Goal: Task Accomplishment & Management: Contribute content

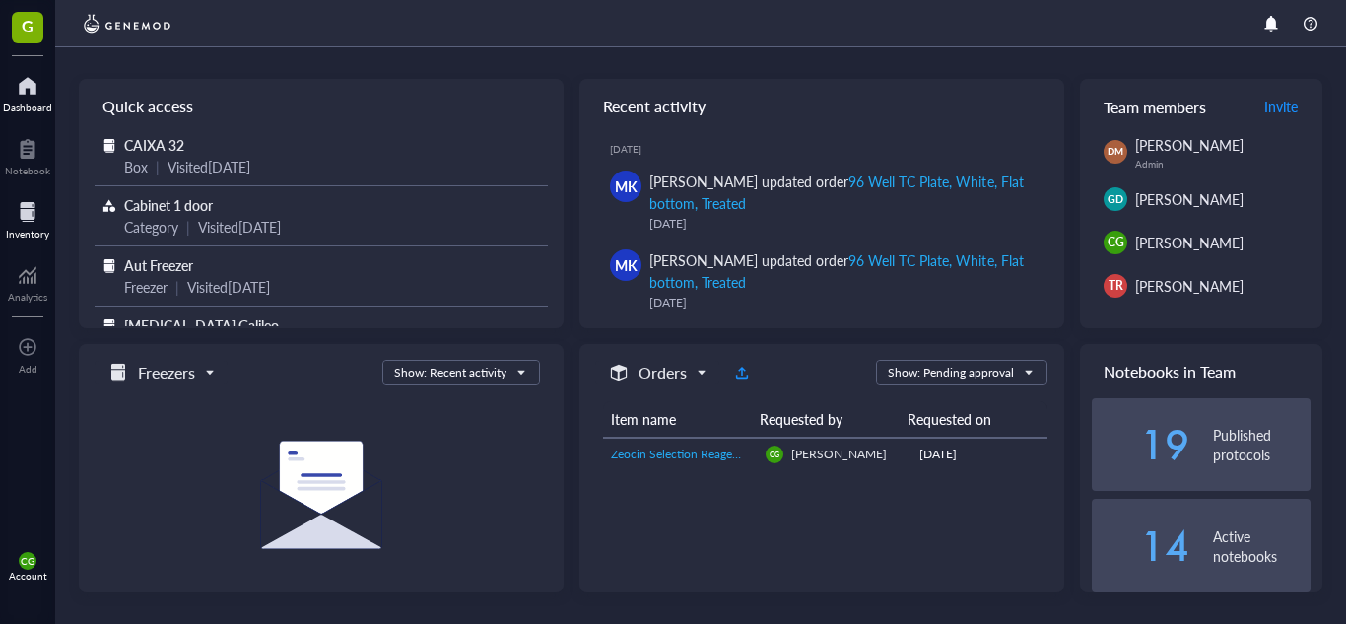
click at [27, 215] on div at bounding box center [27, 212] width 43 height 32
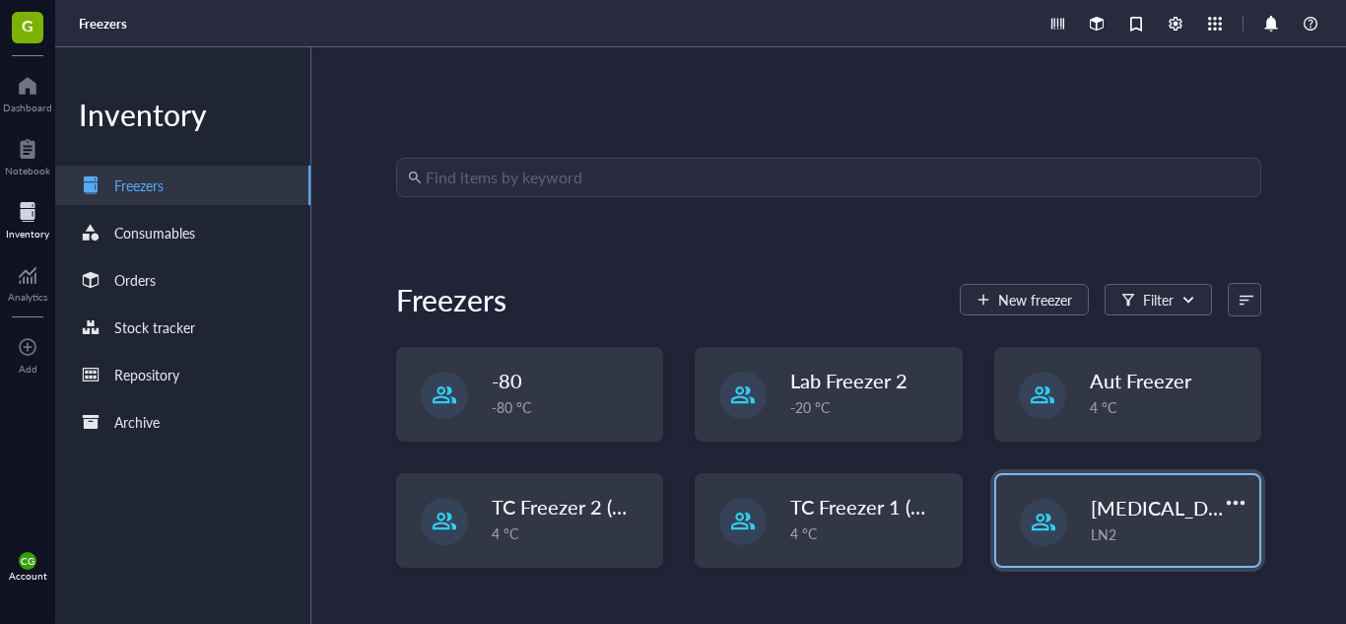
click at [1068, 515] on div "[MEDICAL_DATA] Galileo LN2" at bounding box center [1128, 520] width 264 height 91
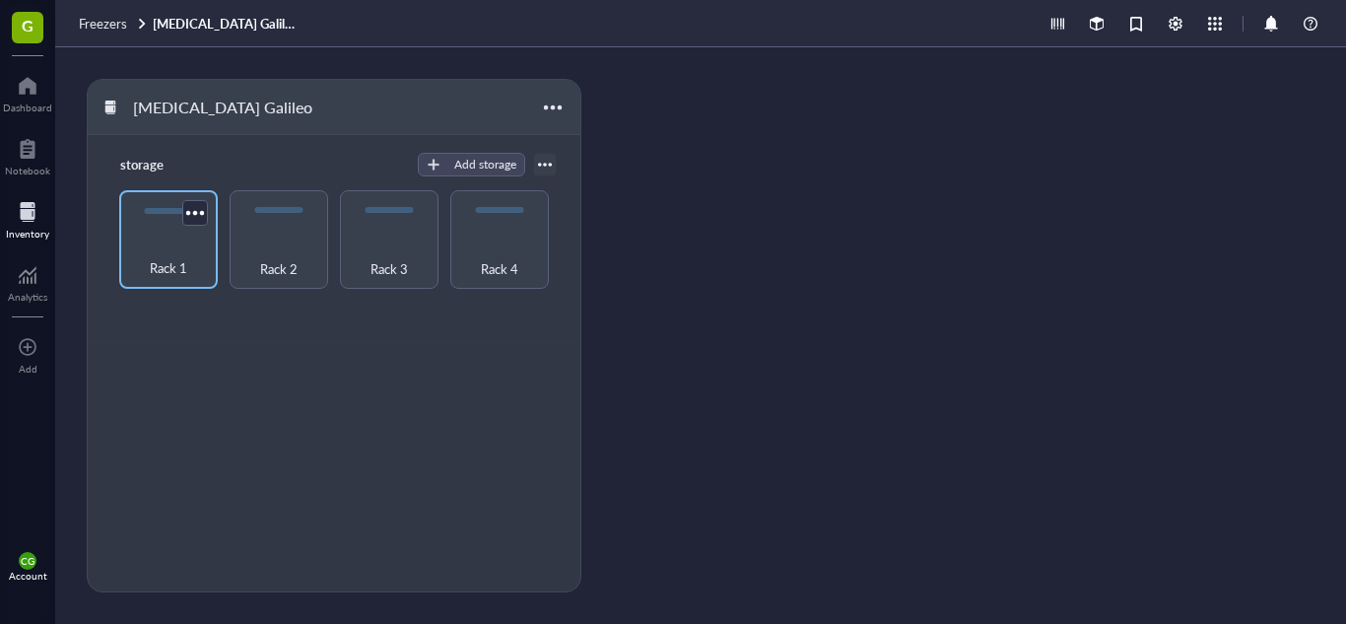
click at [178, 263] on span "Rack 1" at bounding box center [168, 268] width 37 height 22
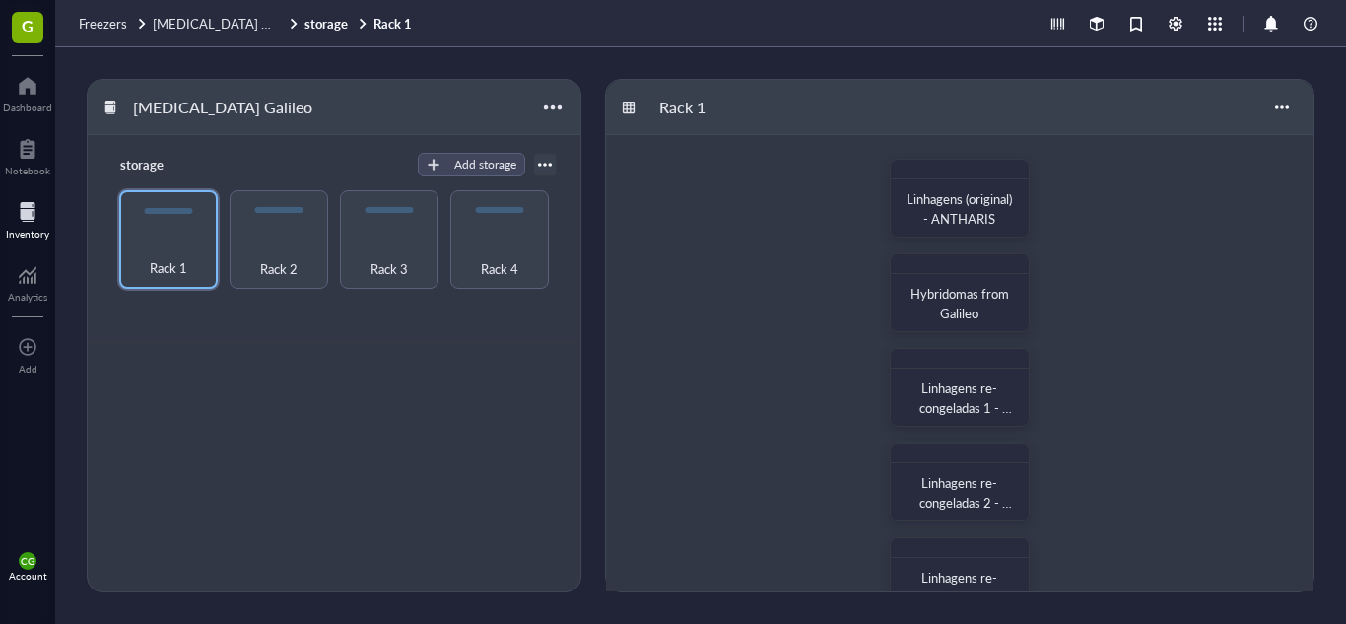
click at [1141, 344] on div "Linhagens (original) - ANTHARIS Hybridomas from [PERSON_NAME] re-congeladas 1 -…" at bounding box center [960, 624] width 708 height 978
click at [277, 224] on div "Rack 2" at bounding box center [279, 239] width 99 height 99
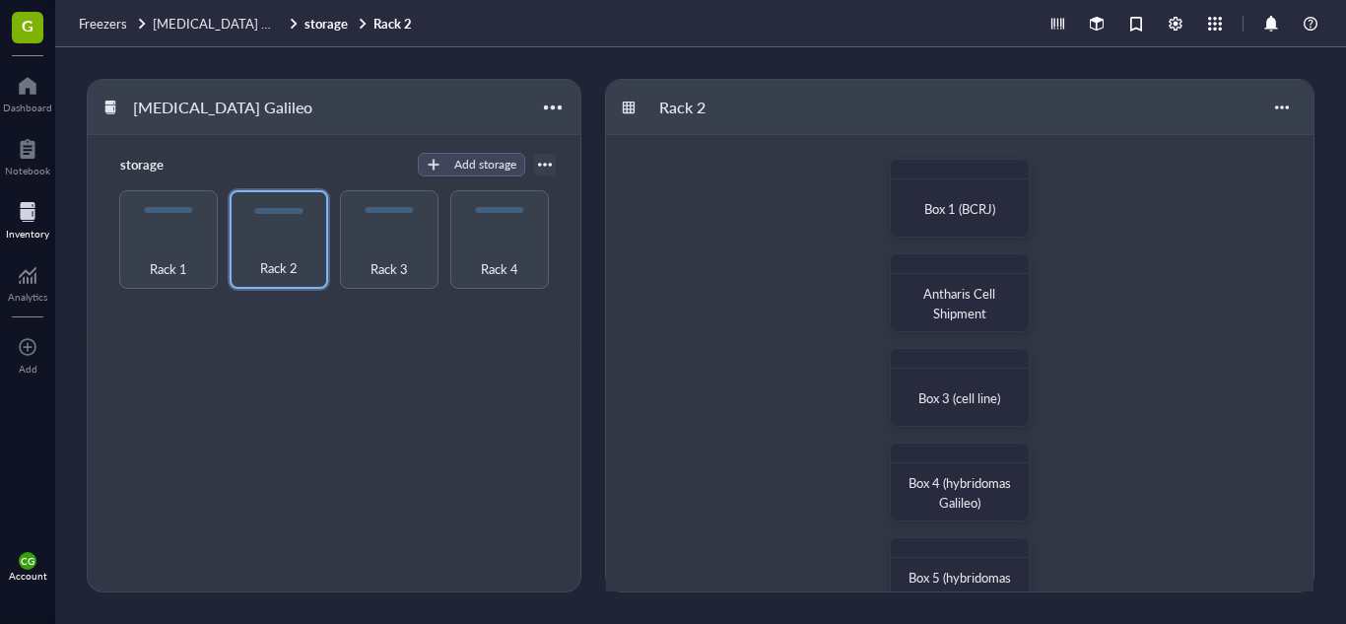
click at [771, 385] on div "Box 1 (BCRJ) Antharis Cell Shipment Box 3 (cell line) Box 4 (hybridomas Galileo…" at bounding box center [960, 624] width 708 height 978
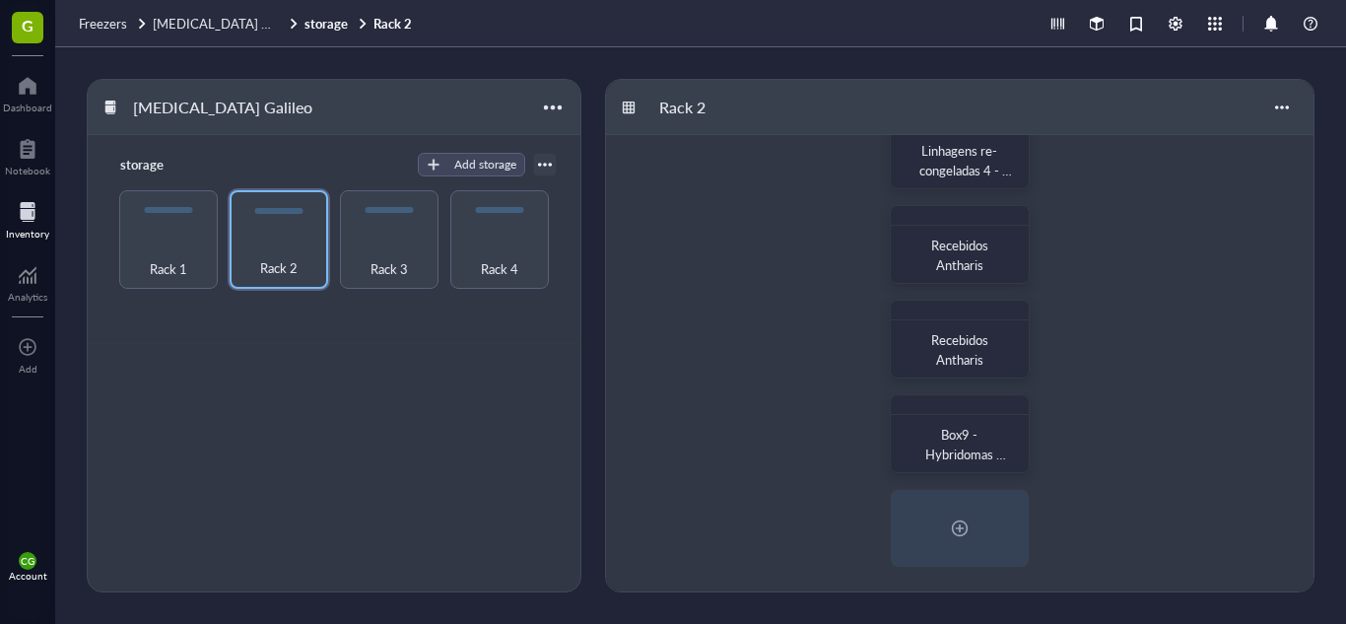
scroll to position [2, 0]
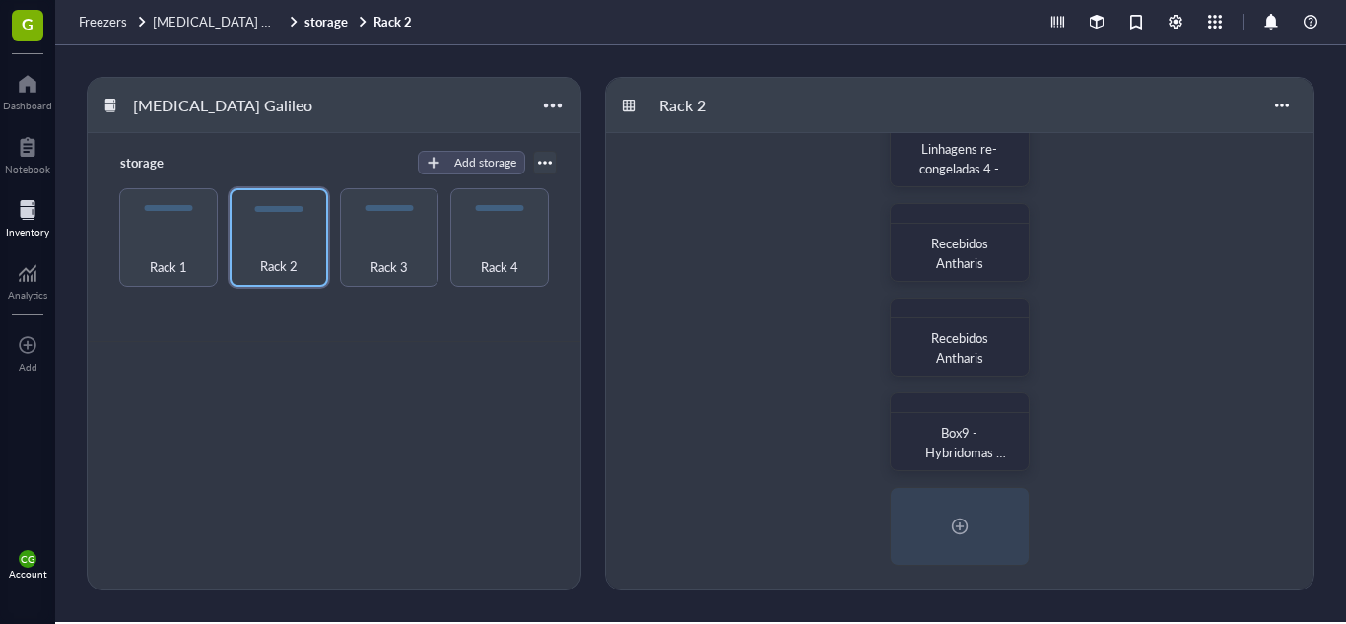
click at [1213, 338] on div "Box 1 (BCRJ) Antharis Cell Shipment Box 3 (cell line) Box 4 (hybridomas Galileo…" at bounding box center [960, 101] width 708 height 978
click at [951, 511] on div at bounding box center [960, 526] width 32 height 32
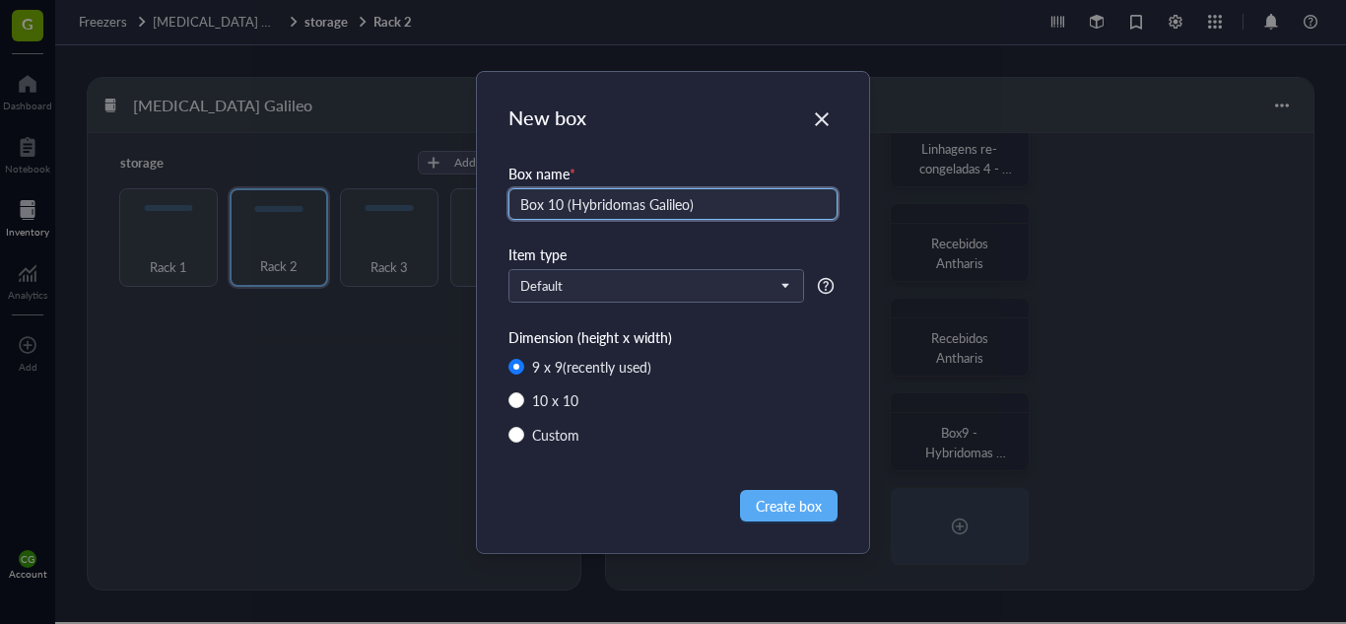
type input "Box 10 (Hybridomas Galileo)"
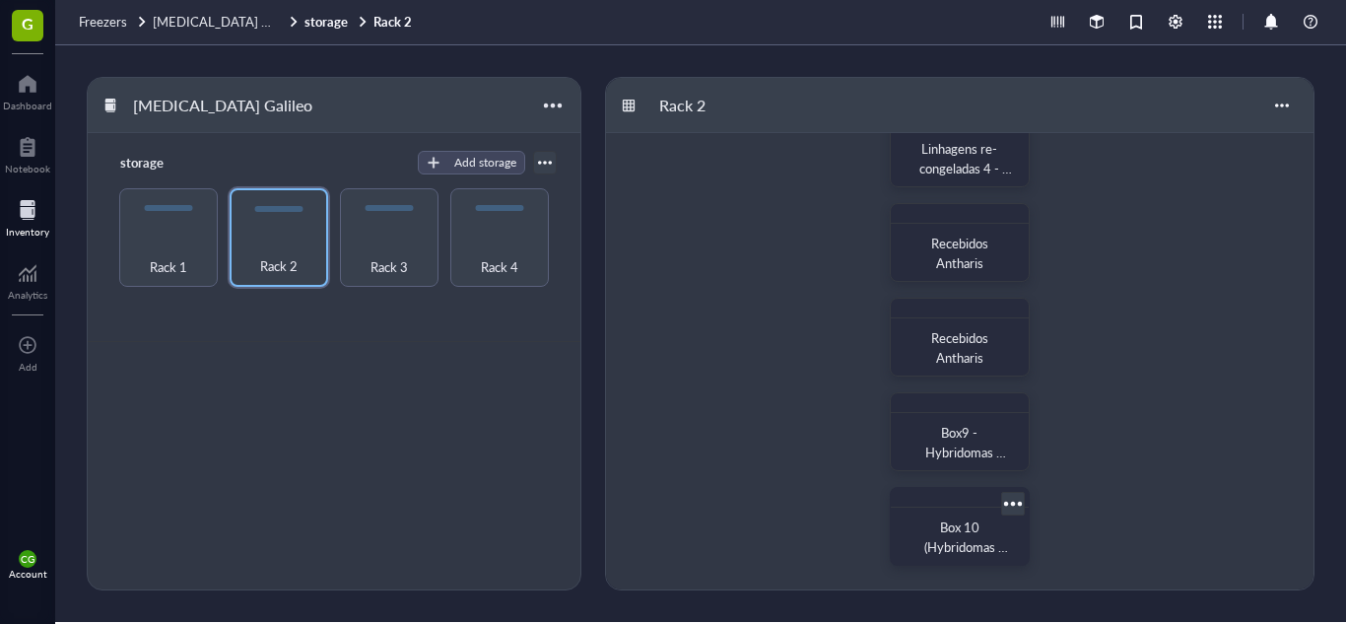
click at [953, 546] on span "Box 10 (Hybridomas Galileo)" at bounding box center [966, 546] width 84 height 58
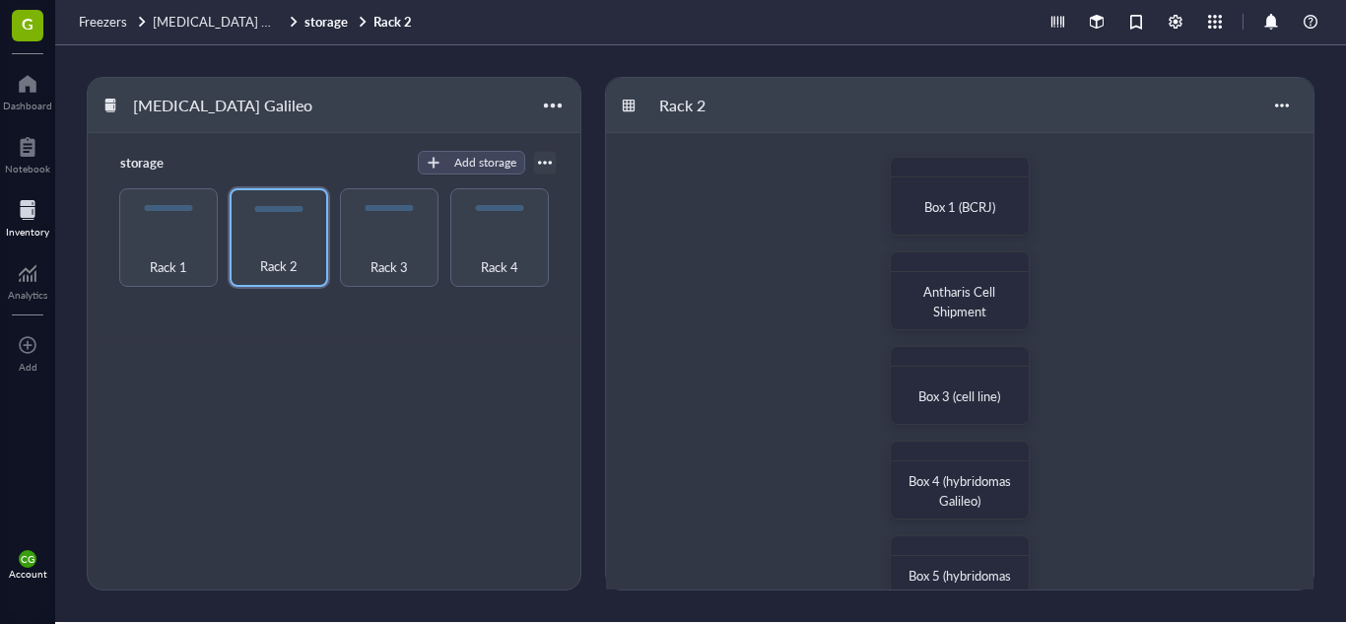
click at [1141, 349] on div "Box 1 (BCRJ) Antharis Cell Shipment Box 3 (cell line) Box 4 (hybridomas Galileo…" at bounding box center [960, 622] width 708 height 978
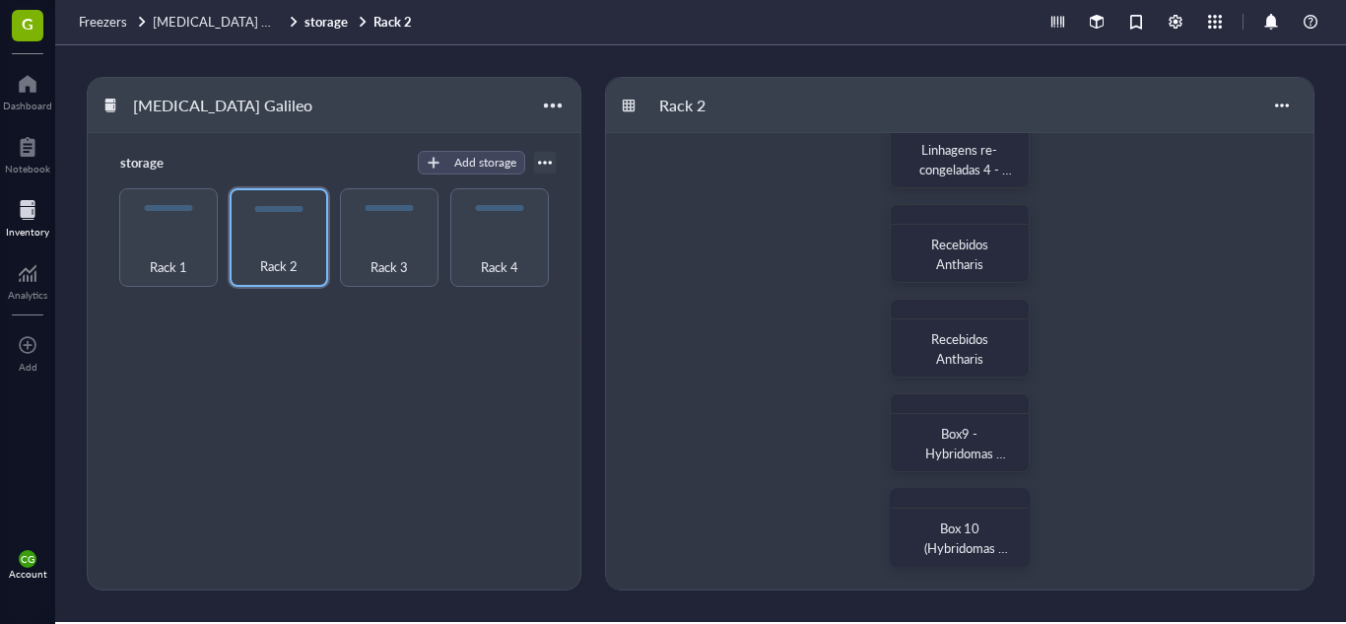
scroll to position [521, 0]
click at [971, 538] on span "Box 10 (Hybridomas Galileo)" at bounding box center [966, 546] width 84 height 58
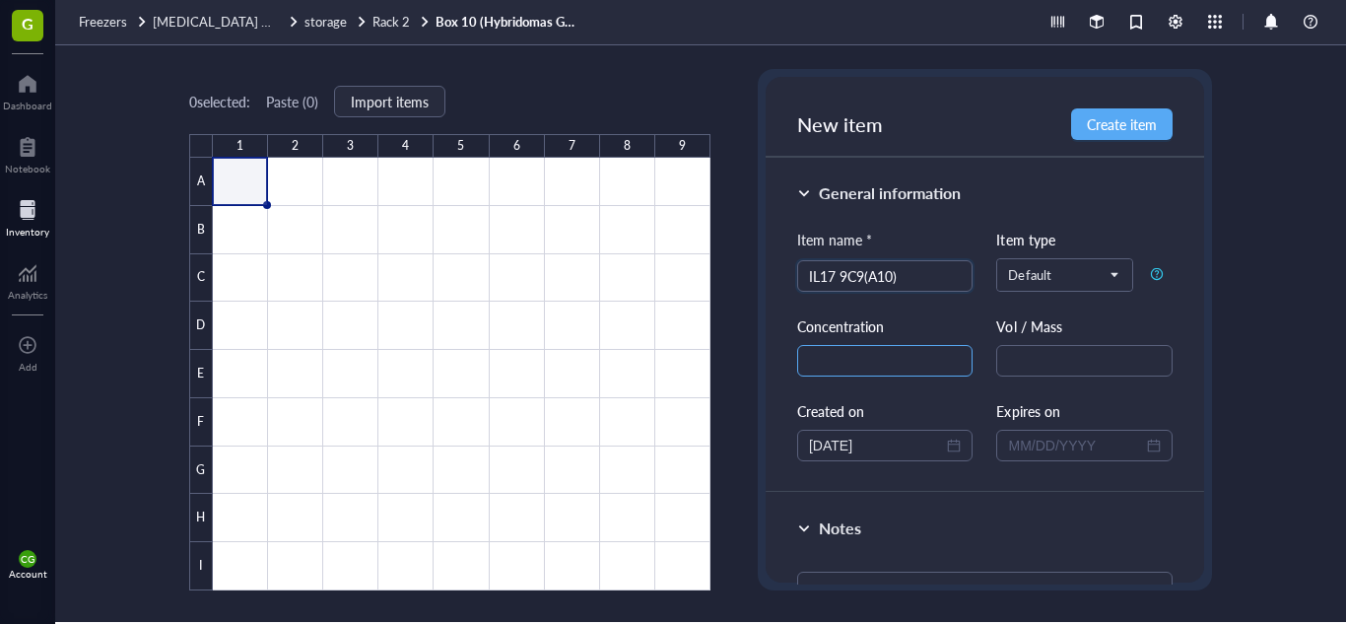
type input "IL17 9C9(A10)"
click at [881, 357] on input "text" at bounding box center [885, 361] width 176 height 32
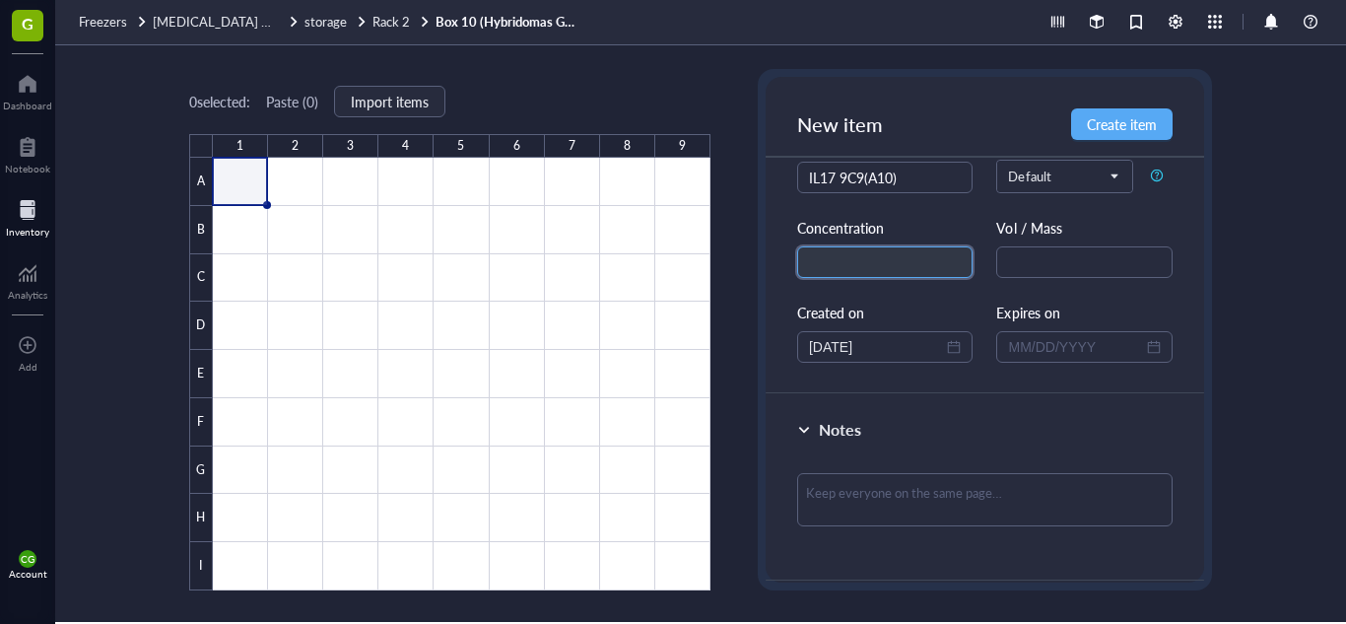
scroll to position [93, 0]
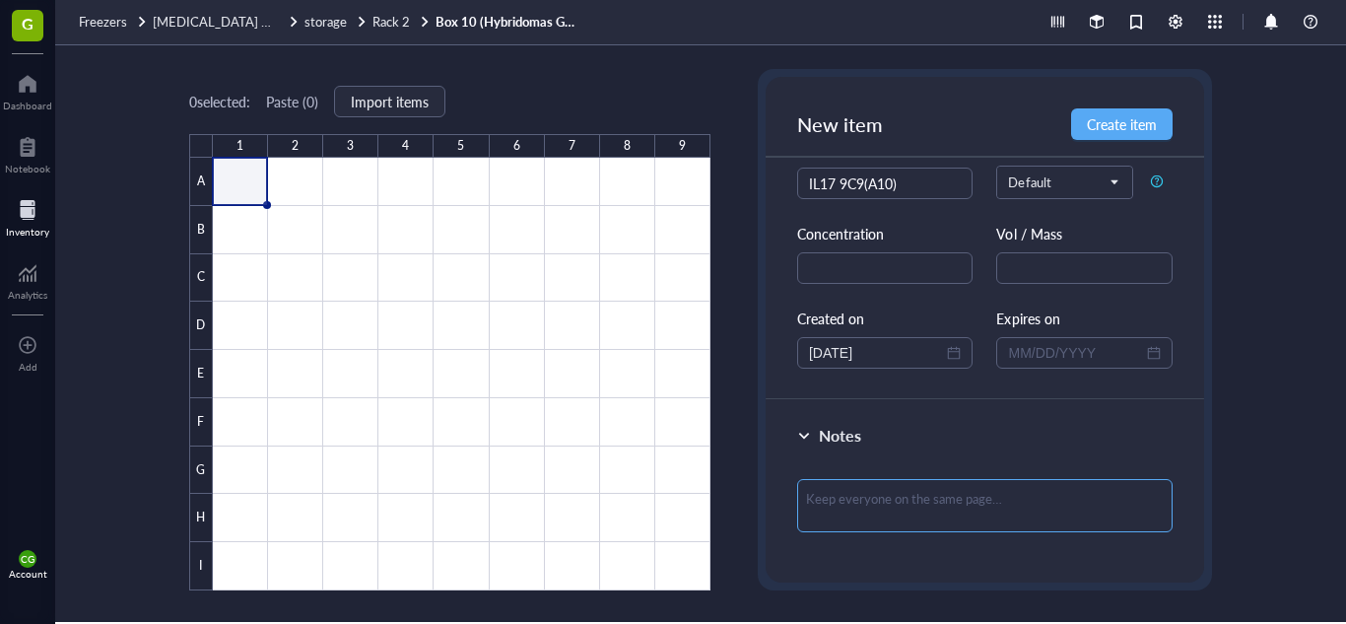
click at [1003, 508] on textarea at bounding box center [984, 505] width 375 height 53
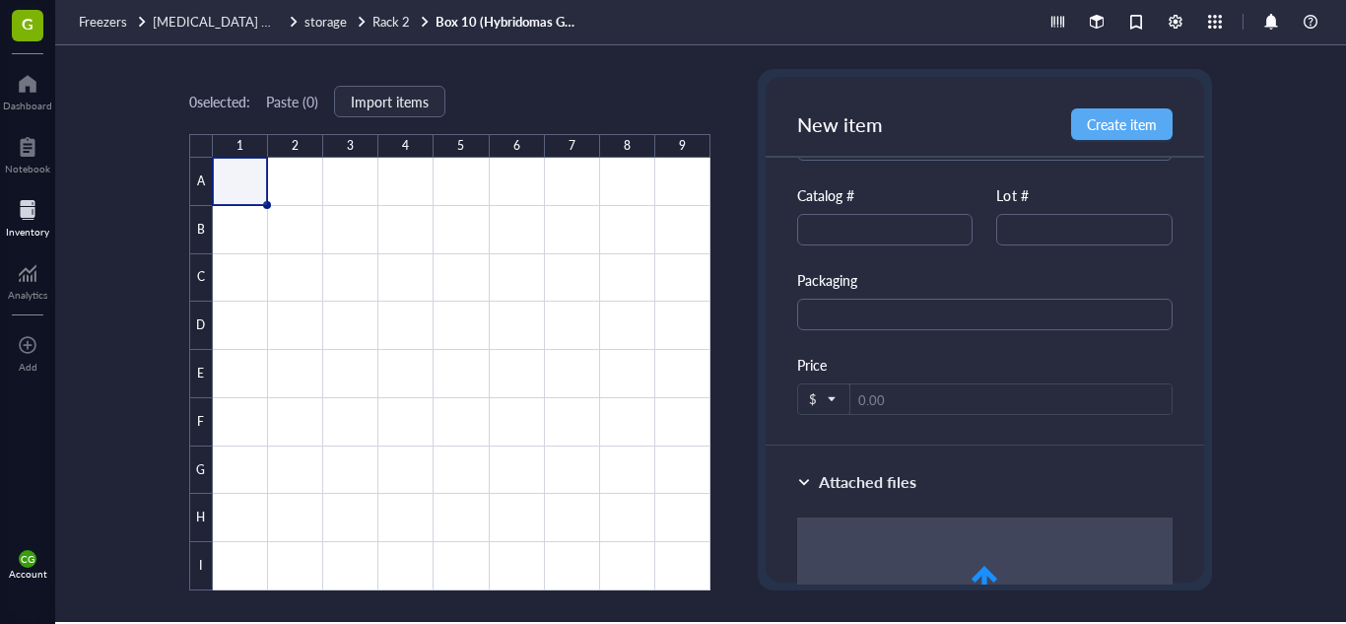
scroll to position [493, 0]
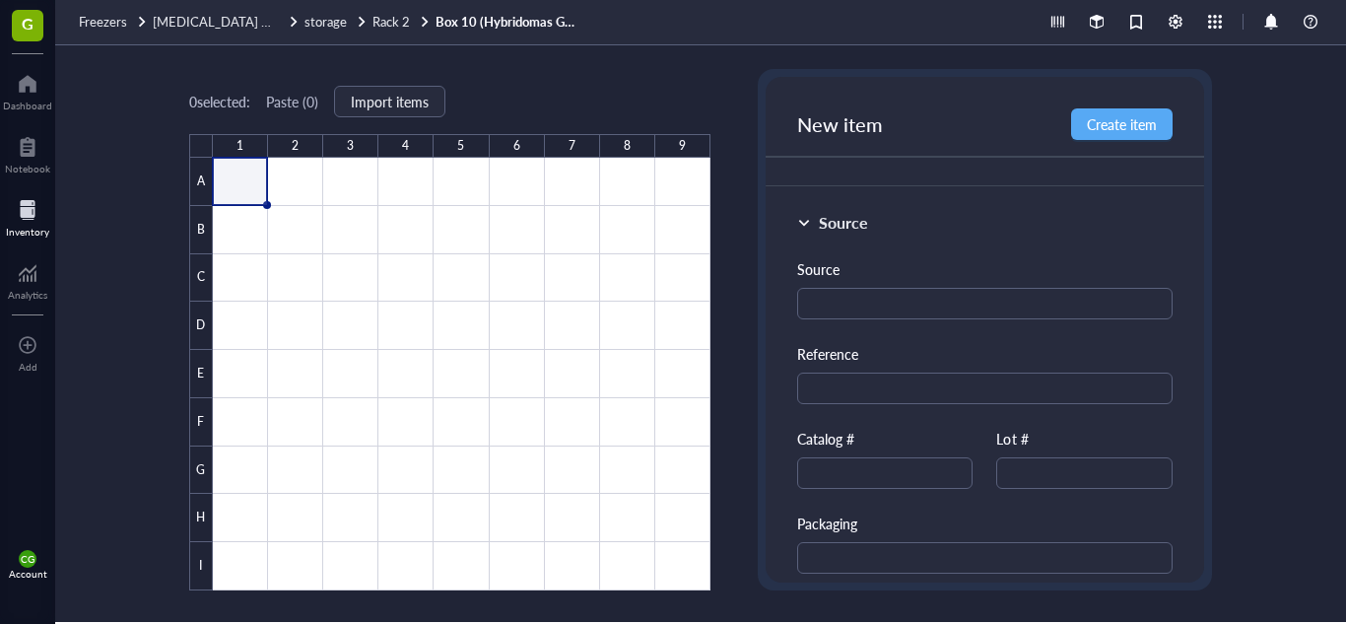
click at [1186, 377] on div "Source Source Reference Catalog # Lot # Packaging Price $" at bounding box center [985, 438] width 439 height 503
drag, startPoint x: 1199, startPoint y: 383, endPoint x: 1203, endPoint y: 327, distance: 56.3
click at [1203, 327] on div "New item Create item General information Item name * IL17 9C9(A10) Item type De…" at bounding box center [985, 329] width 454 height 521
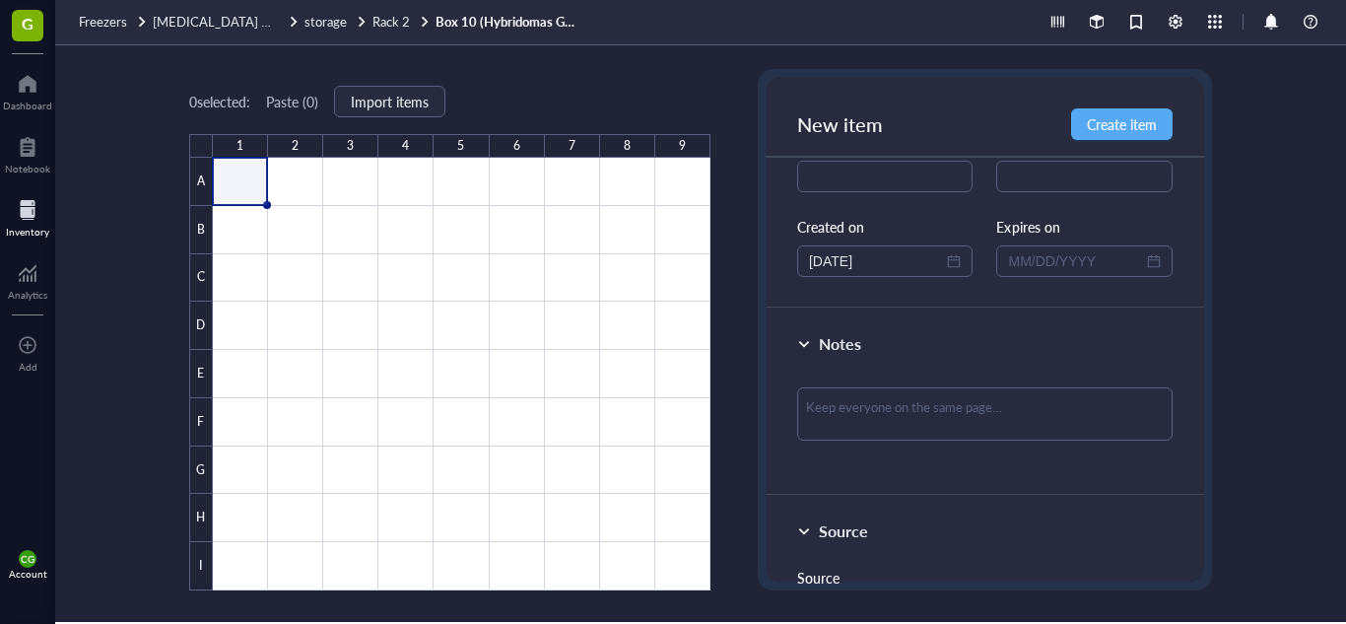
scroll to position [163, 0]
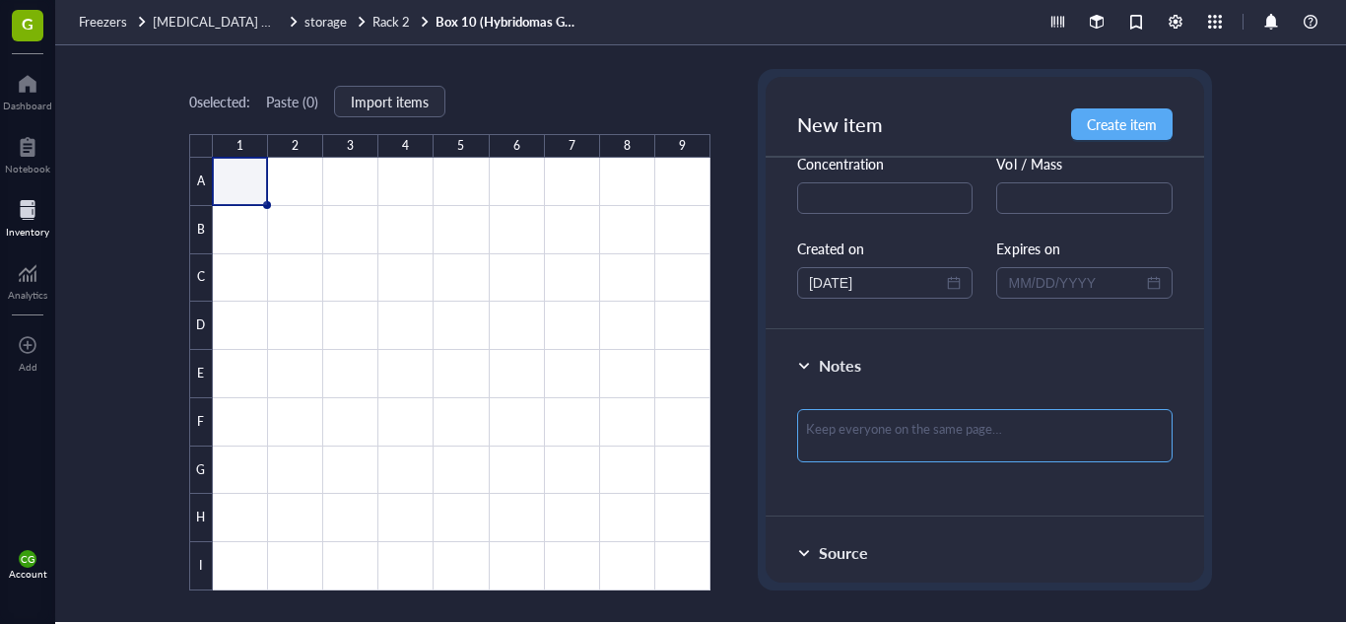
click at [1032, 418] on textarea at bounding box center [984, 435] width 375 height 53
type textarea "T"
type textarea "TH"
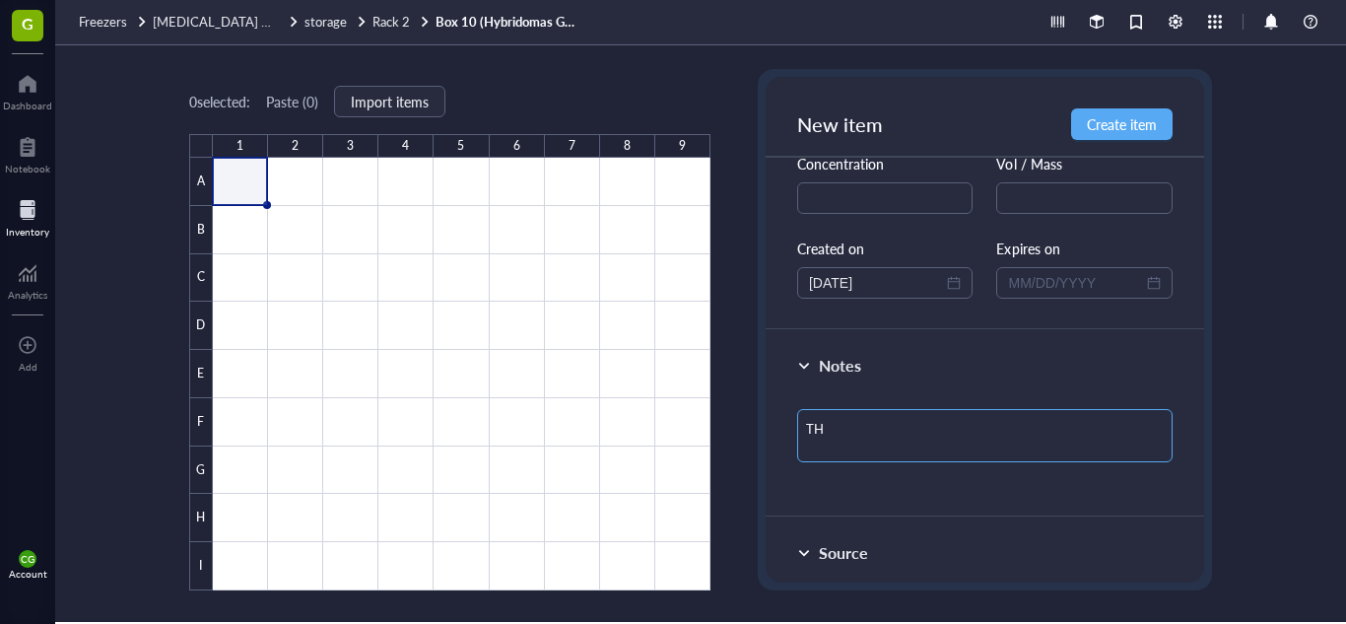
type textarea "THA"
type textarea "THAT"
type textarea "THATI"
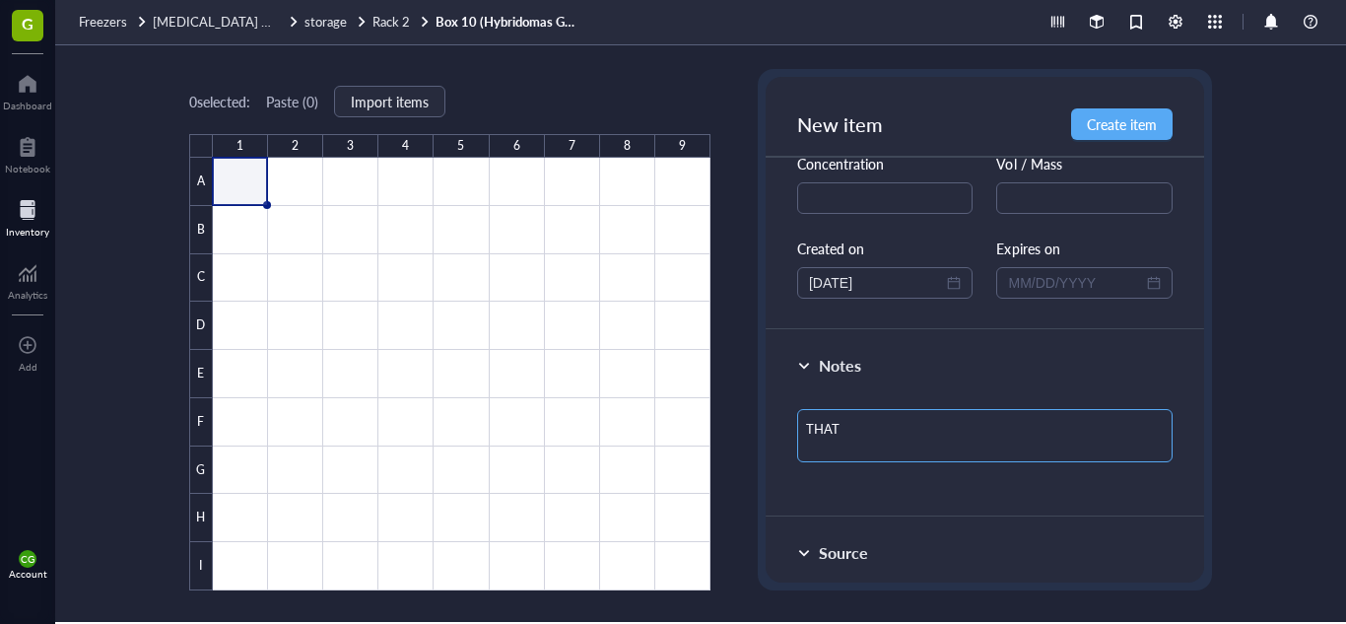
type textarea "THATI"
type textarea "THATI M"
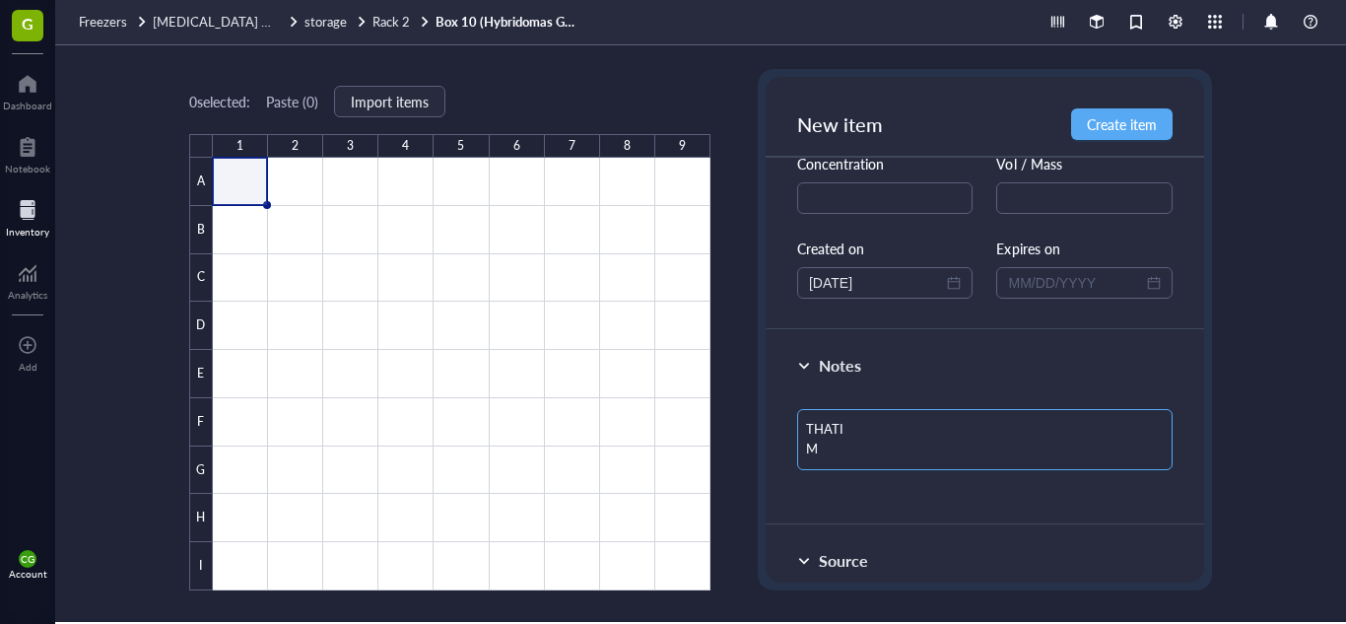
type textarea "THATI MO"
type textarea "THATI MON"
type textarea "THATI MONO"
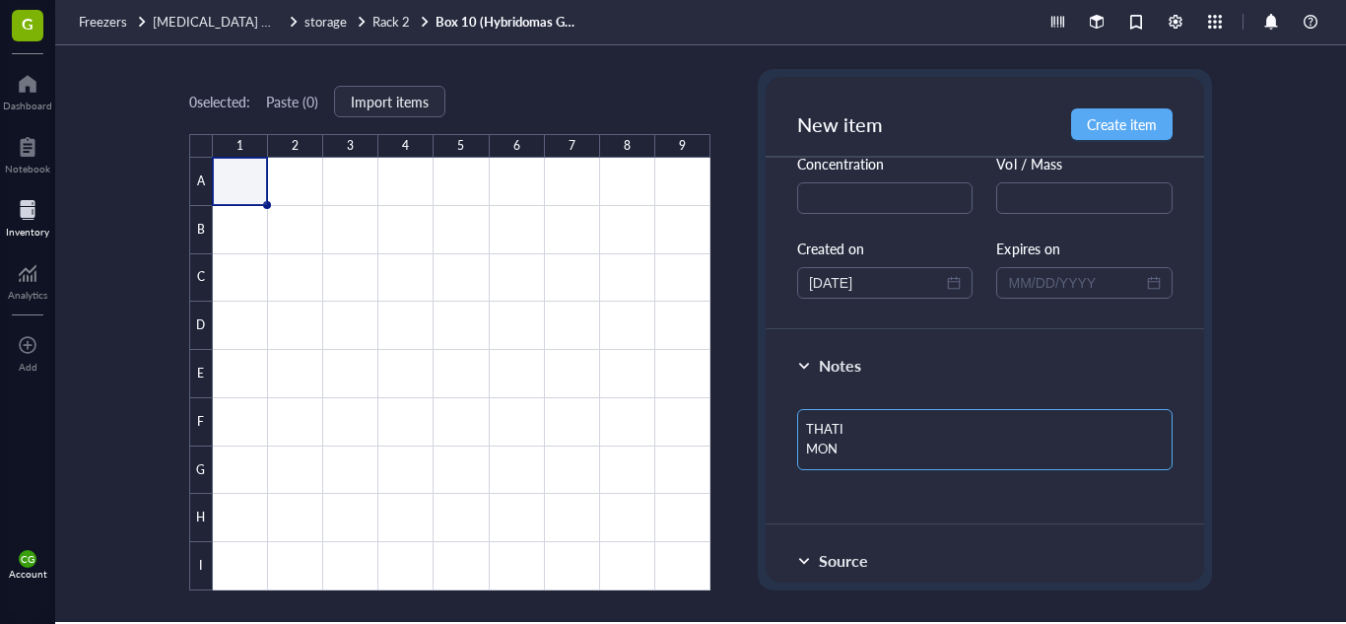
type textarea "THATI MONO"
type textarea "THATI MONOC"
type textarea "THATI MONOCO"
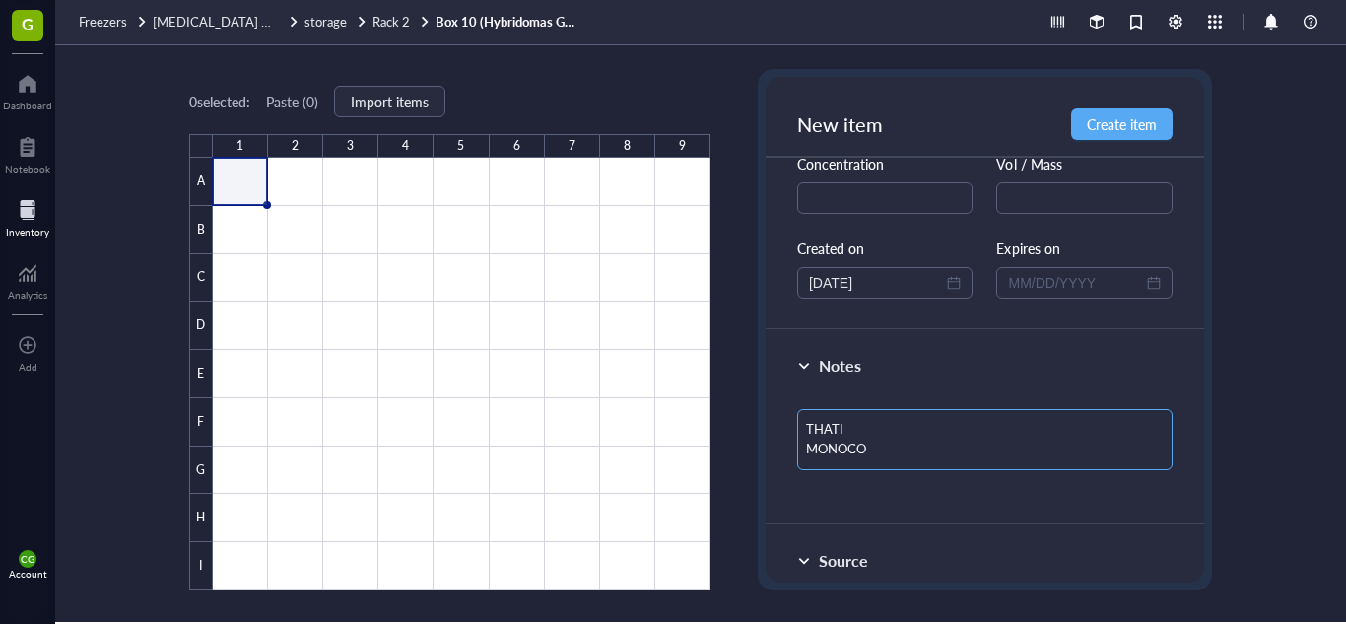
type textarea "THATI MONOC"
type textarea "THATI MONOCL"
type textarea "THATI MONOCLO"
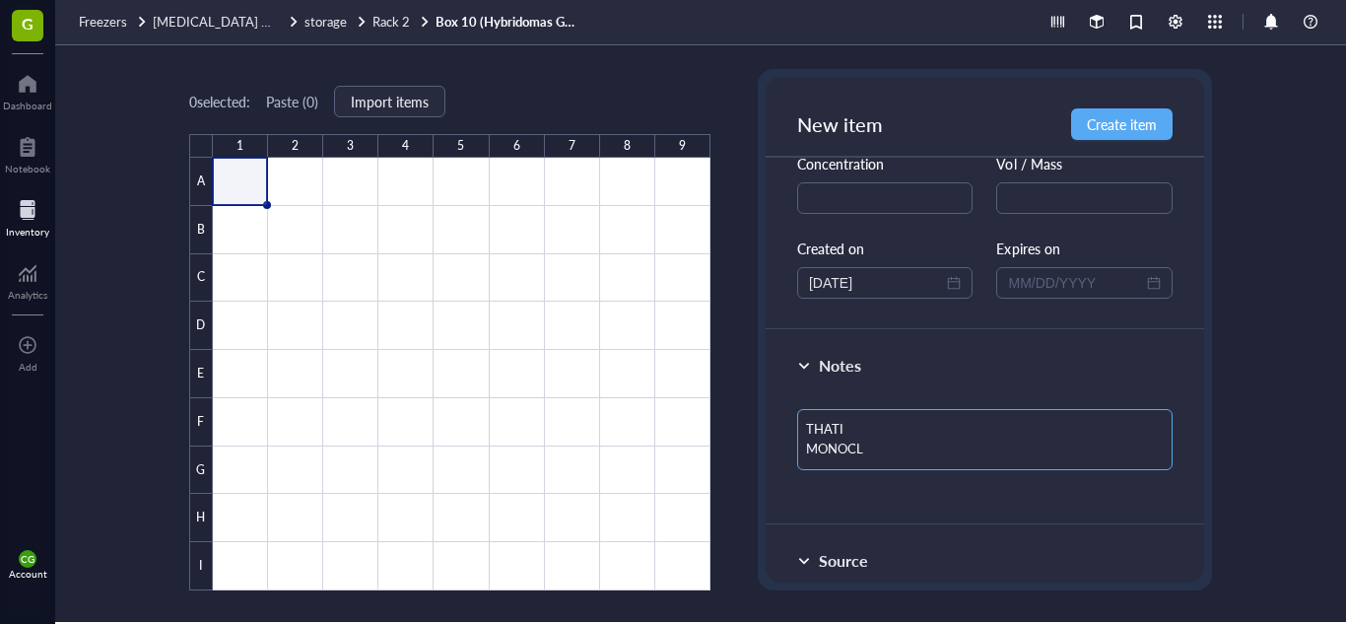
type textarea "THATI MONOCLO"
type textarea "THATI MONOCLON"
type textarea "THATI MONOCLONA"
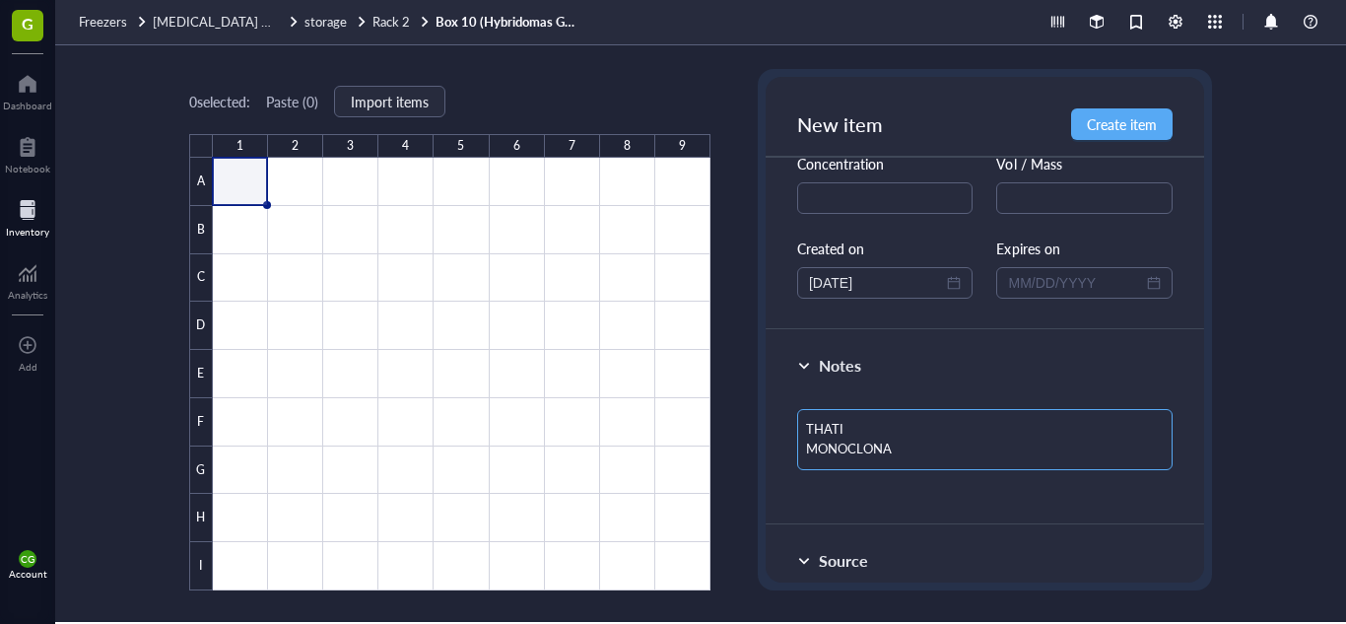
type textarea "THATI MONOCLONAL"
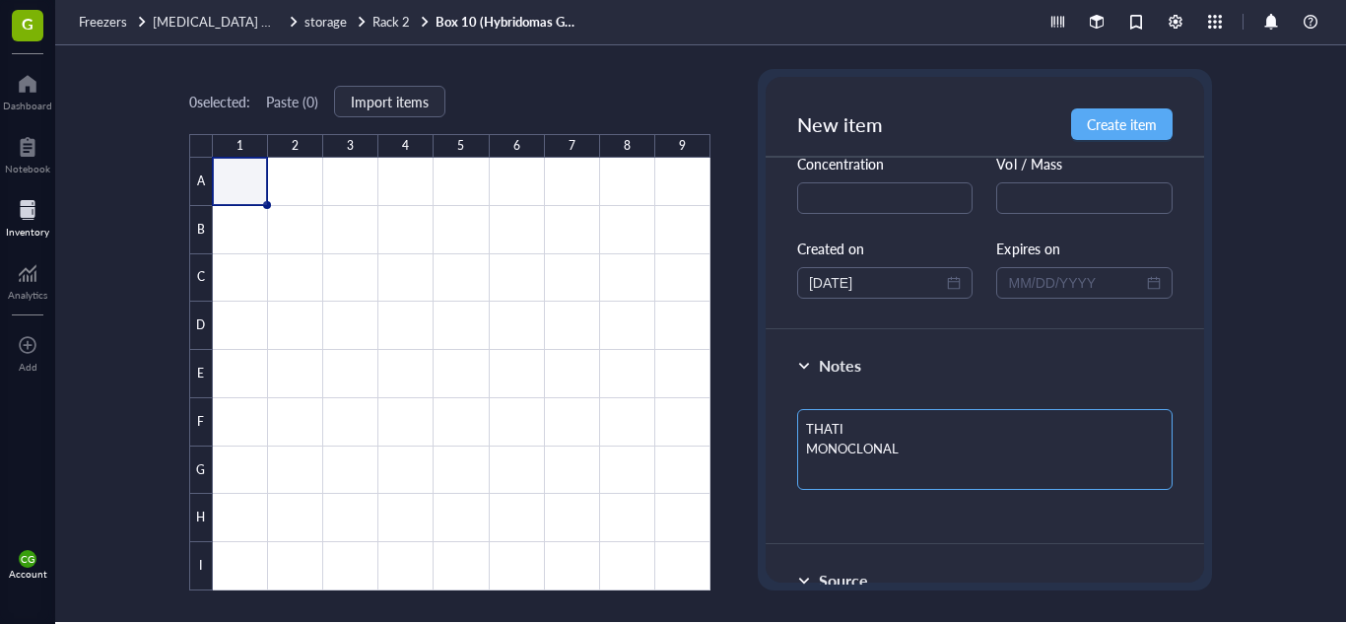
type textarea "THATI MONOCLONAL 1"
type textarea "THATI MONOCLONAL 10"
type textarea "THATI MONOCLONAL 10/"
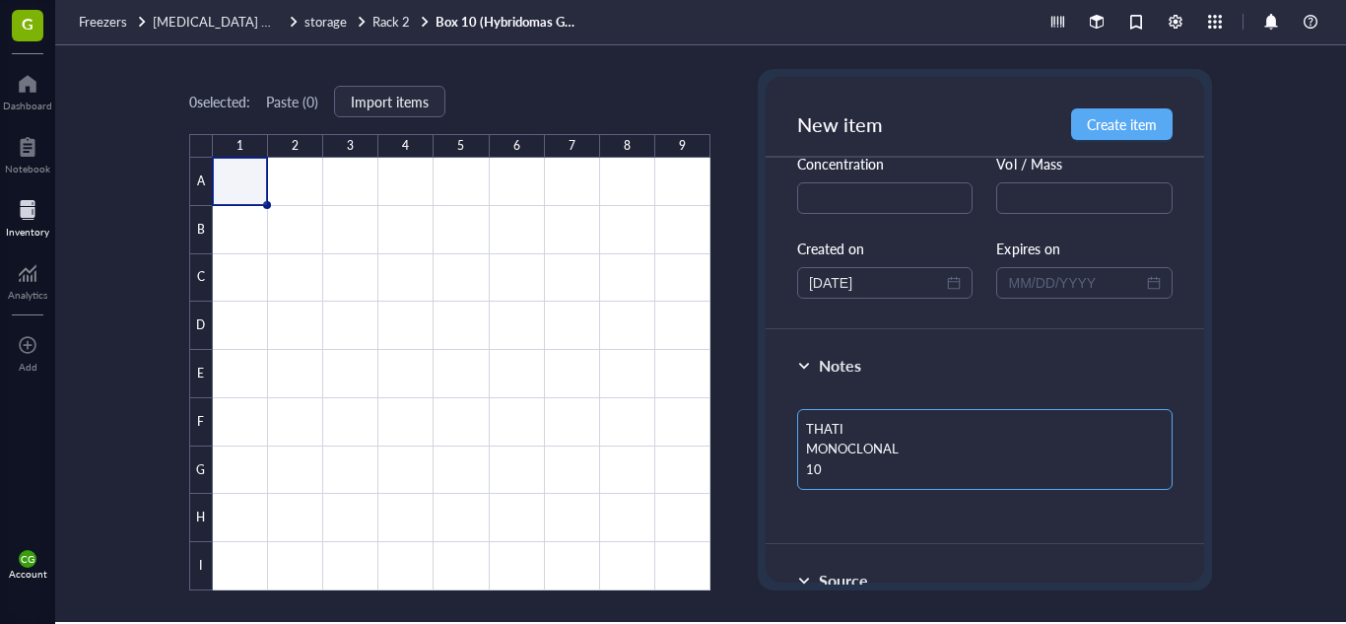
type textarea "THATI MONOCLONAL 10/"
type textarea "THATI MONOCLONAL 10/0"
type textarea "THATI MONOCLONAL 10/07"
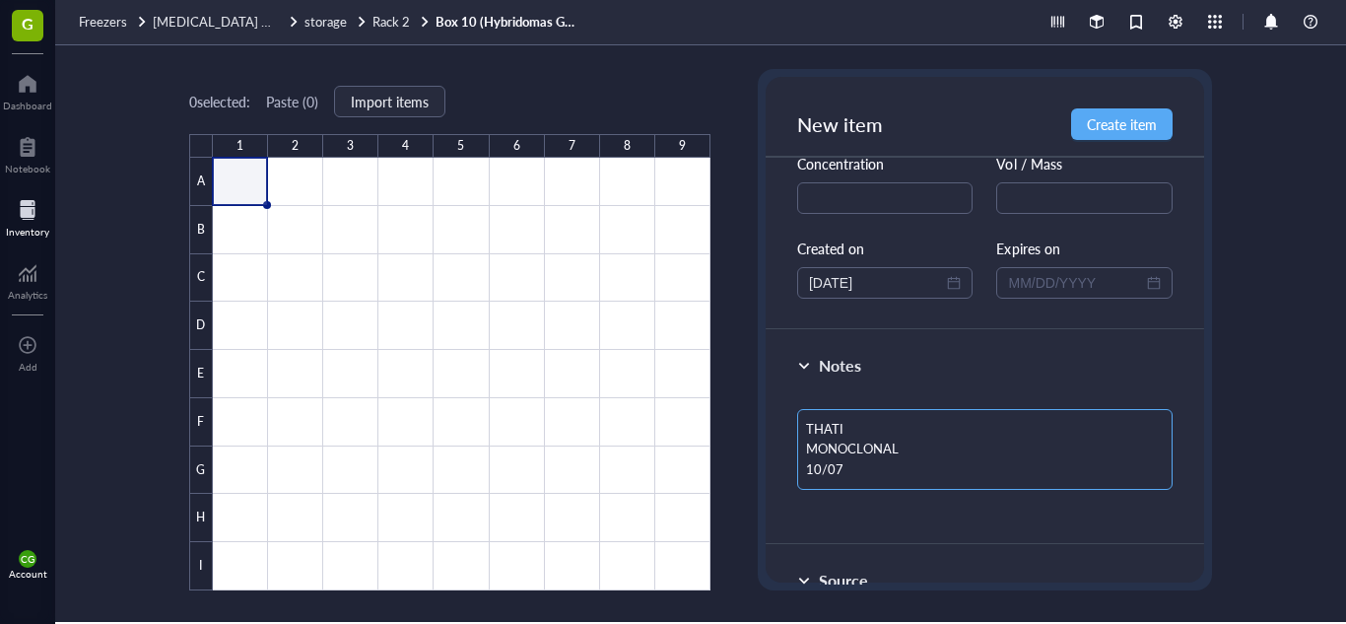
type textarea "THATI MONOCLONAL 10/07/"
type textarea "THATI MONOCLONAL 10/07/2"
type textarea "THATI MONOCLONAL [DATE]"
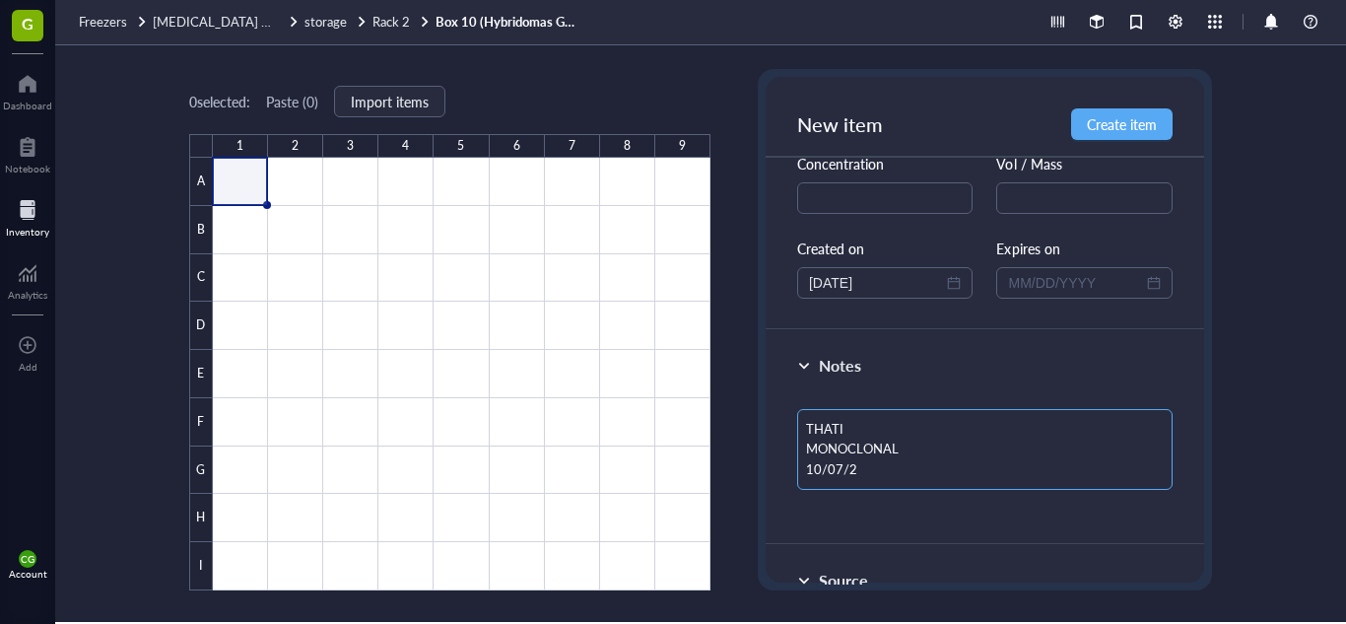
type textarea "THATI MONOCLONAL [DATE]"
type textarea "THATI MONOCLONAL 10/07/202"
type textarea "THATI MONOCLONAL [DATE]"
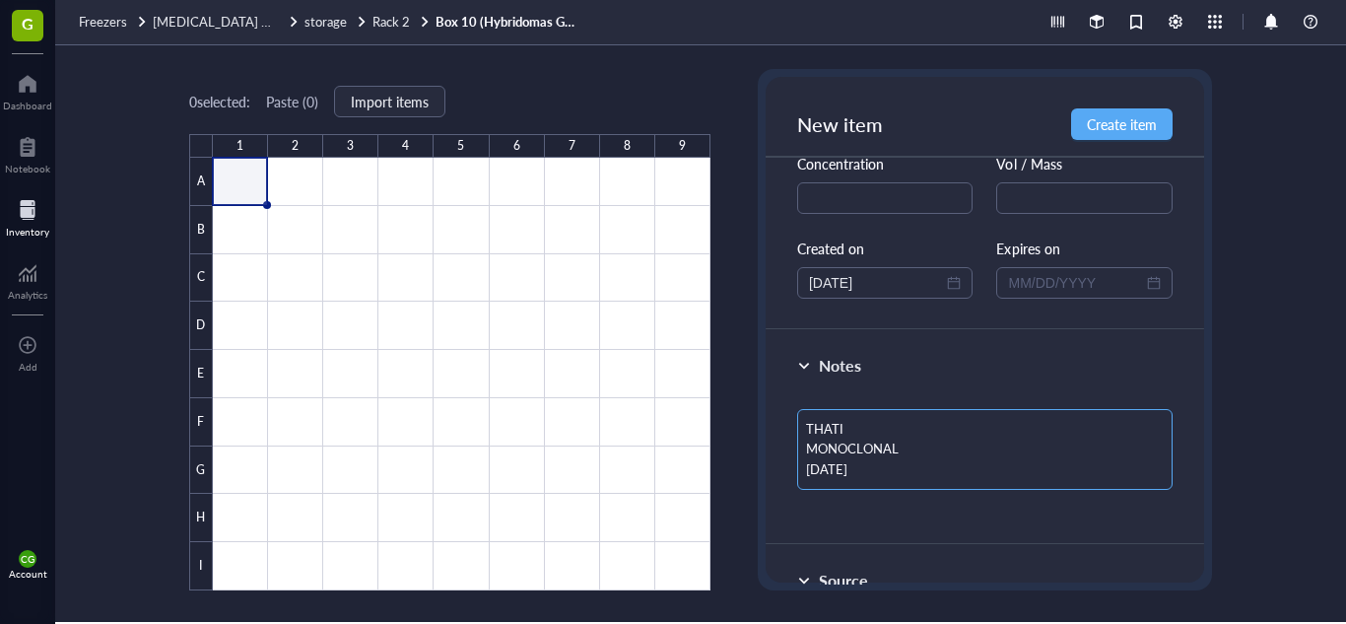
type textarea "THATI MONOCLONAL 10/07/202"
type textarea "THATI MONOCLONAL 10/07/2025T"
type textarea "THATI MONOCLONAL [DATE]"
type textarea "THATI MONOCLONAL 10/07/20255"
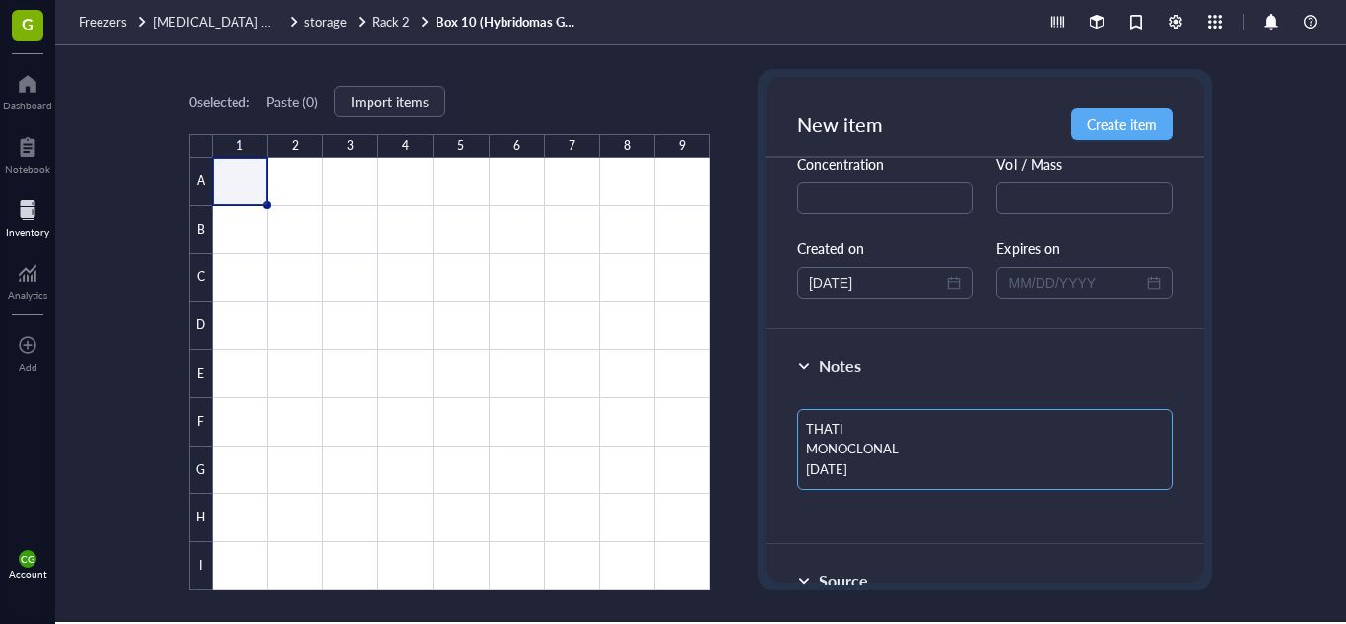
type textarea "THATI MONOCLONAL 10/07/20255"
type textarea "THATI MONOCLONAL [DATE]"
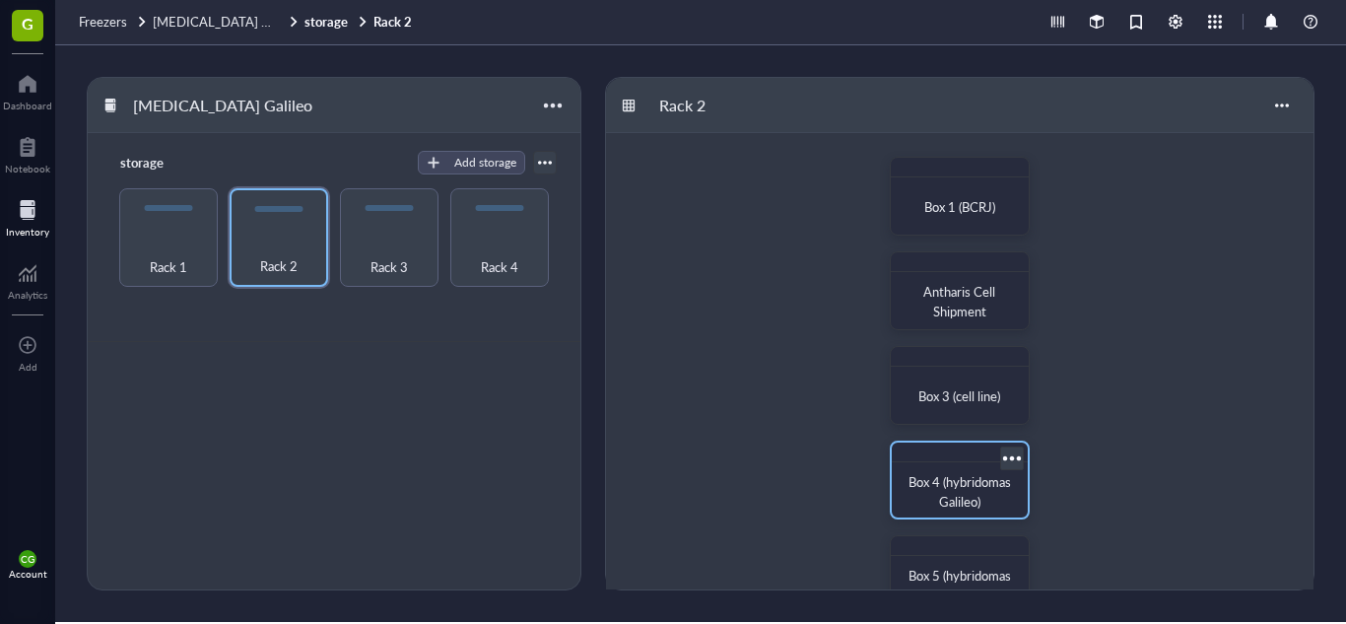
click at [947, 491] on div "Box 4 (hybridomas Galileo)" at bounding box center [960, 491] width 104 height 39
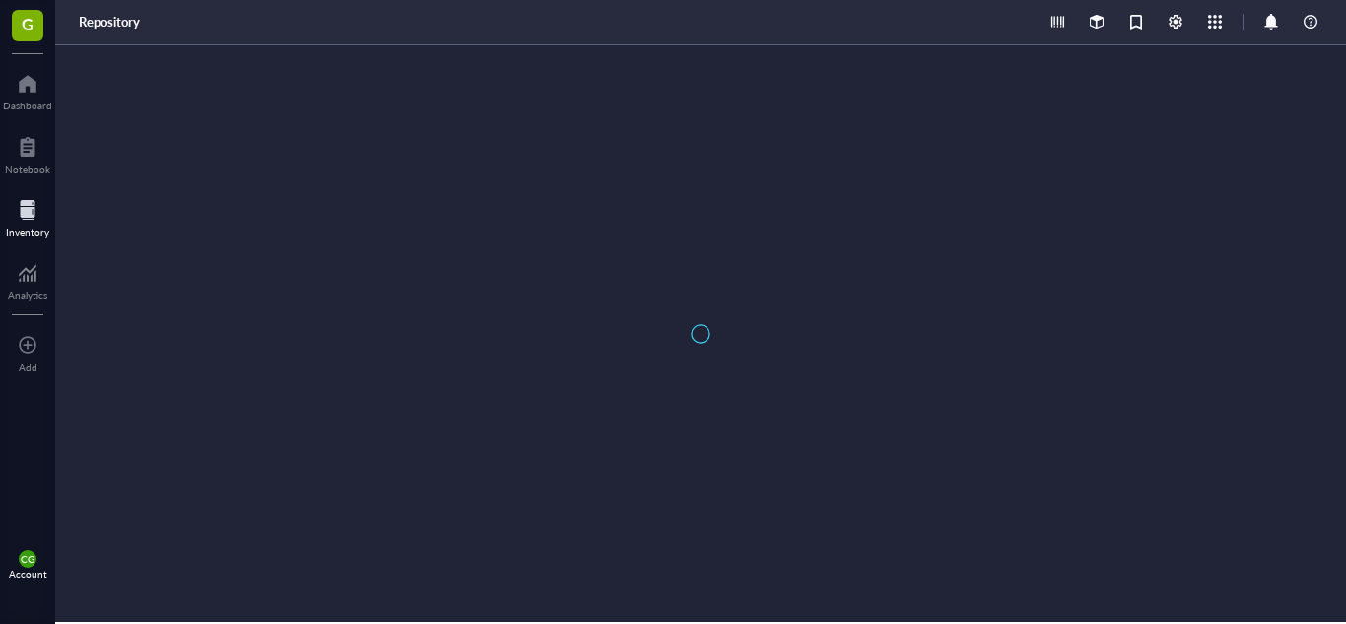
type textarea "Keep everyone on the same page…"
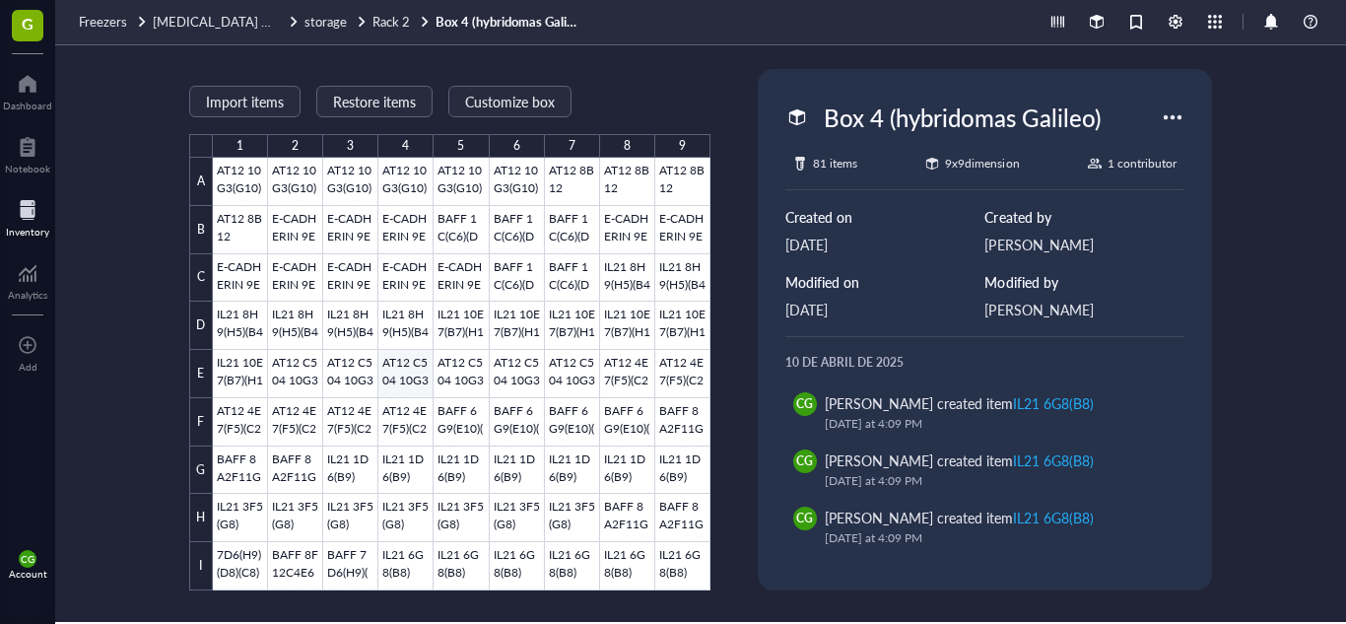
click at [428, 363] on div at bounding box center [462, 374] width 498 height 433
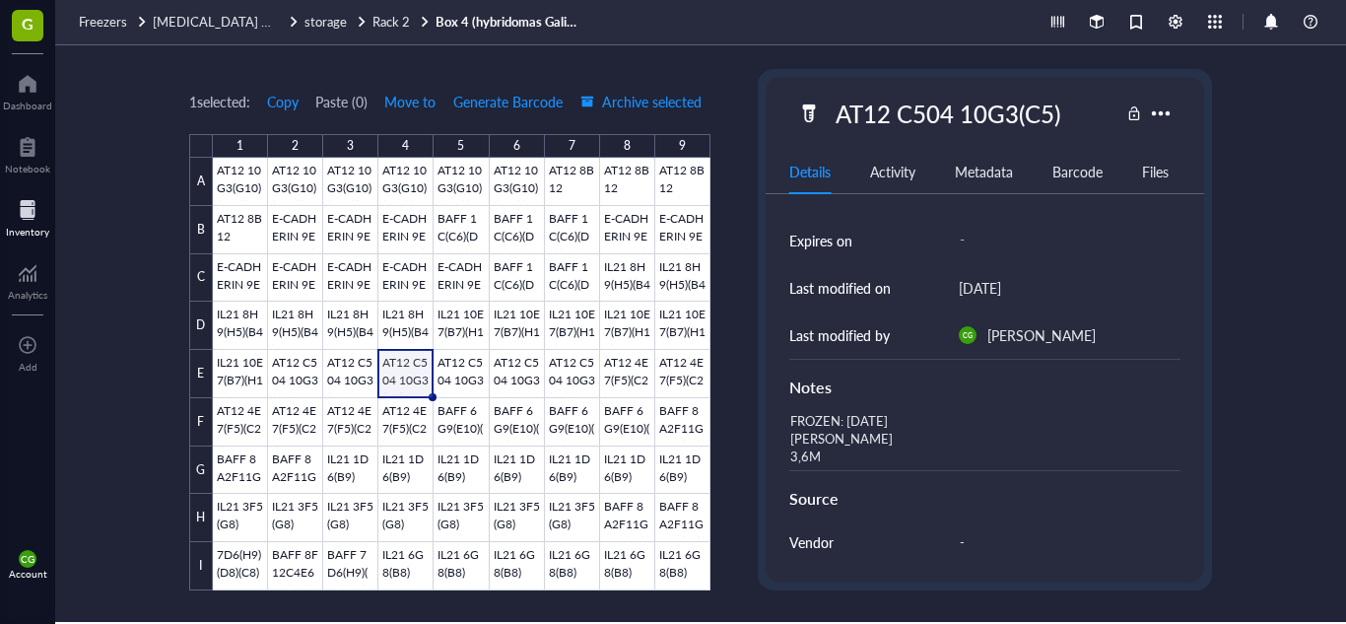
scroll to position [279, 0]
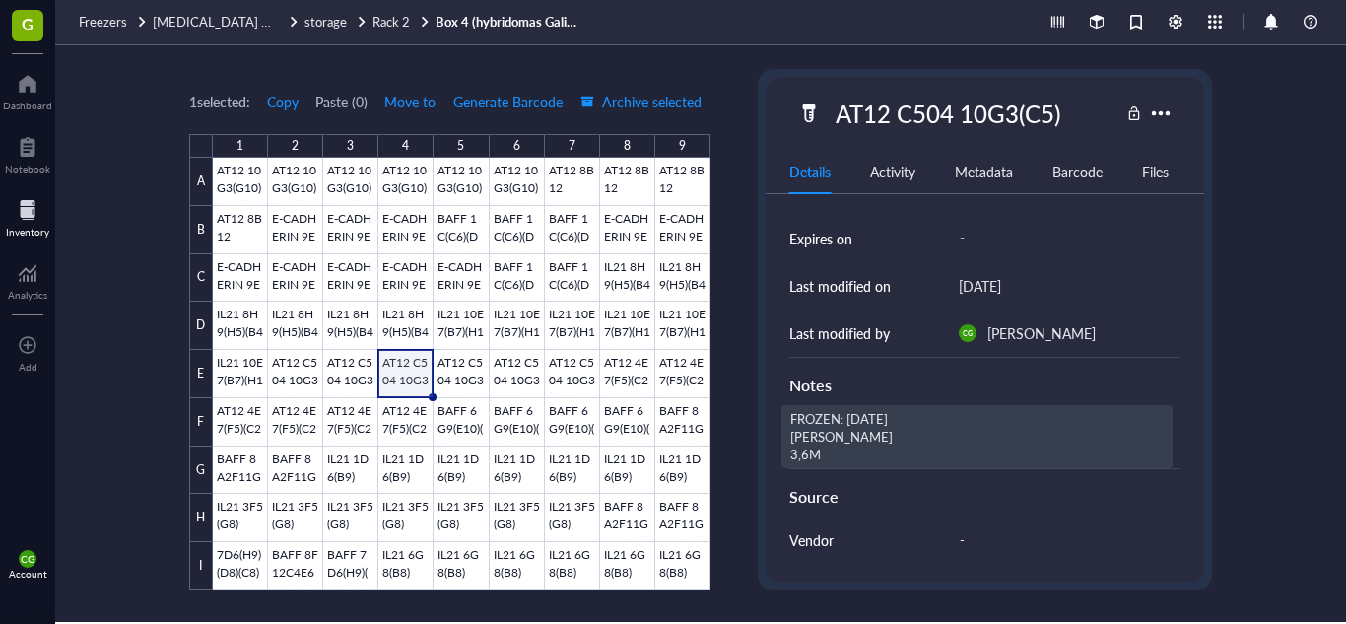
click at [872, 425] on div "FROZEN: [DATE] [PERSON_NAME] 3,6M" at bounding box center [976, 436] width 391 height 63
drag, startPoint x: 787, startPoint y: 414, endPoint x: 853, endPoint y: 457, distance: 79.0
click at [853, 457] on textarea "FROZEN: [DATE] [PERSON_NAME] 3,6M" at bounding box center [947, 436] width 331 height 61
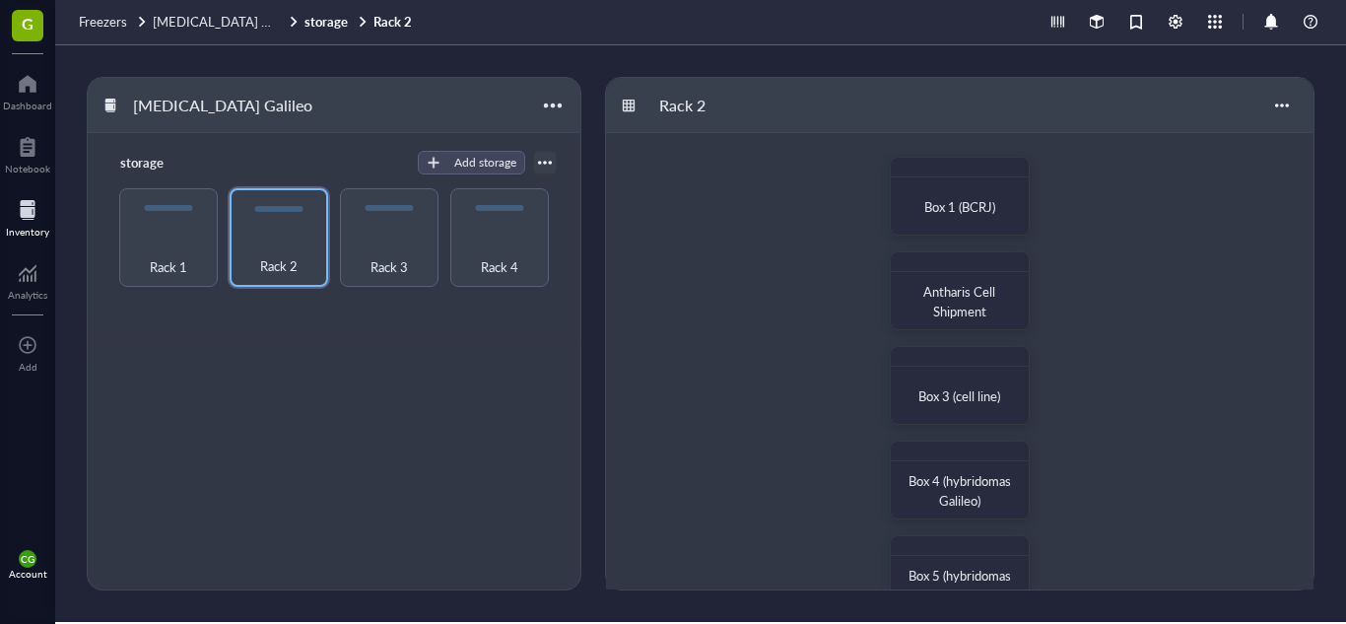
click at [1176, 274] on div "Box 1 (BCRJ) Antharis Cell Shipment Box 3 (cell line) Box 4 (hybridomas Galileo…" at bounding box center [960, 622] width 708 height 978
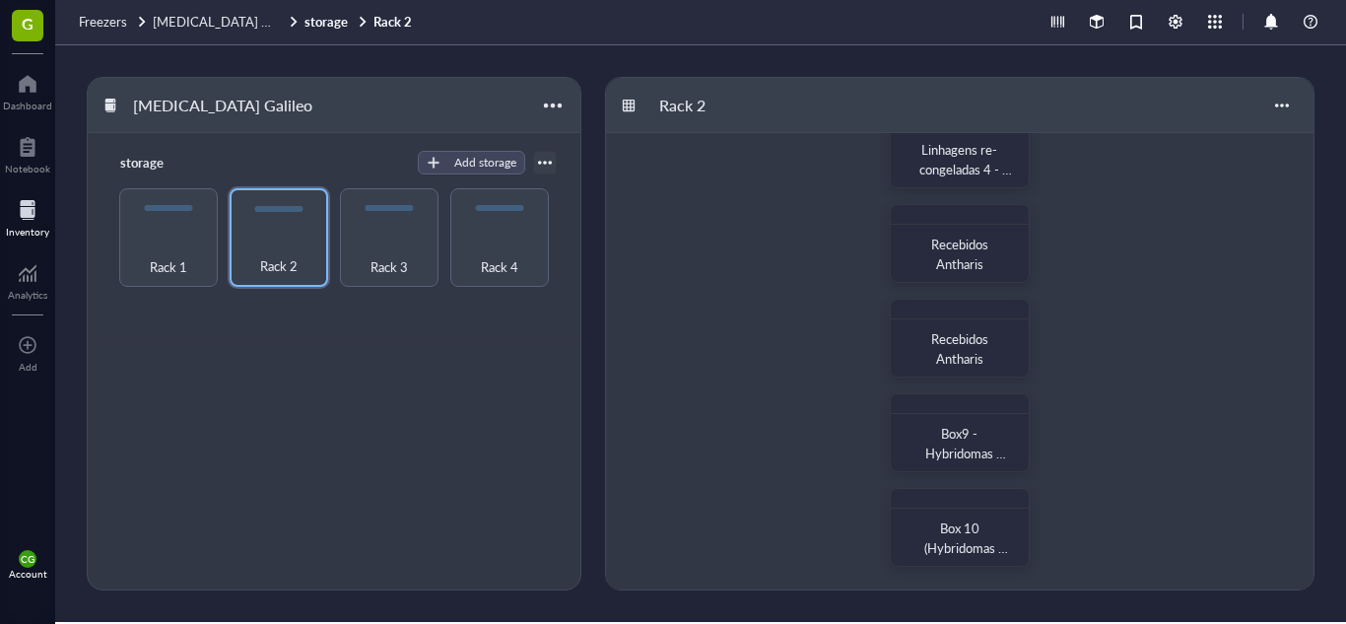
scroll to position [521, 0]
click at [956, 537] on div "Box 10 (Hybridomas Galileo)" at bounding box center [960, 537] width 104 height 39
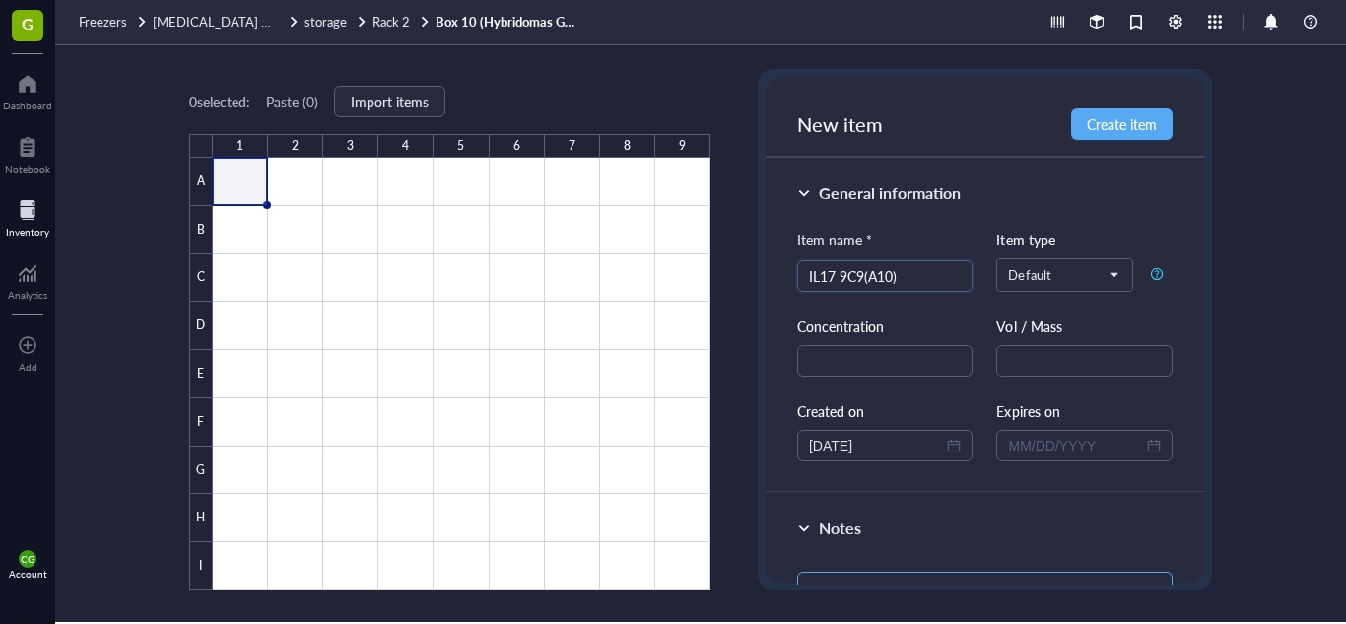
type input "IL17 9C9(A10)"
click at [906, 574] on textarea at bounding box center [984, 598] width 375 height 53
paste textarea "FROZEN: [DATE] [PERSON_NAME] 3,6M"
type textarea "FROZEN: [DATE] [PERSON_NAME] 3,6M"
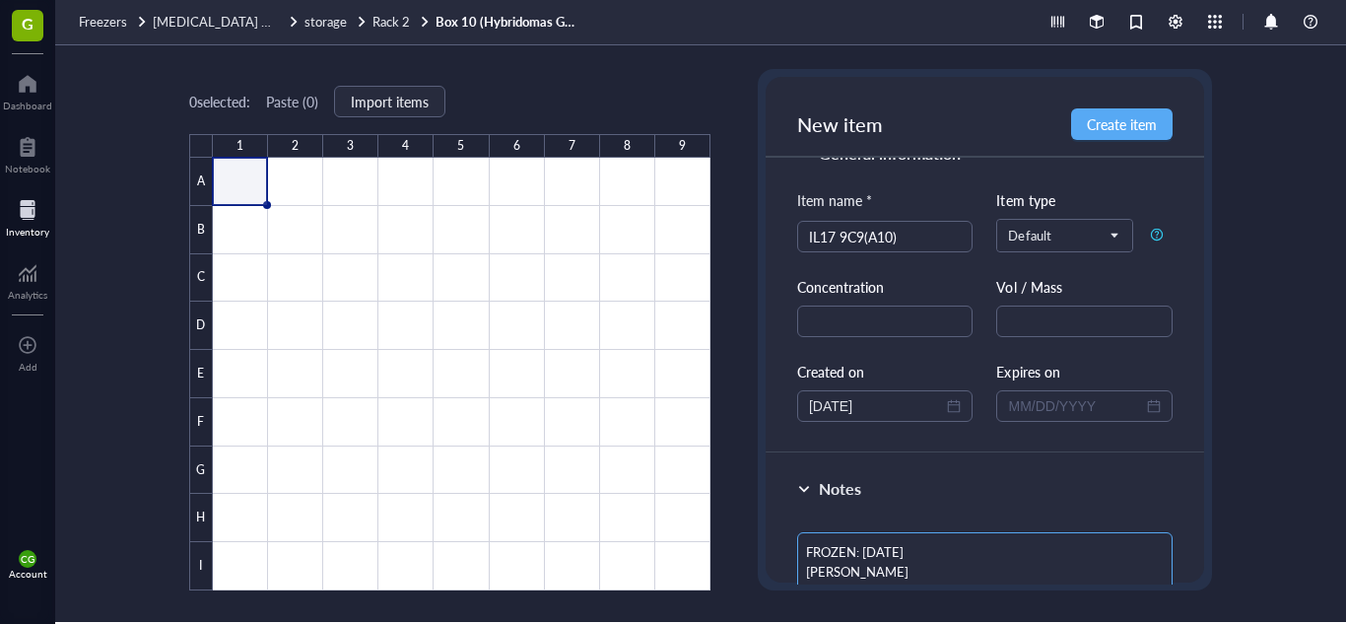
click at [895, 551] on textarea "FROZEN: [DATE] [PERSON_NAME] 3,6M" at bounding box center [984, 572] width 375 height 81
type textarea "FROZEN: [DATE] [PERSON_NAME] 3,6M"
type textarea "FROZEN: 03//25 [PERSON_NAME] 3,6M"
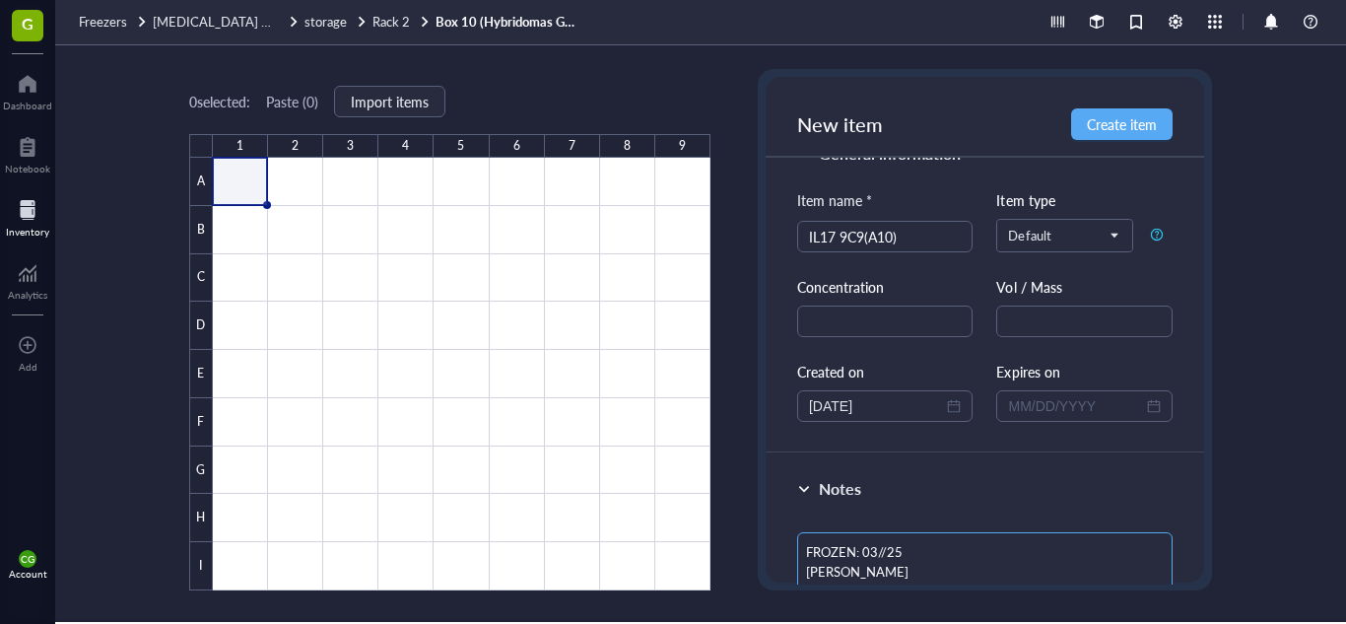
type textarea "FROZEN: [DATE] [PERSON_NAME] 3,6M"
type textarea "FROZEN: 0/10/25 [PERSON_NAME] 3,6M"
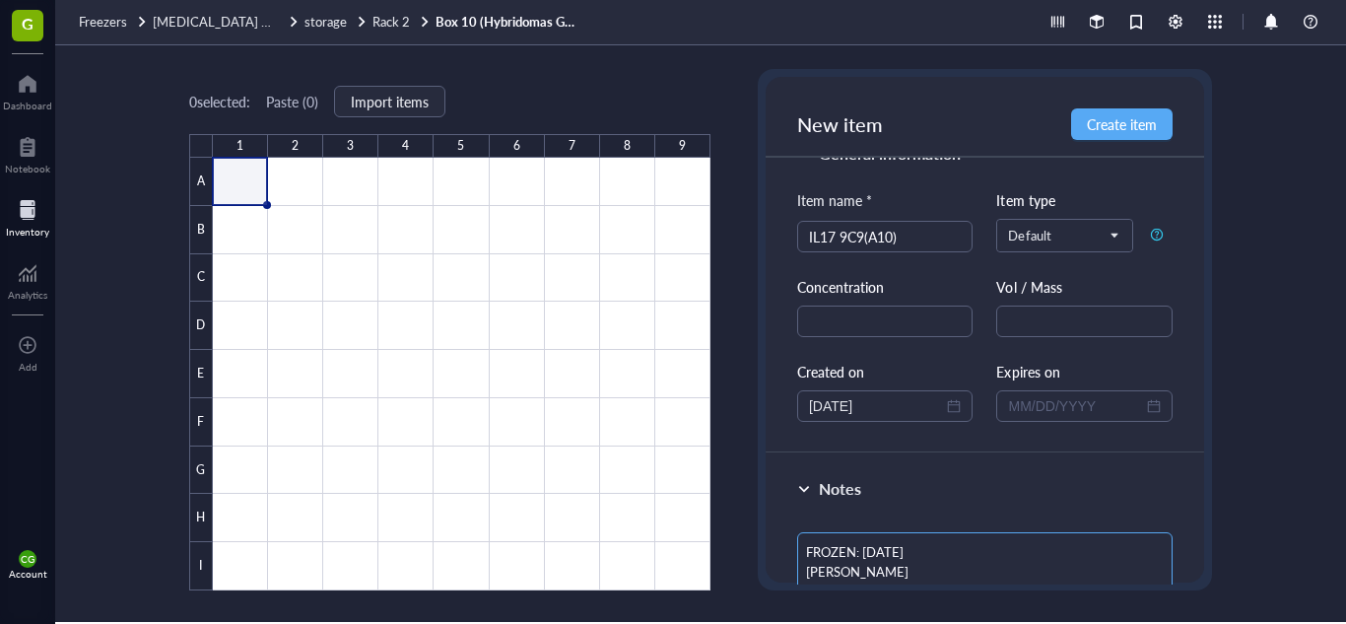
type textarea "FROZEN: 0/10/25 [PERSON_NAME] 3,6M"
type textarea "FROZEN: [DATE] [PERSON_NAME] 3,6M"
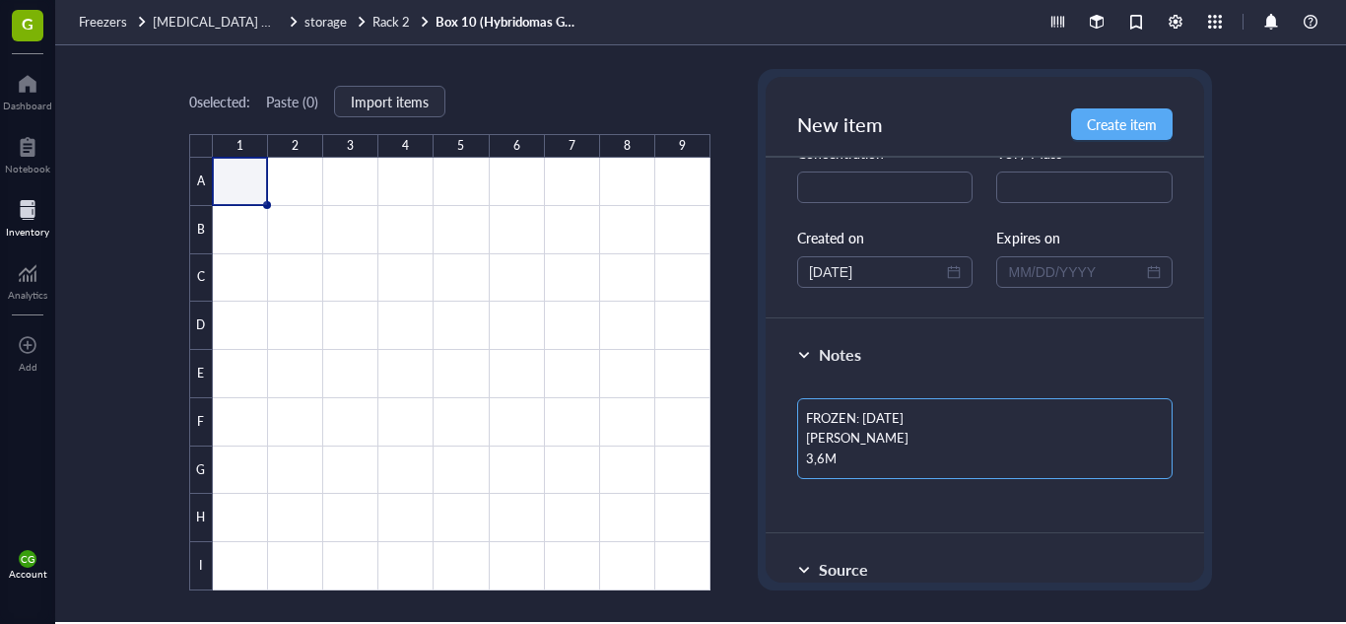
scroll to position [185, 0]
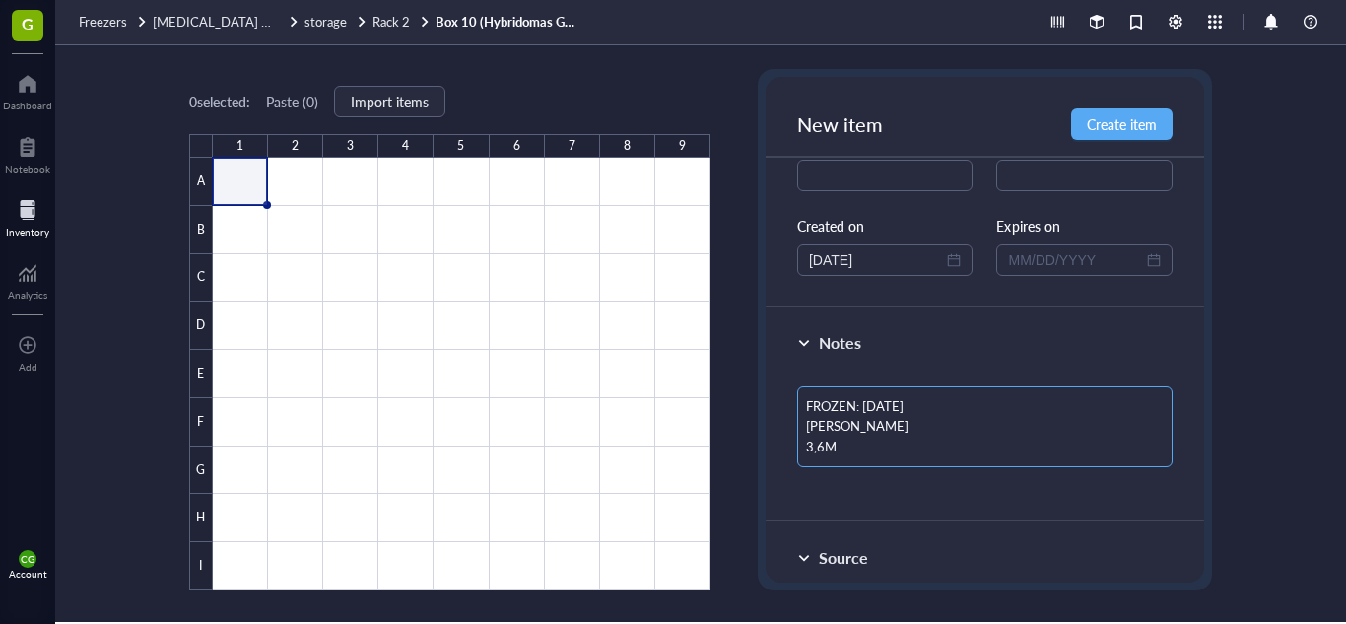
type textarea "FROZEN: [DATE] CARLO 3,6M"
type textarea "FROZEN: [DATE] [PERSON_NAME] 3,6M"
type textarea "FROZEN: [DATE] CAR 3,6M"
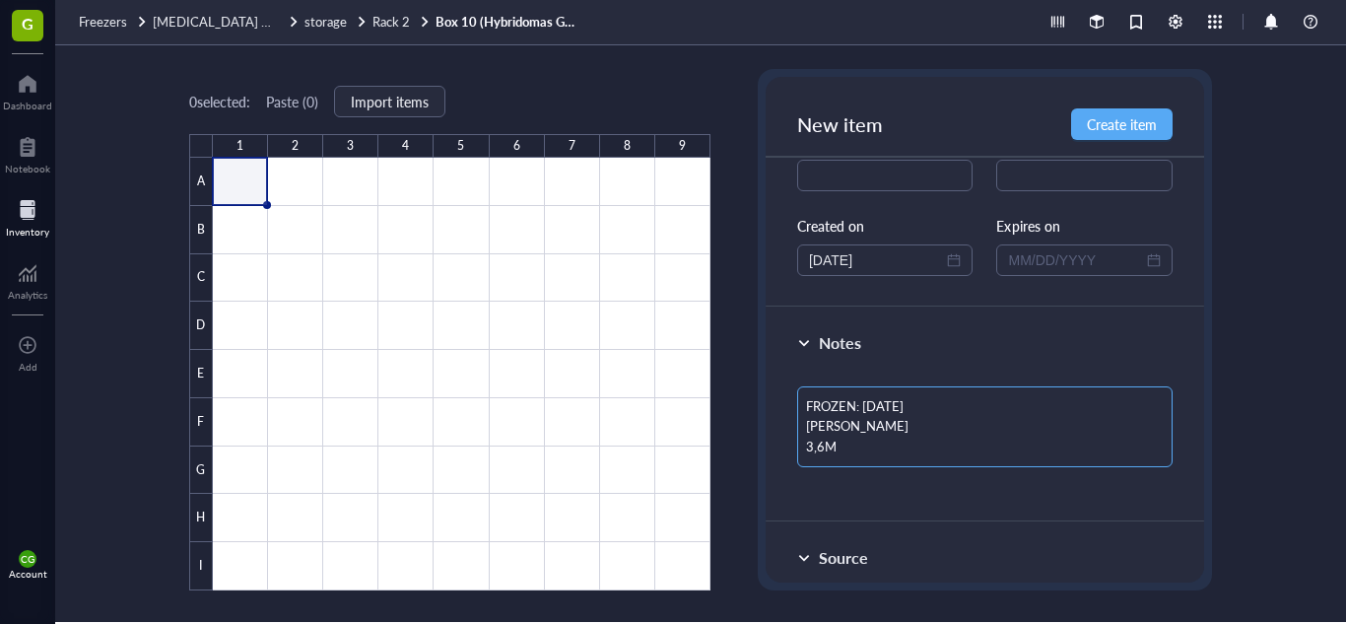
type textarea "FROZEN: [DATE] CAR 3,6M"
type textarea "FROZEN: [DATE] CA 3,6M"
type textarea "FROZEN: [DATE] C 3,6M"
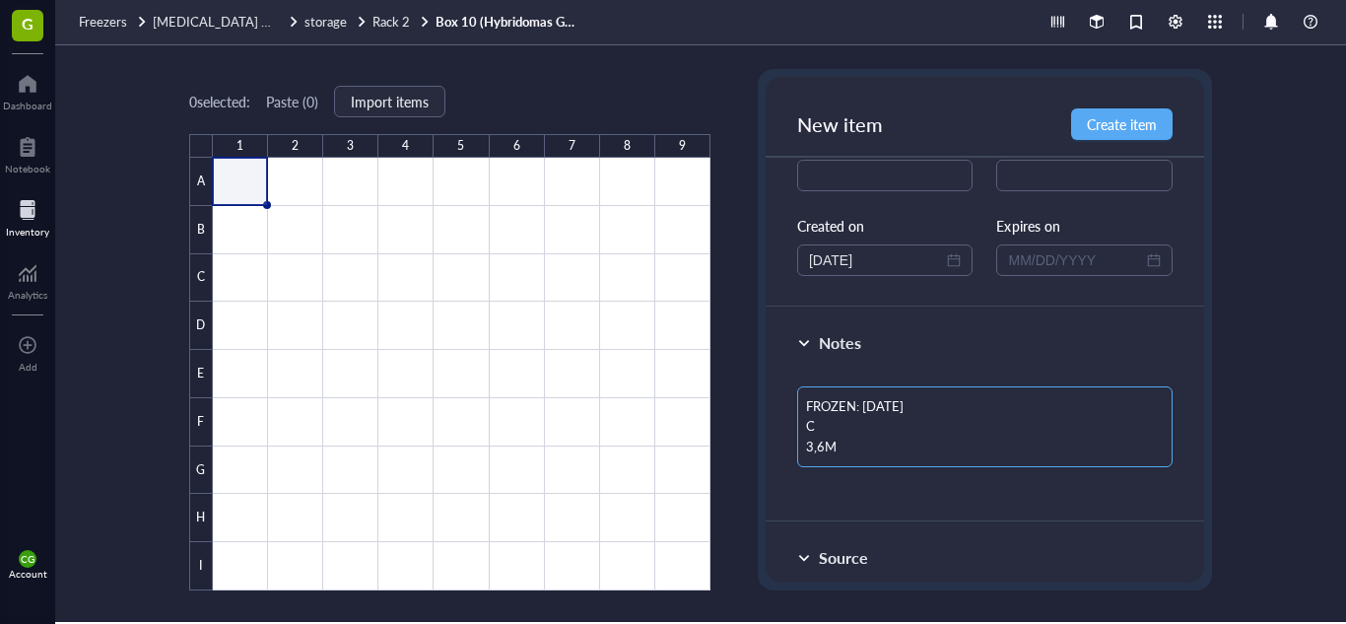
type textarea "FROZEN: [DATE] 3,6M"
type textarea "FROZEN: [DATE] T 3,6M"
type textarea "FROZEN: [DATE] TH 3,6M"
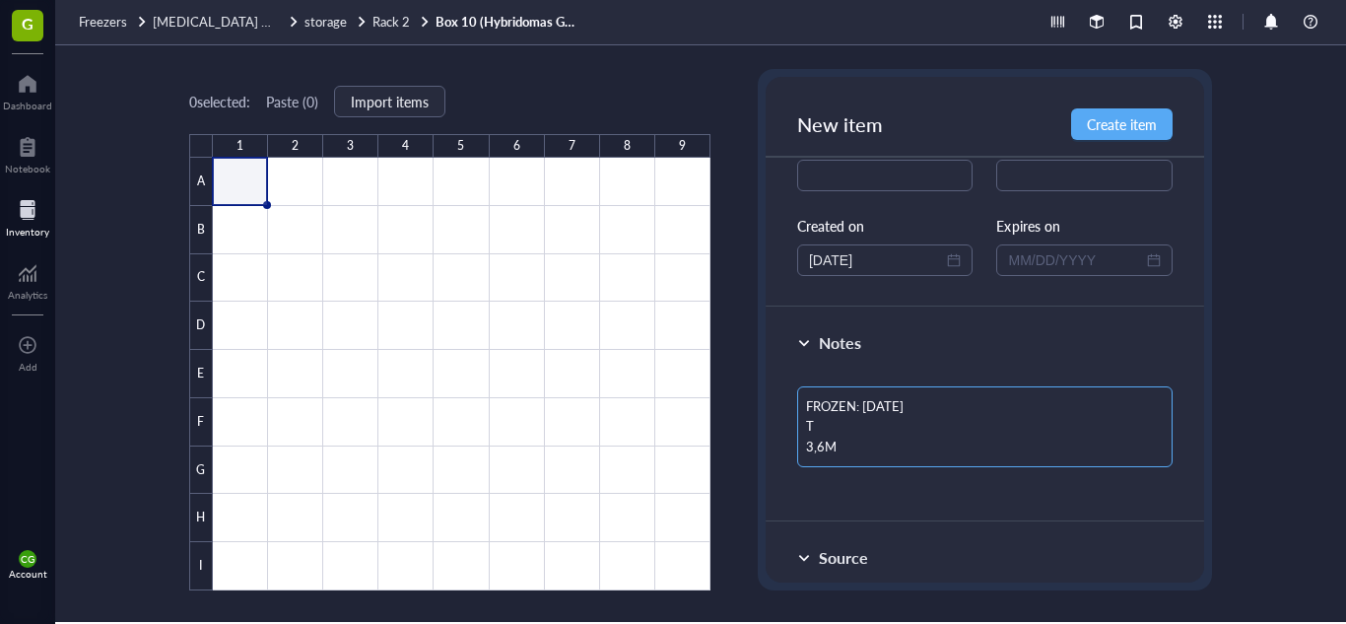
type textarea "FROZEN: [DATE] TH 3,6M"
type textarea "FROZEN: [DATE] THA 3,6M"
type textarea "FROZEN: [DATE] THAT 3,6M"
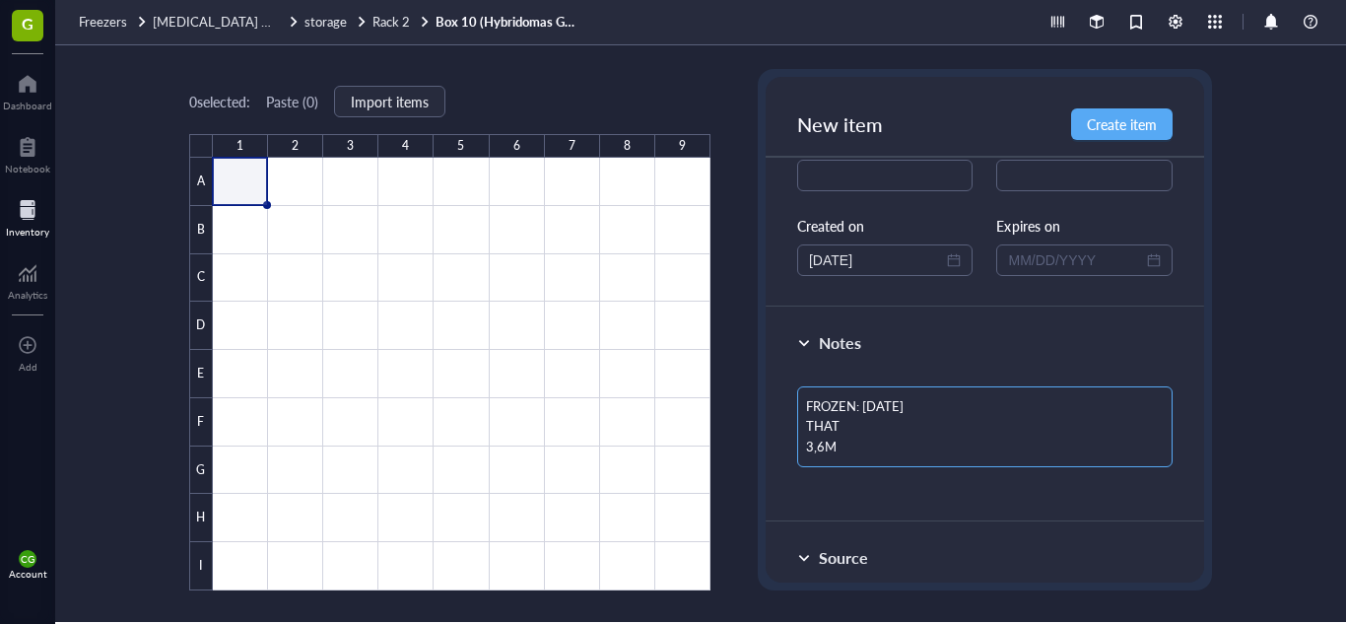
type textarea "FROZEN: [DATE] THATI 3,6M"
click at [929, 449] on textarea "FROZEN: [DATE] THATI 3,6M" at bounding box center [984, 426] width 375 height 81
type textarea "FROZEN: [DATE] THATI"
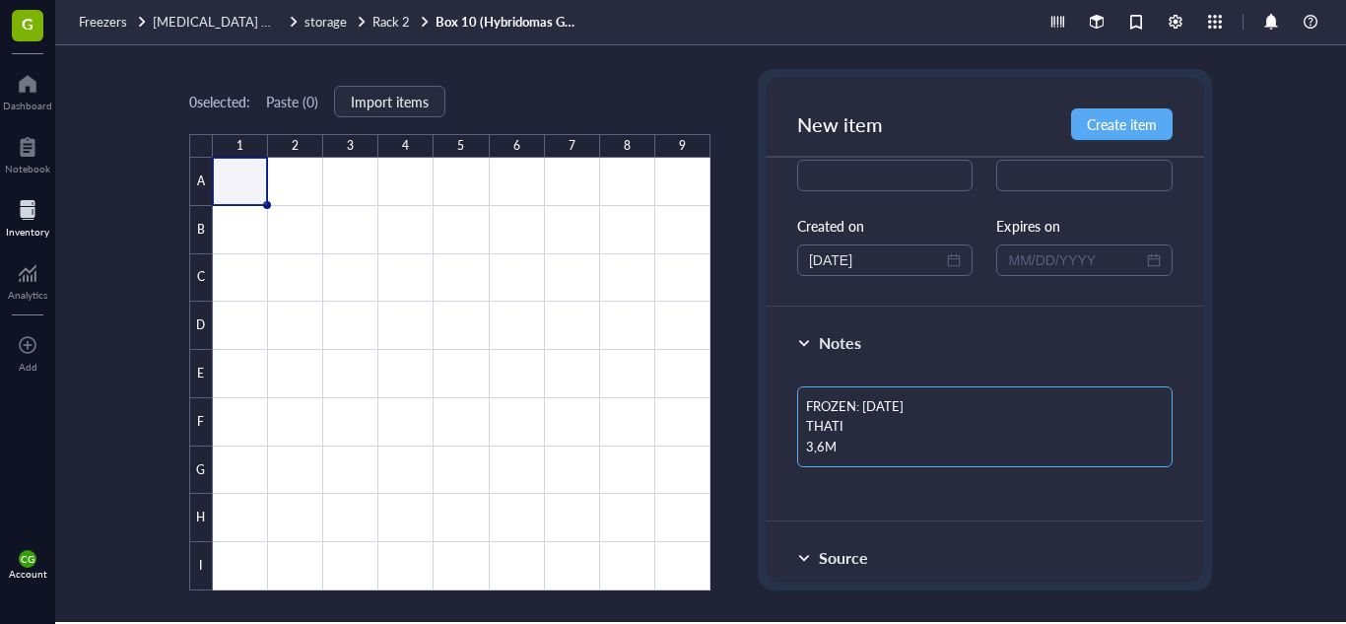
type textarea "FROZEN: [DATE] THATI"
type textarea "FROZEN: [DATE] THATI M"
type textarea "FROZEN: [DATE] THATI MO"
type textarea "FROZEN: [DATE] THATI MON"
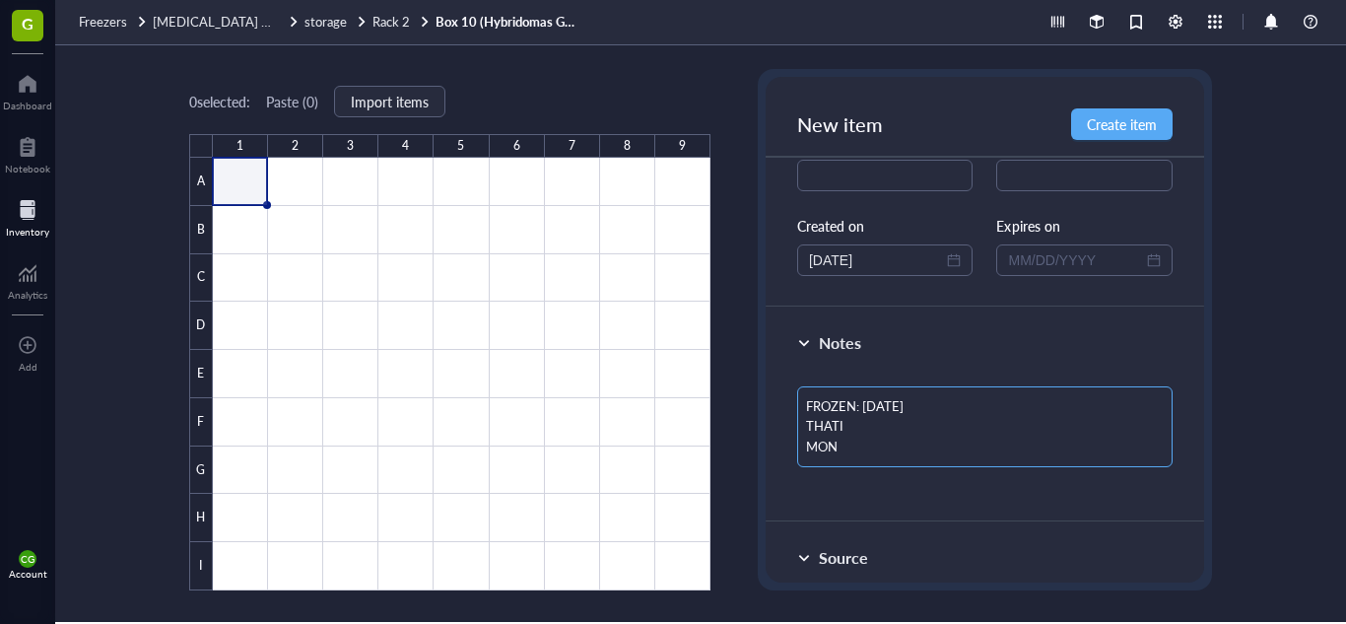
type textarea "FROZEN: [DATE] THATI MONO"
type textarea "FROZEN: [DATE] THATI MONOC"
type textarea "FROZEN: [DATE] THATI MONOCL"
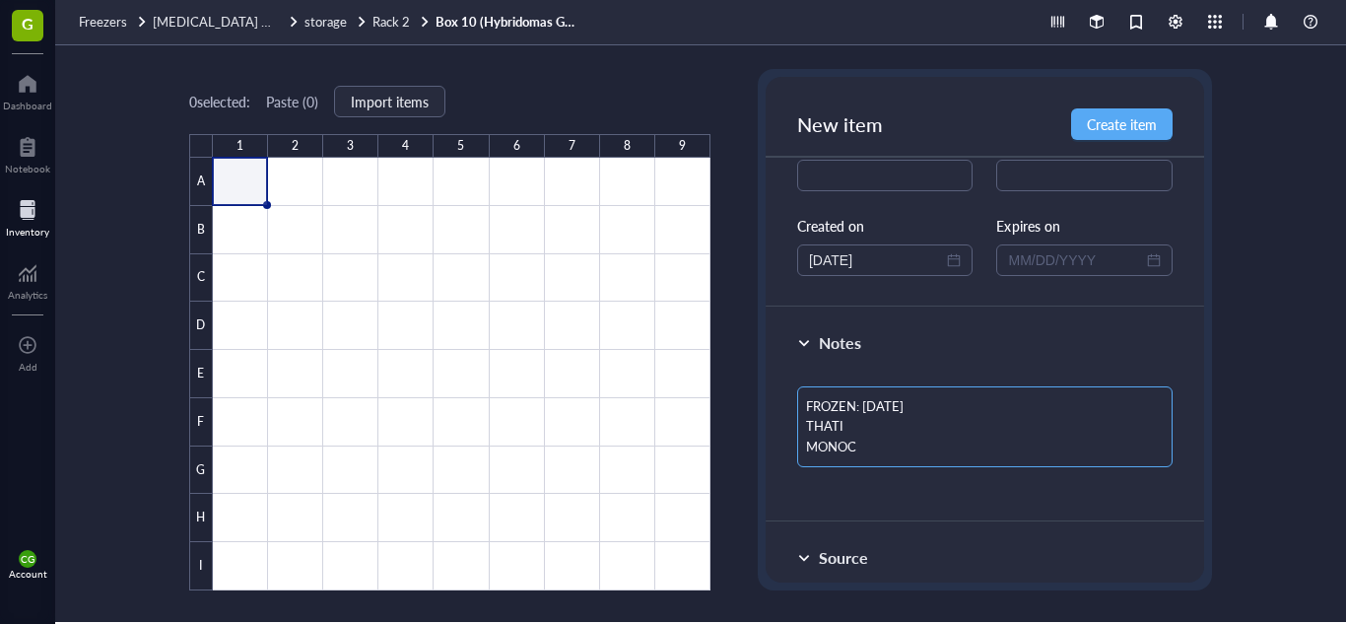
type textarea "FROZEN: [DATE] THATI MONOCL"
type textarea "FROZEN: [DATE] THATI MONOCLO"
type textarea "FROZEN: [DATE] THATI MONOCLON"
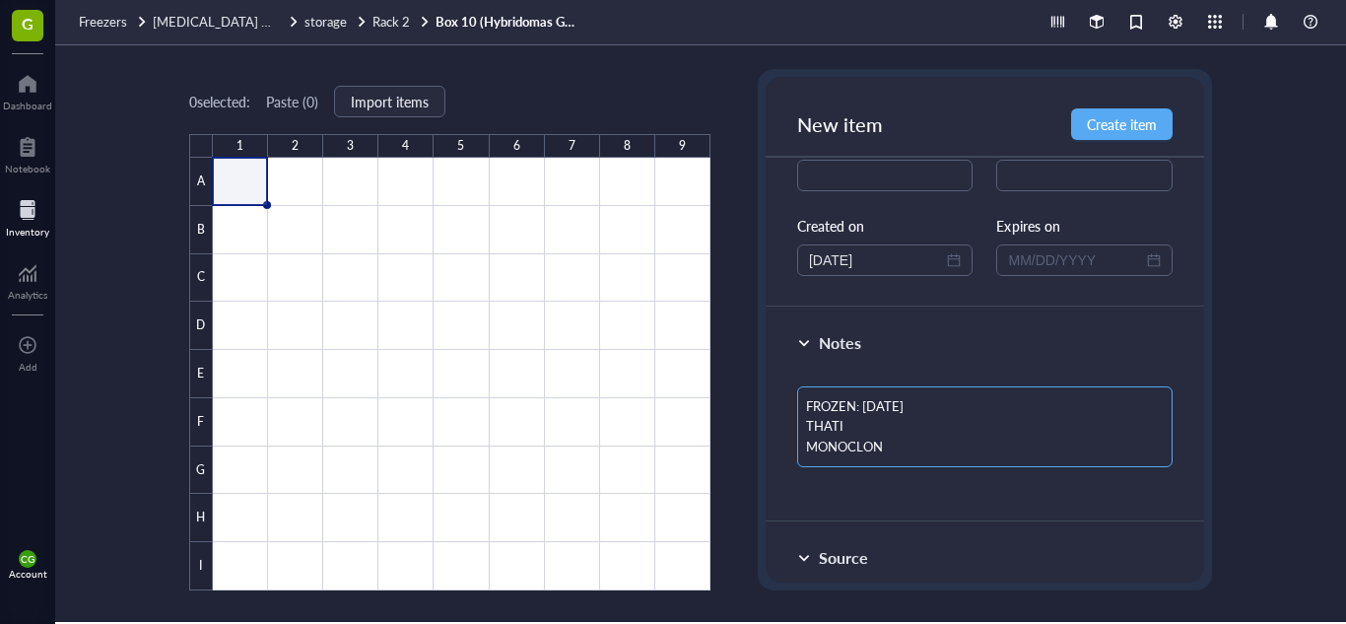
type textarea "FROZEN: [DATE] THATI MONOCLONA"
type textarea "FROZEN: [DATE] THATI MONOCLONAL"
drag, startPoint x: 809, startPoint y: 400, endPoint x: 855, endPoint y: 432, distance: 56.0
click at [896, 447] on textarea "FROZEN: [DATE] THATI MONOCLONAL" at bounding box center [984, 426] width 375 height 81
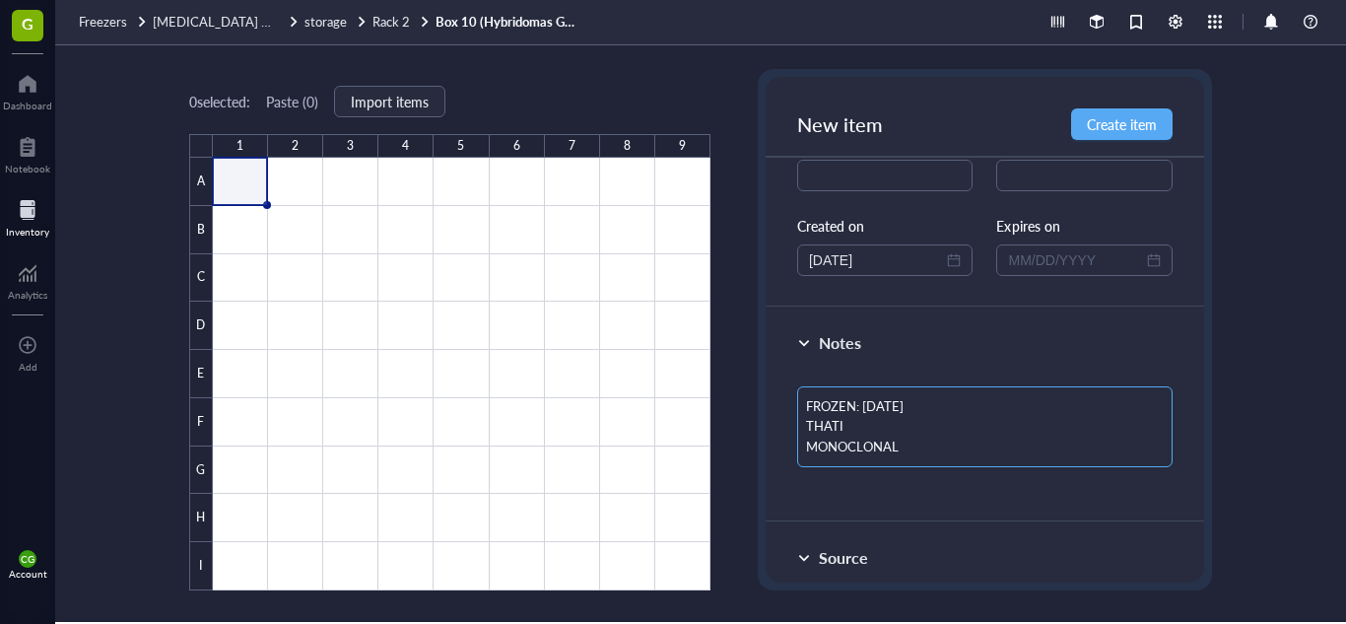
drag, startPoint x: 804, startPoint y: 399, endPoint x: 914, endPoint y: 449, distance: 120.4
click at [914, 449] on textarea "FROZEN: [DATE] THATI MONOCLONAL" at bounding box center [984, 426] width 375 height 81
type textarea "FROZEN: [DATE] THATI MONOCLONAL"
click at [1133, 119] on span "Create item" at bounding box center [1122, 124] width 70 height 16
type textarea "Keep everyone on the same page…"
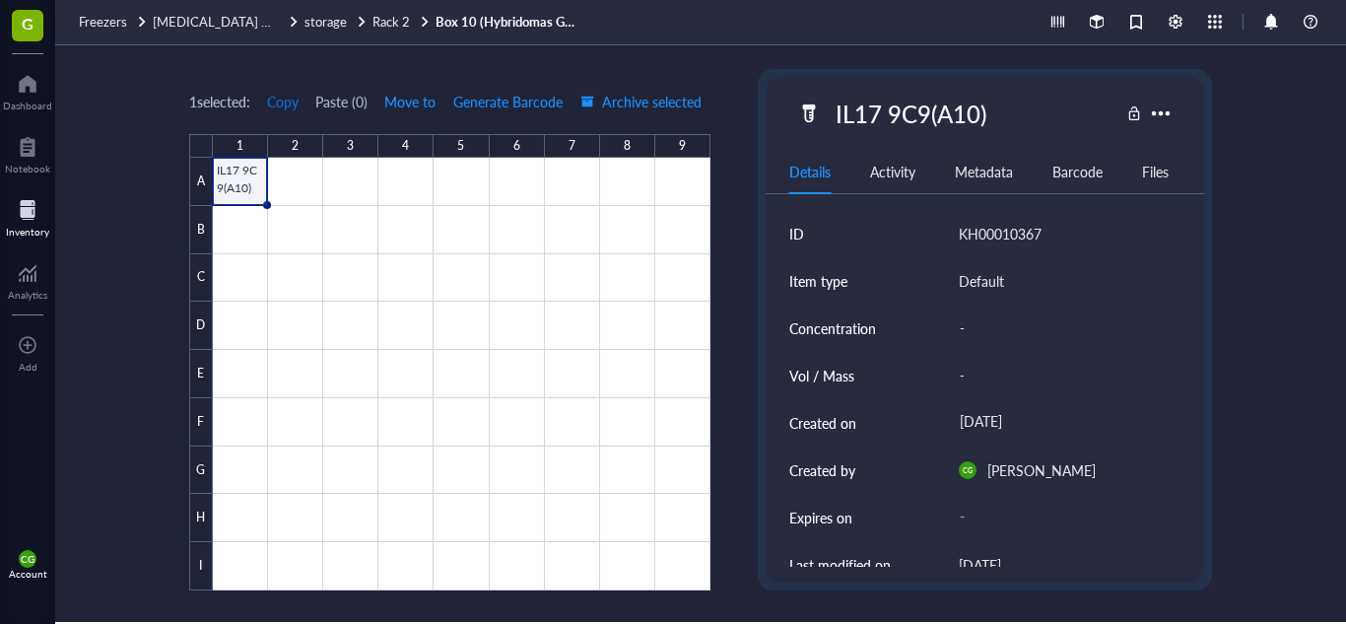
click at [288, 106] on span "Copy" at bounding box center [283, 102] width 32 height 16
click at [299, 177] on div at bounding box center [462, 374] width 498 height 433
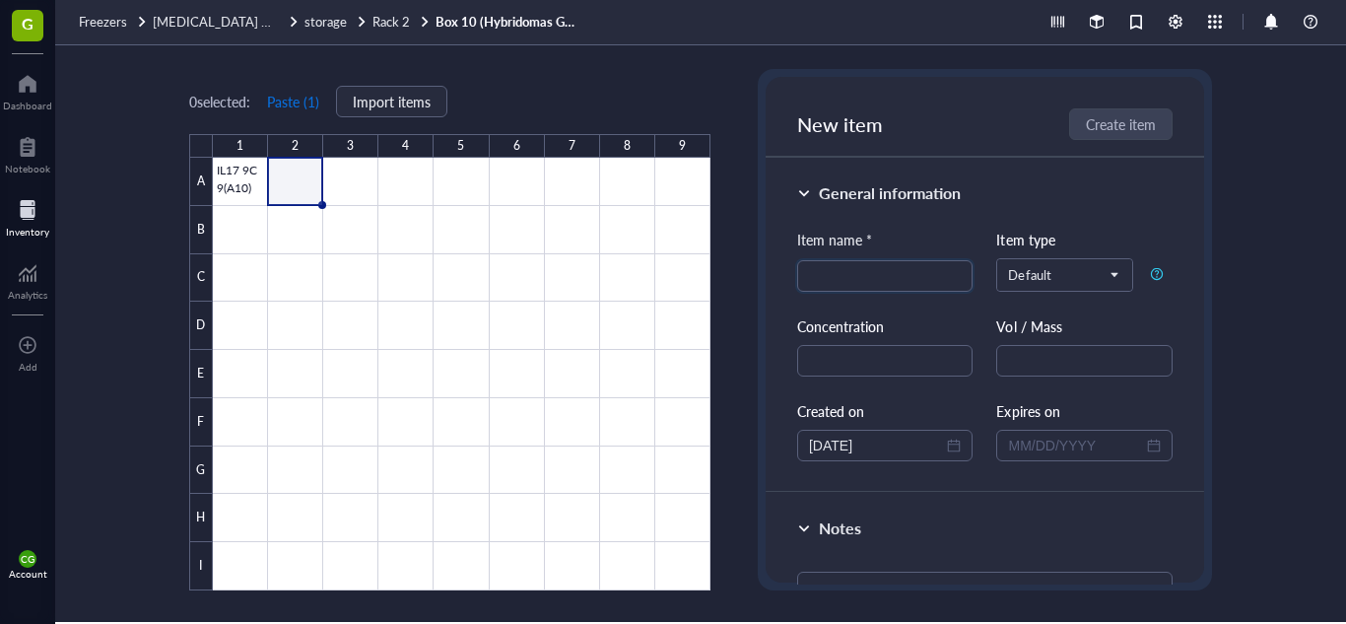
click at [315, 100] on button "Paste ( 1 )" at bounding box center [293, 102] width 54 height 32
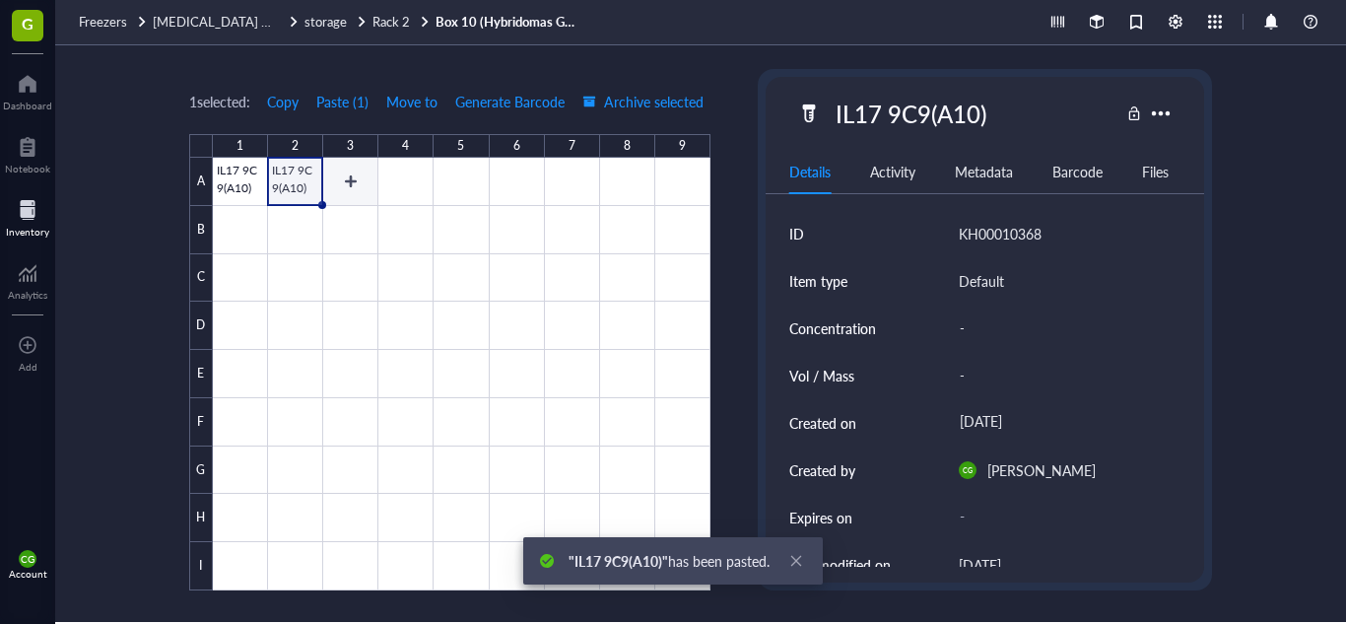
click at [354, 185] on div at bounding box center [462, 374] width 498 height 433
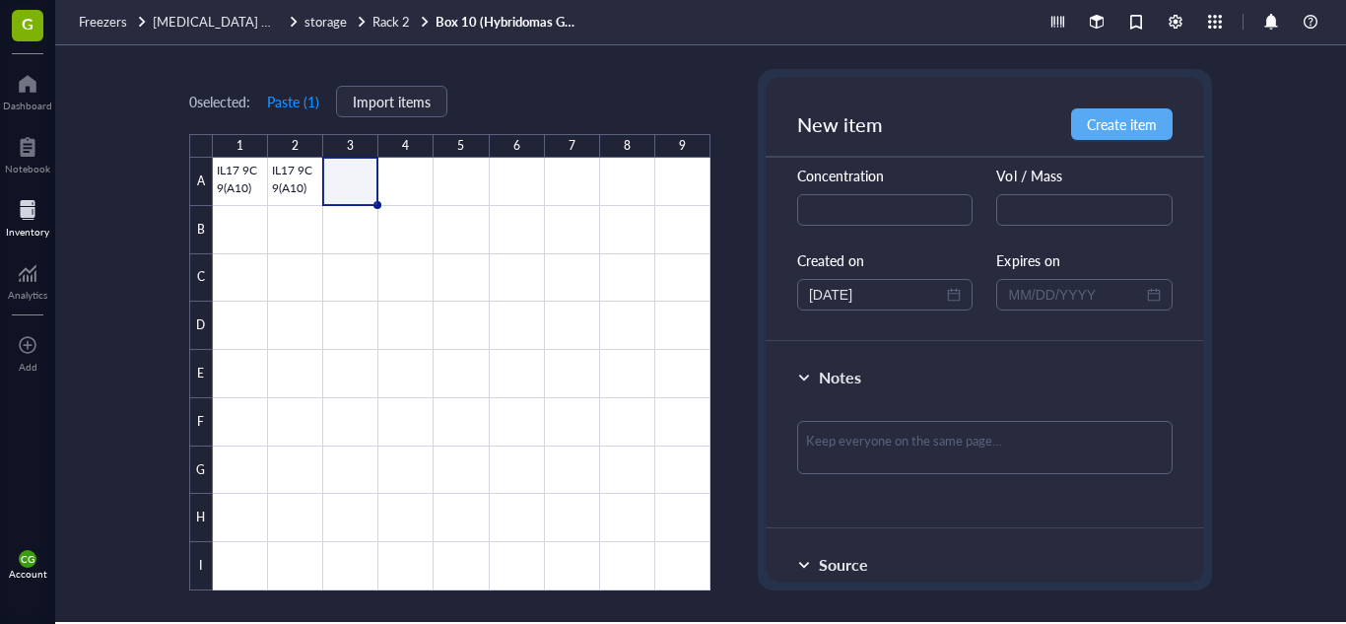
scroll to position [194, 0]
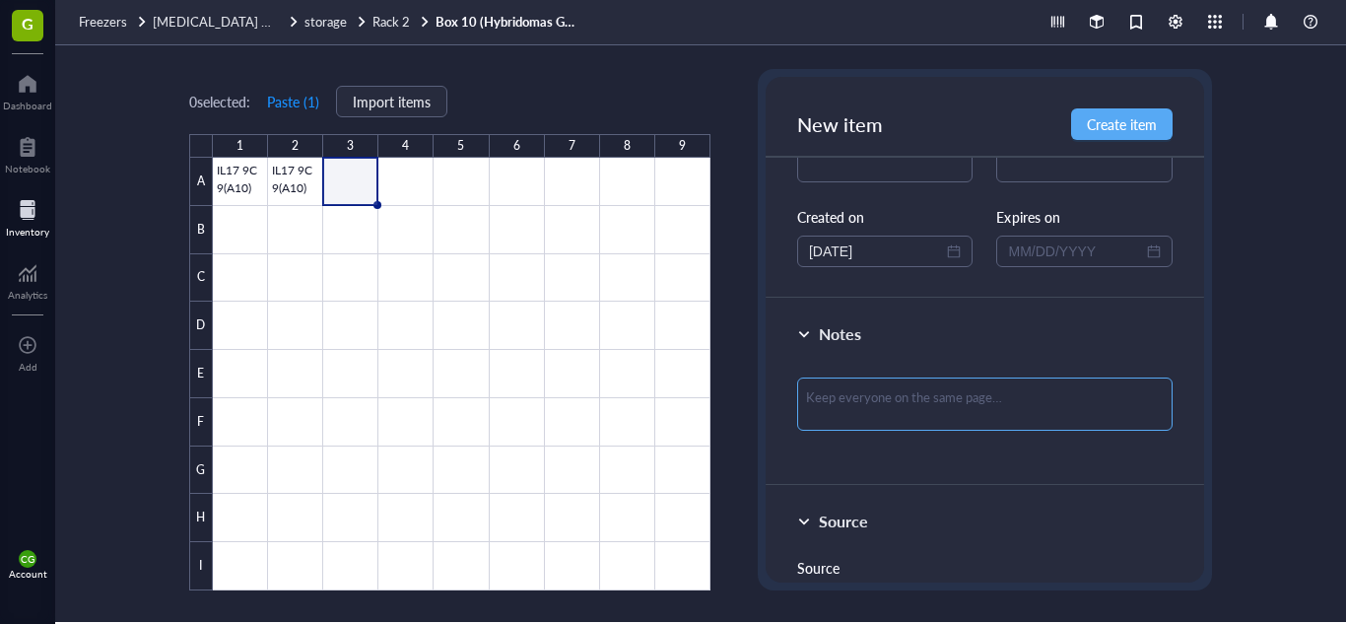
type input "IL17 8C8(B8)"
click at [925, 384] on textarea at bounding box center [984, 403] width 375 height 53
paste textarea "FROZEN: [DATE] THATI MONOCLONAL"
type textarea "FROZEN: [DATE] THATI MONOCLONAL"
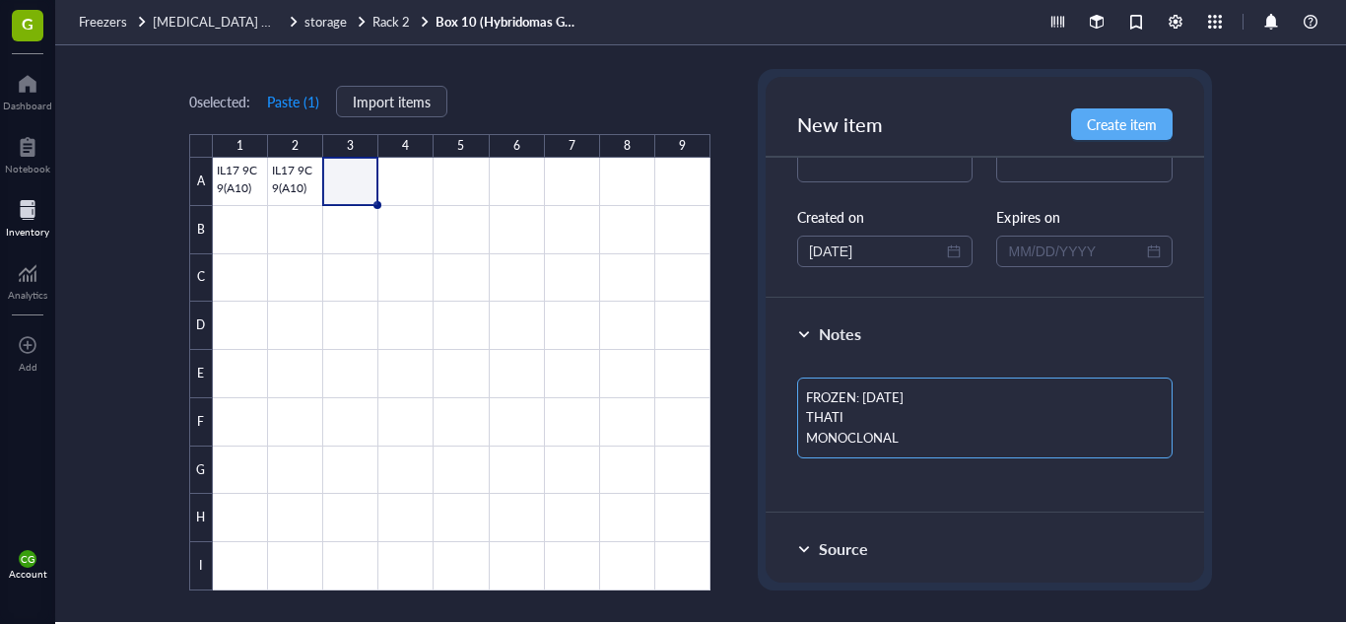
scroll to position [0, 0]
click at [893, 393] on textarea "FROZEN: [DATE] THATI MONOCLONAL" at bounding box center [984, 417] width 375 height 81
type textarea "FROZEN: [DATE] THATI MONOCLONAL"
click at [1112, 122] on span "Create item" at bounding box center [1122, 124] width 70 height 16
type textarea "Keep everyone on the same page…"
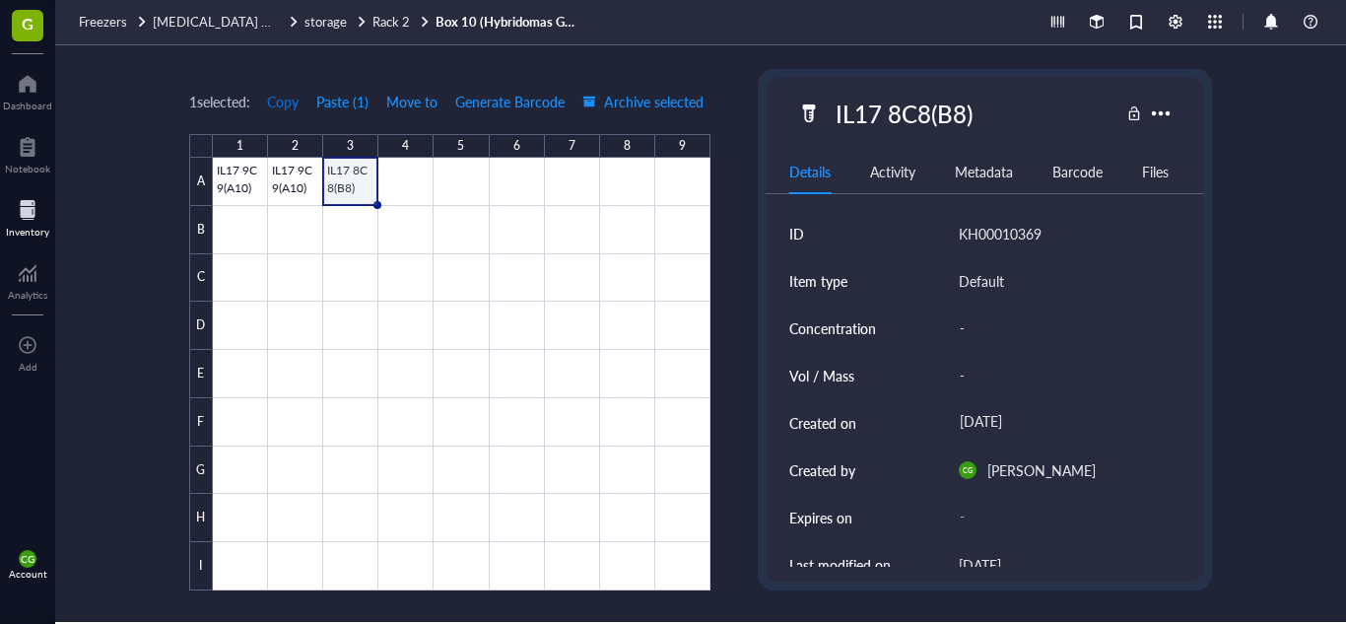
click at [289, 98] on span "Copy" at bounding box center [283, 102] width 32 height 16
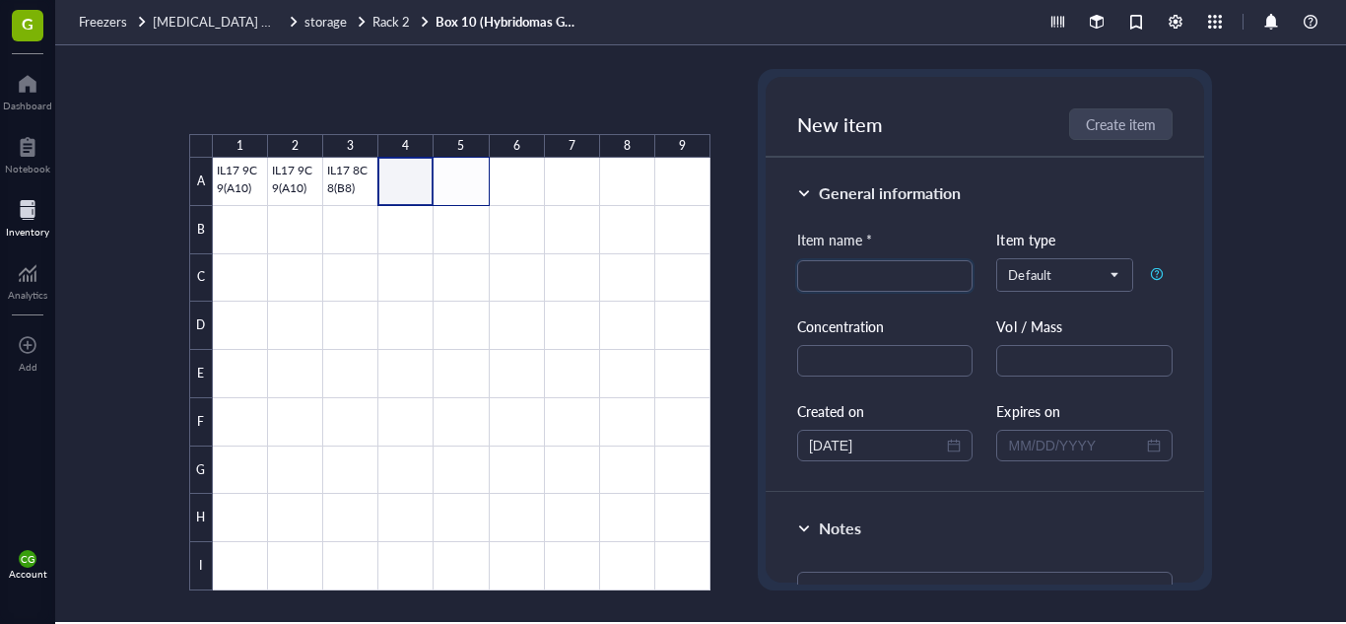
drag, startPoint x: 437, startPoint y: 177, endPoint x: 461, endPoint y: 183, distance: 25.3
click at [461, 183] on div at bounding box center [462, 374] width 498 height 433
click at [285, 102] on button "Paste ( 1 )" at bounding box center [293, 102] width 54 height 32
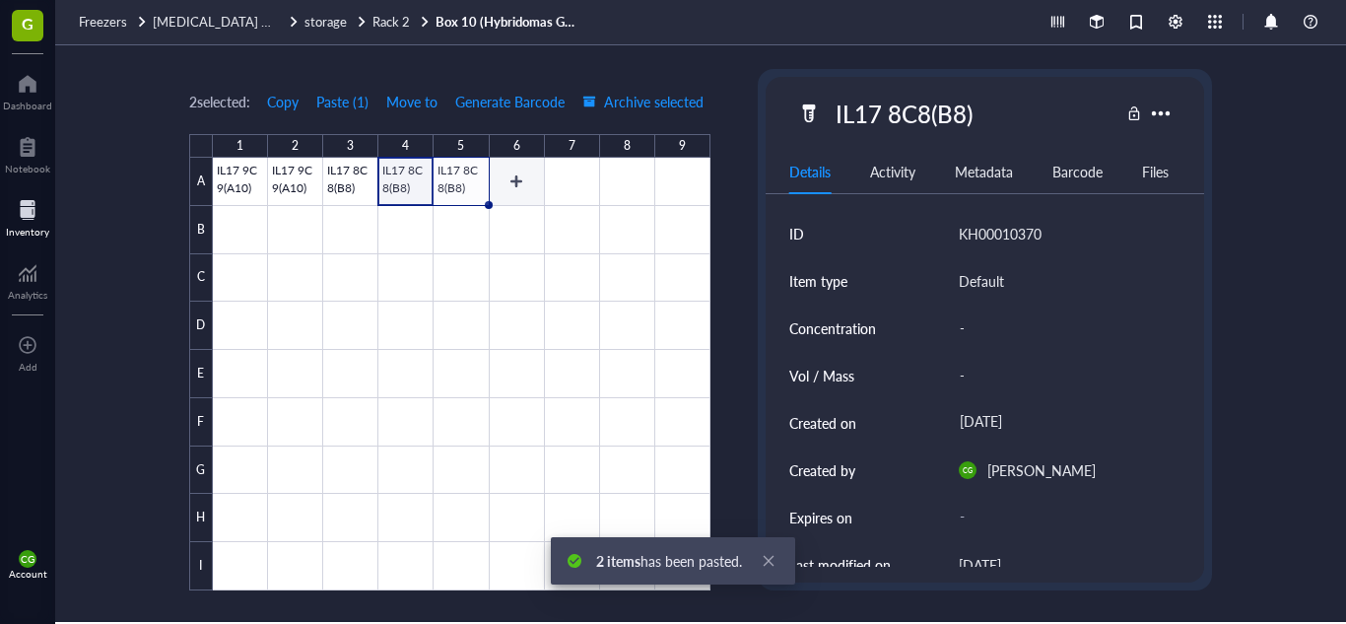
click at [519, 175] on div at bounding box center [462, 374] width 498 height 433
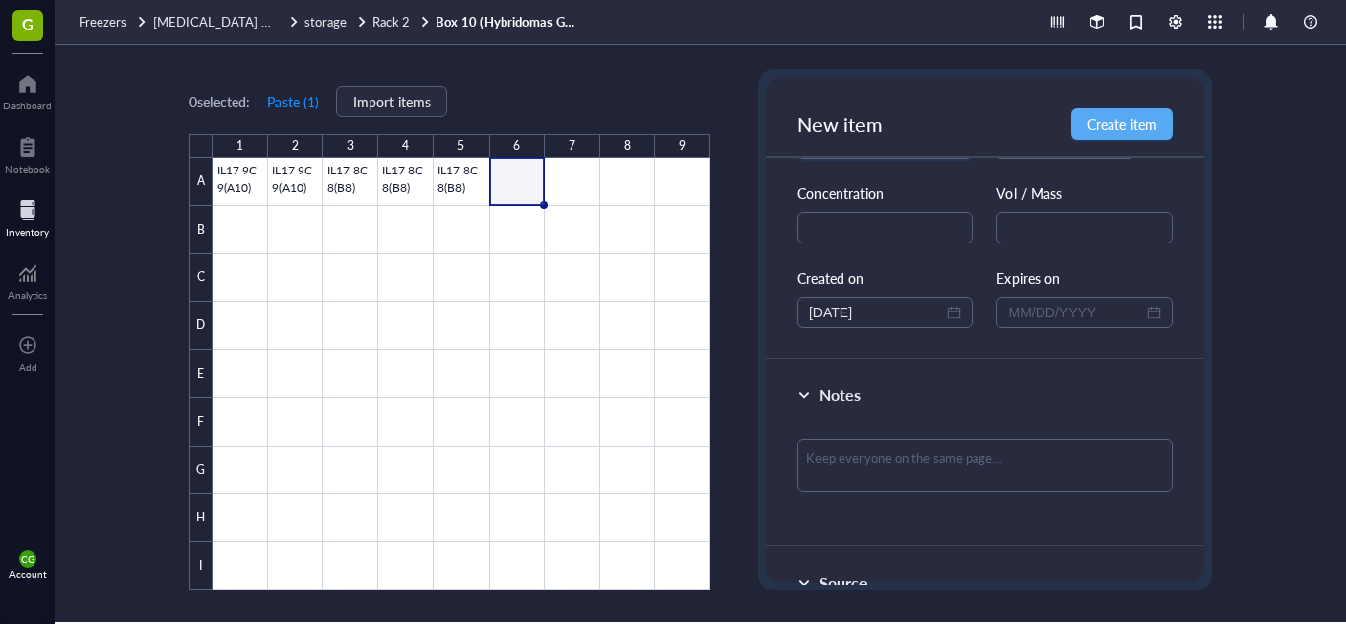
scroll to position [160, 0]
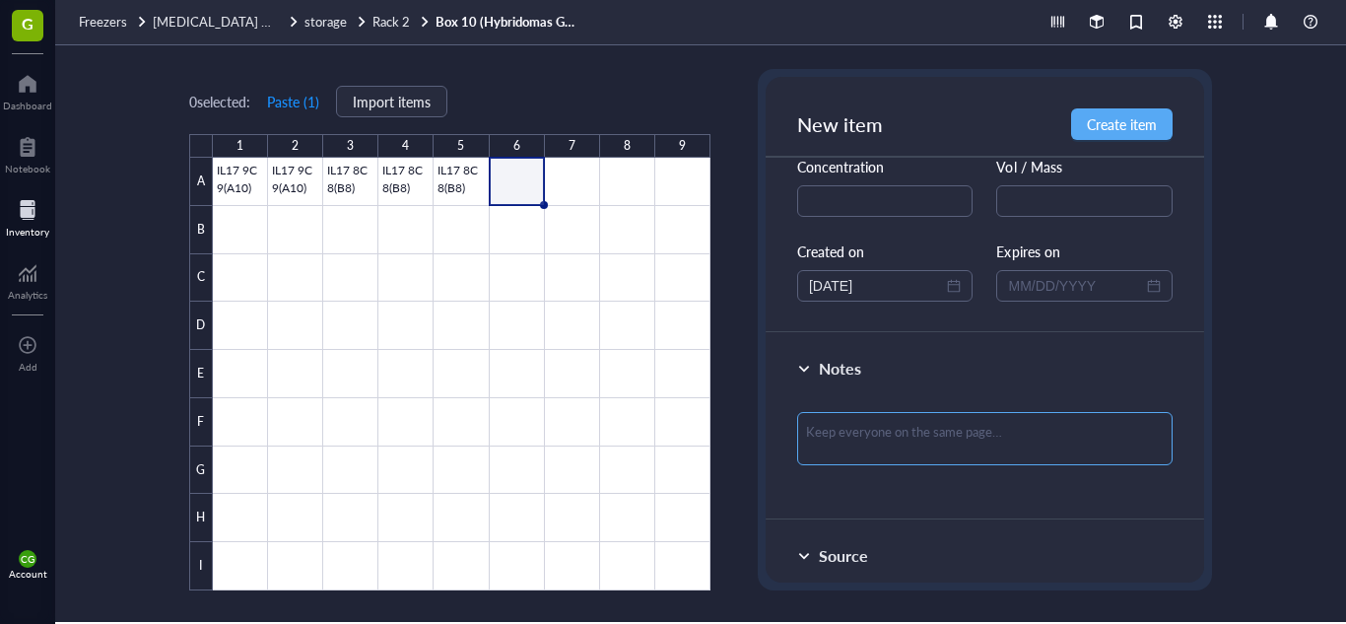
type input "LIGHT 1G1(B12)"
click at [978, 454] on textarea at bounding box center [984, 438] width 375 height 53
paste textarea "FROZEN: [DATE] THATI MONOCLONAL"
type textarea "FROZEN: [DATE] THATI MONOCLONAL"
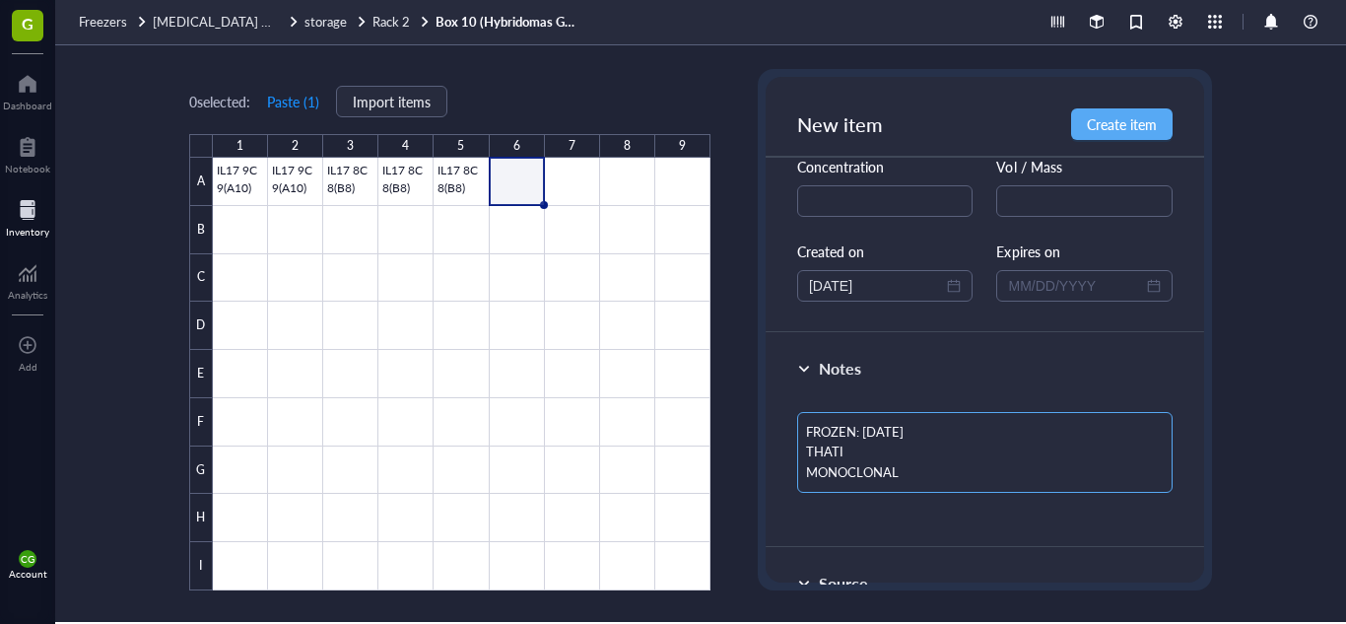
scroll to position [0, 0]
click at [873, 454] on textarea "FROZEN: [DATE] THATI MONOCLONAL" at bounding box center [984, 452] width 375 height 81
type textarea "FROZEN: [DATE] THAT MONOCLONAL"
type textarea "FROZEN: [DATE] THA MONOCLONAL"
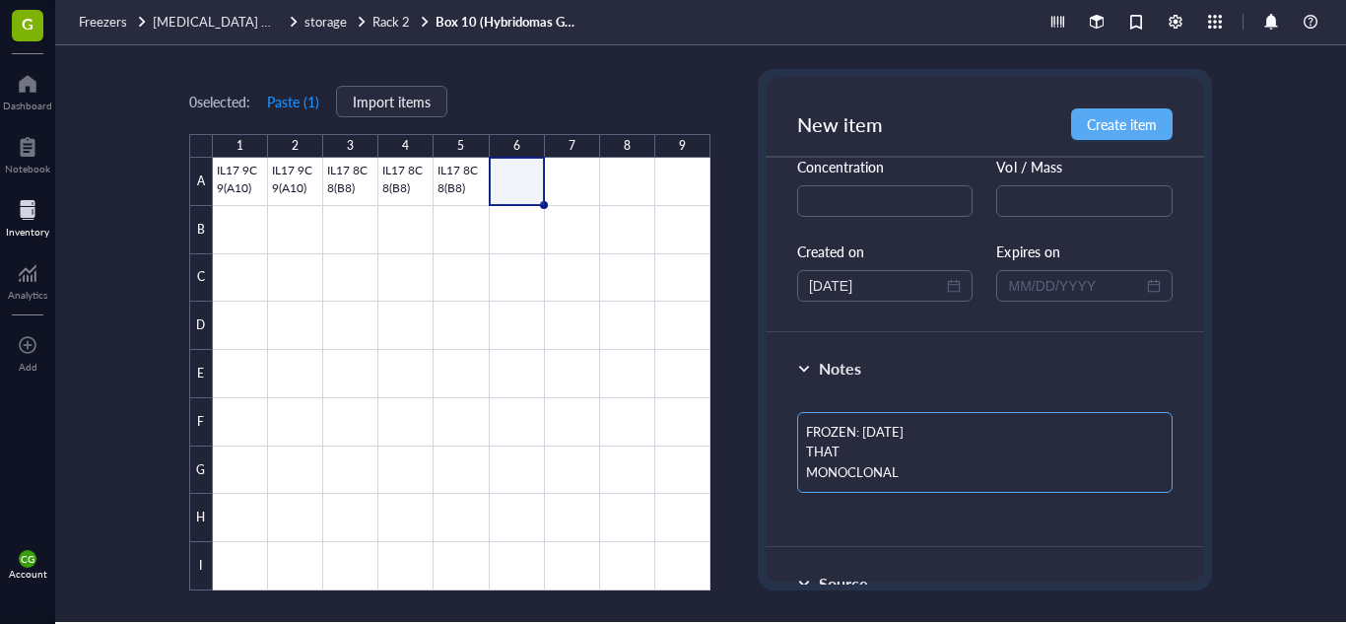
type textarea "FROZEN: [DATE] THA MONOCLONAL"
type textarea "FROZEN: [DATE] TH MONOCLONAL"
type textarea "FROZEN: [DATE] T MONOCLONAL"
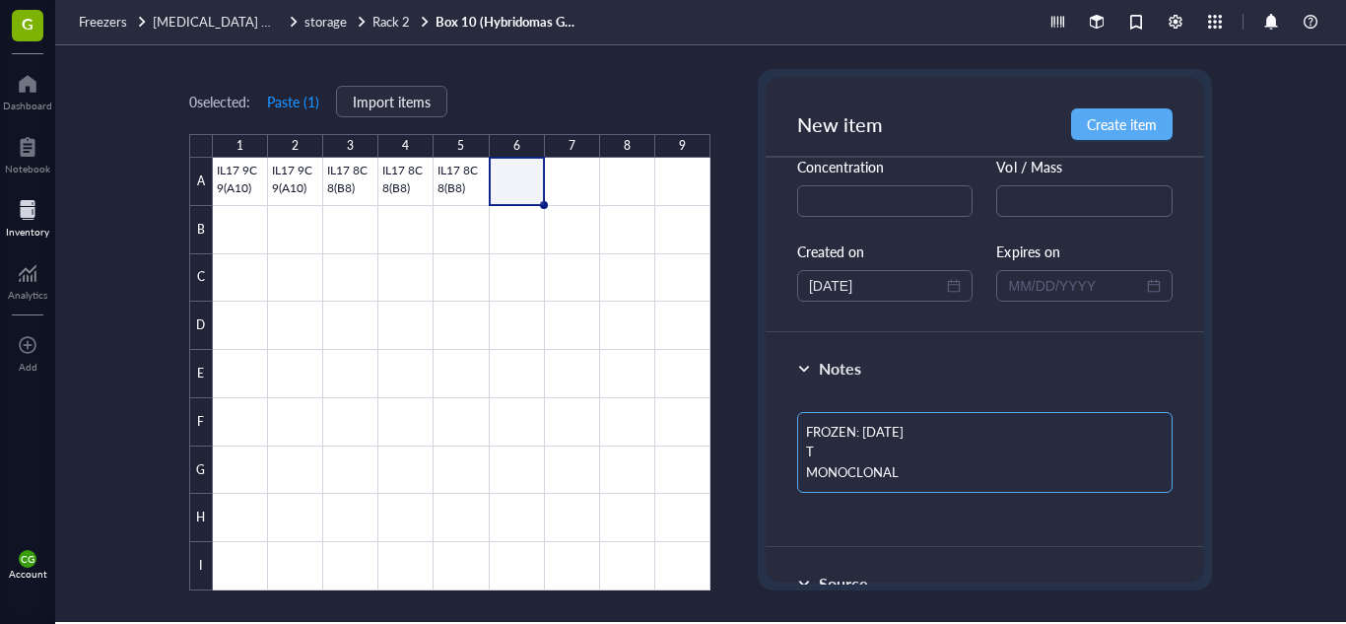
type textarea "FROZEN: [DATE] MONOCLONAL"
type textarea "FROZEN: [DATE] J MONOCLONAL"
type textarea "FROZEN: [DATE] JÚ MONOCLONAL"
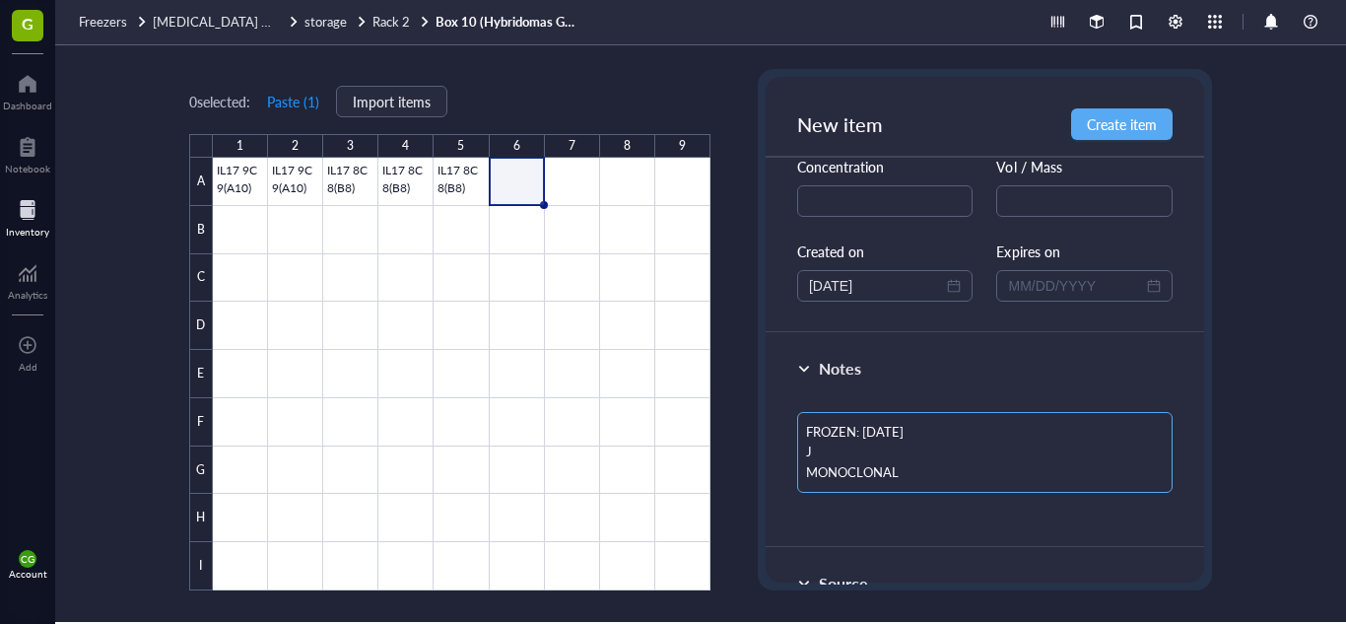
type textarea "FROZEN: [DATE] JÚ MONOCLONAL"
type textarea "FROZEN: [DATE] JÚL MONOCLONAL"
type textarea "FROZEN: [DATE] JÚLI MONOCLONAL"
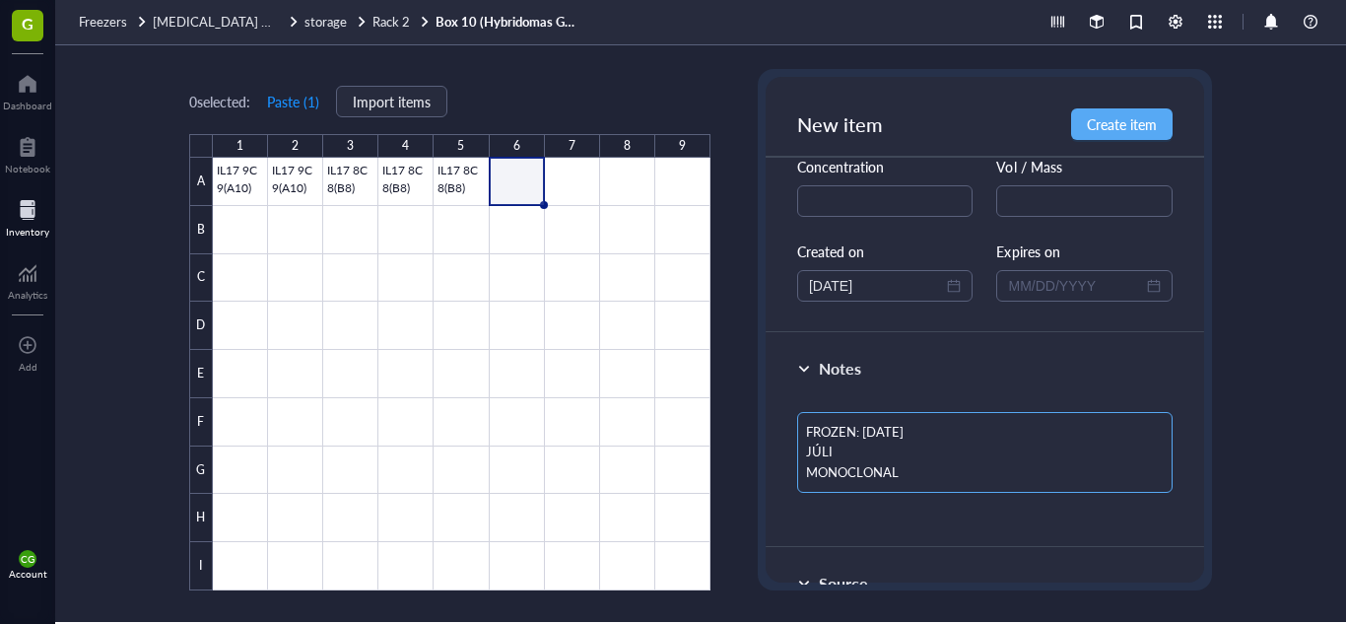
type textarea "FROZEN: [DATE] [PERSON_NAME] MONOCLONAL"
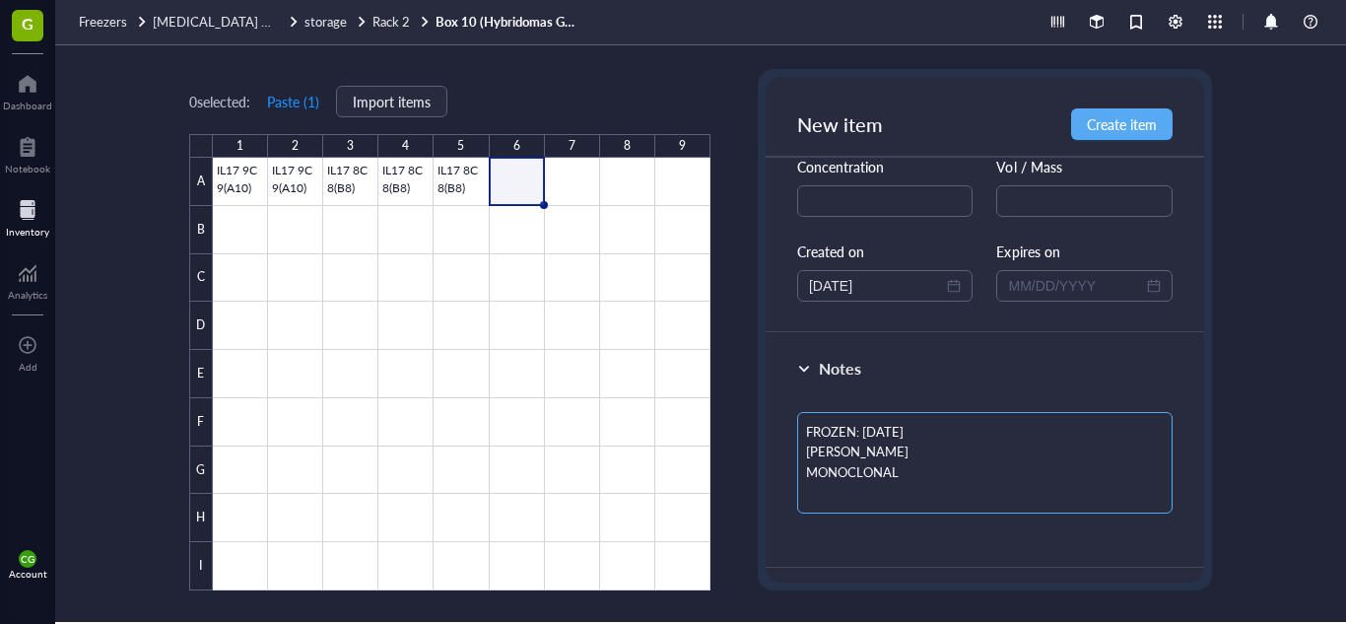
type textarea "FROZEN: [DATE] [PERSON_NAME] MONOCLONAL 3"
type textarea "FROZEN: [DATE] [PERSON_NAME] MONOCLONAL 3M"
click at [1123, 129] on span "Create item" at bounding box center [1122, 124] width 70 height 16
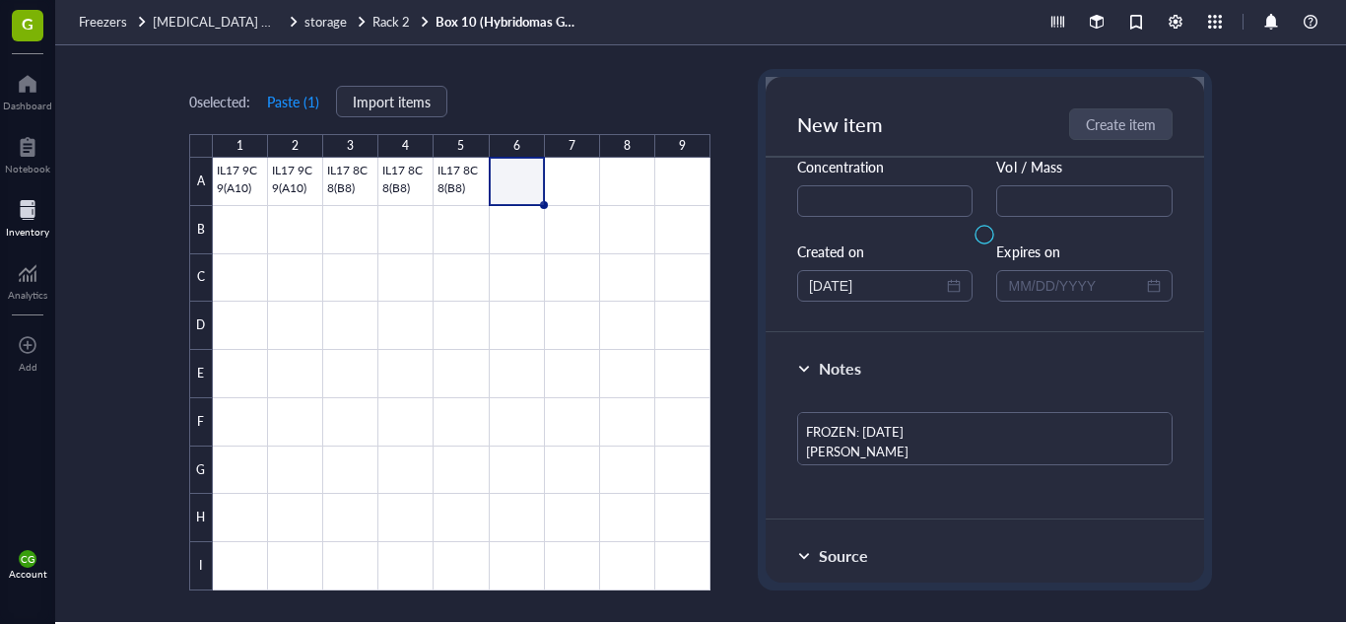
type textarea "Keep everyone on the same page…"
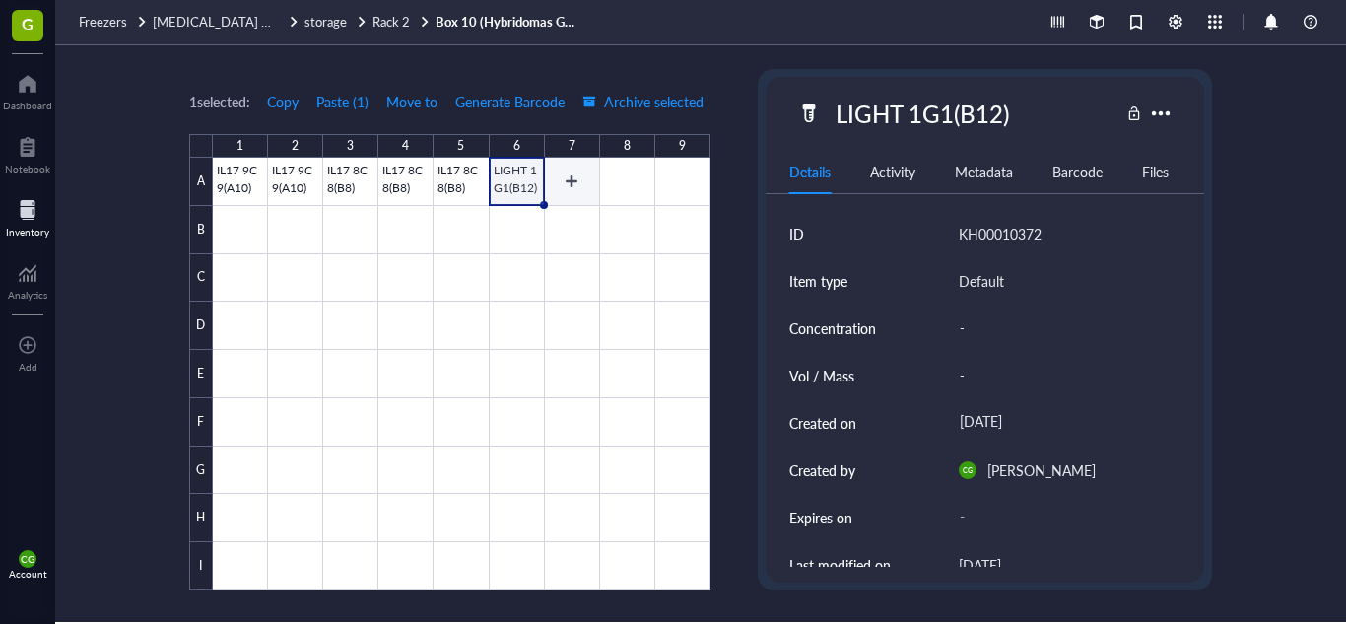
click at [557, 183] on div at bounding box center [462, 374] width 498 height 433
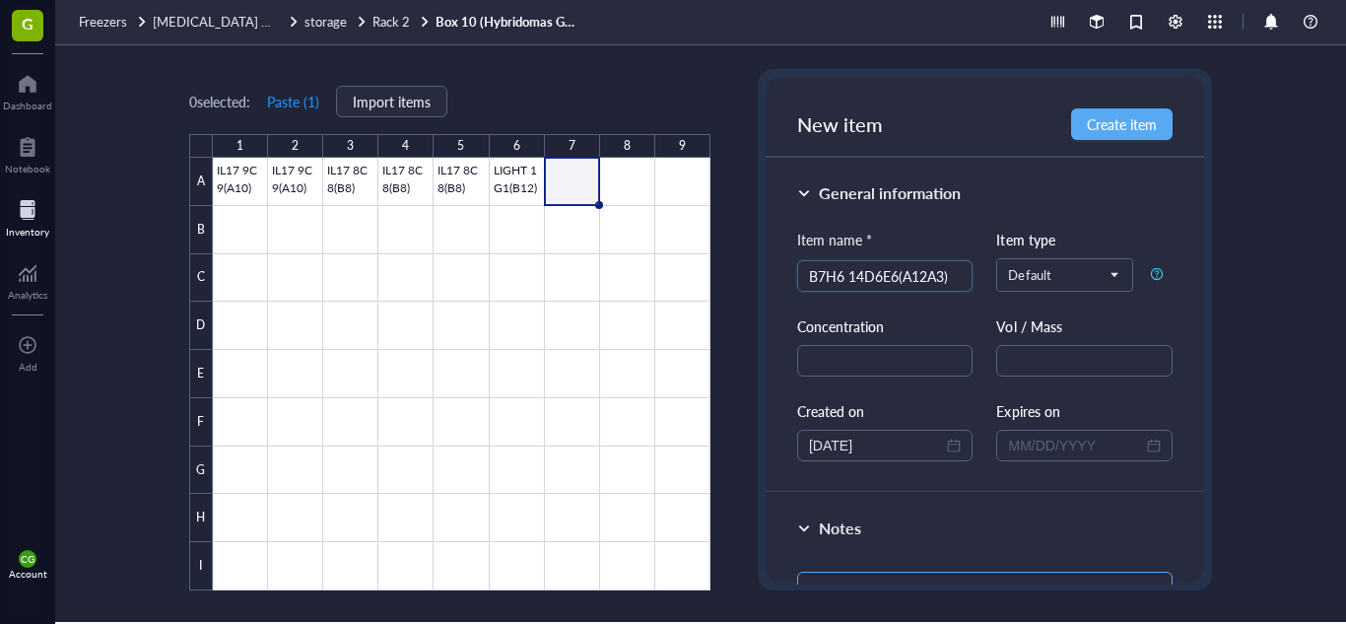
type input "B7H6 14D6E6(A12A3)"
click at [919, 582] on textarea at bounding box center [984, 598] width 375 height 53
paste textarea "FROZEN: [DATE] THATI MONOCLONAL"
type textarea "FROZEN: [DATE] THATI MONOCLONAL"
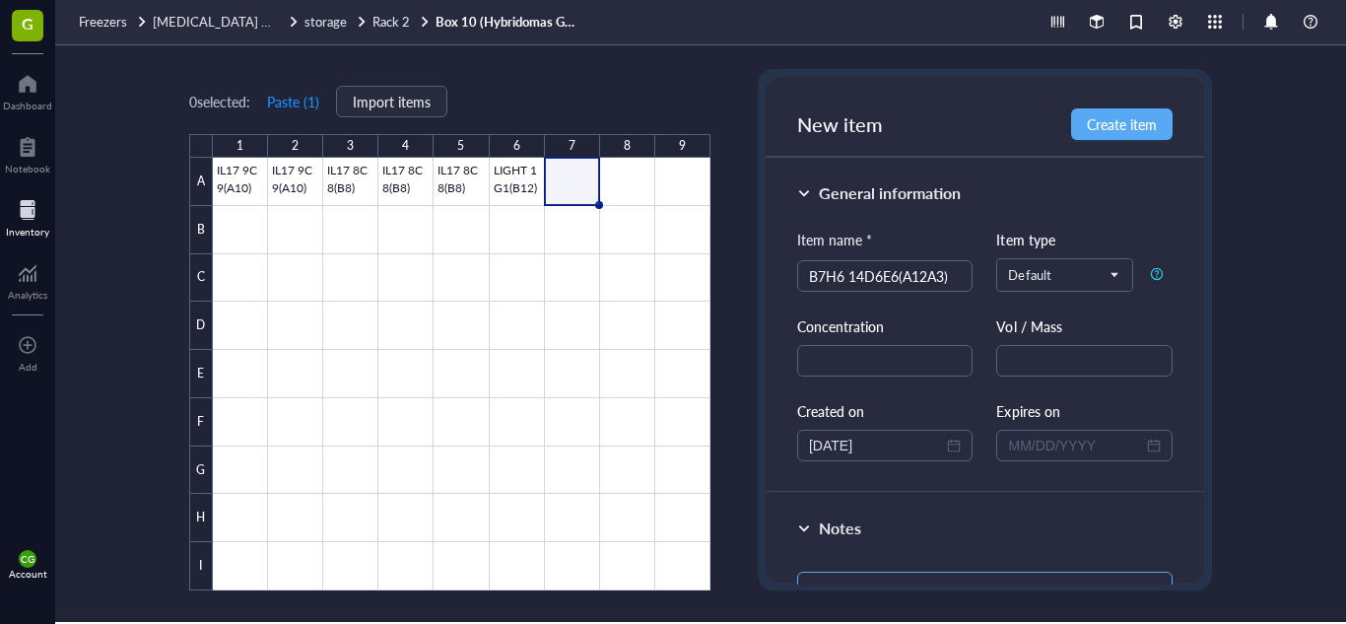
scroll to position [39, 0]
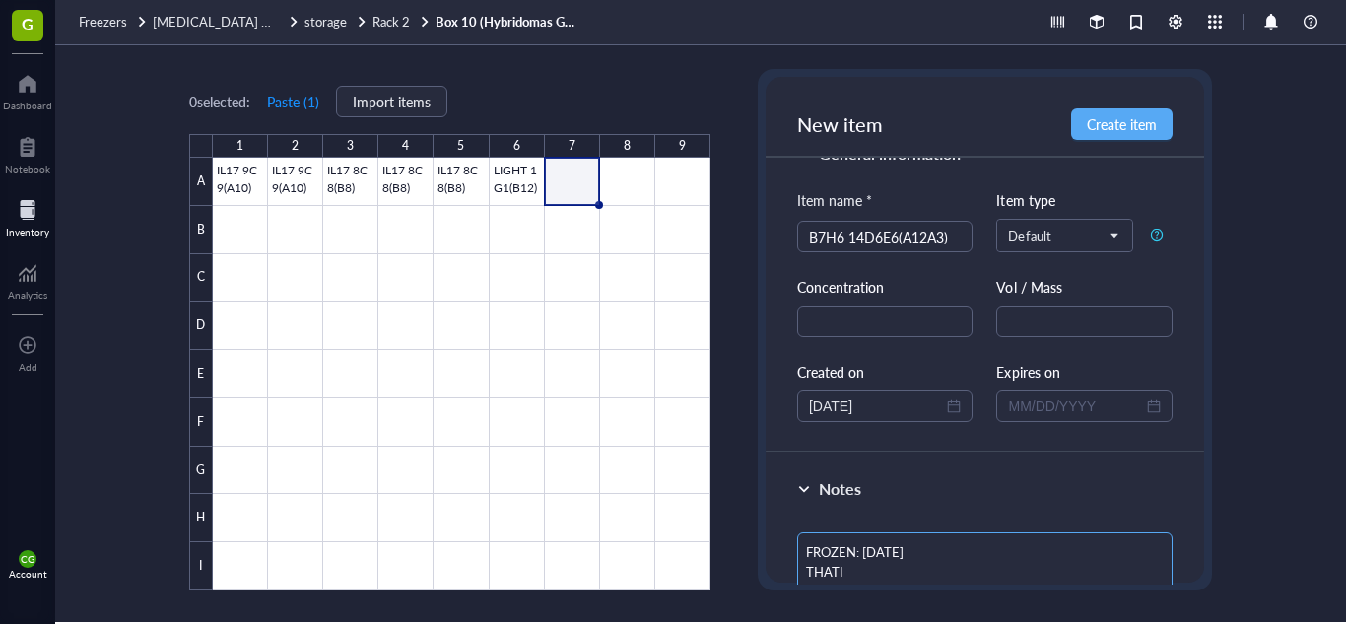
click at [898, 551] on textarea "FROZEN: [DATE] THATI MONOCLONAL" at bounding box center [984, 572] width 375 height 81
type textarea "FROZEN: [DATE] THATI MONOCLONAL"
type textarea "FROZEN: 07//25 THATI MONOCLONAL"
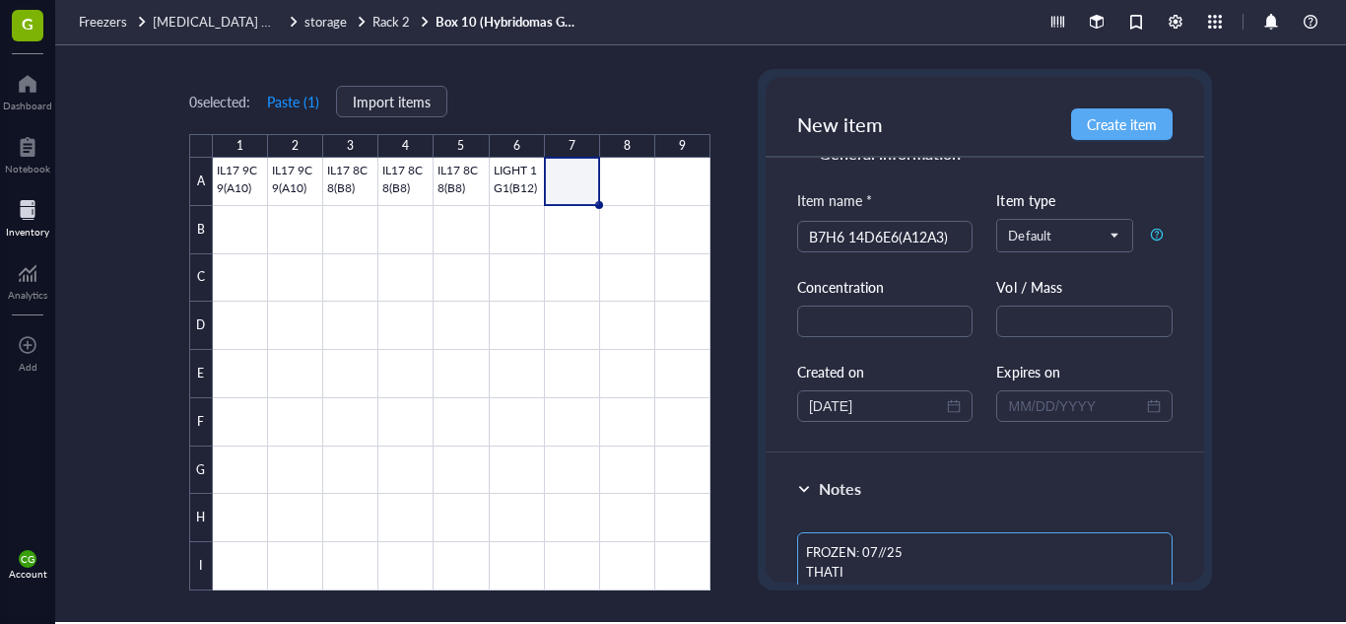
type textarea "FROZEN: 07/0/25 THATI MONOCLONAL"
type textarea "FROZEN: [DATE] THATI MONOCLONAL"
type textarea "FROZEN: 07/0/25 THATI MONOCLONAL"
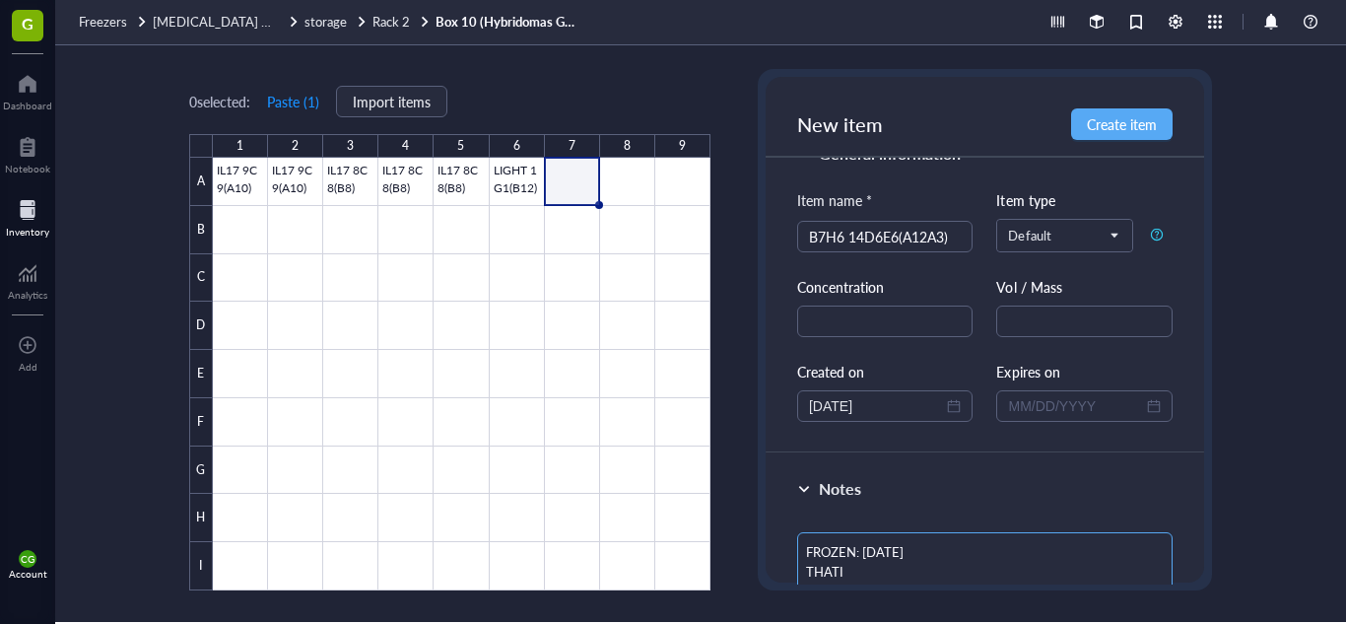
type textarea "FROZEN: 07/0/25 THATI MONOCLONAL"
type textarea "FROZEN: 07//25 THATI MONOCLONAL"
type textarea "FROZEN: [DATE] THATI MONOCLONAL"
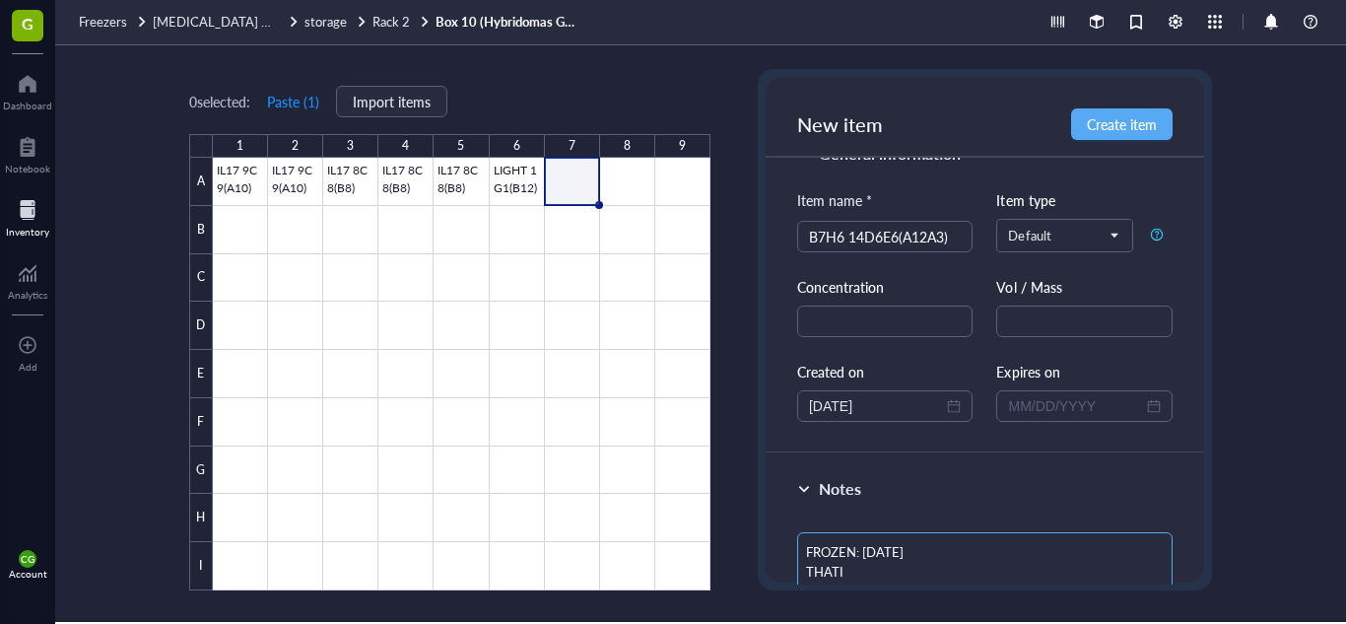
type textarea "FROZEN: [DATE] THATI MONOCLONAL"
type textarea "FROZEN: 0/26/25 THATI MONOCLONAL"
type textarea "FROZEN: [DATE] THATI MONOCLONAL"
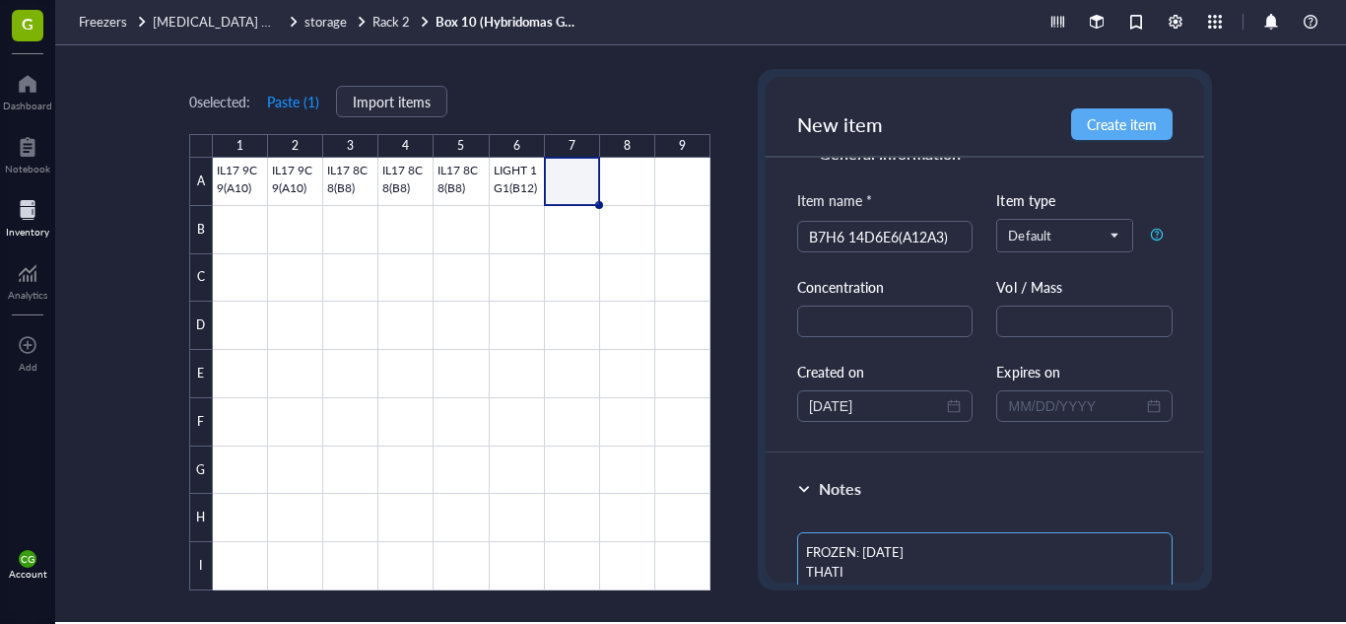
click at [916, 571] on textarea "FROZEN: [DATE] THATI MONOCLONAL" at bounding box center [984, 572] width 375 height 81
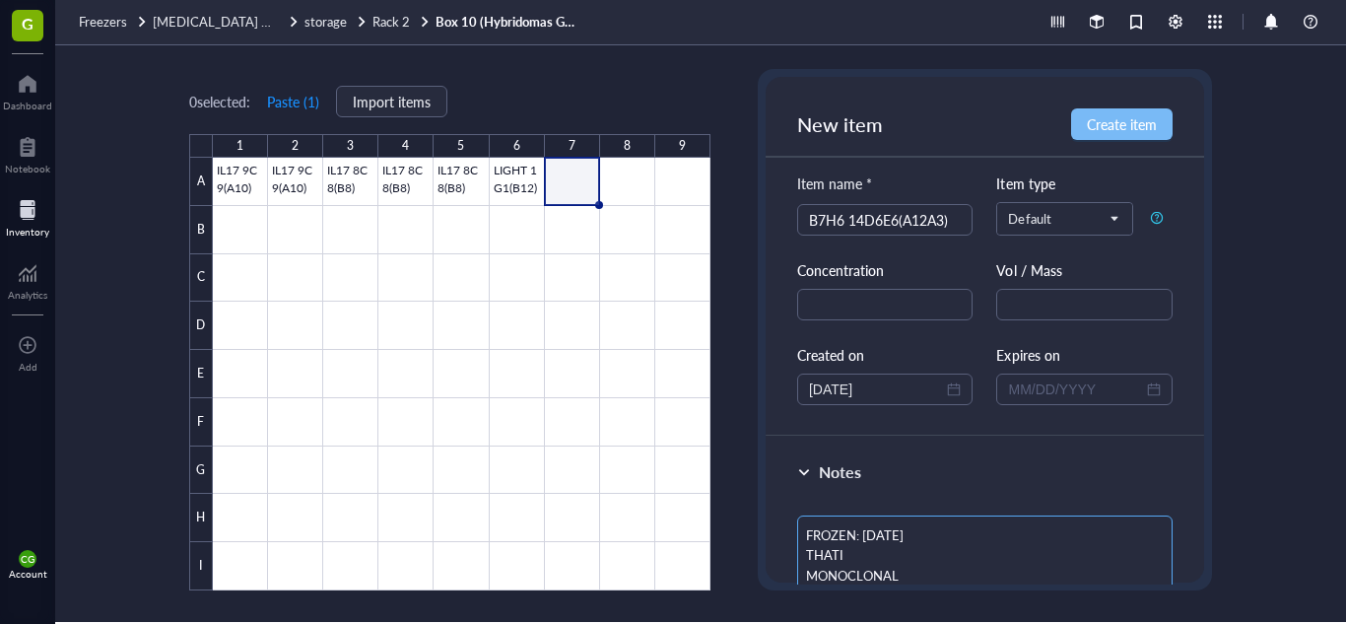
type textarea "FROZEN: [DATE] THATI MONOCLONAL"
click at [1117, 136] on button "Create item" at bounding box center [1122, 124] width 102 height 32
type textarea "Keep everyone on the same page…"
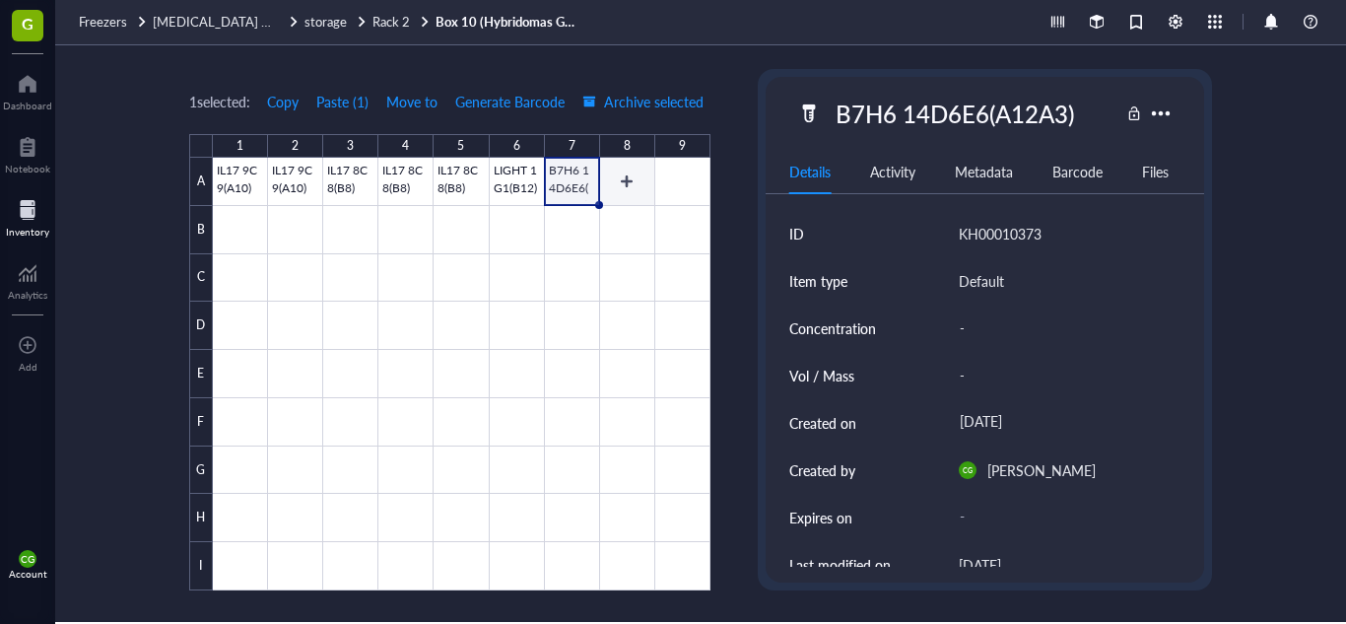
click at [635, 185] on div at bounding box center [462, 374] width 498 height 433
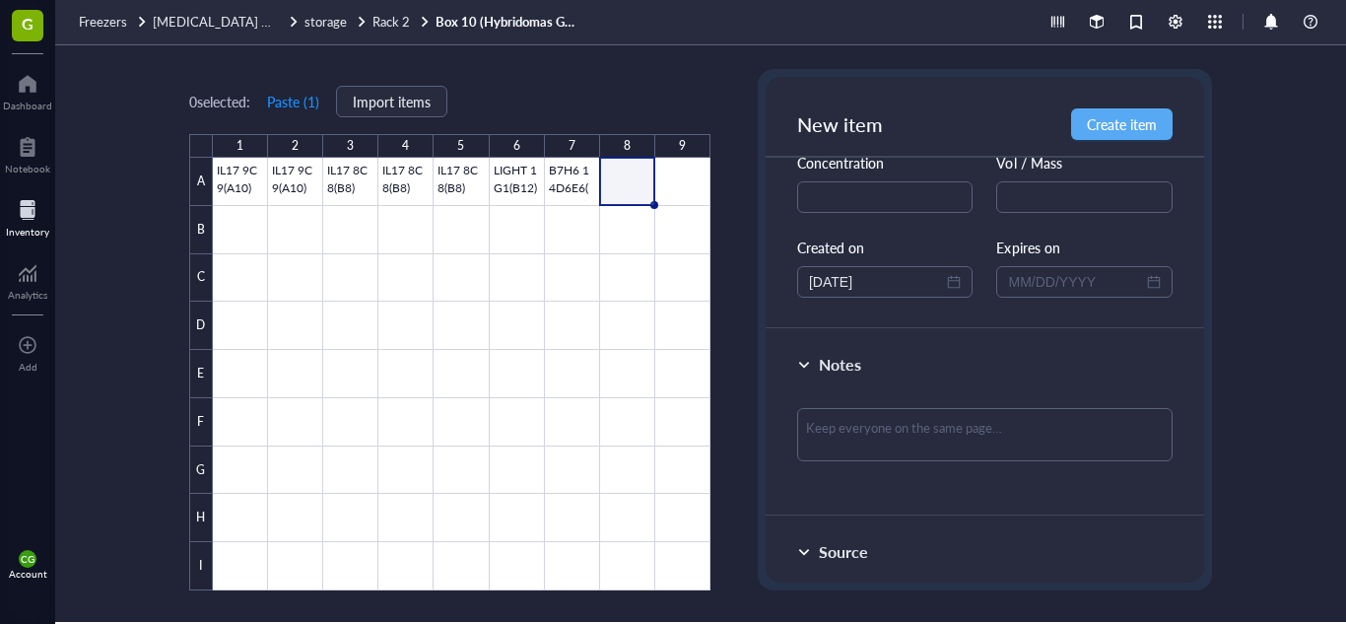
scroll to position [203, 0]
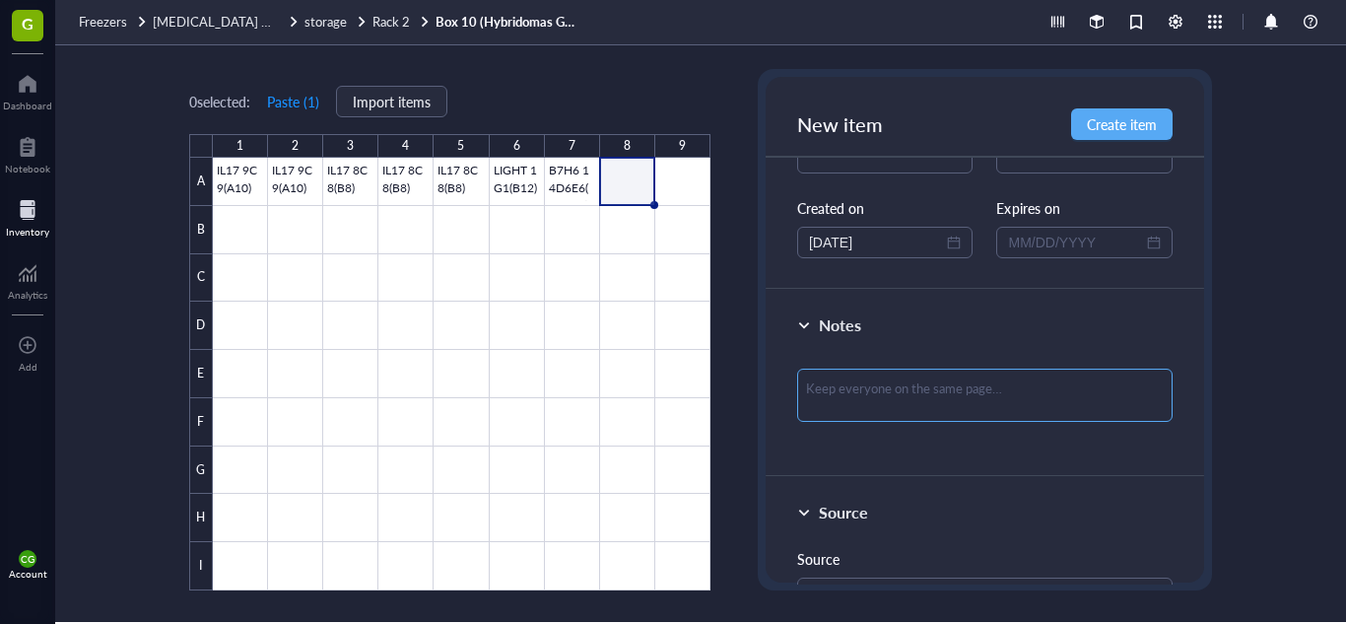
type input "LIGHT 6D5 (F4) N"
click at [968, 388] on textarea at bounding box center [984, 395] width 375 height 53
paste textarea "FROZEN: [DATE] THATI MONOCLONAL"
type textarea "FROZEN: [DATE] THATI MONOCLONAL"
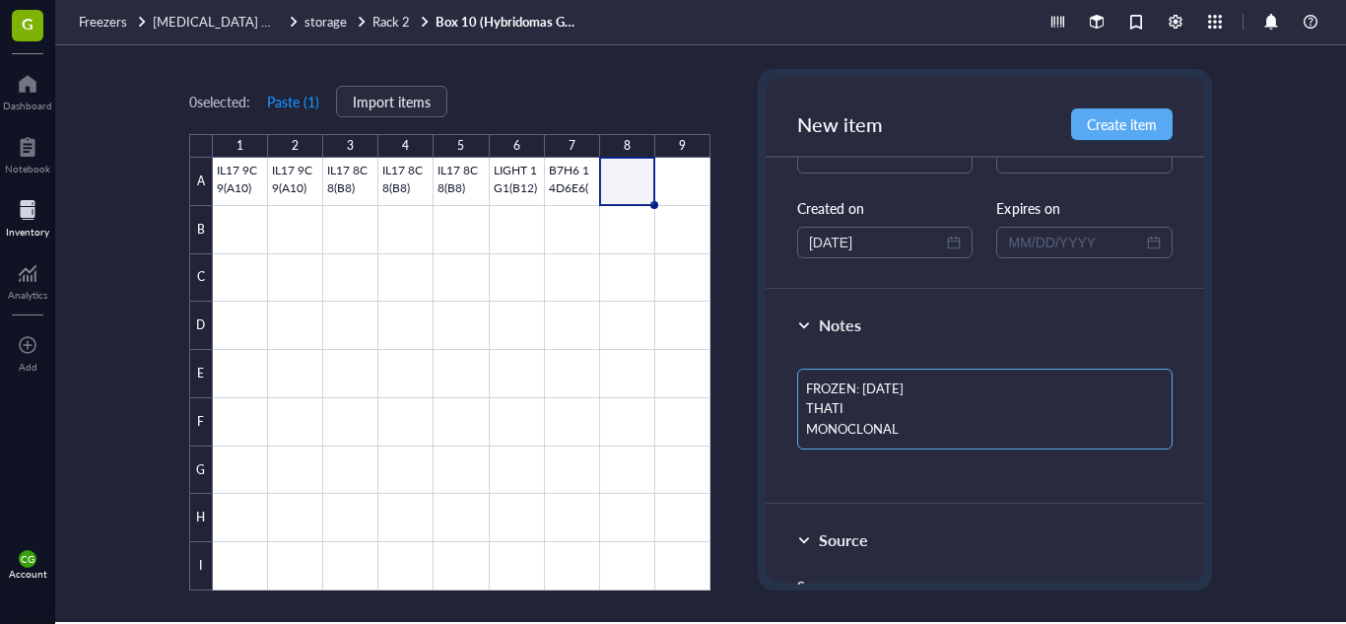
click at [893, 385] on textarea "FROZEN: [DATE] THATI MONOCLONAL" at bounding box center [984, 409] width 375 height 81
type textarea "FROZEN: [DATE] THATI MONOCLONAL"
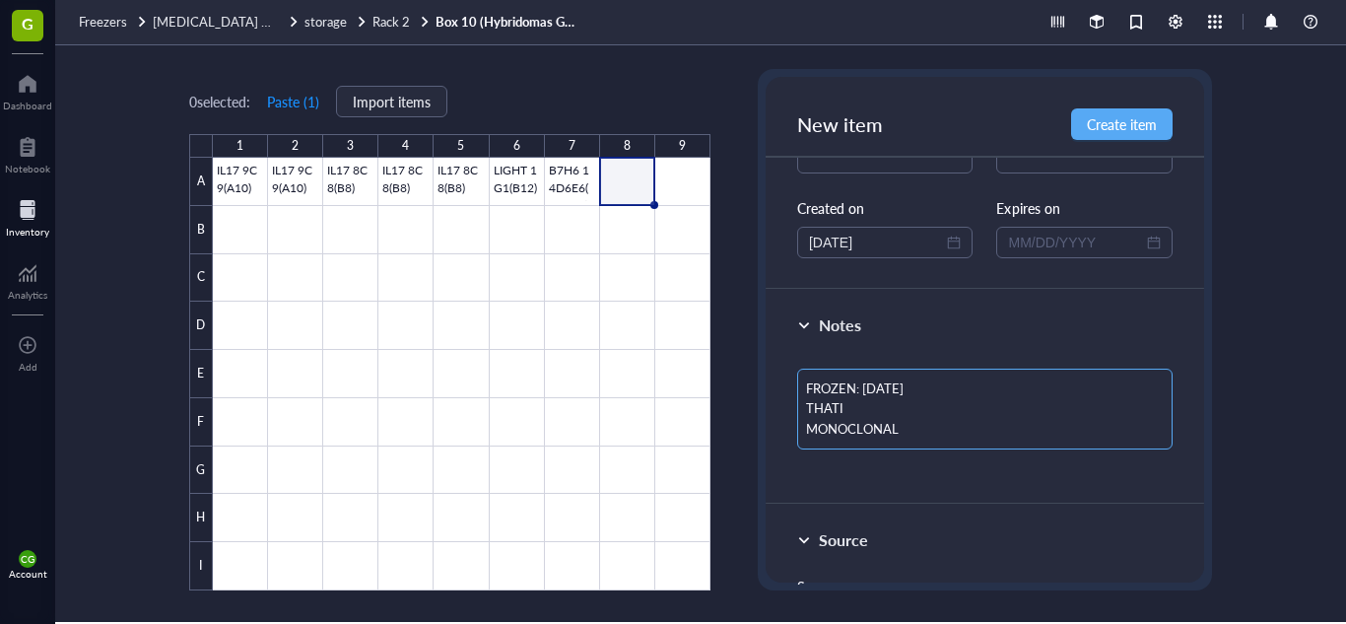
click at [939, 412] on textarea "FROZEN: [DATE] THATI MONOCLONAL" at bounding box center [984, 409] width 375 height 81
type textarea "FROZEN: [DATE] THAT MONOCLONAL"
click at [1123, 134] on button "Create item" at bounding box center [1122, 124] width 102 height 32
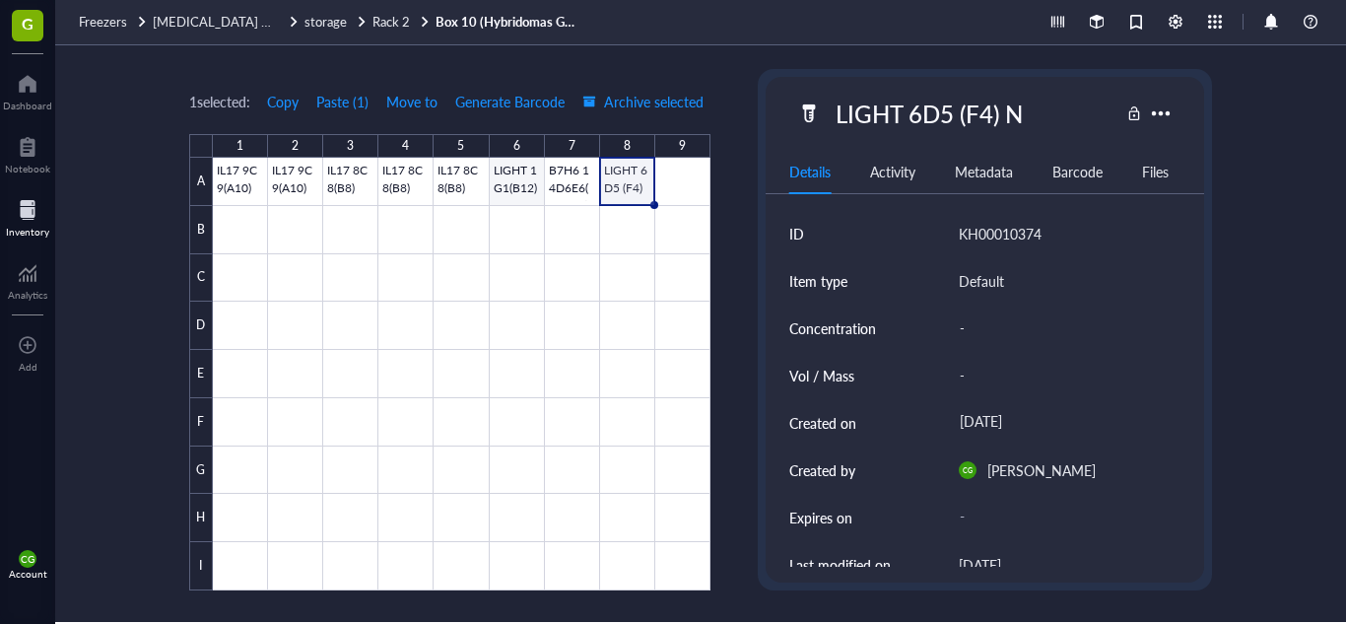
click at [508, 186] on div at bounding box center [462, 374] width 498 height 433
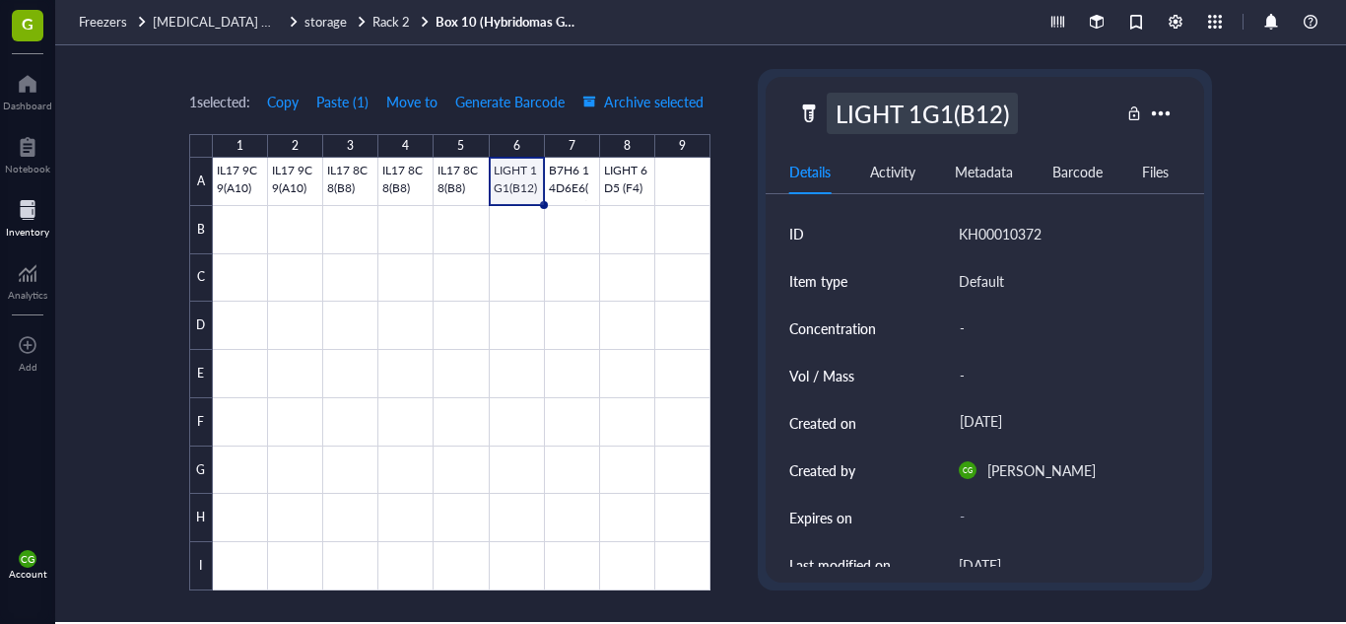
click at [973, 120] on div "LIGHT 1G1(B12)" at bounding box center [922, 113] width 191 height 41
click at [580, 180] on div at bounding box center [462, 374] width 498 height 433
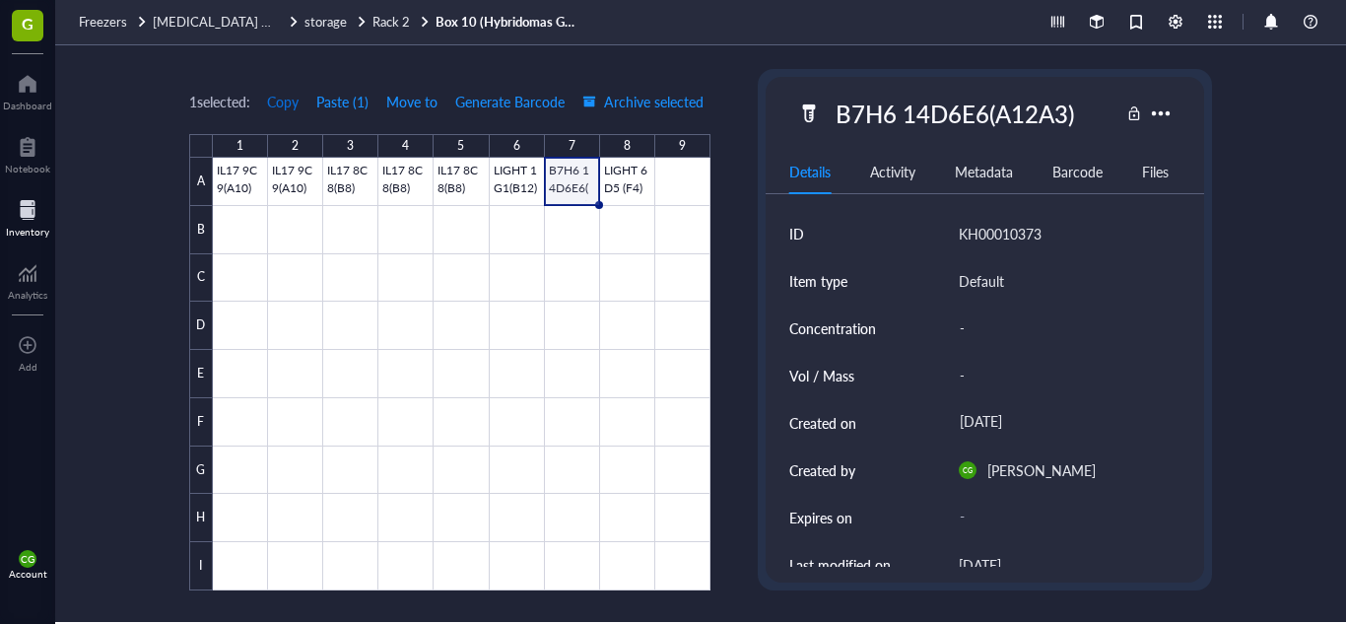
click at [296, 99] on span "Copy" at bounding box center [283, 102] width 32 height 16
click at [672, 184] on div at bounding box center [462, 374] width 498 height 433
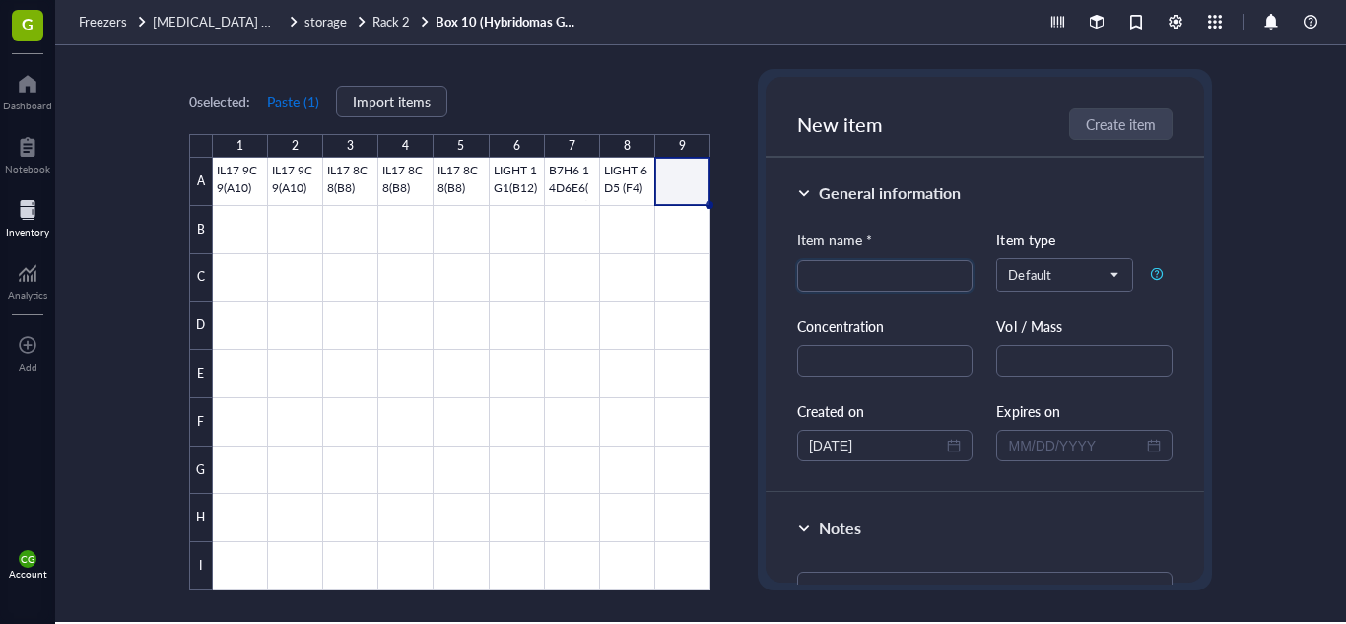
click at [302, 95] on button "Paste ( 1 )" at bounding box center [293, 102] width 54 height 32
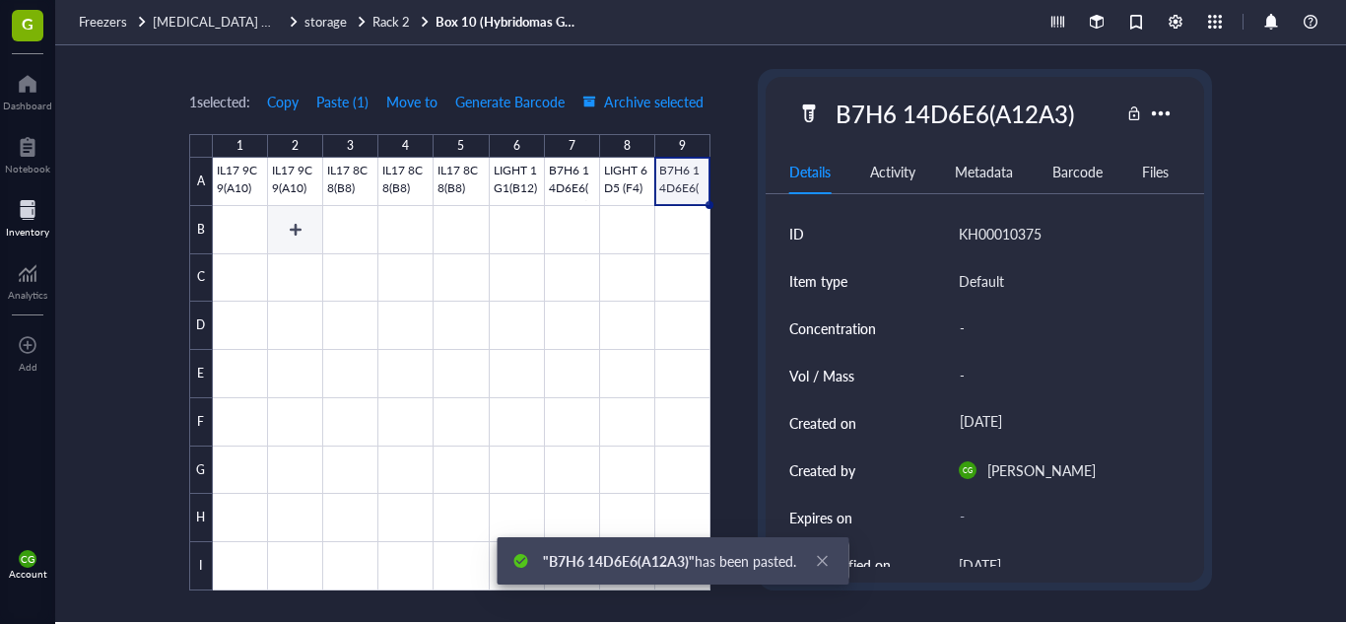
click at [286, 228] on div at bounding box center [462, 374] width 498 height 433
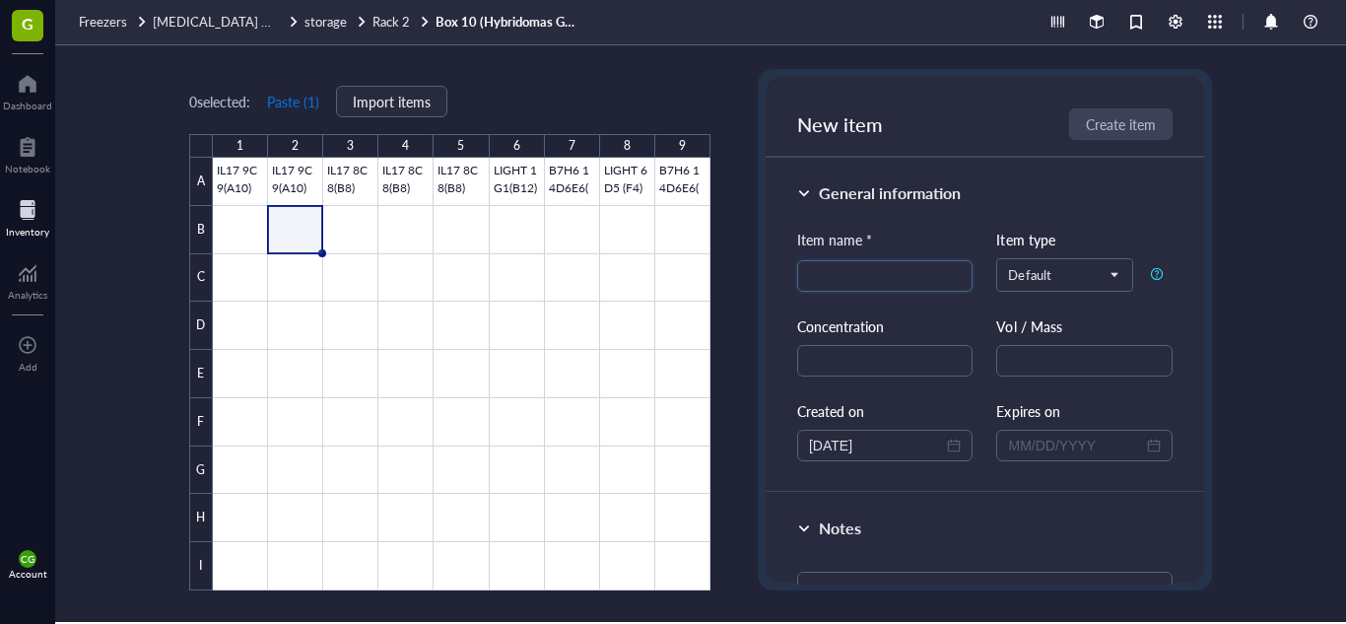
click at [286, 107] on button "Paste ( 1 )" at bounding box center [293, 102] width 54 height 32
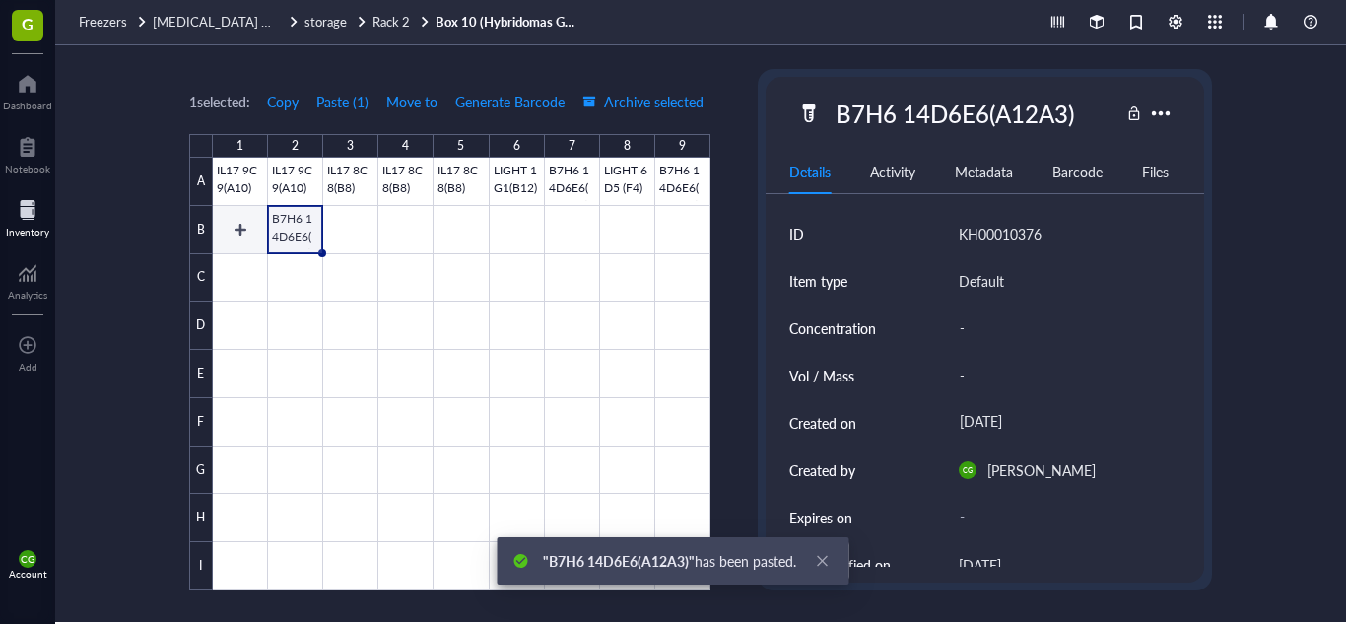
click at [247, 225] on div at bounding box center [462, 374] width 498 height 433
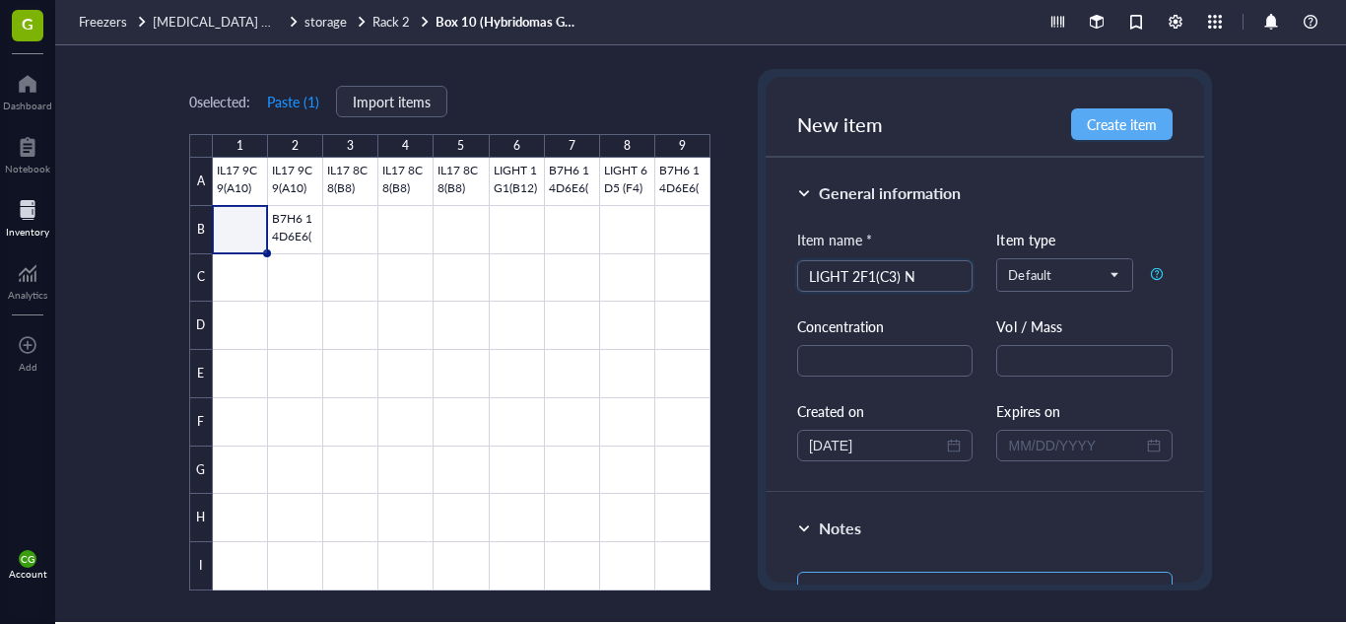
click at [928, 576] on textarea at bounding box center [984, 598] width 375 height 53
paste textarea "FROZEN: [DATE] THATI MONOCLONAL"
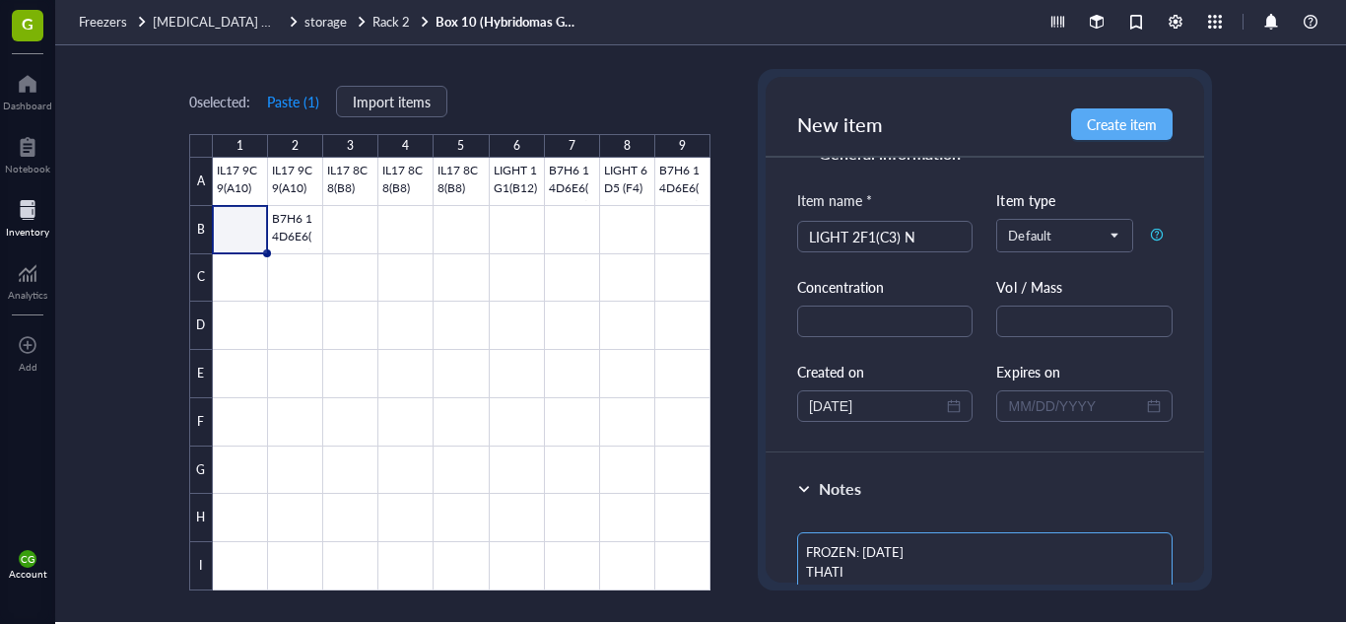
click at [891, 552] on textarea "FROZEN: [DATE] THATI MONOCLONAL" at bounding box center [984, 572] width 375 height 81
click at [897, 552] on textarea "FROZEN: [DATE] THATI MONOCLONAL" at bounding box center [984, 572] width 375 height 81
click at [904, 575] on textarea "FROZEN: [DATE] THATI MONOCLONAL" at bounding box center [984, 572] width 375 height 81
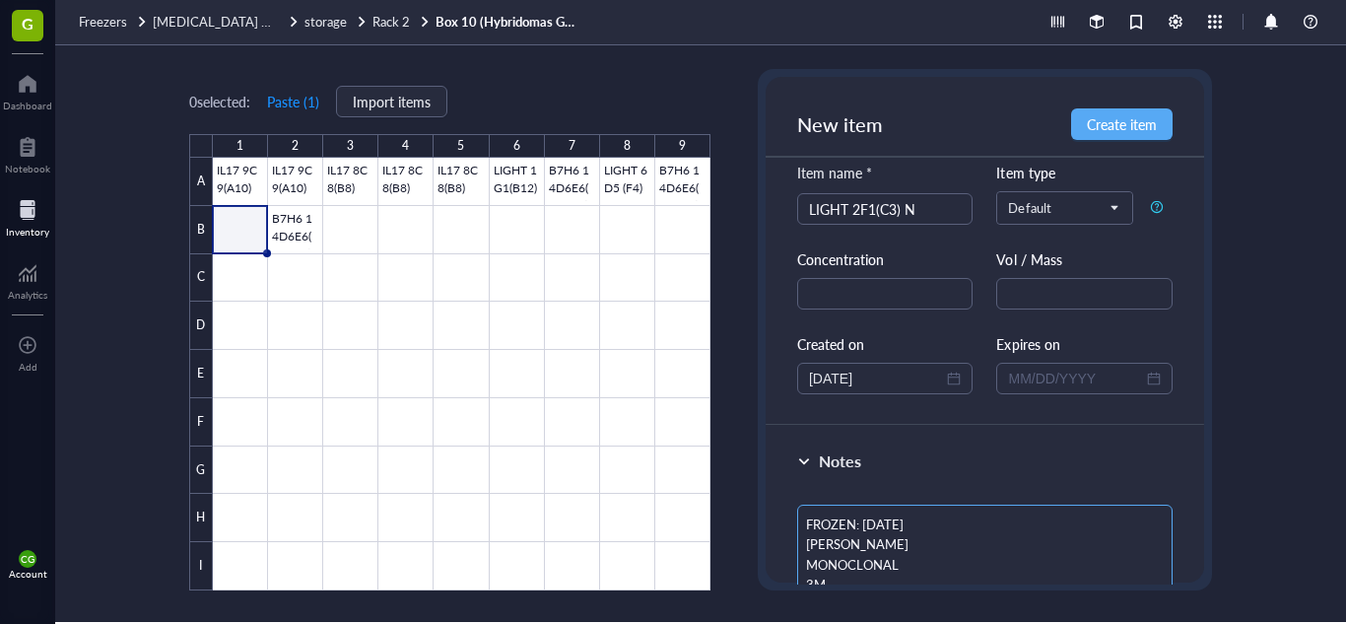
scroll to position [77, 0]
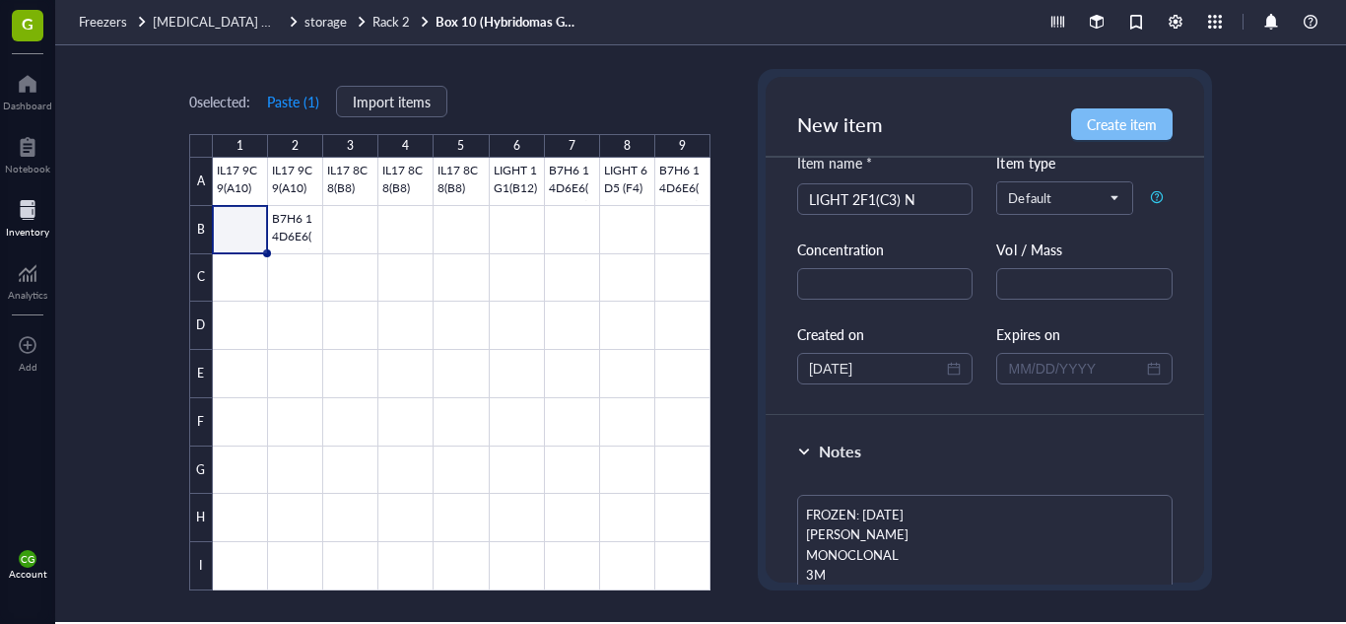
click at [1127, 134] on button "Create item" at bounding box center [1122, 124] width 102 height 32
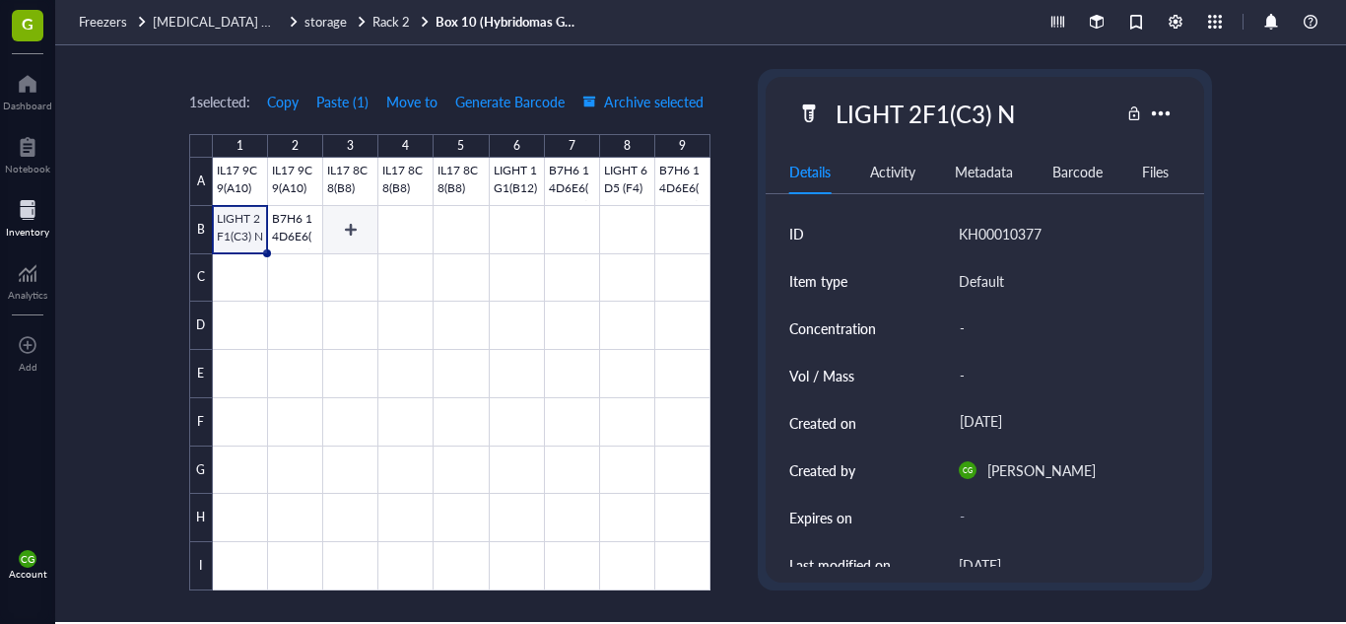
click at [349, 218] on div at bounding box center [462, 374] width 498 height 433
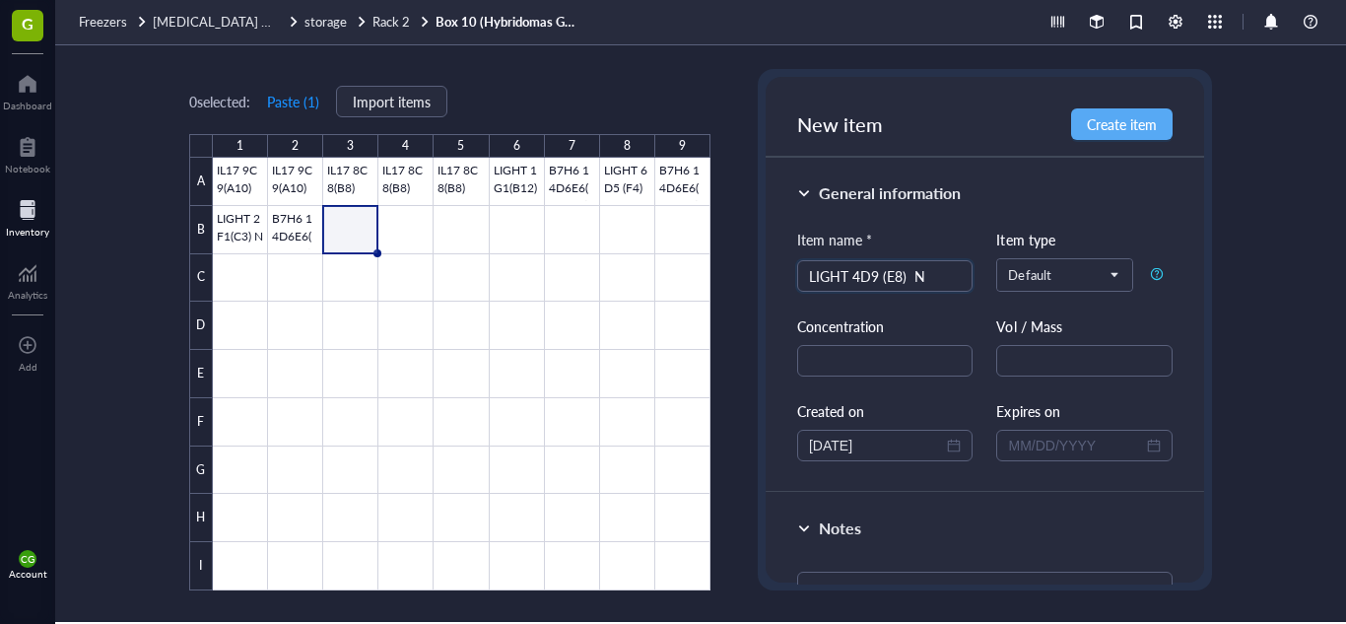
scroll to position [167, 0]
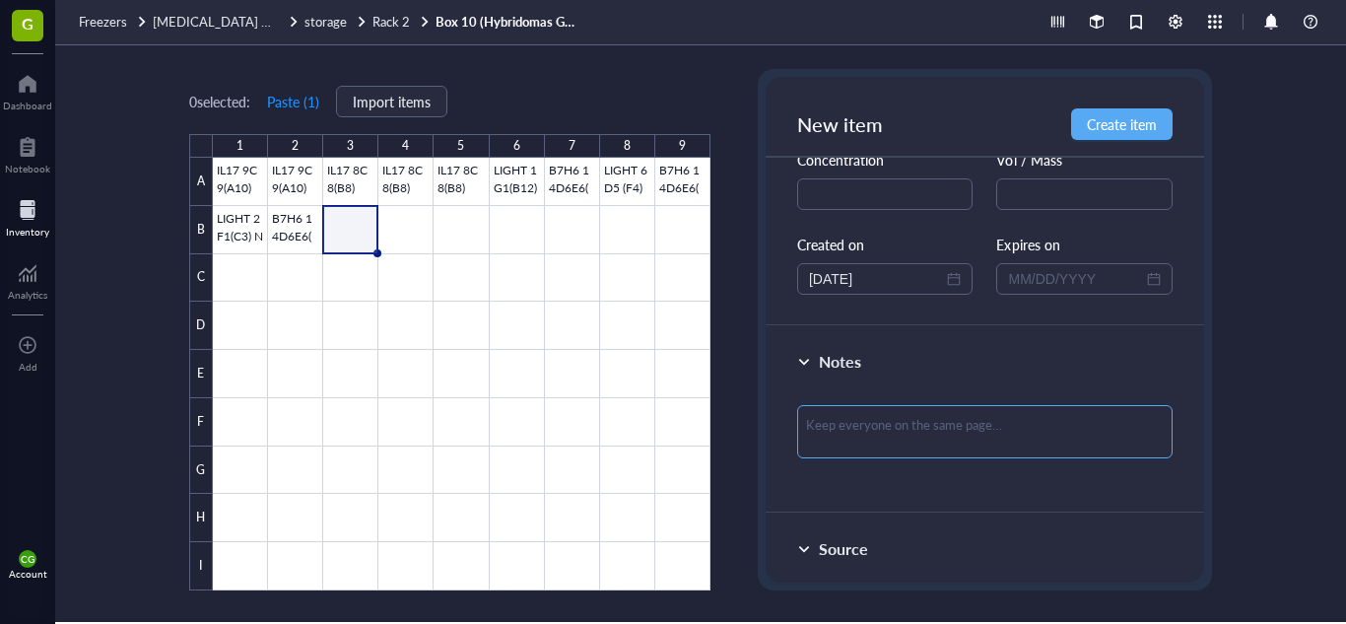
click at [880, 429] on textarea at bounding box center [984, 431] width 375 height 53
paste textarea "FROZEN: [DATE] THATI MONOCLONAL"
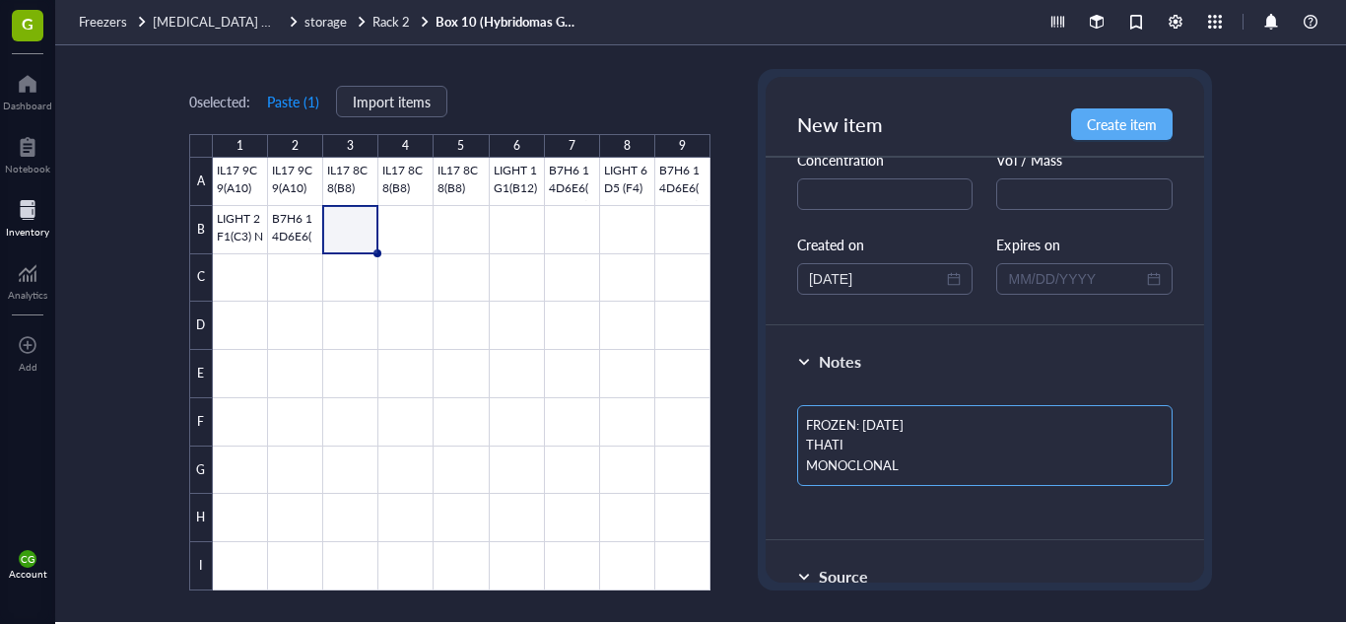
scroll to position [0, 0]
click at [896, 423] on textarea "FROZEN: [DATE] THATI MONOCLONAL" at bounding box center [984, 445] width 375 height 81
click at [895, 450] on textarea "FROZEN: [DATE] THATI MONOCLONAL" at bounding box center [984, 445] width 375 height 81
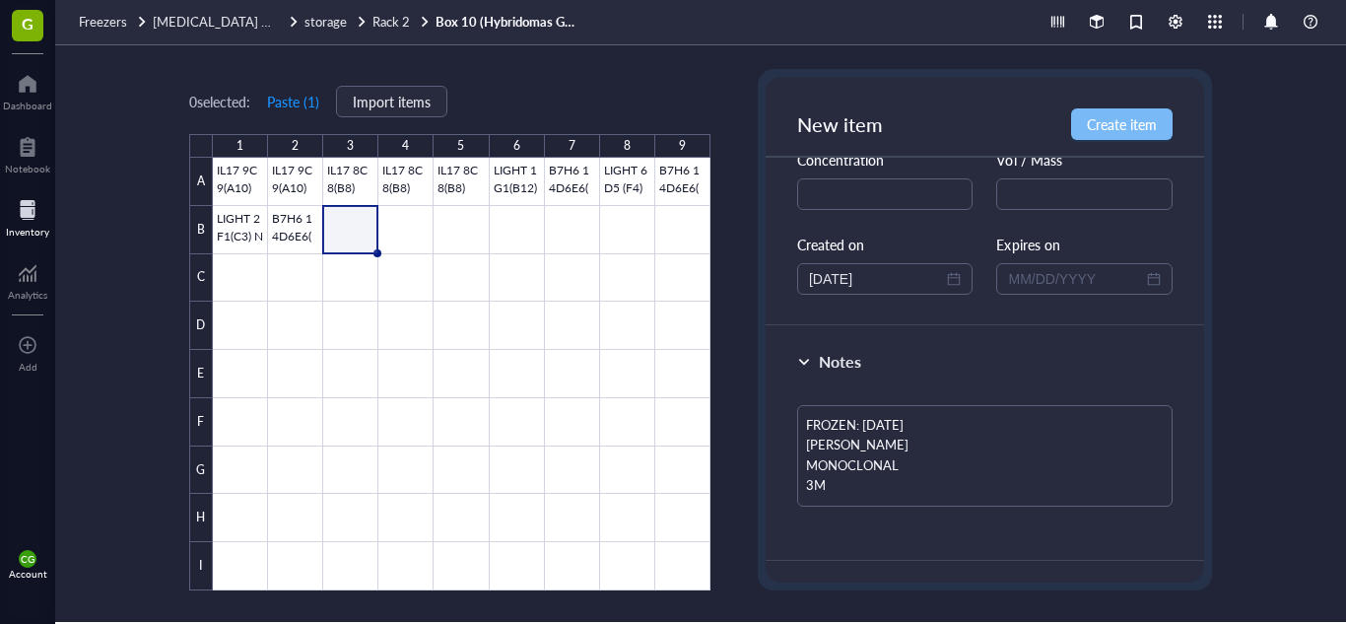
click at [1139, 136] on button "Create item" at bounding box center [1122, 124] width 102 height 32
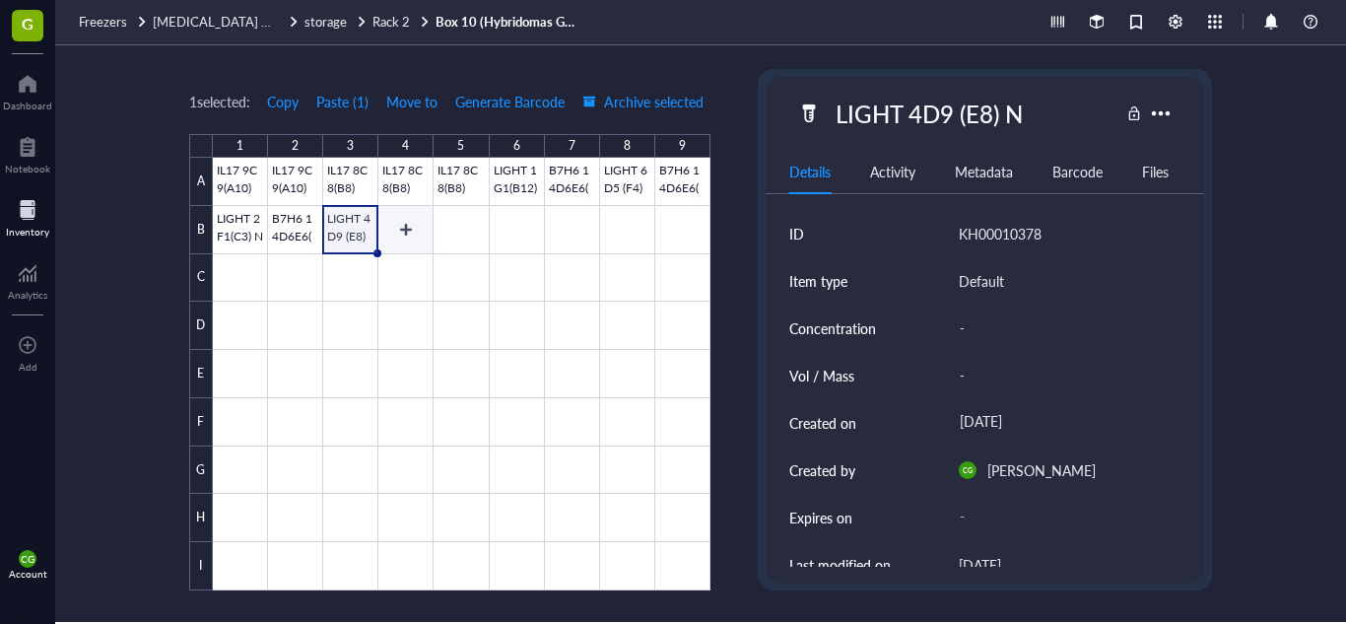
click at [406, 220] on div at bounding box center [462, 374] width 498 height 433
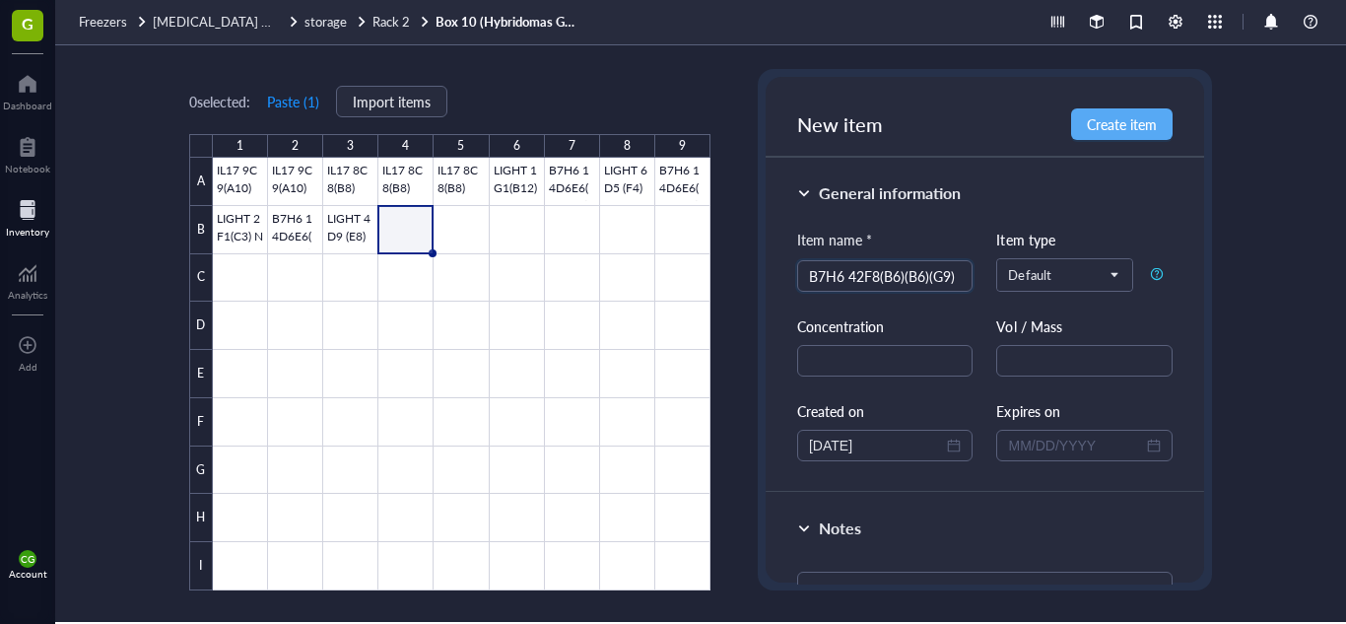
scroll to position [398, 0]
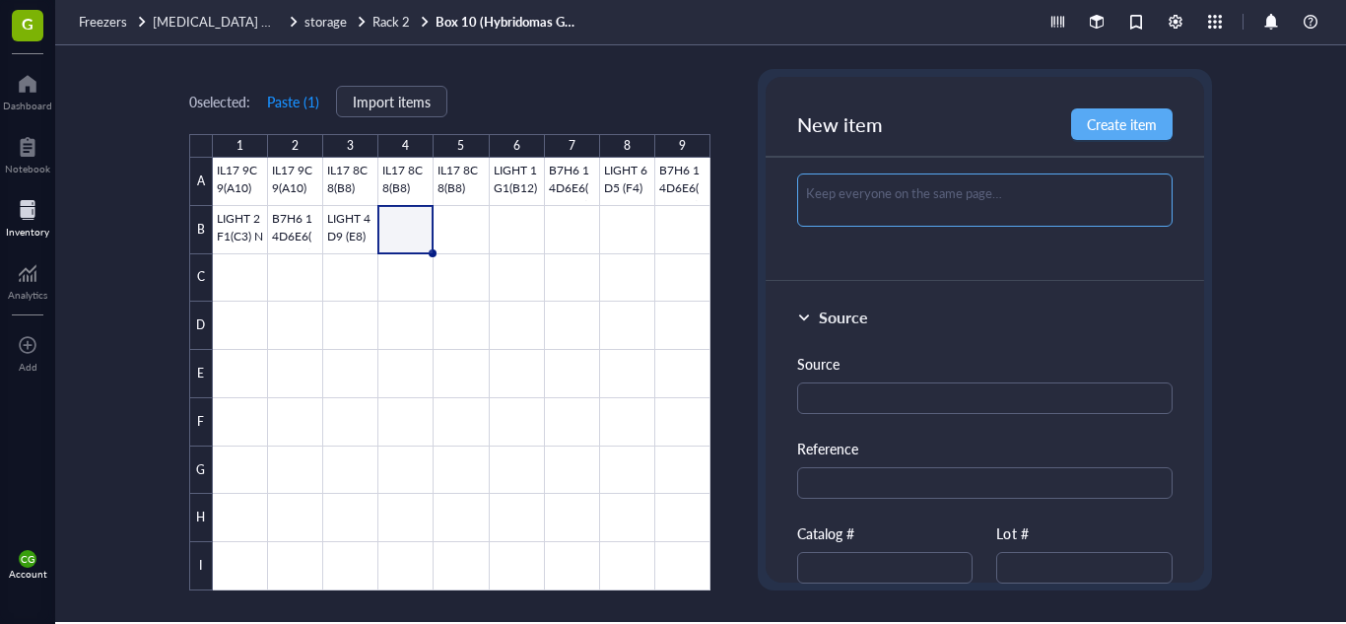
click at [949, 201] on textarea at bounding box center [984, 199] width 375 height 53
paste textarea "FROZEN: [DATE] THATI MONOCLONAL"
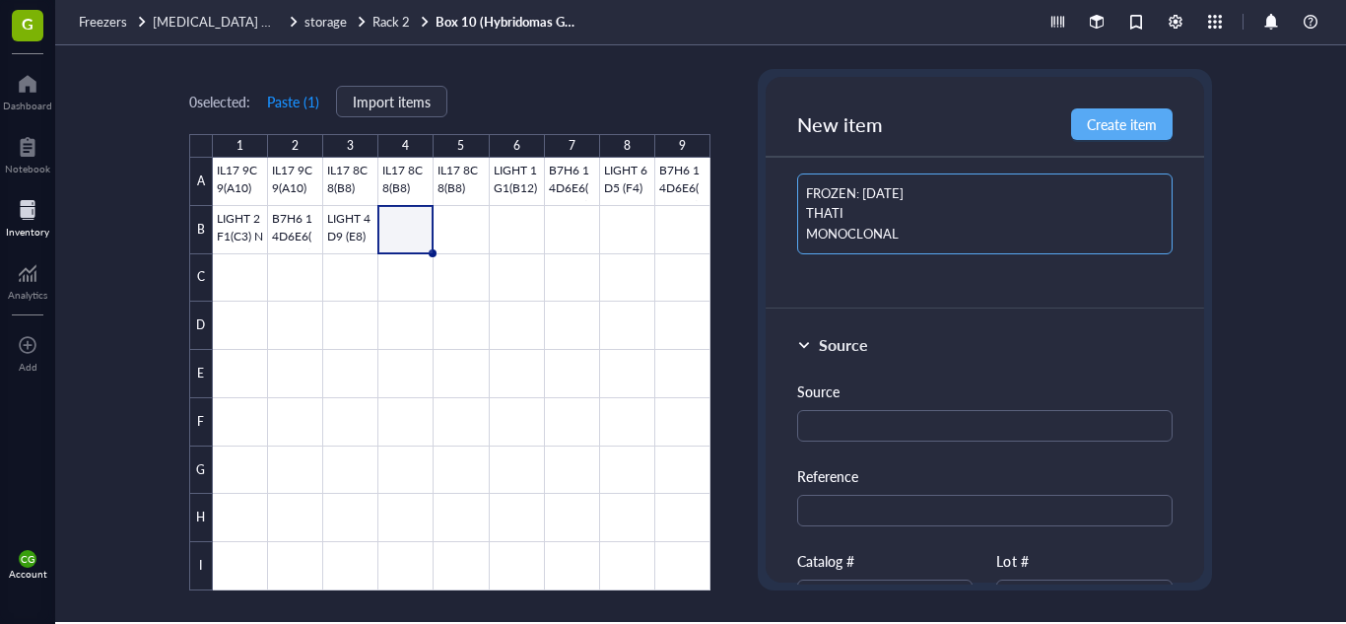
scroll to position [0, 0]
click at [934, 189] on textarea "FROZEN: [DATE] THATI MONOCLONAL" at bounding box center [984, 213] width 375 height 81
click at [936, 215] on textarea "FROZEN: [DATE] THATI MONOCLONAL" at bounding box center [984, 213] width 375 height 81
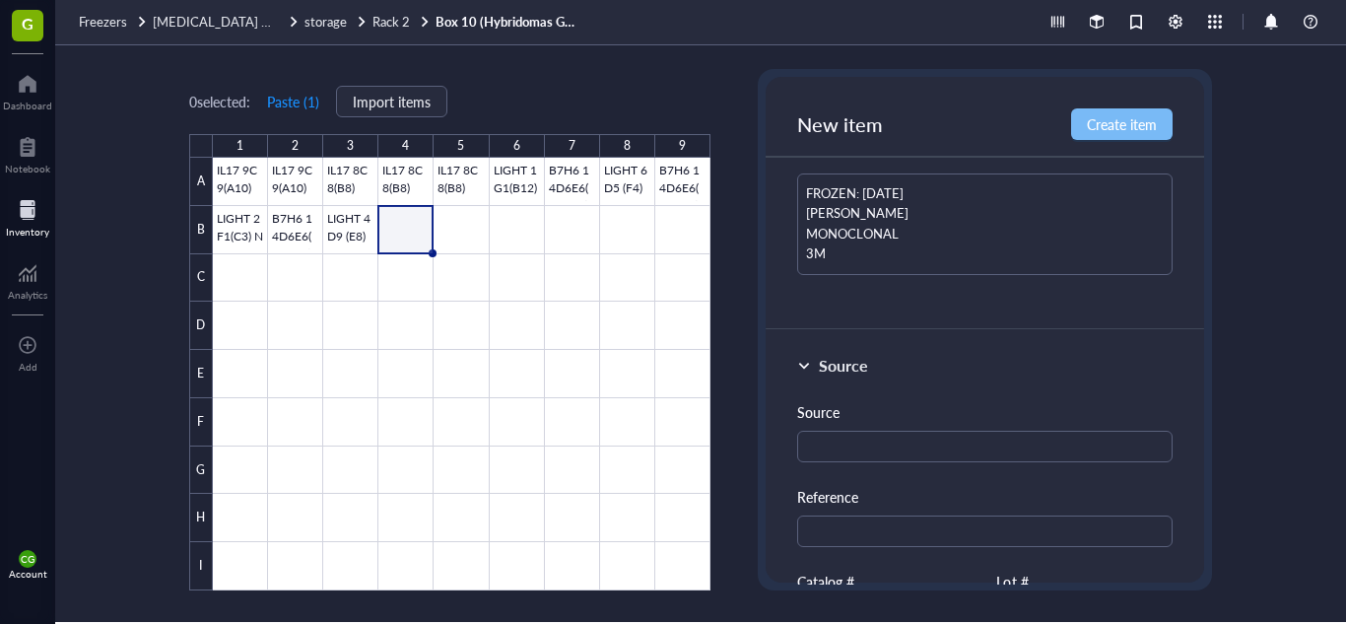
click at [1107, 132] on span "Create item" at bounding box center [1122, 124] width 70 height 16
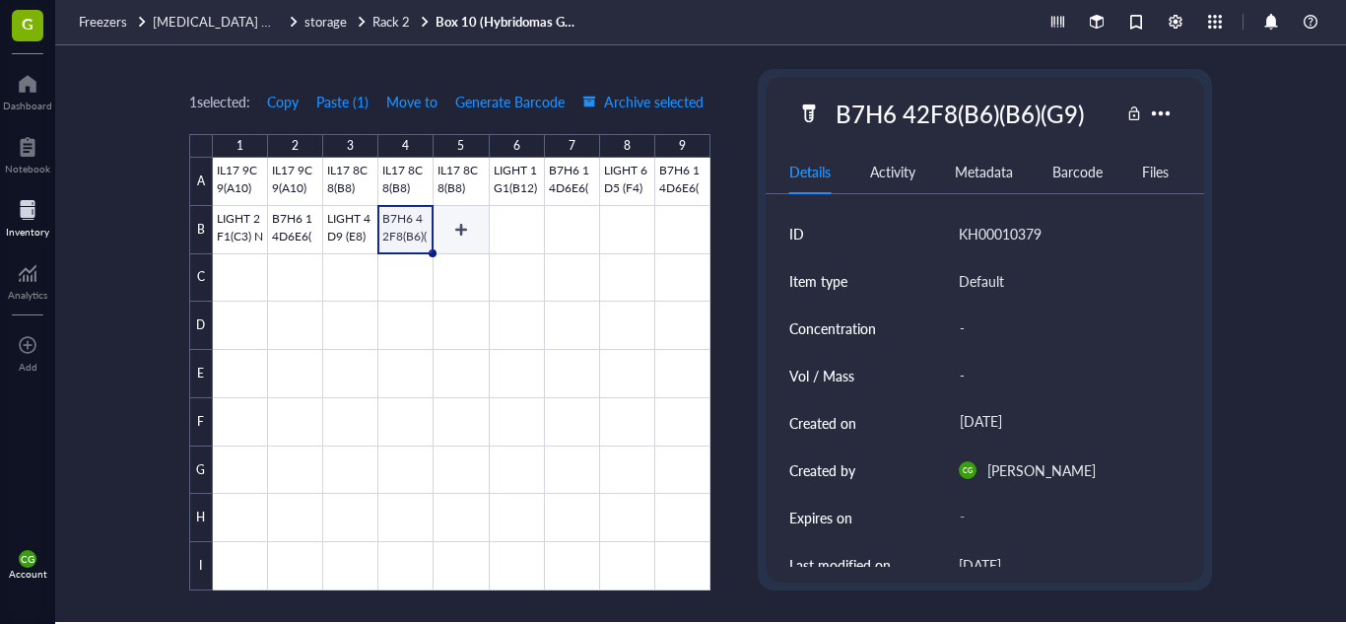
click at [458, 236] on div at bounding box center [462, 374] width 498 height 433
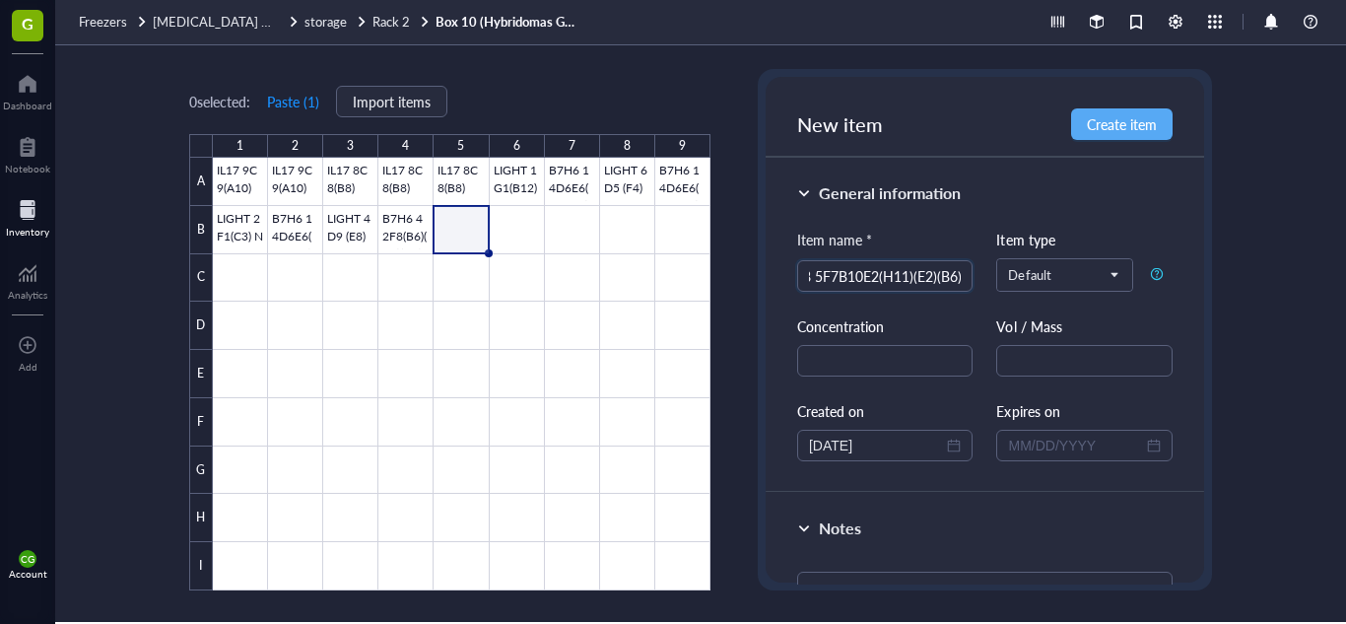
scroll to position [0, 22]
click at [877, 576] on textarea at bounding box center [984, 598] width 375 height 53
paste textarea "FROZEN: [DATE] THATI MONOCLONAL"
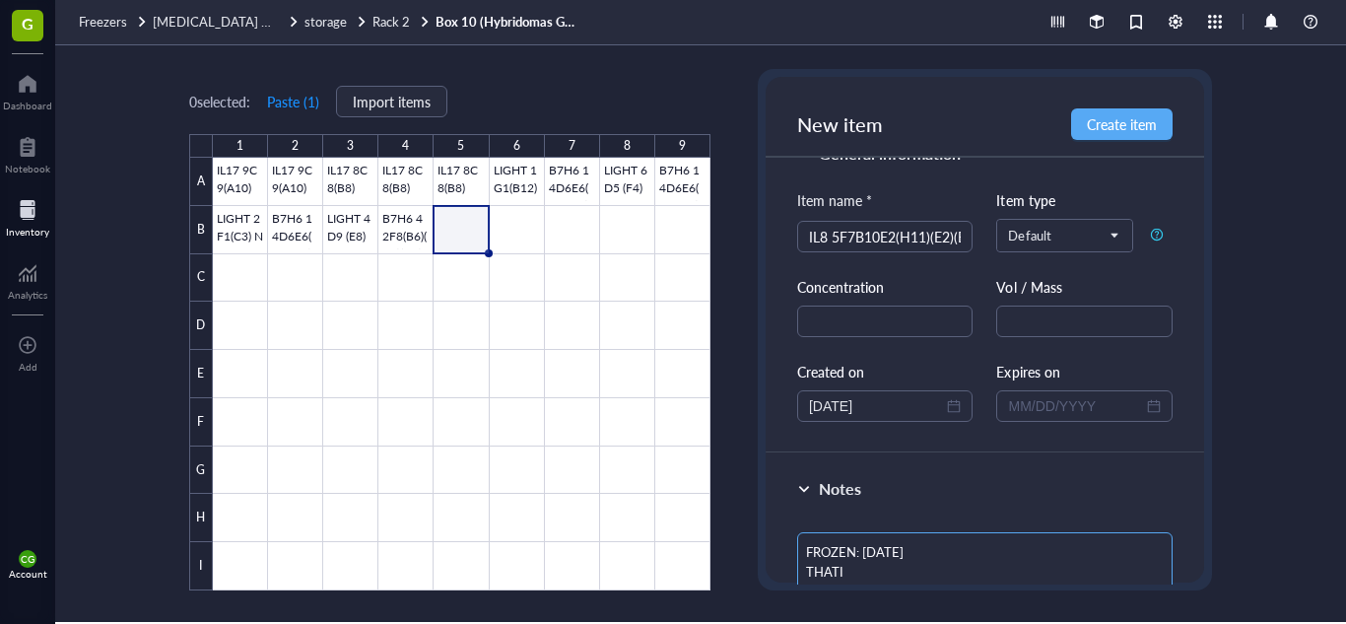
click at [896, 552] on textarea "FROZEN: [DATE] THATI MONOCLONAL" at bounding box center [984, 572] width 375 height 81
click at [914, 576] on textarea "FROZEN: [DATE] THATI MONOCLONAL" at bounding box center [984, 572] width 375 height 81
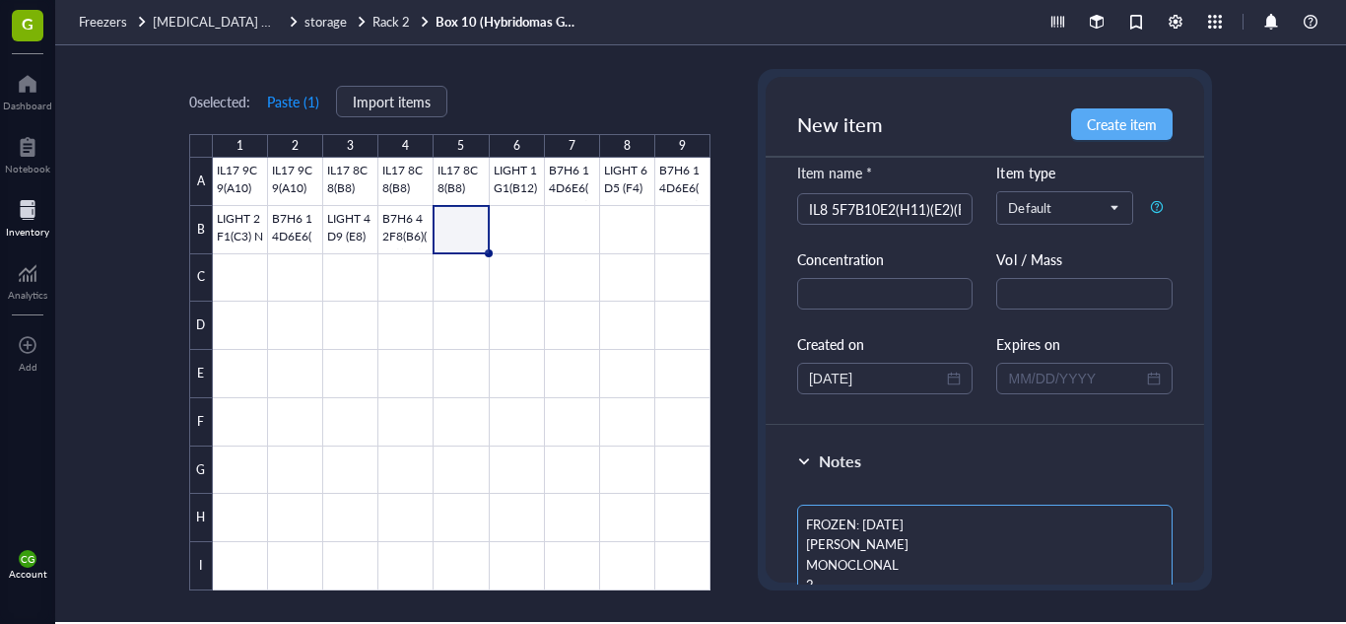
scroll to position [77, 0]
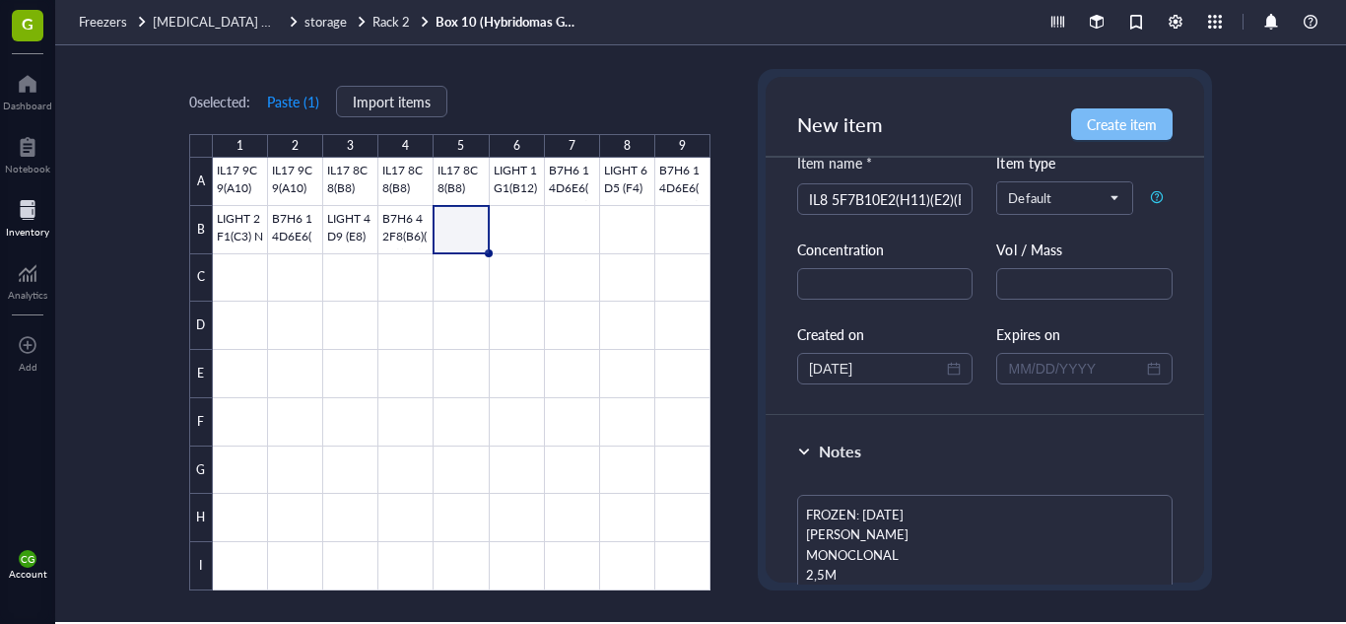
click at [1094, 137] on button "Create item" at bounding box center [1122, 124] width 102 height 32
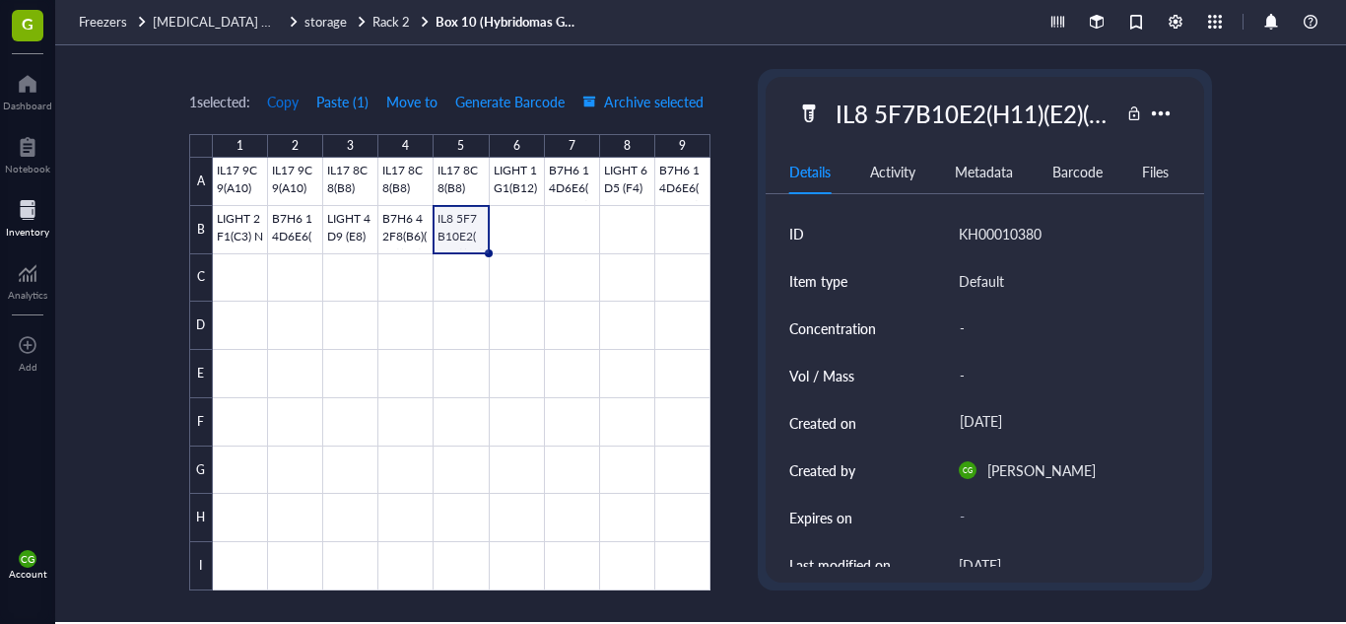
click at [283, 97] on span "Copy" at bounding box center [283, 102] width 32 height 16
click at [522, 230] on div at bounding box center [462, 374] width 498 height 433
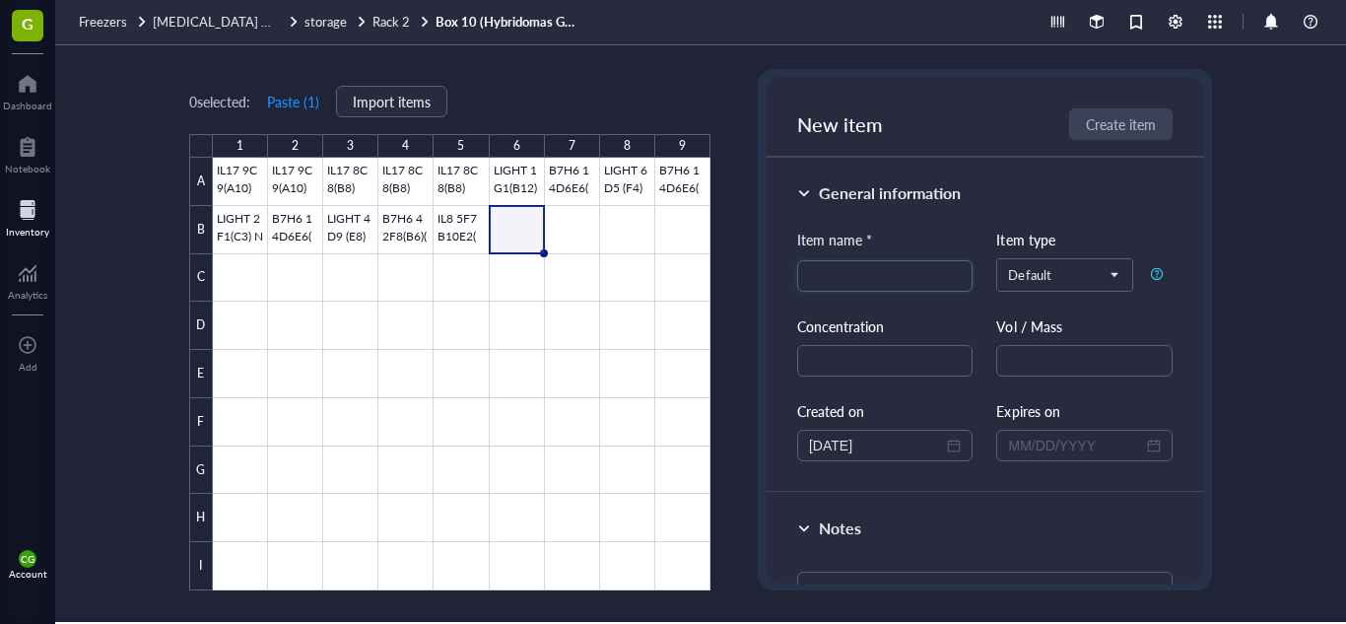
click at [265, 94] on div "0 selected: Paste ( 1 ) Import items" at bounding box center [318, 102] width 258 height 32
click at [282, 100] on button "Paste ( 1 )" at bounding box center [293, 102] width 54 height 32
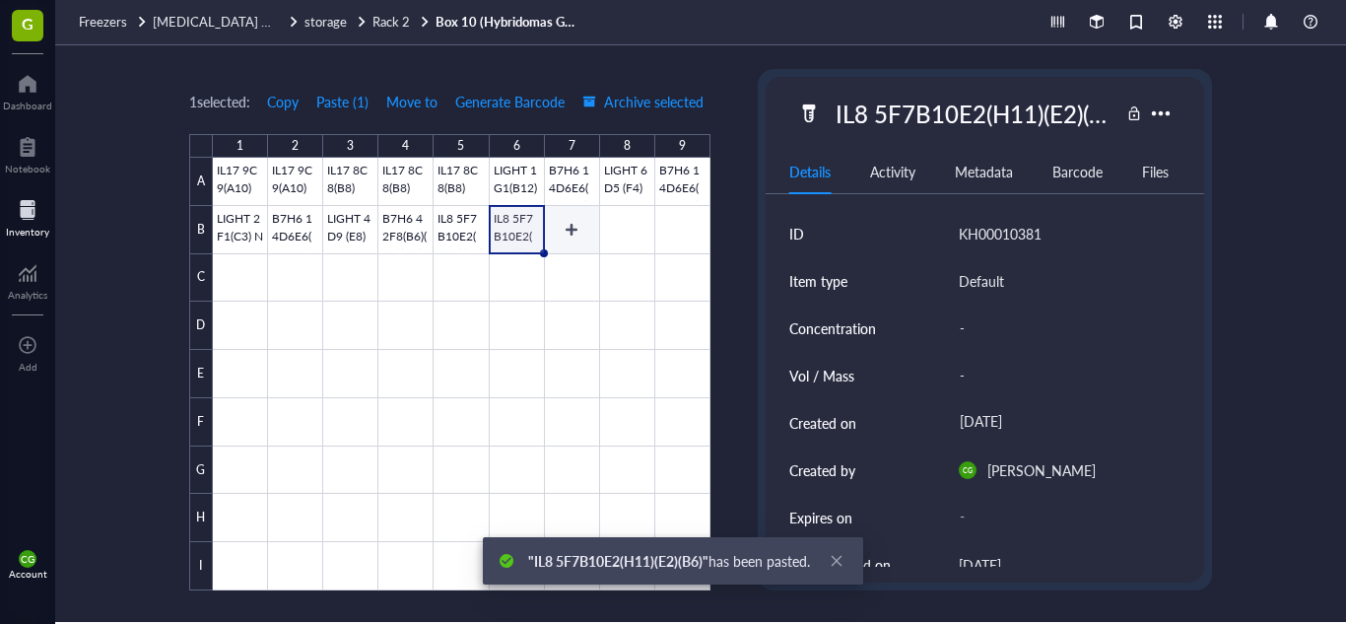
click at [576, 228] on div at bounding box center [462, 374] width 498 height 433
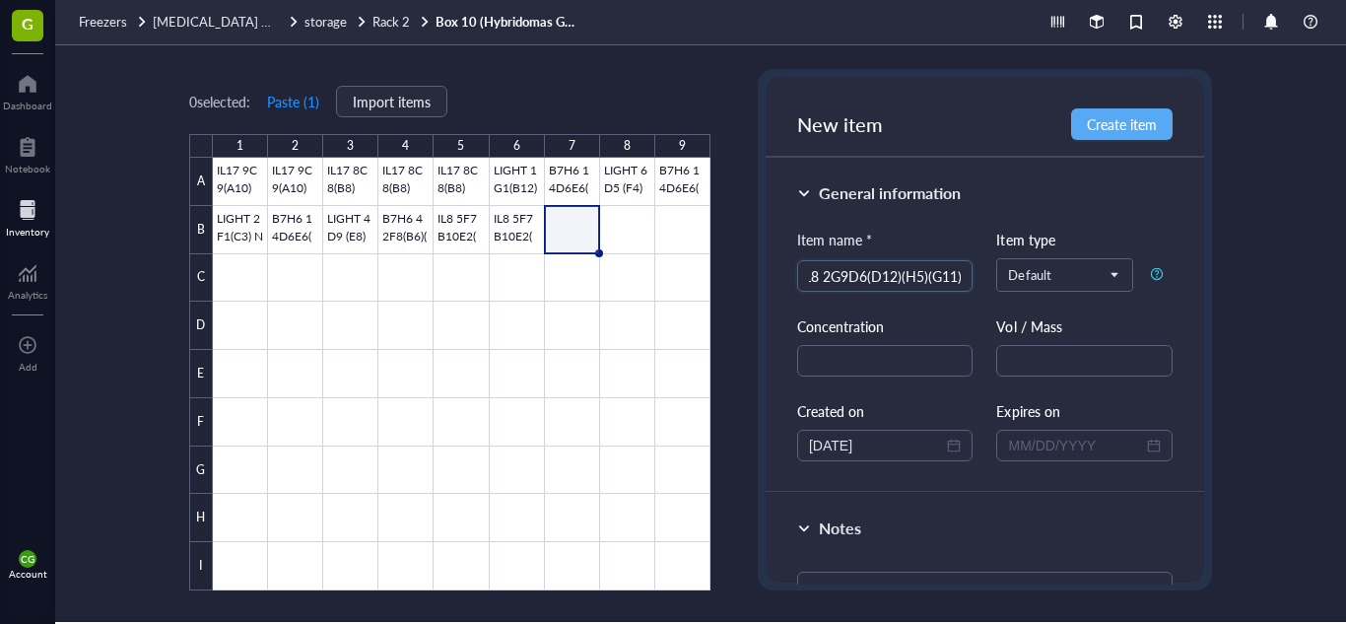
scroll to position [382, 0]
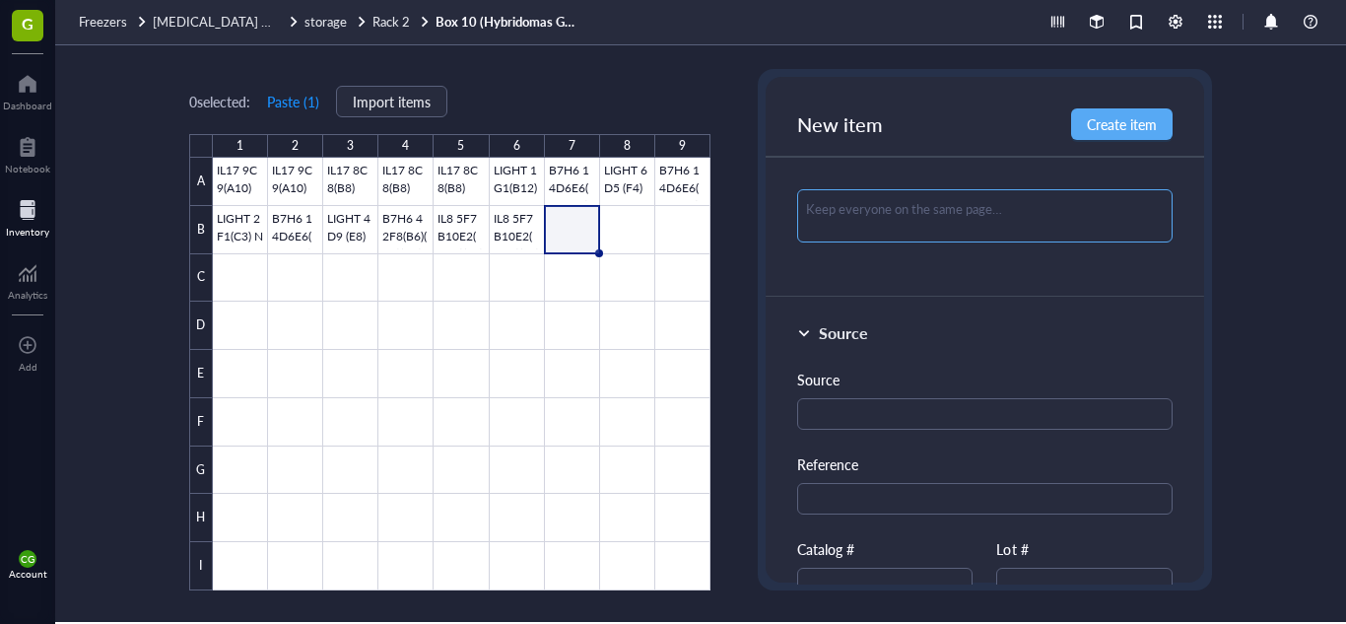
click at [910, 197] on textarea at bounding box center [984, 215] width 375 height 53
paste textarea "FROZEN: [DATE] THATI MONOCLONAL"
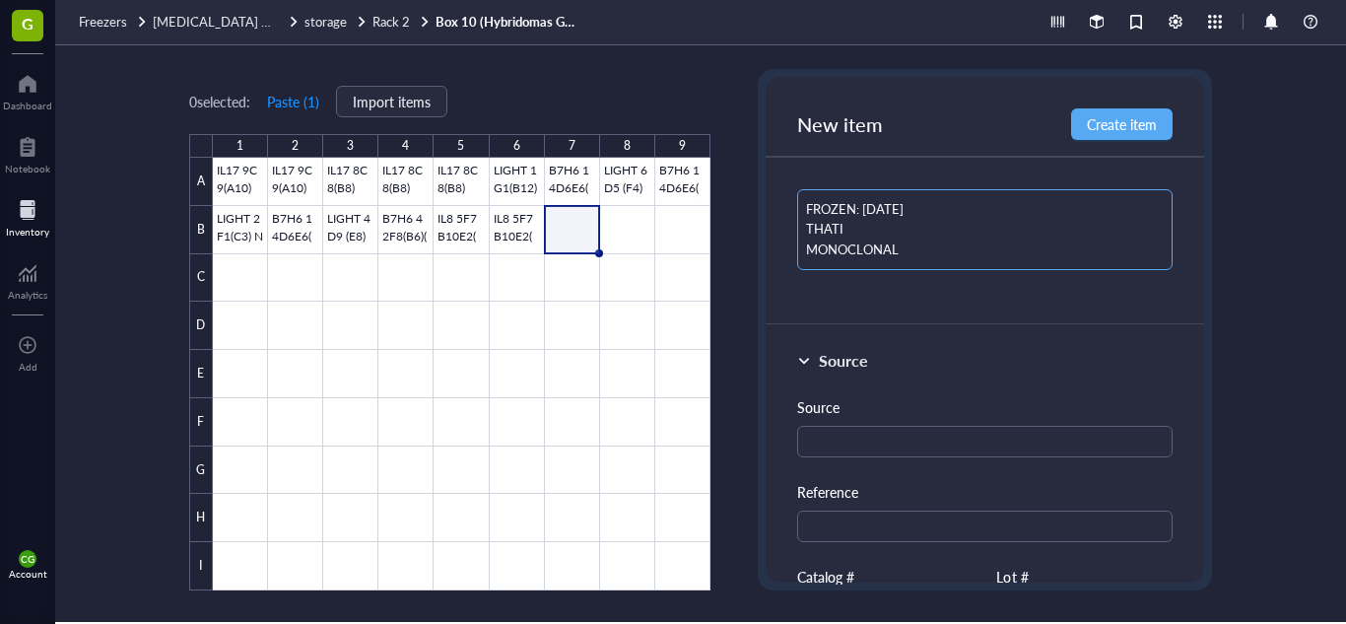
click at [895, 198] on textarea "FROZEN: [DATE] THATI MONOCLONAL" at bounding box center [984, 229] width 375 height 81
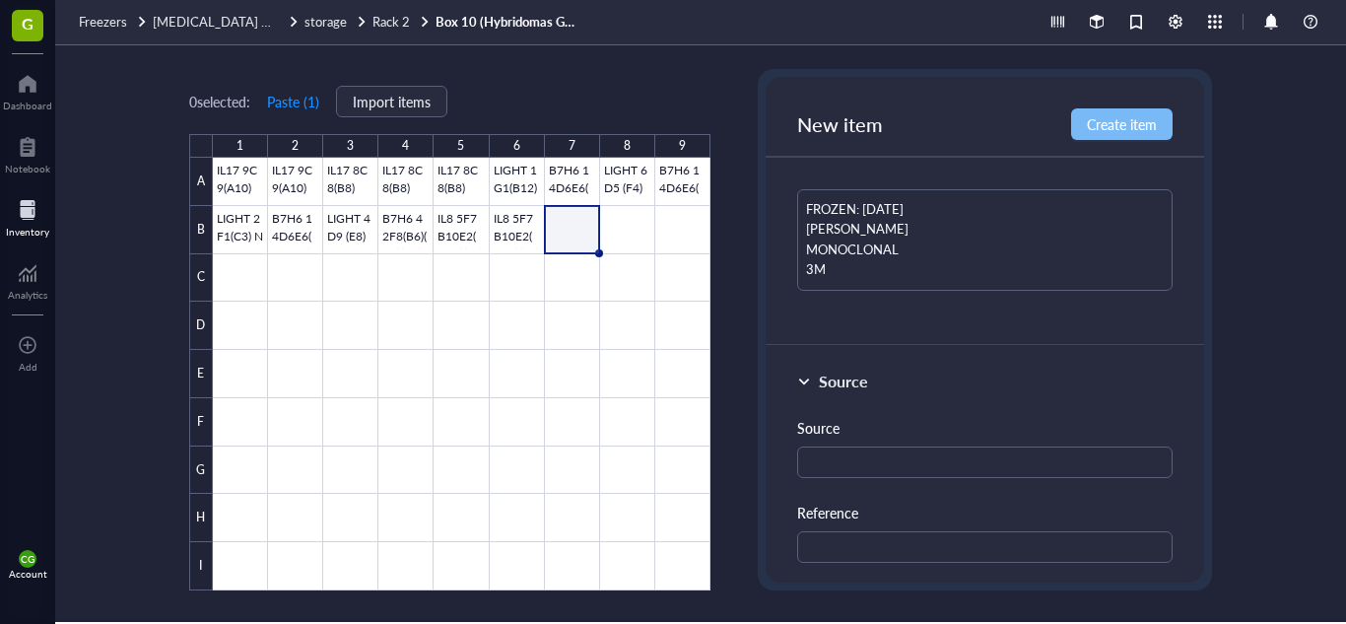
click at [1144, 112] on button "Create item" at bounding box center [1122, 124] width 102 height 32
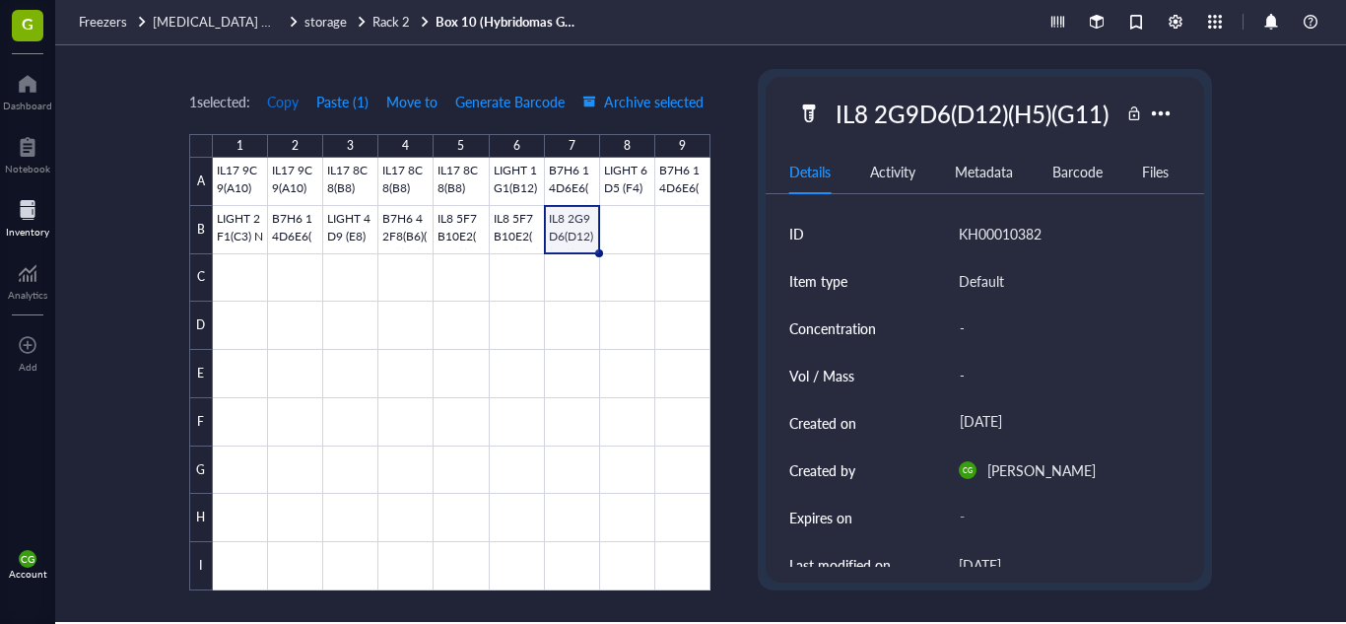
click at [280, 94] on span "Copy" at bounding box center [283, 102] width 32 height 16
click at [632, 211] on div at bounding box center [462, 374] width 498 height 433
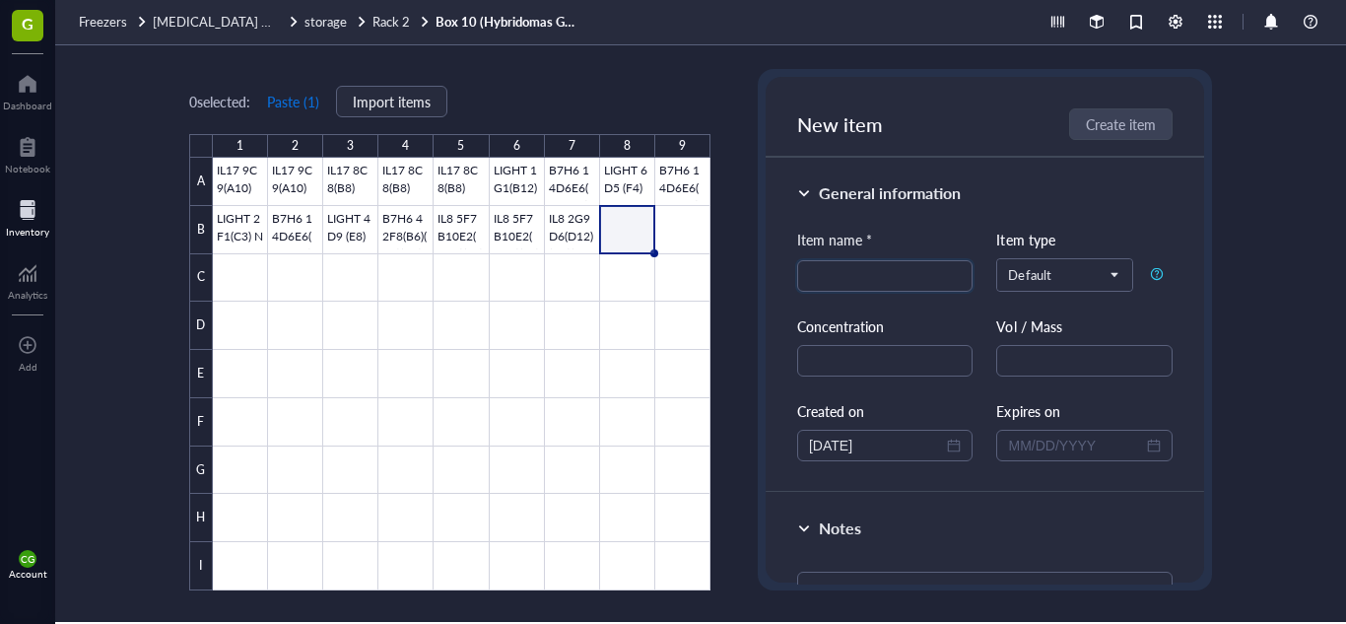
click at [311, 105] on button "Paste ( 1 )" at bounding box center [293, 102] width 54 height 32
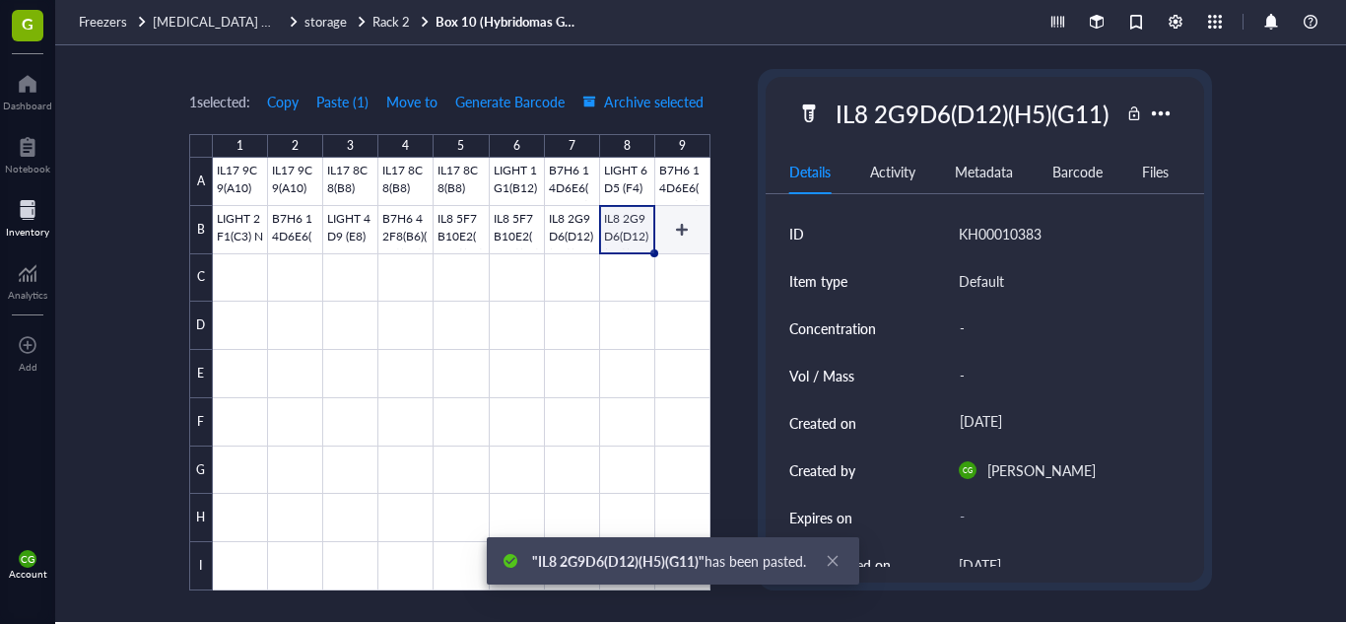
click at [673, 218] on div at bounding box center [462, 374] width 498 height 433
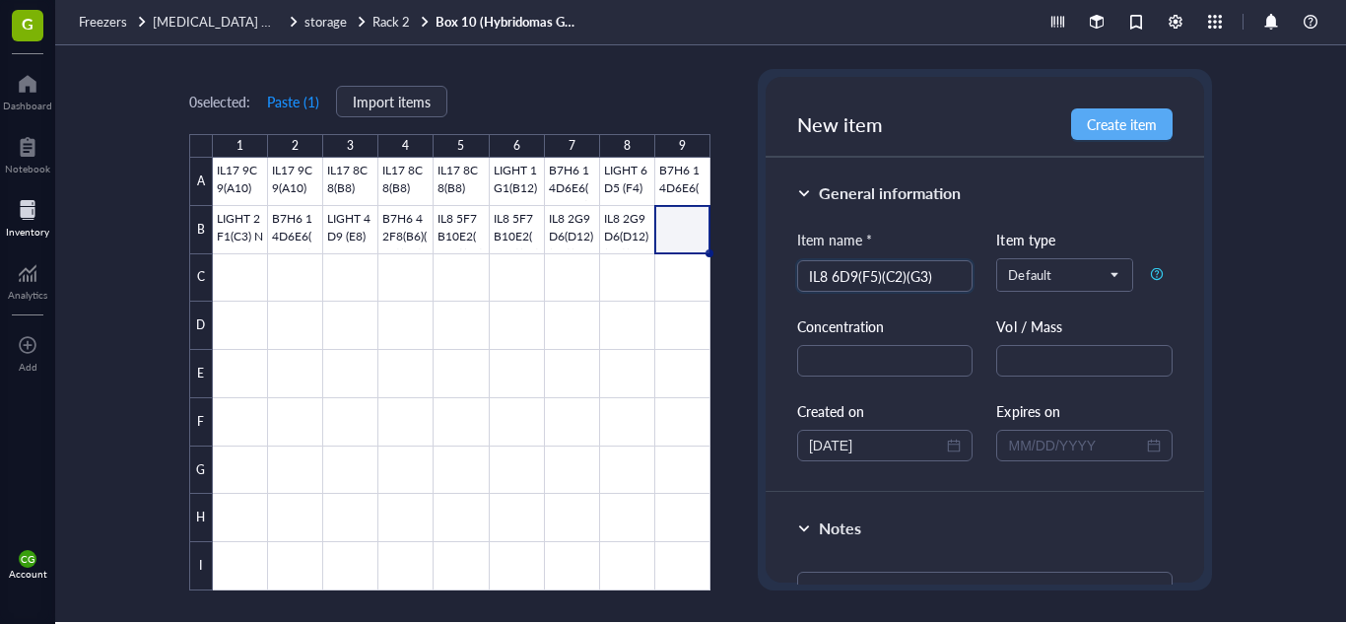
scroll to position [246, 0]
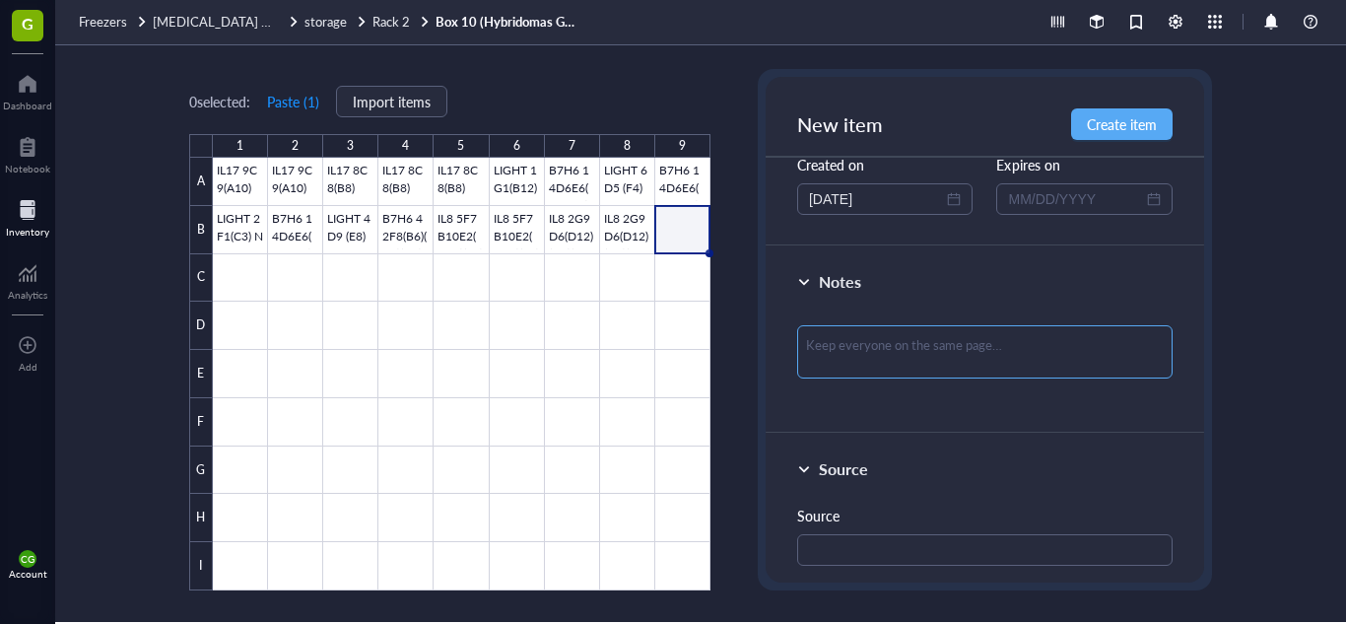
click at [969, 372] on textarea at bounding box center [984, 351] width 375 height 53
paste textarea "FROZEN: [DATE] THATI MONOCLONAL"
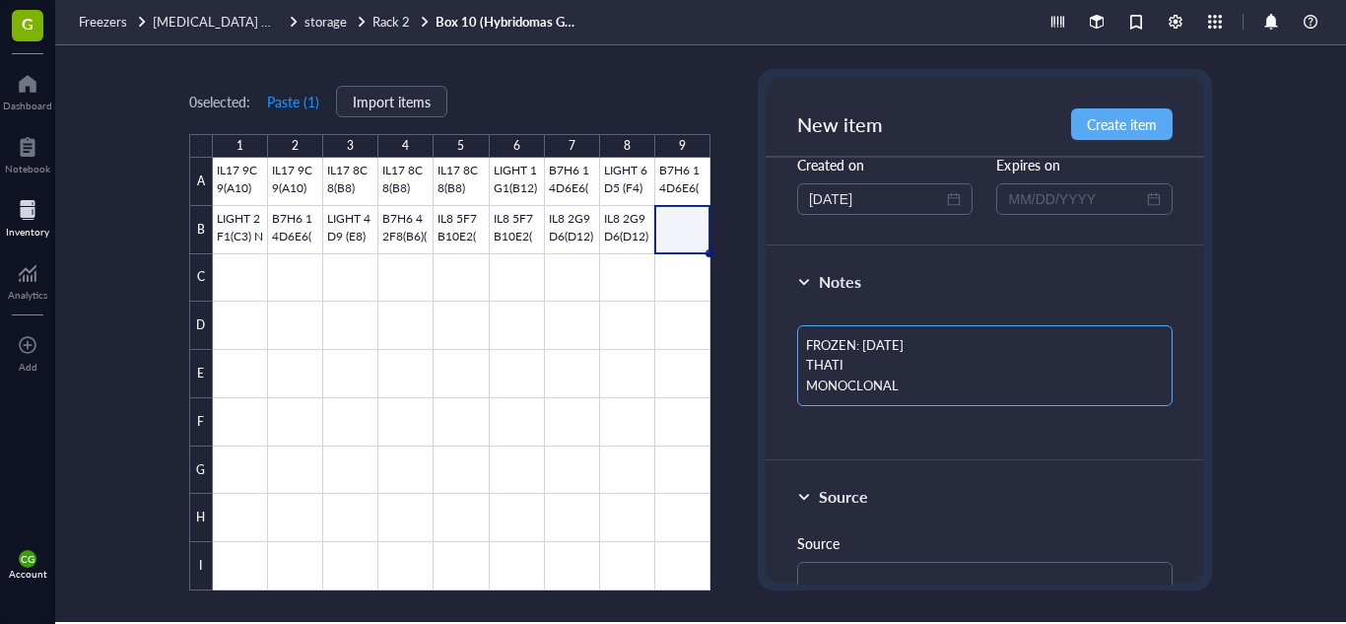
scroll to position [0, 0]
click at [896, 345] on textarea "FROZEN: [DATE] THATI MONOCLONAL" at bounding box center [984, 365] width 375 height 81
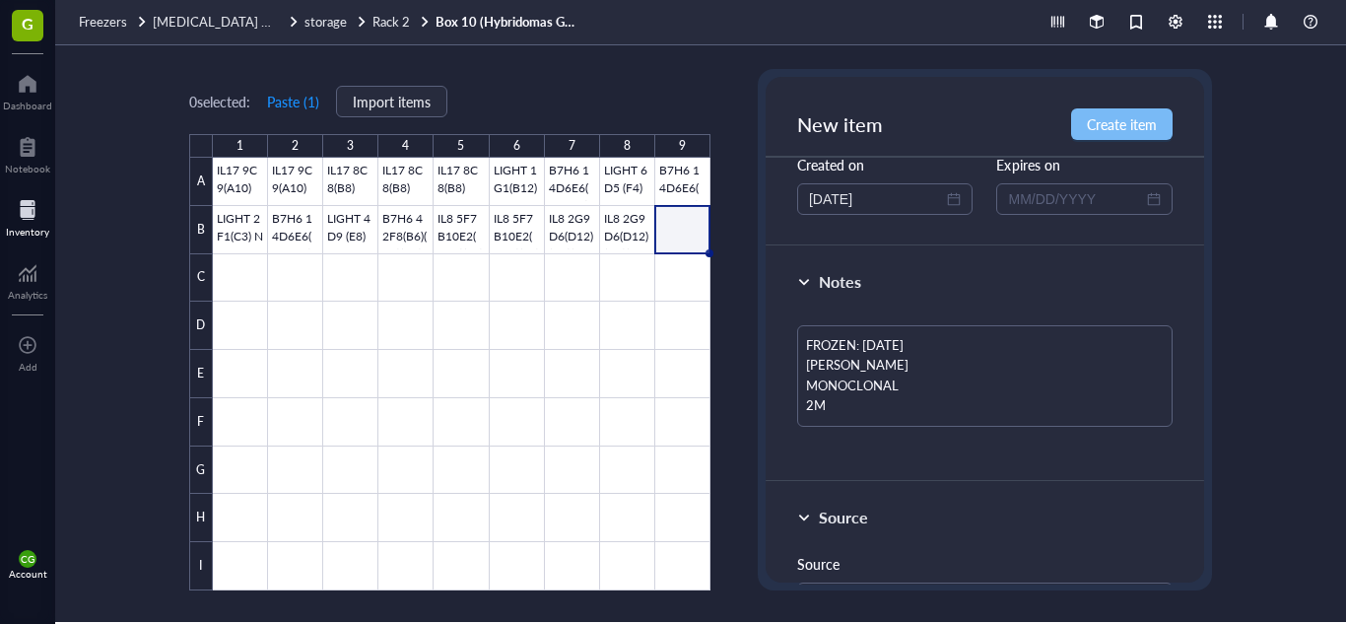
click at [1105, 128] on span "Create item" at bounding box center [1122, 124] width 70 height 16
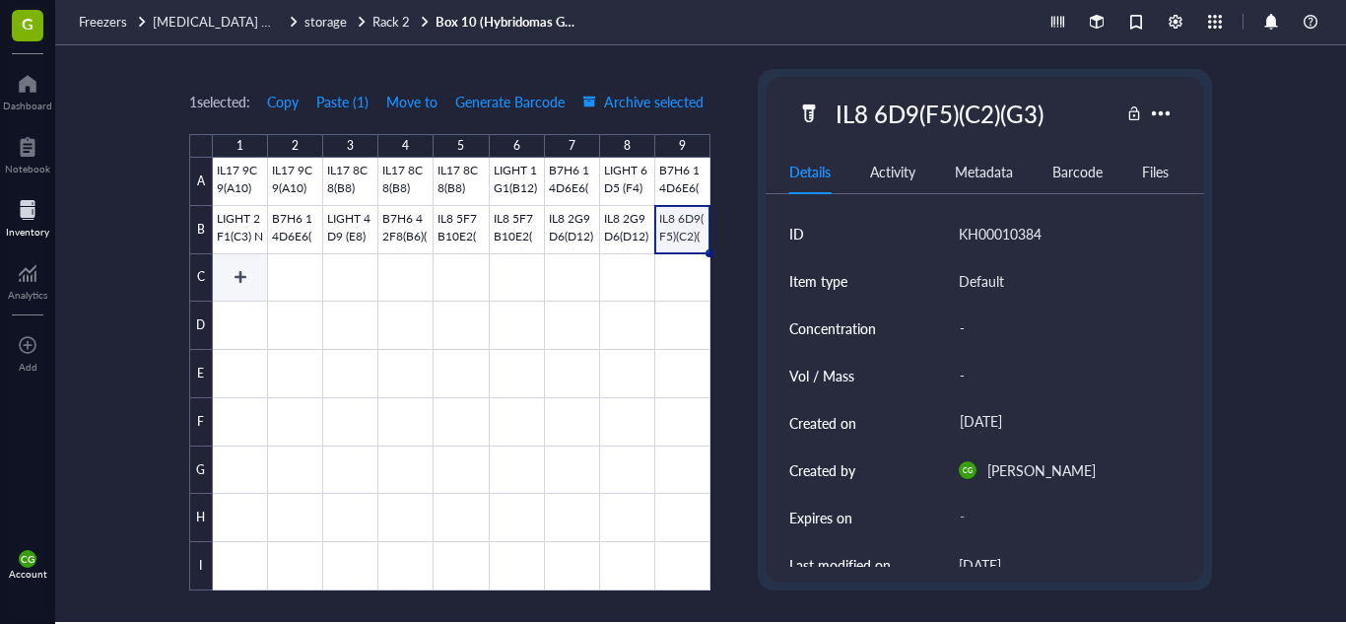
click at [233, 271] on div at bounding box center [462, 374] width 498 height 433
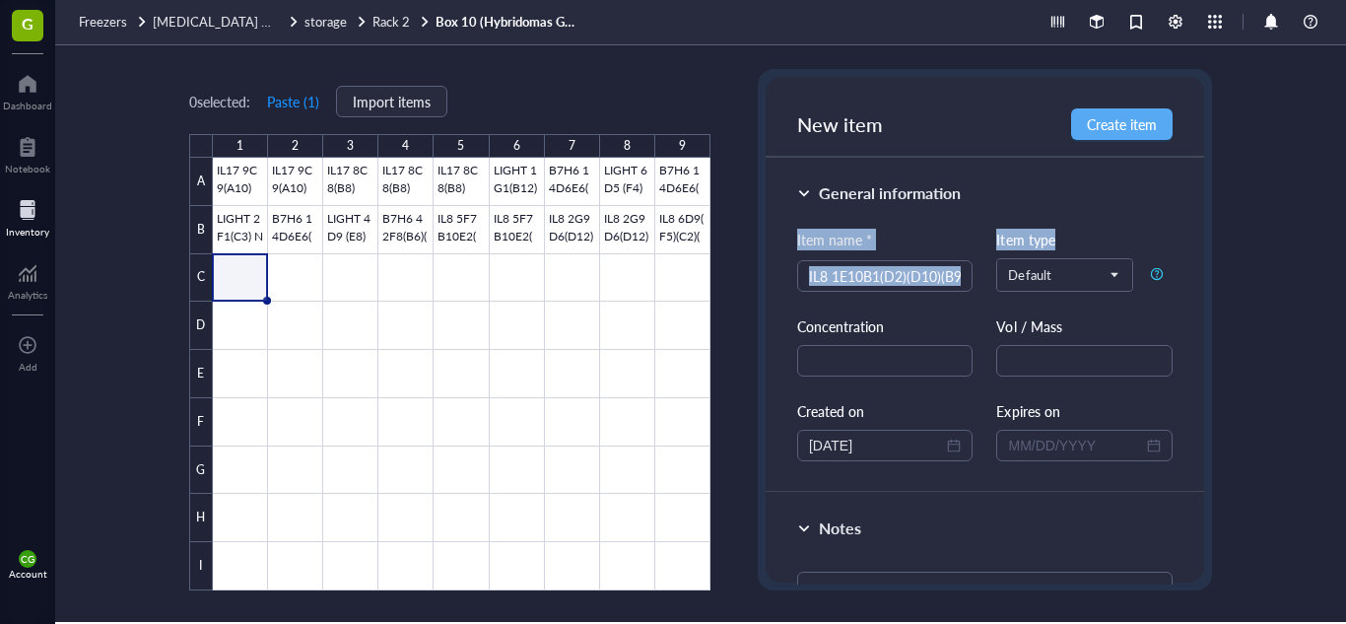
drag, startPoint x: 1189, startPoint y: 182, endPoint x: 1201, endPoint y: 232, distance: 50.7
click at [1201, 232] on div "New item Create item General information Item name * IL8 1E10B1(D2)(D10)(B9) It…" at bounding box center [985, 329] width 454 height 521
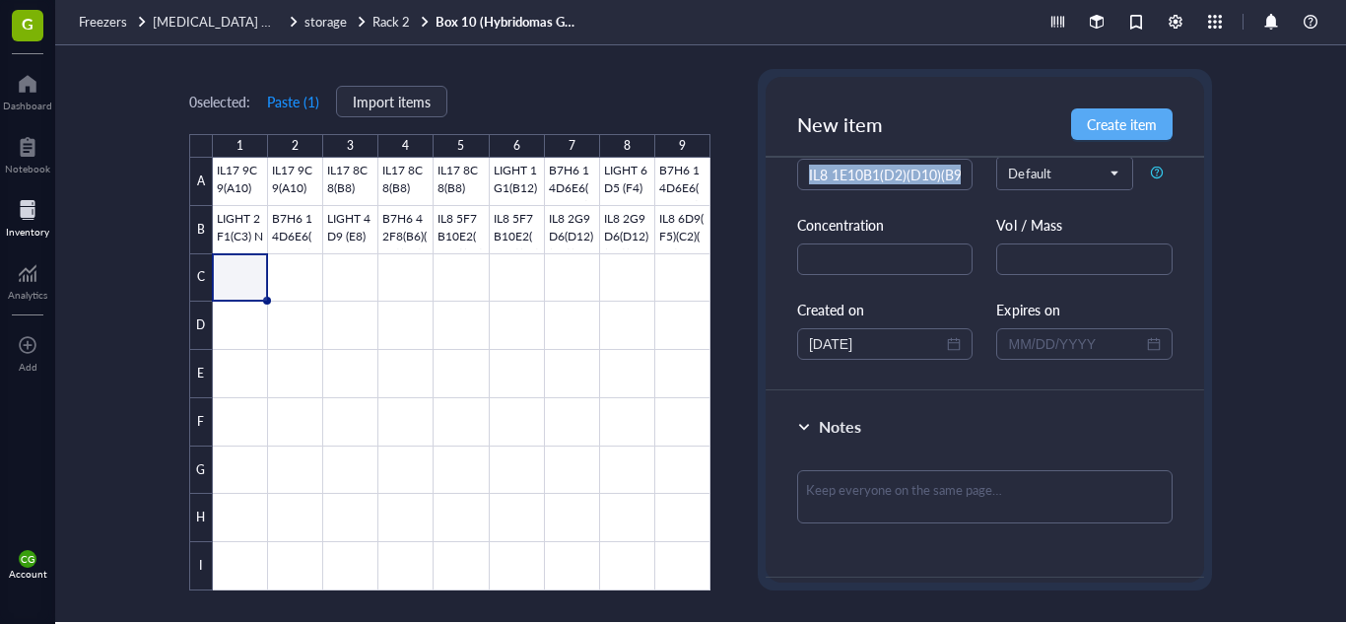
scroll to position [105, 0]
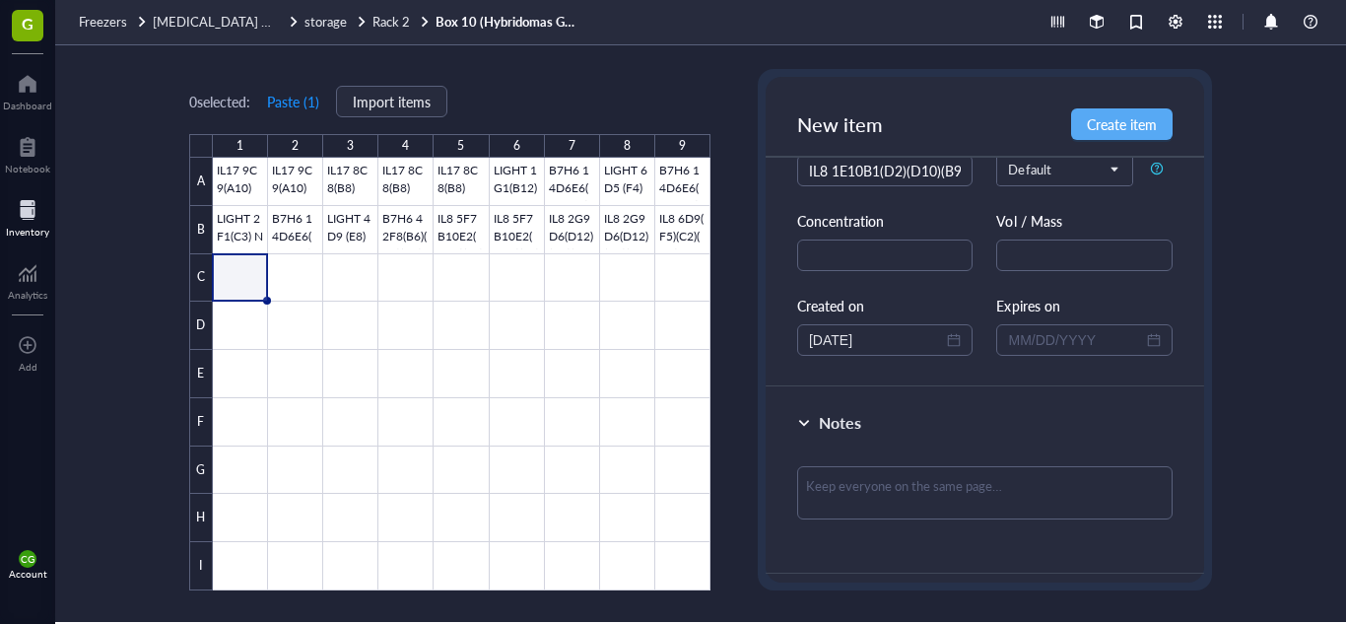
click at [1029, 454] on div "Notes" at bounding box center [985, 480] width 439 height 187
click at [1023, 473] on textarea at bounding box center [984, 492] width 375 height 53
paste textarea "FROZEN: [DATE] THATI MONOCLONAL"
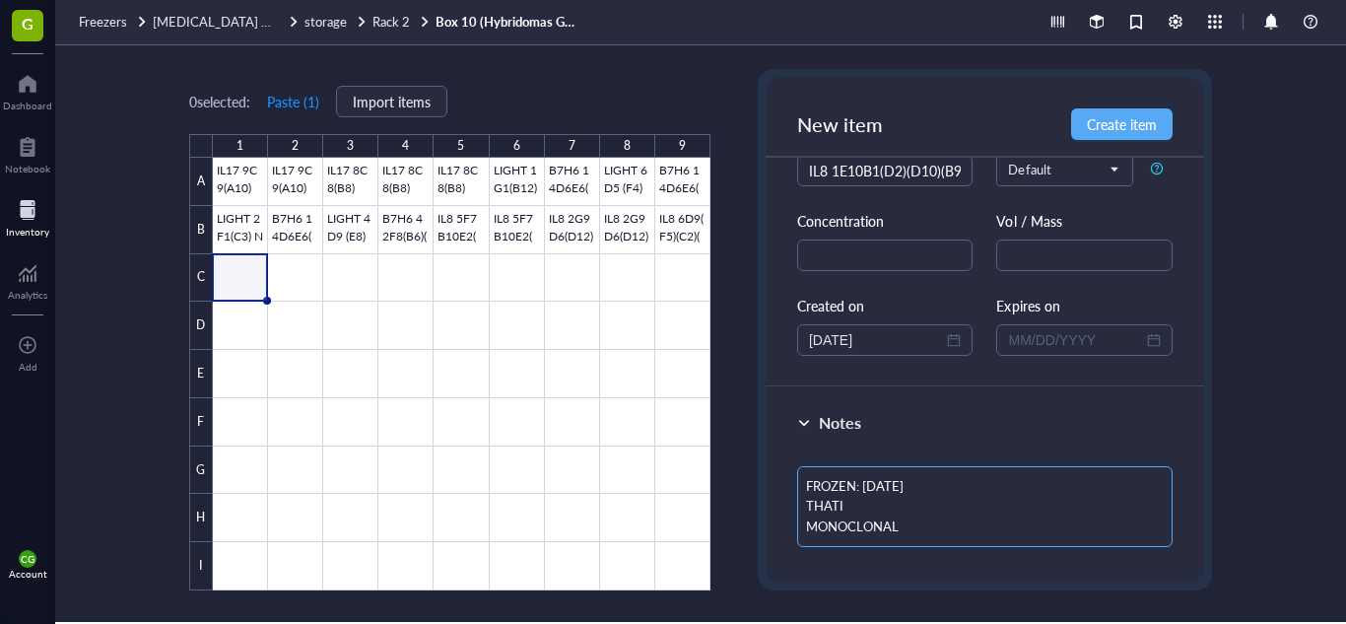
scroll to position [0, 0]
click at [894, 480] on textarea "FROZEN: [DATE] THATI MONOCLONAL" at bounding box center [984, 506] width 375 height 81
click at [1116, 132] on span "Create item" at bounding box center [1122, 124] width 70 height 16
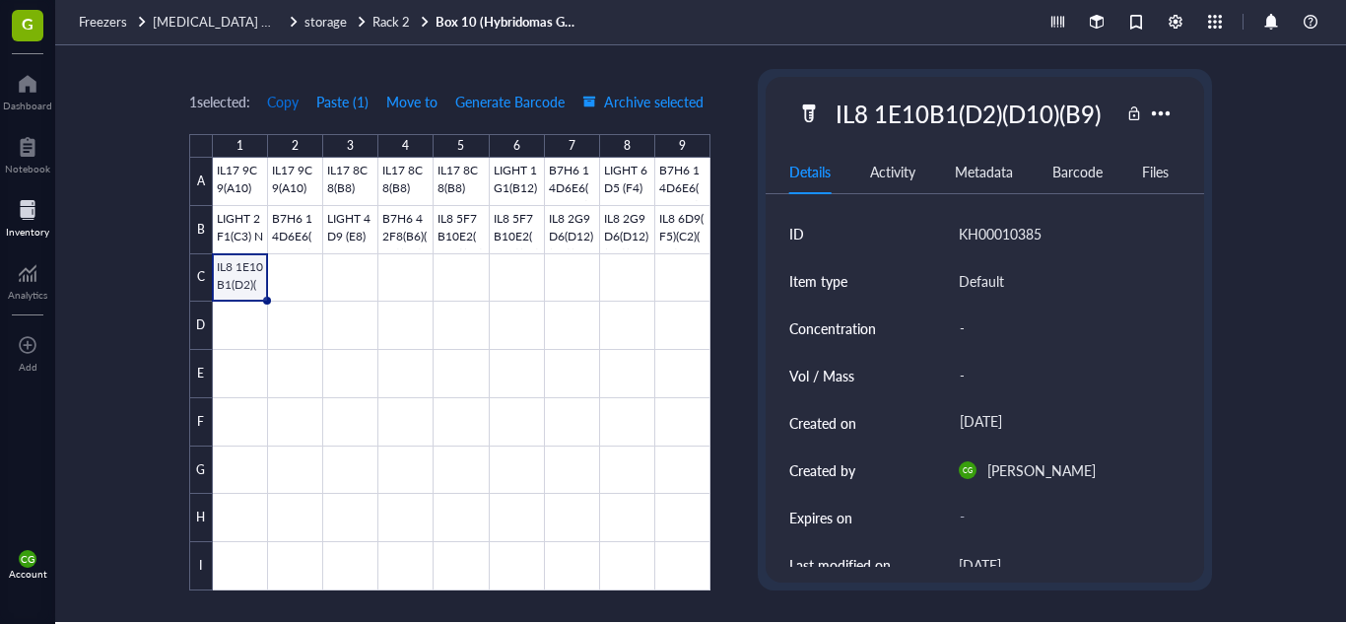
click at [284, 107] on span "Copy" at bounding box center [283, 102] width 32 height 16
click at [296, 275] on div at bounding box center [462, 374] width 498 height 433
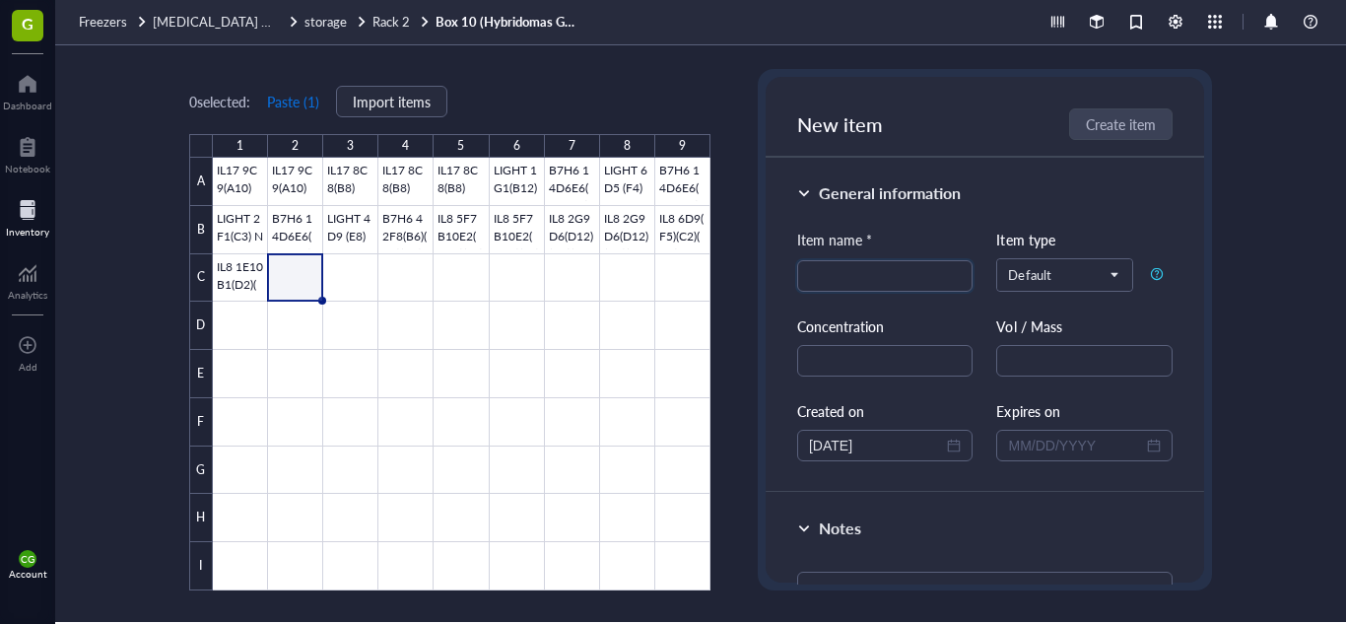
click at [290, 95] on button "Paste ( 1 )" at bounding box center [293, 102] width 54 height 32
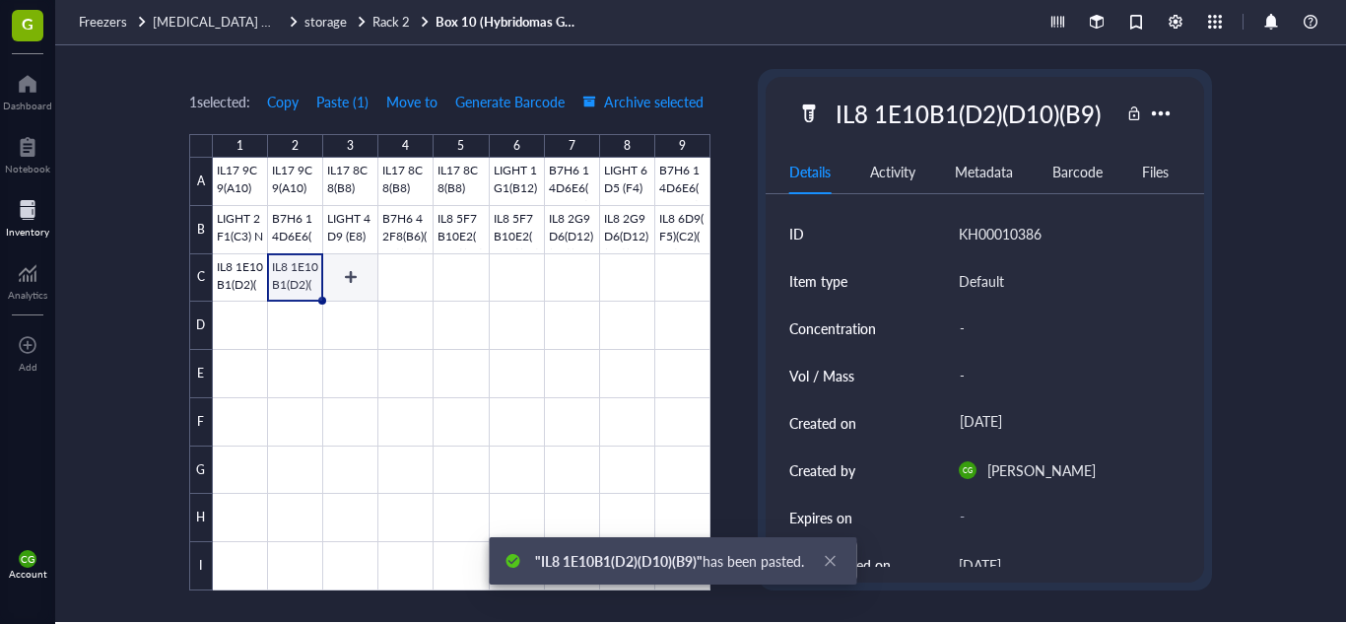
click at [348, 272] on div at bounding box center [462, 374] width 498 height 433
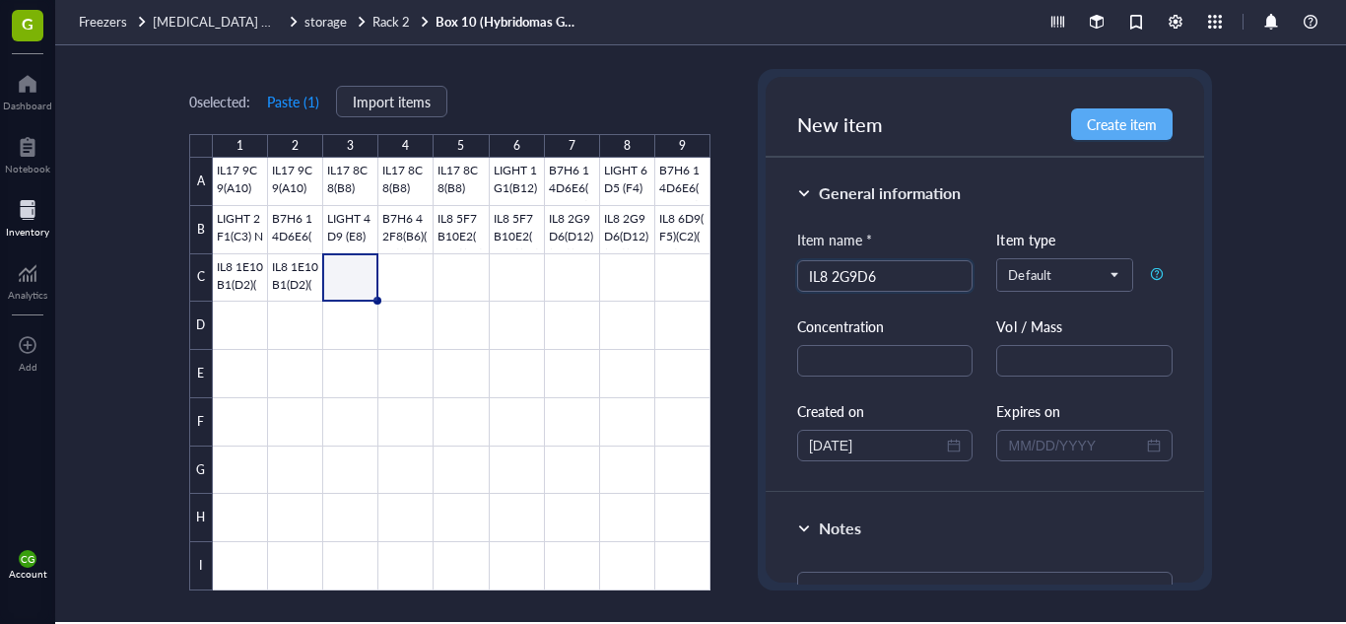
scroll to position [219, 0]
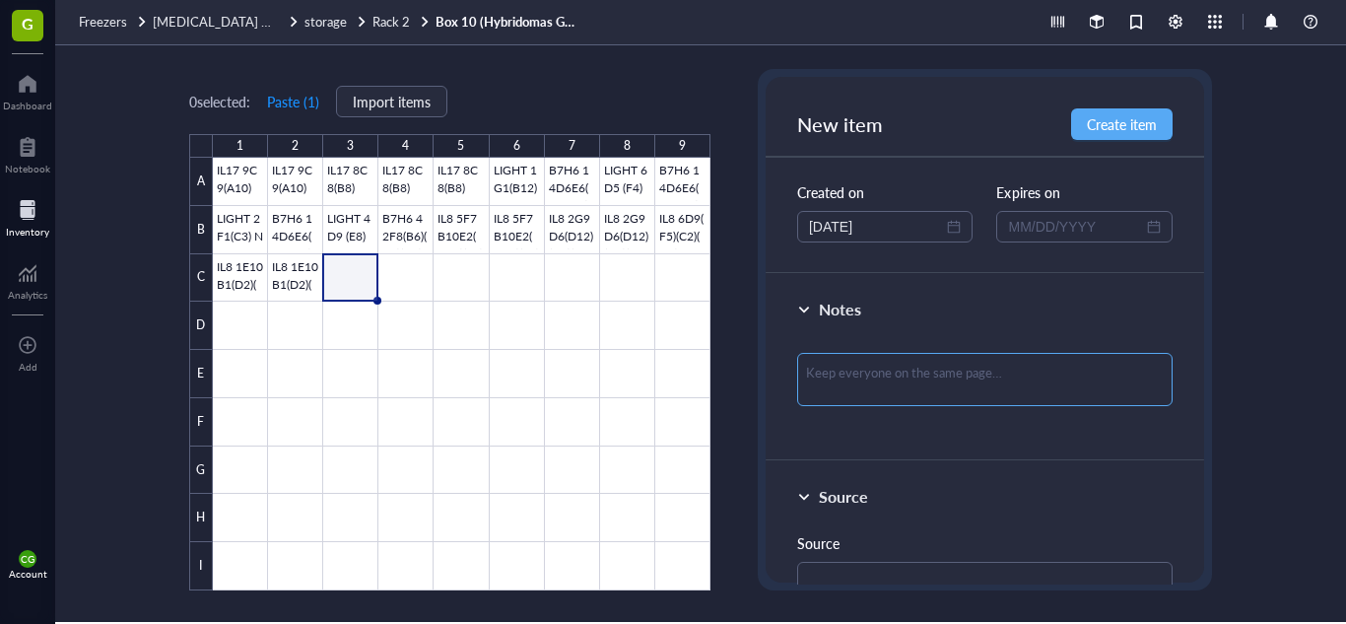
click at [985, 366] on textarea at bounding box center [984, 379] width 375 height 53
paste textarea "FROZEN: [DATE] THATI MONOCLONAL"
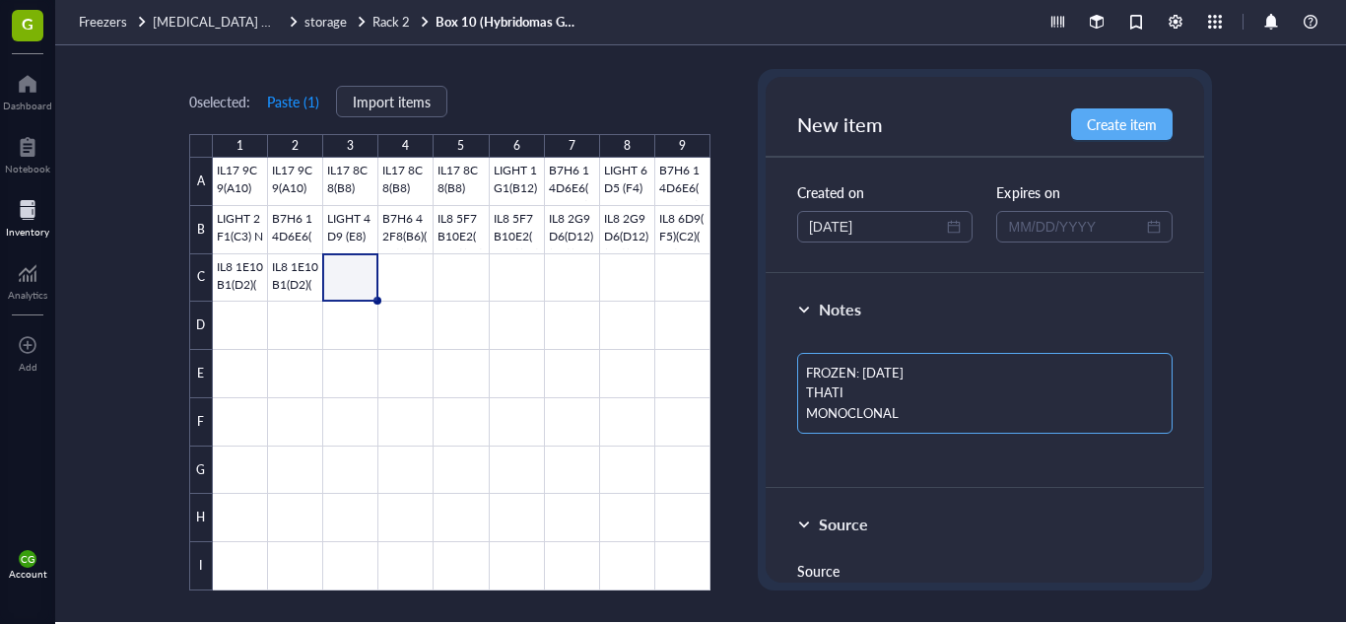
scroll to position [0, 0]
click at [899, 369] on textarea "FROZEN: [DATE] THATI MONOCLONAL" at bounding box center [984, 393] width 375 height 81
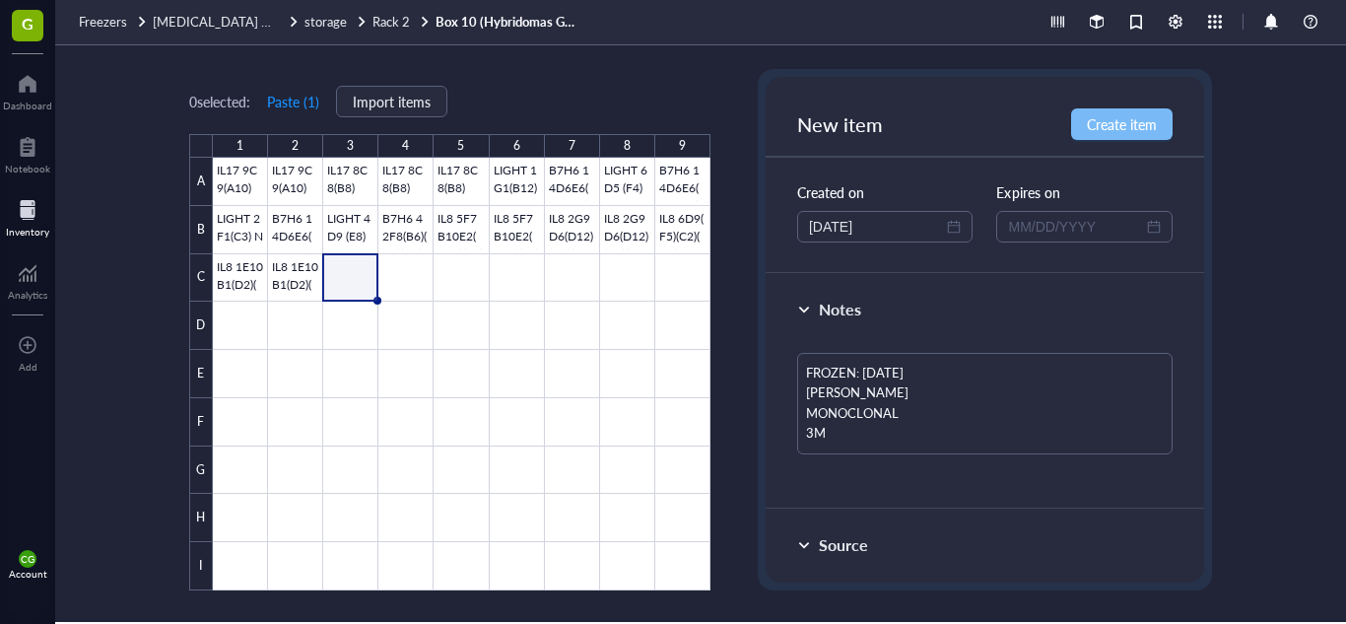
click at [1097, 137] on button "Create item" at bounding box center [1122, 124] width 102 height 32
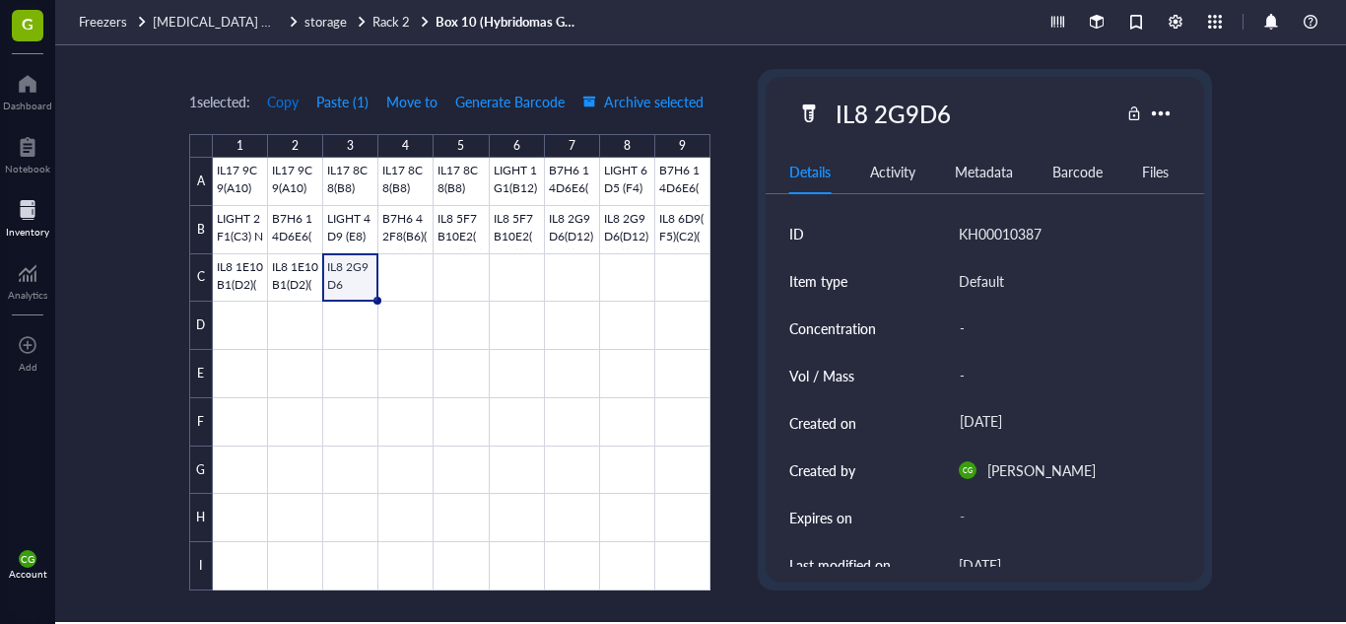
click at [288, 109] on span "Copy" at bounding box center [283, 102] width 32 height 16
click at [387, 257] on div at bounding box center [462, 374] width 498 height 433
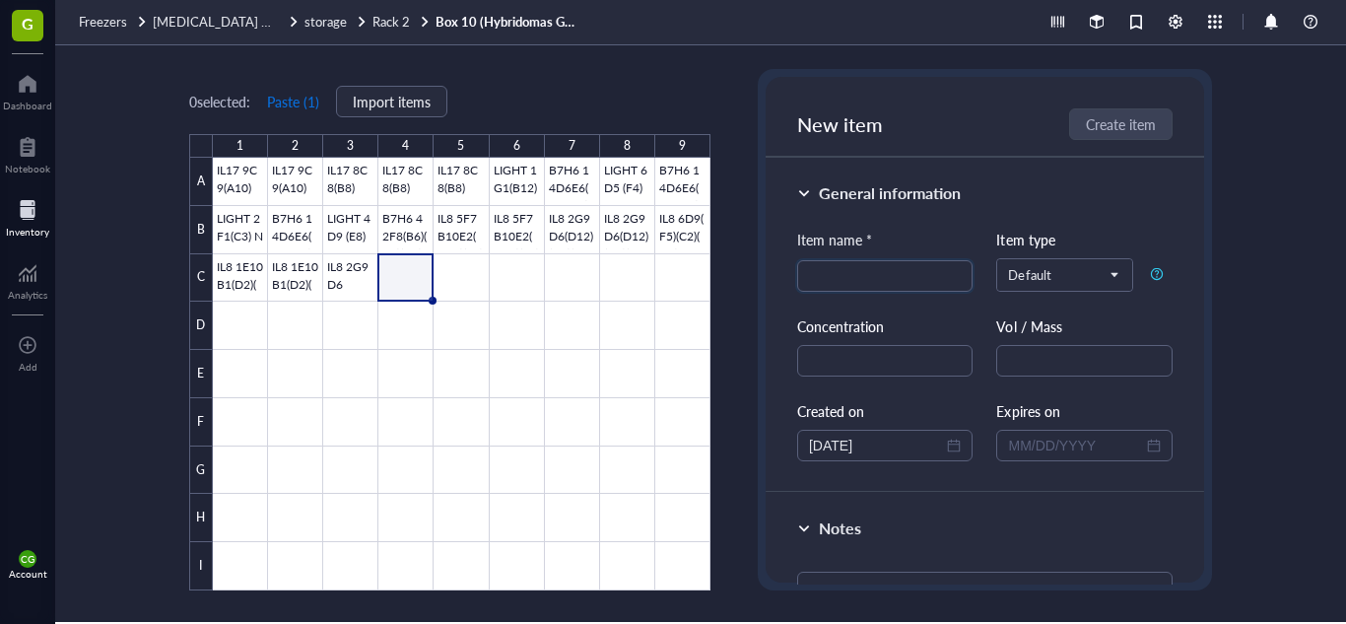
click at [305, 106] on button "Paste ( 1 )" at bounding box center [293, 102] width 54 height 32
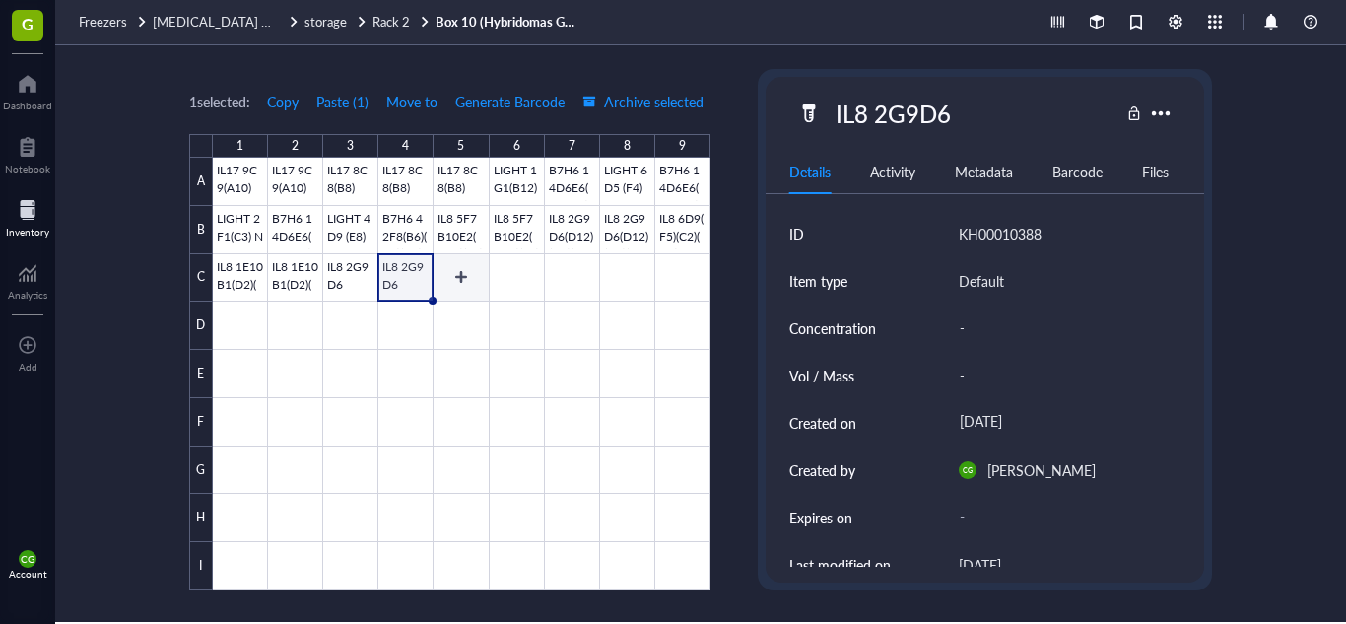
click at [462, 269] on div at bounding box center [462, 374] width 498 height 433
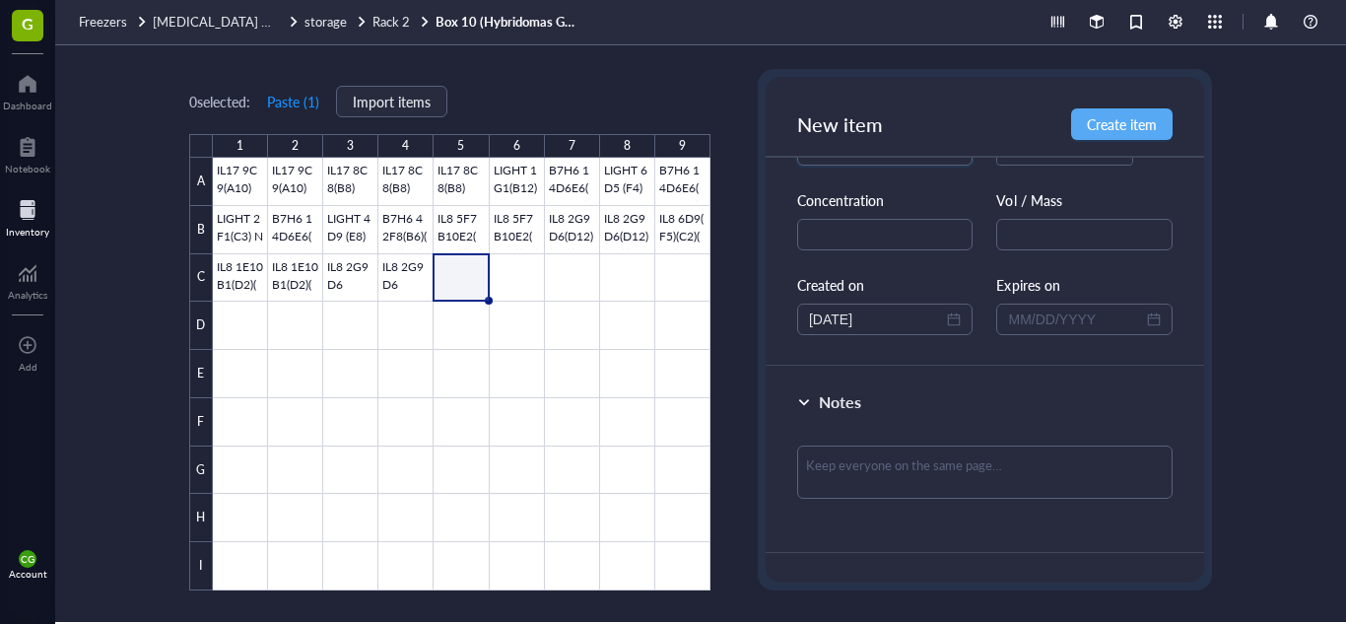
scroll to position [129, 0]
click at [941, 461] on textarea at bounding box center [984, 468] width 375 height 53
paste textarea "FROZEN: [DATE] THATI MONOCLONAL"
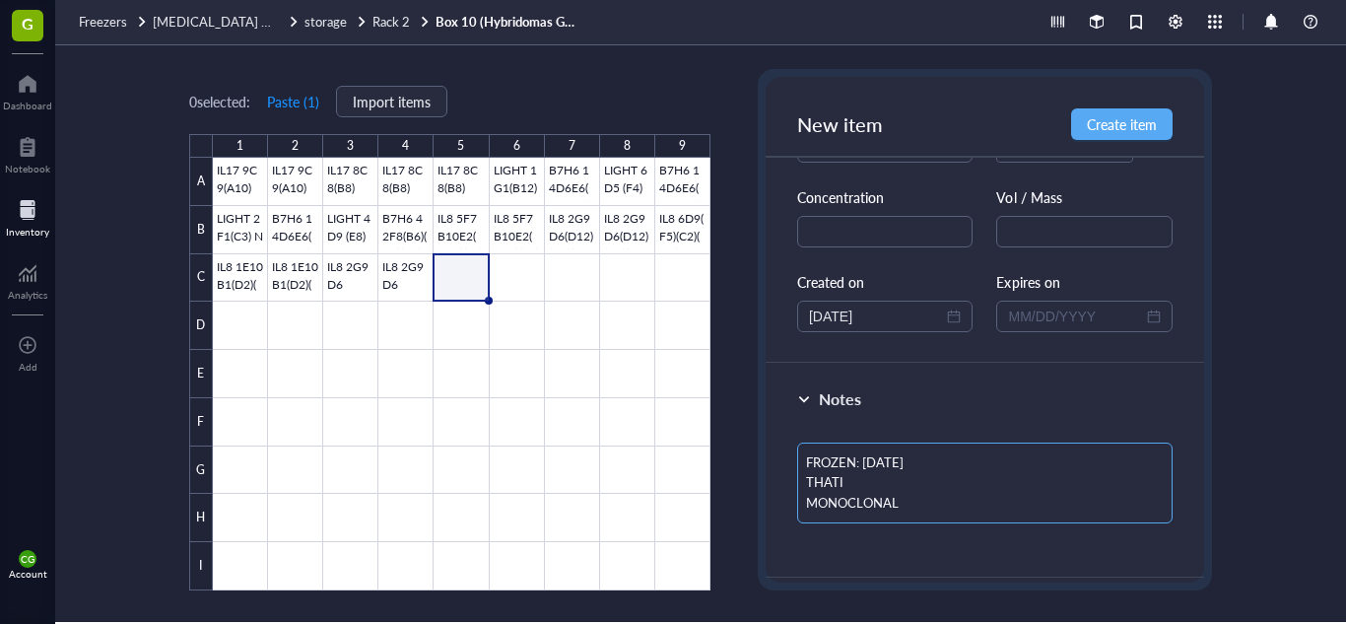
scroll to position [0, 0]
click at [891, 455] on textarea "FROZEN: [DATE] THATI MONOCLONAL" at bounding box center [984, 482] width 375 height 81
click at [1136, 112] on button "Create item" at bounding box center [1122, 124] width 102 height 32
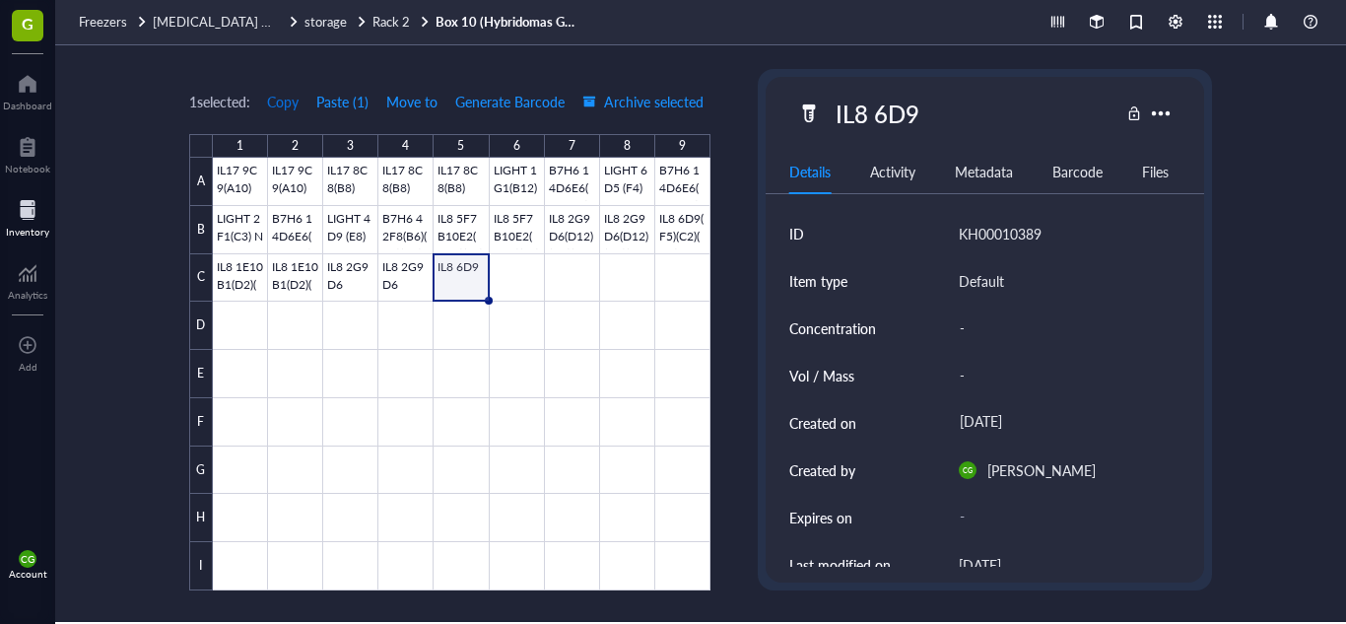
click at [290, 99] on span "Copy" at bounding box center [283, 102] width 32 height 16
click at [529, 277] on div at bounding box center [462, 374] width 498 height 433
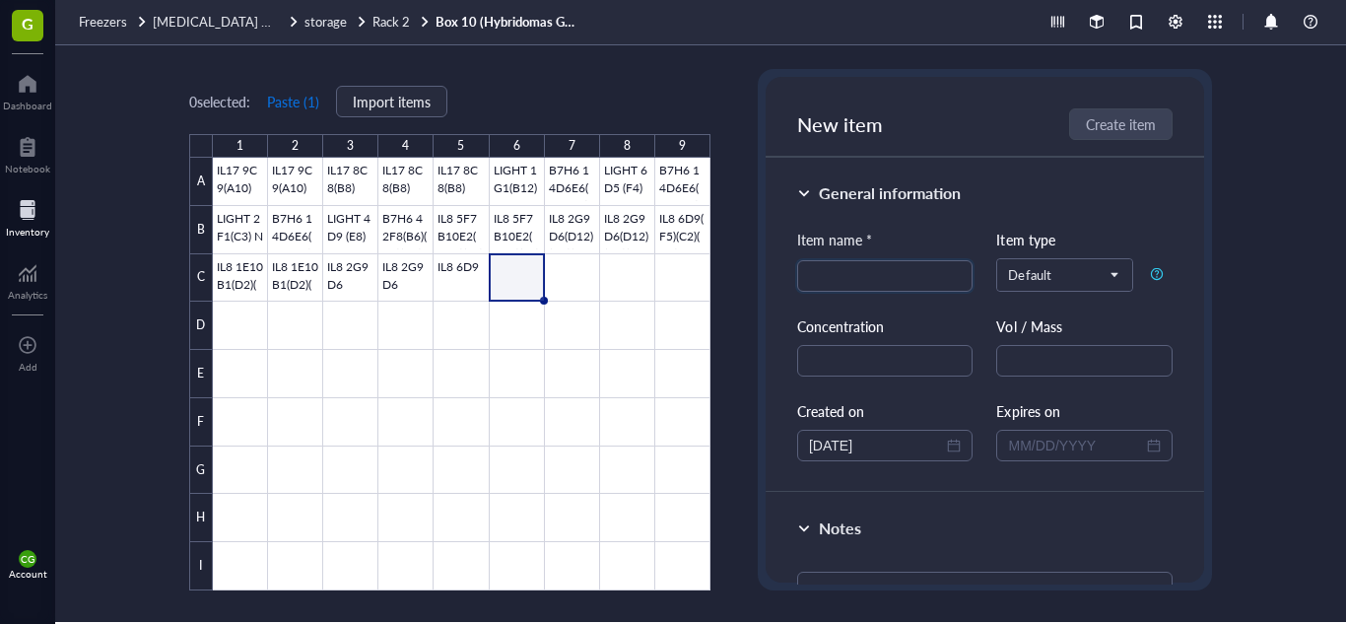
click at [314, 108] on button "Paste ( 1 )" at bounding box center [293, 102] width 54 height 32
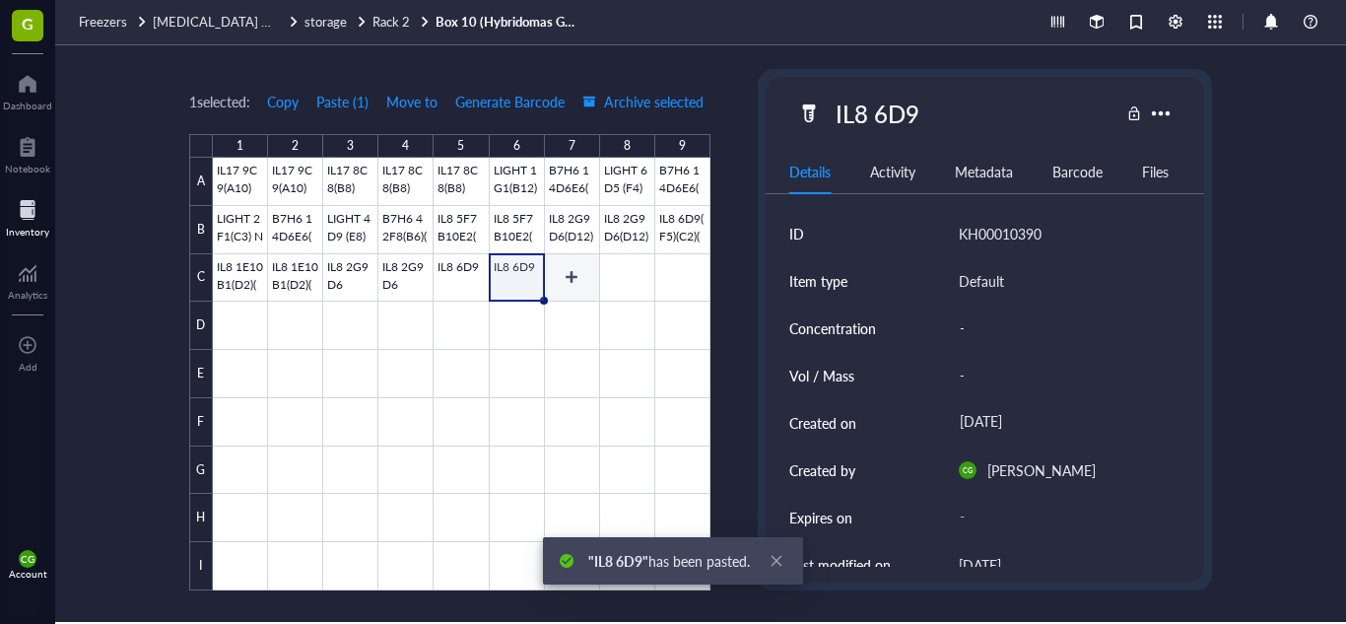
click at [569, 277] on div at bounding box center [462, 374] width 498 height 433
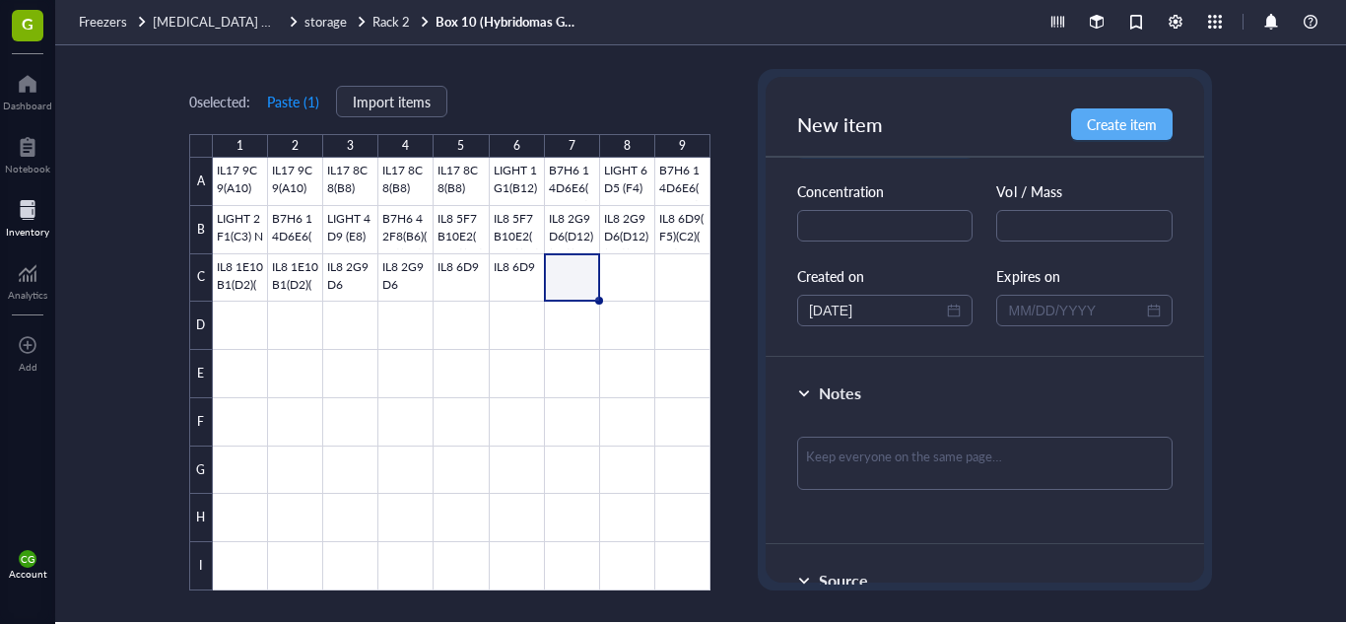
scroll to position [169, 0]
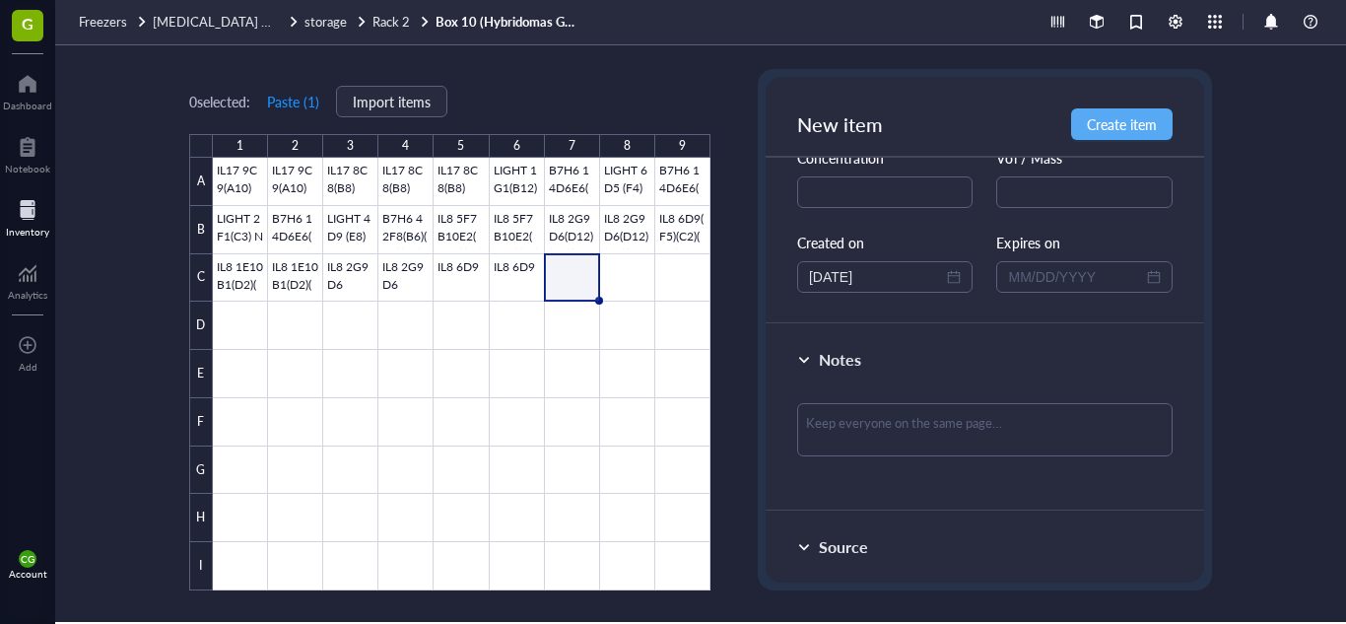
click at [853, 401] on div at bounding box center [984, 437] width 375 height 85
click at [874, 435] on textarea at bounding box center [984, 429] width 375 height 53
paste textarea "FROZEN: [DATE] THATI MONOCLONAL"
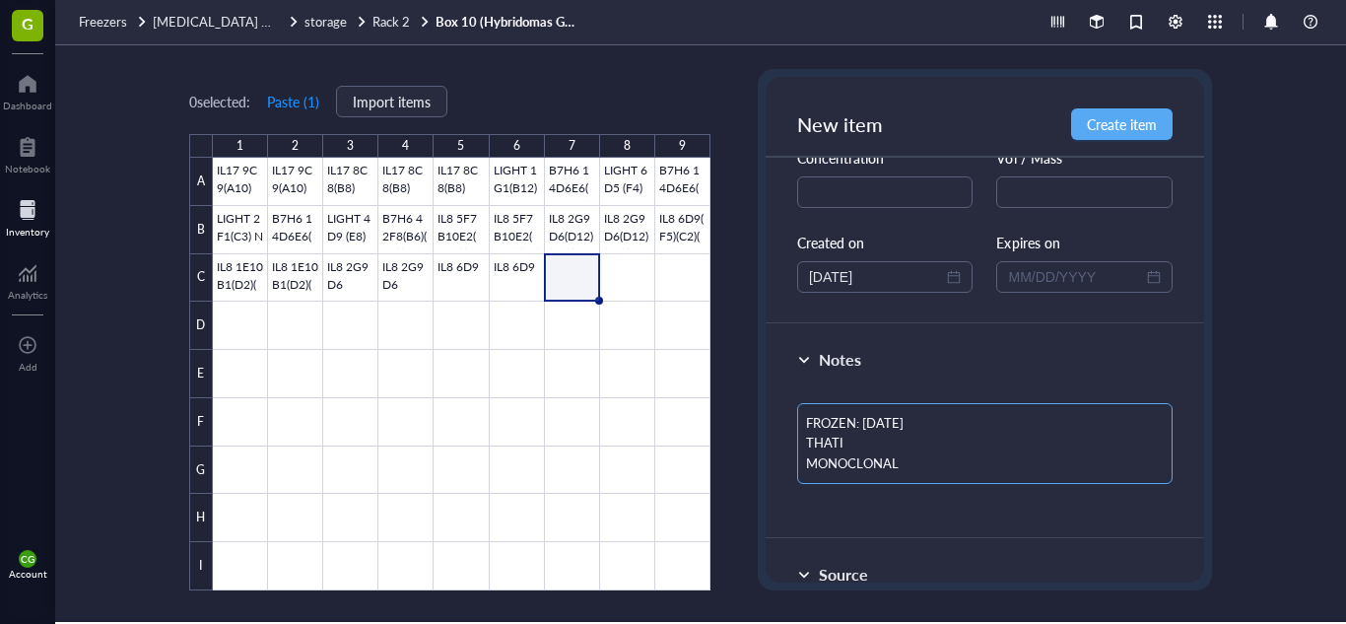
scroll to position [0, 0]
click at [891, 413] on textarea "FROZEN: [DATE] THATI MONOCLONAL" at bounding box center [984, 443] width 375 height 81
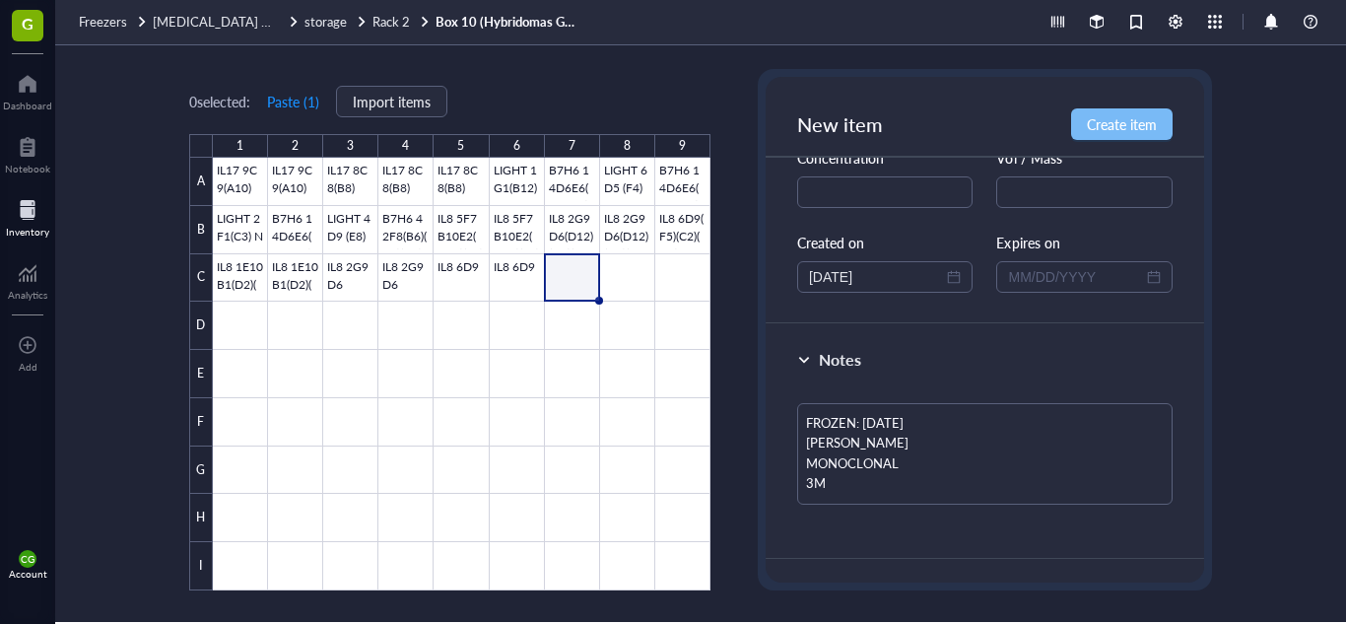
click at [1119, 134] on button "Create item" at bounding box center [1122, 124] width 102 height 32
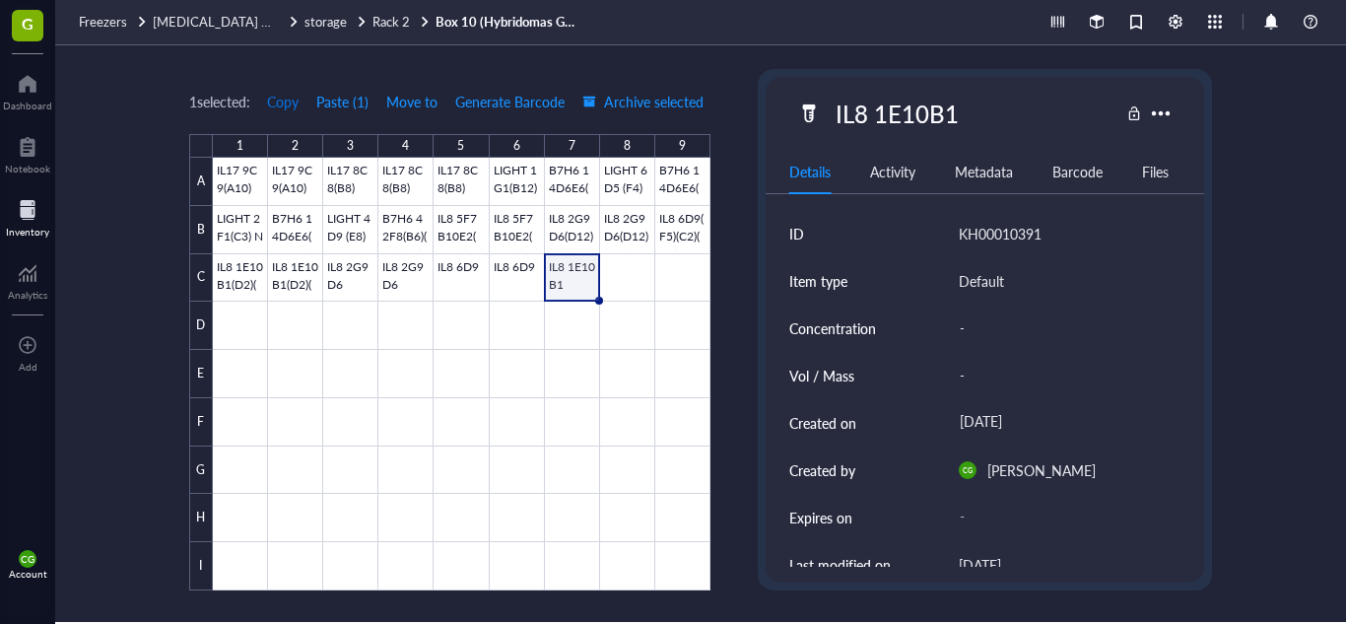
click at [275, 91] on button "Copy" at bounding box center [283, 102] width 34 height 32
click at [610, 282] on div at bounding box center [462, 374] width 498 height 433
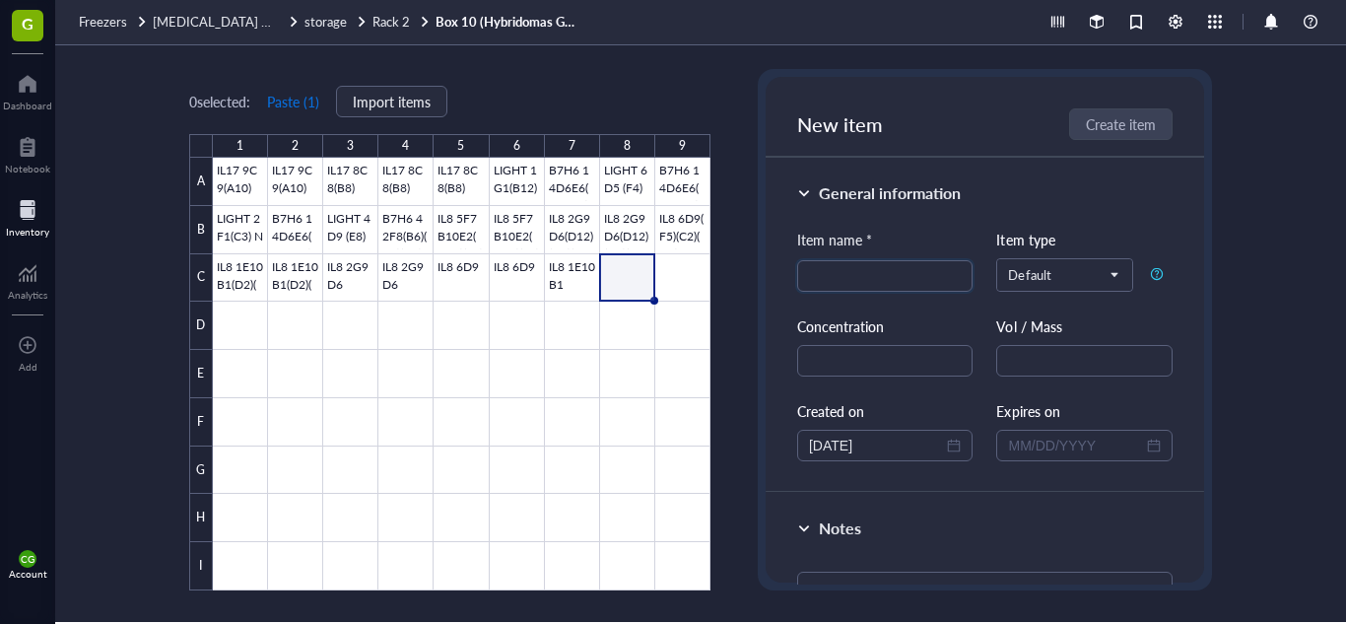
click at [310, 108] on button "Paste ( 1 )" at bounding box center [293, 102] width 54 height 32
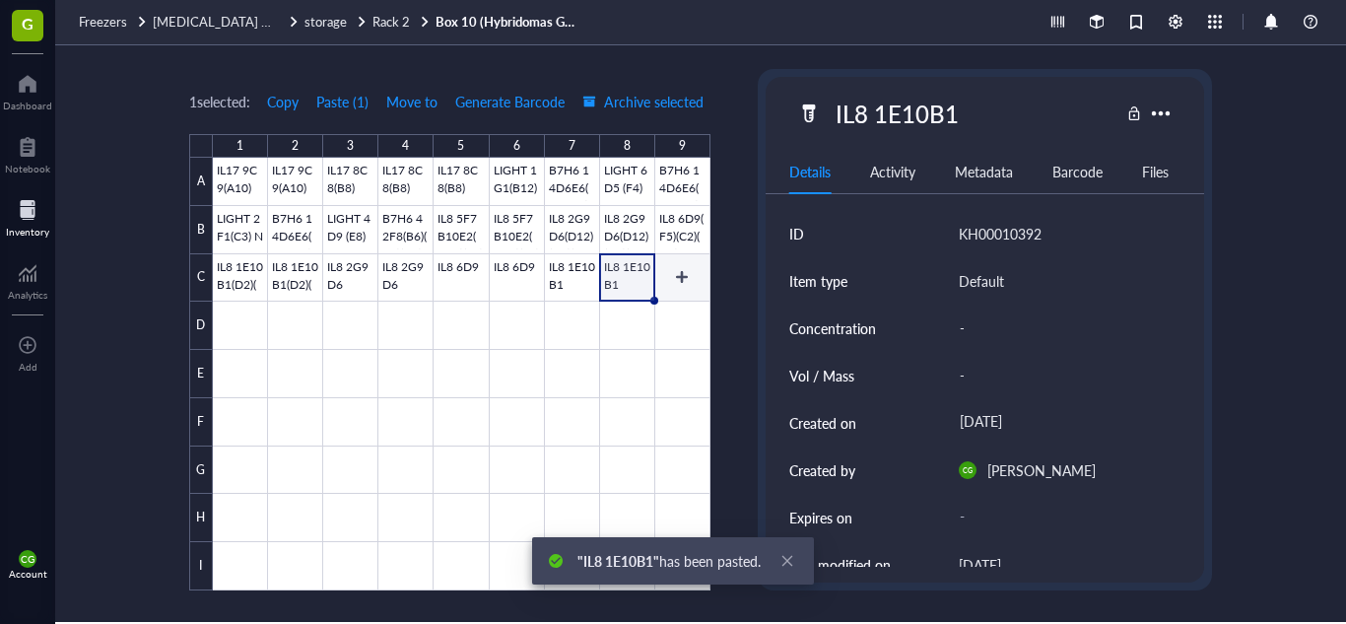
click at [673, 287] on div at bounding box center [462, 374] width 498 height 433
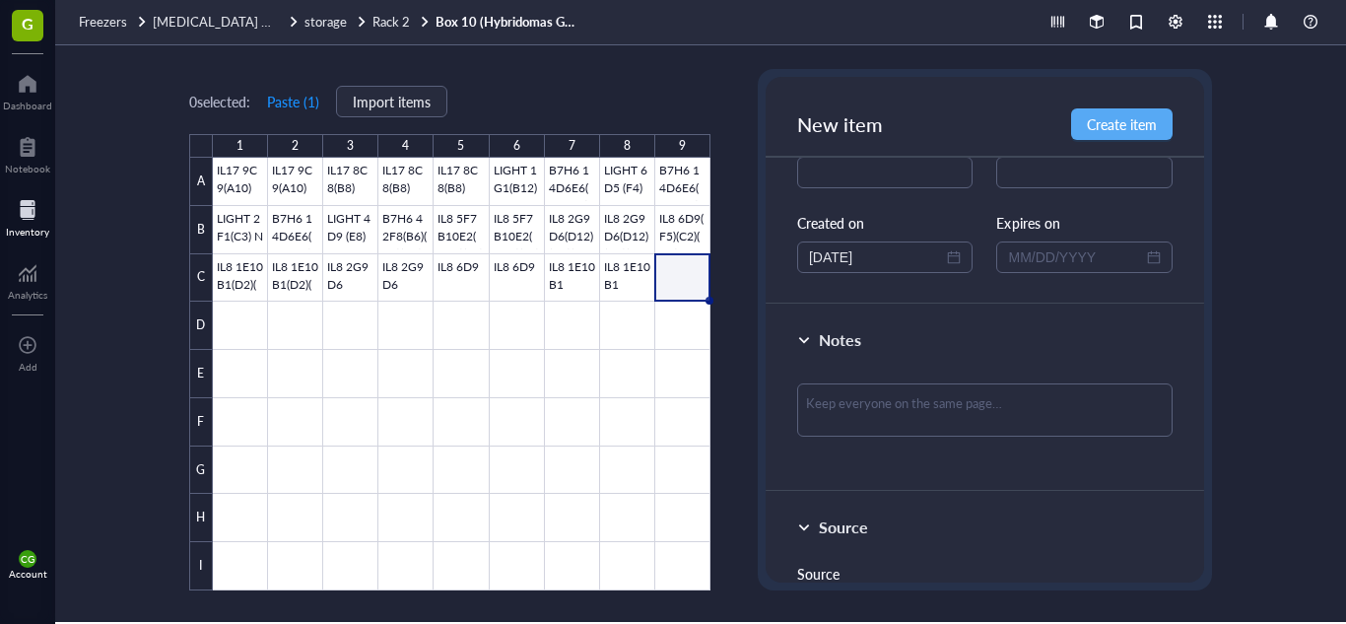
scroll to position [194, 0]
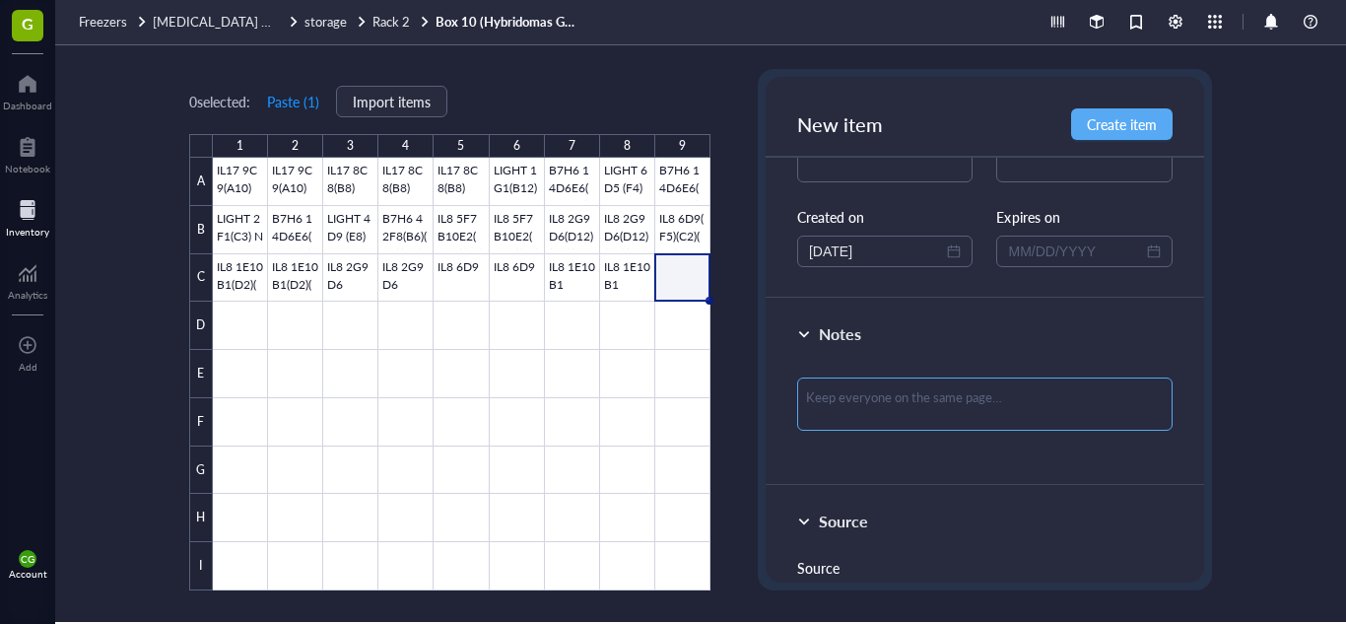
click at [1025, 382] on textarea at bounding box center [984, 403] width 375 height 53
paste textarea "FROZEN: [DATE] THATI MONOCLONAL"
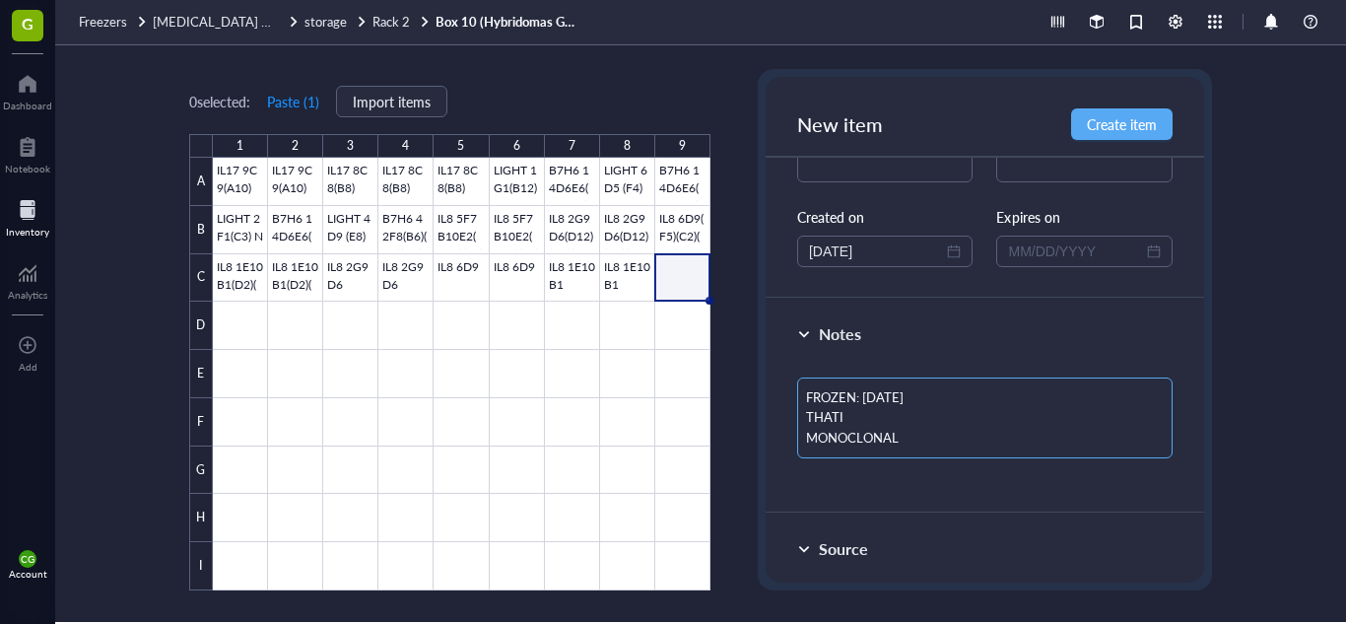
scroll to position [0, 0]
click at [894, 388] on textarea "FROZEN: [DATE] THATI MONOCLONAL" at bounding box center [984, 417] width 375 height 81
click at [1101, 122] on span "Create item" at bounding box center [1122, 124] width 70 height 16
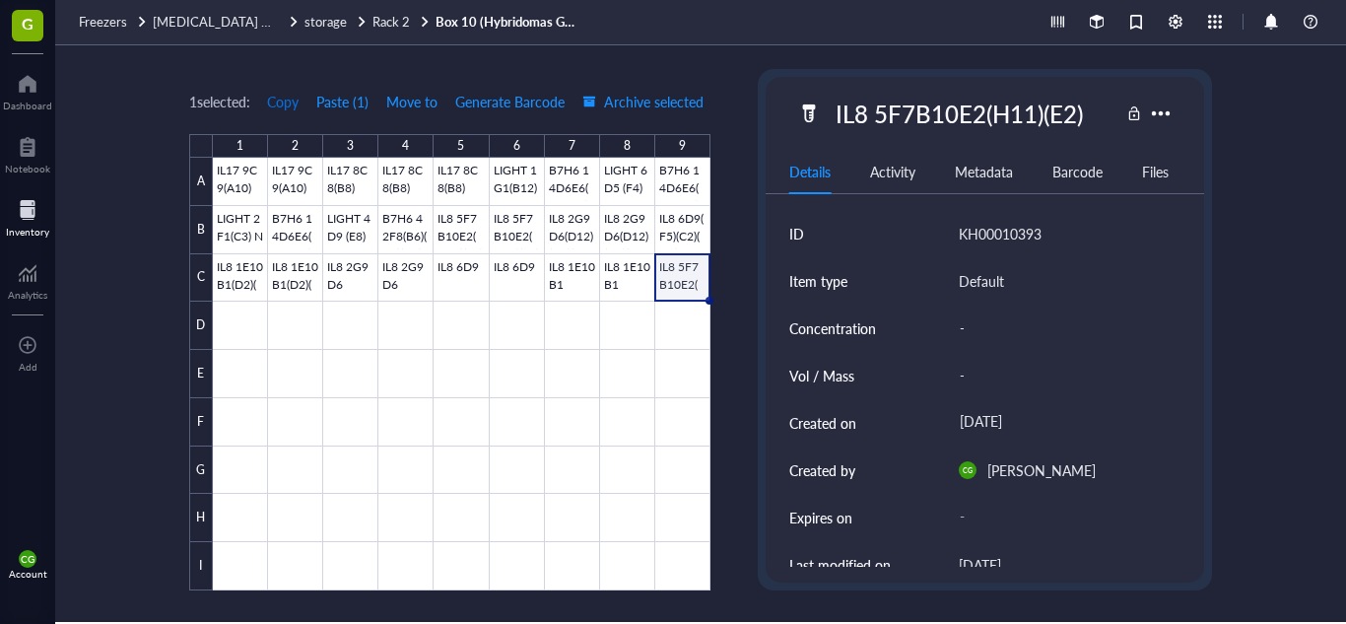
click at [280, 113] on button "Copy" at bounding box center [283, 102] width 34 height 32
click at [240, 300] on div at bounding box center [462, 374] width 498 height 433
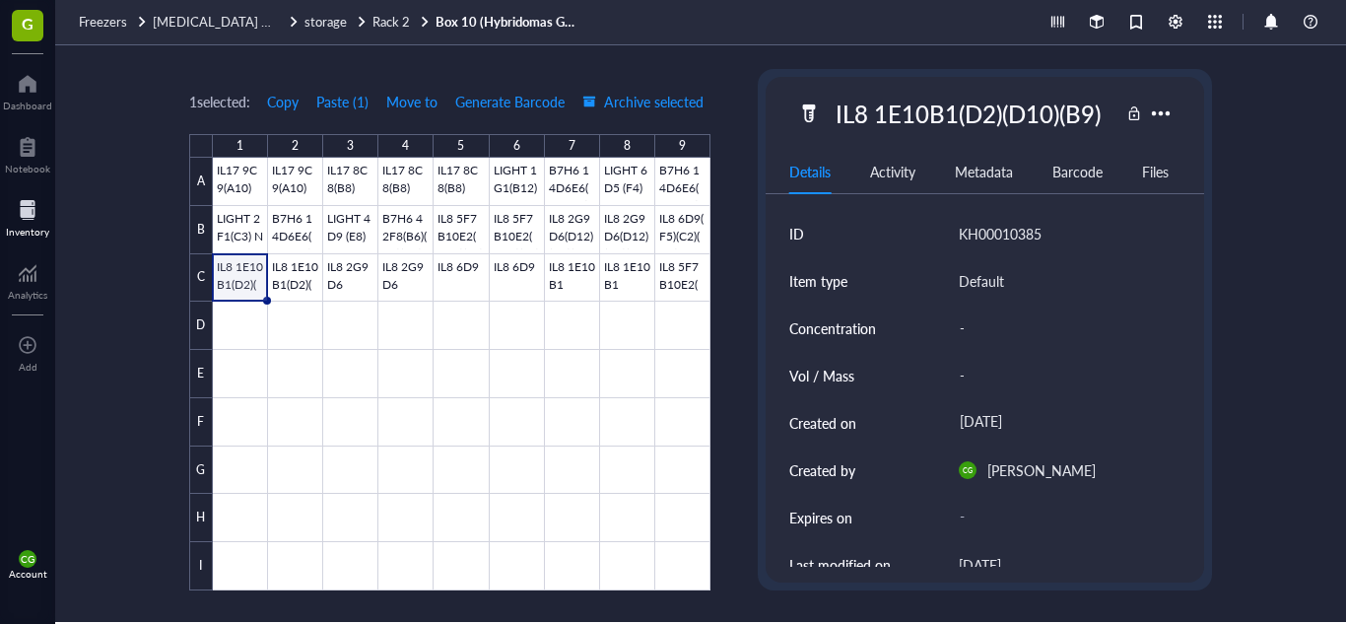
click at [240, 304] on div at bounding box center [462, 374] width 498 height 433
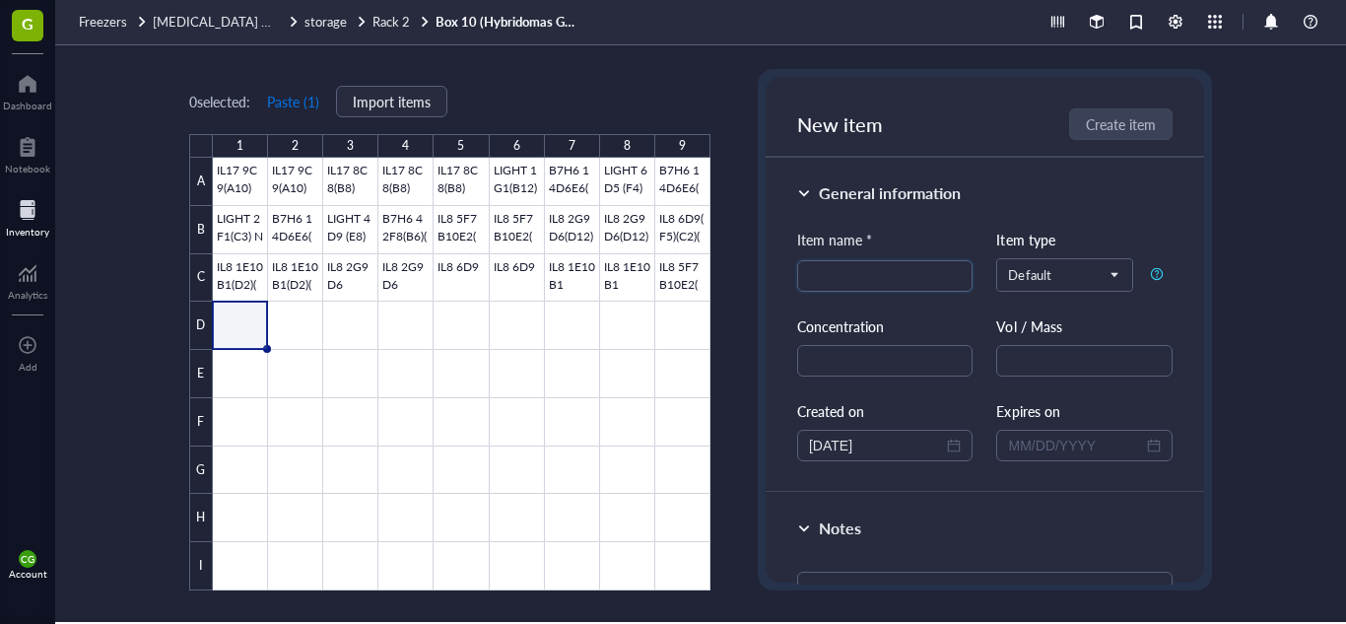
click at [289, 107] on button "Paste ( 1 )" at bounding box center [293, 102] width 54 height 32
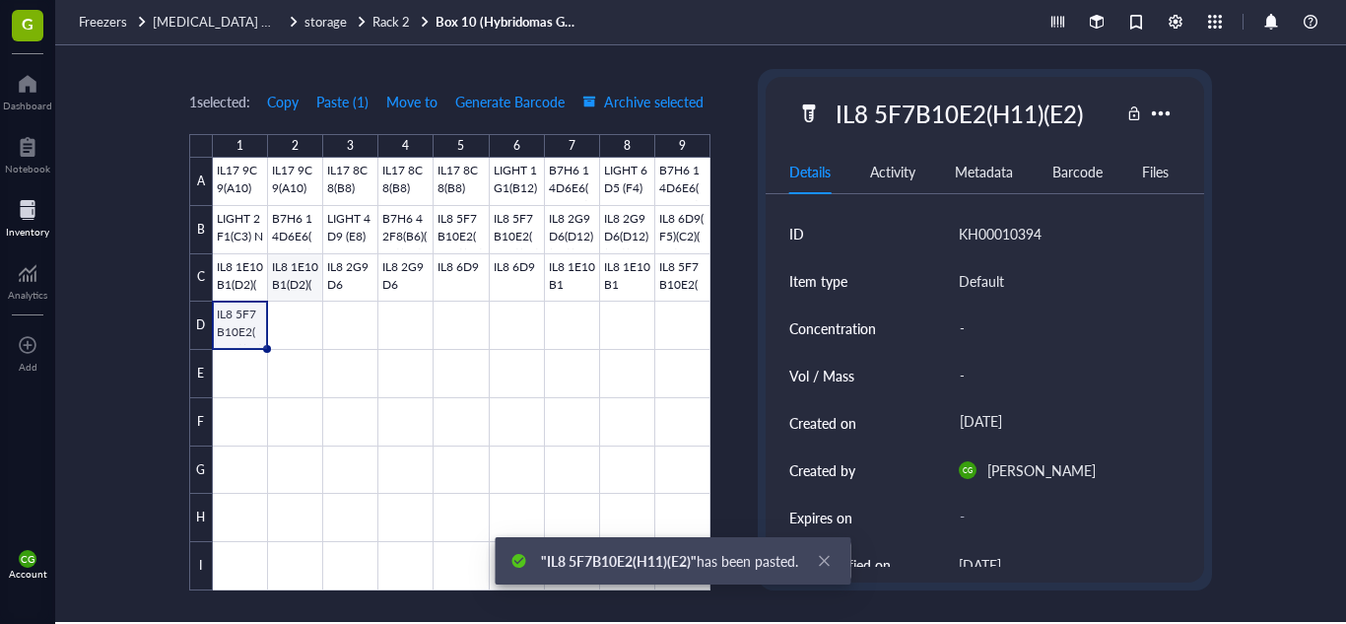
click at [299, 313] on div at bounding box center [462, 374] width 498 height 433
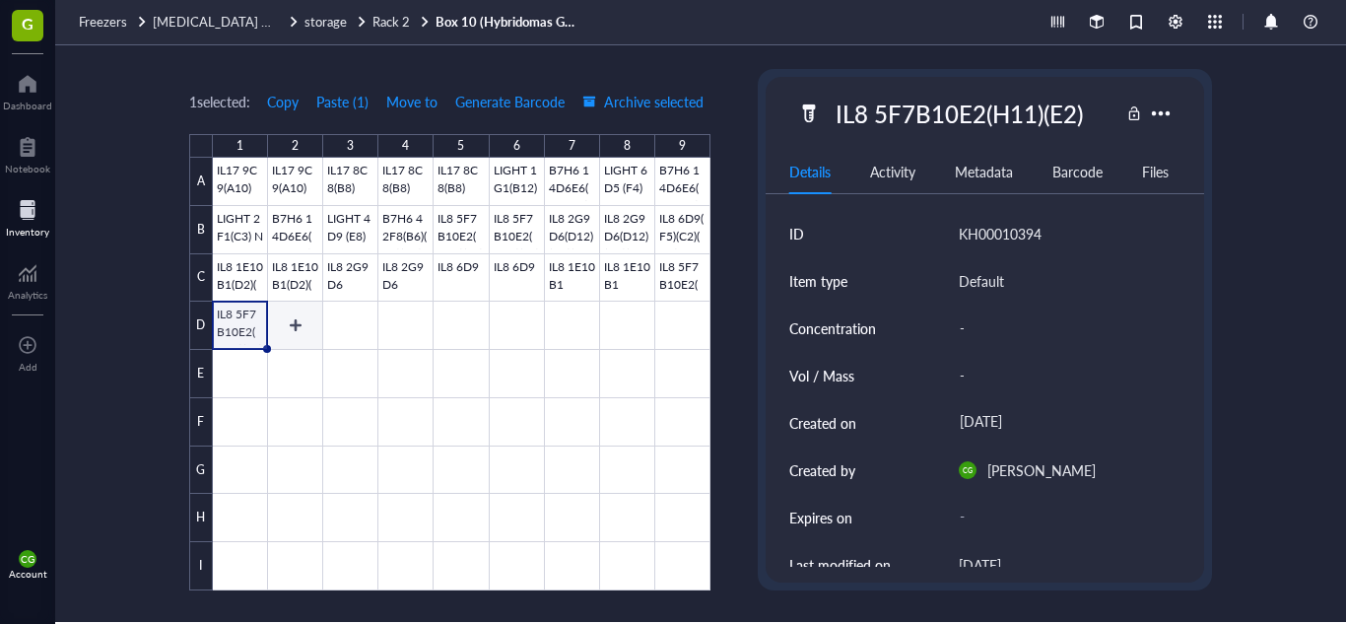
click at [292, 323] on div at bounding box center [462, 374] width 498 height 433
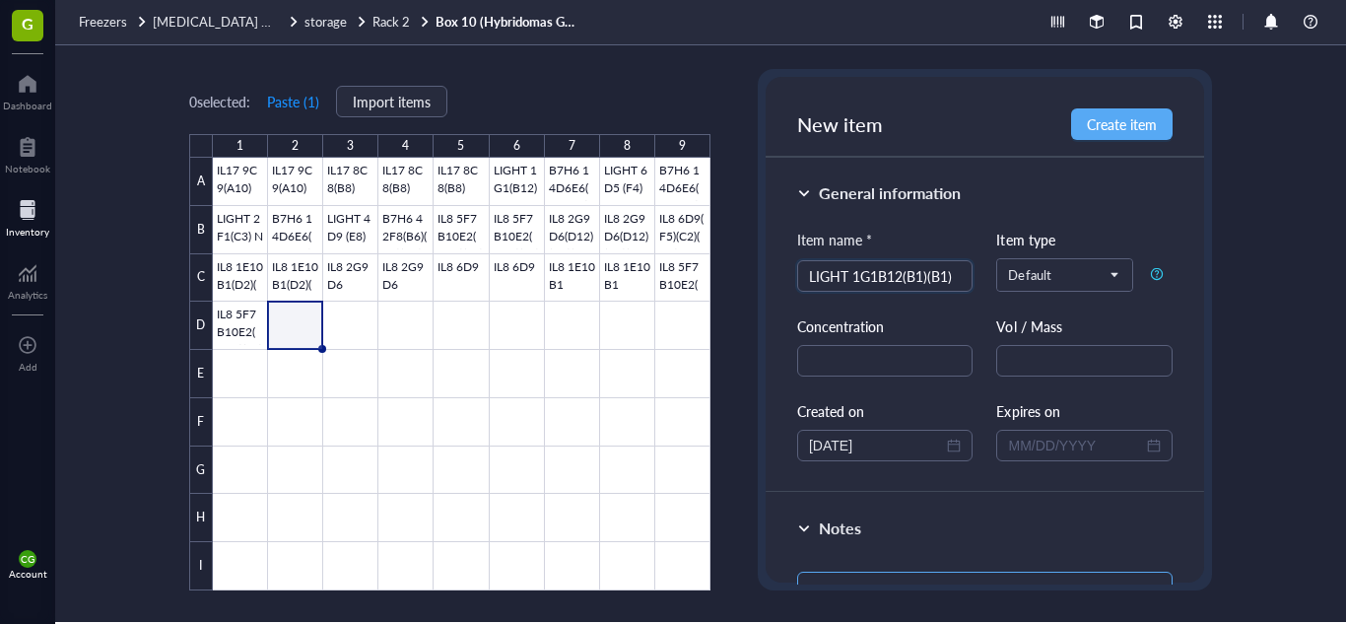
click at [933, 575] on textarea at bounding box center [984, 598] width 375 height 53
paste textarea "FROZEN: [DATE] THATI MONOCLONAL"
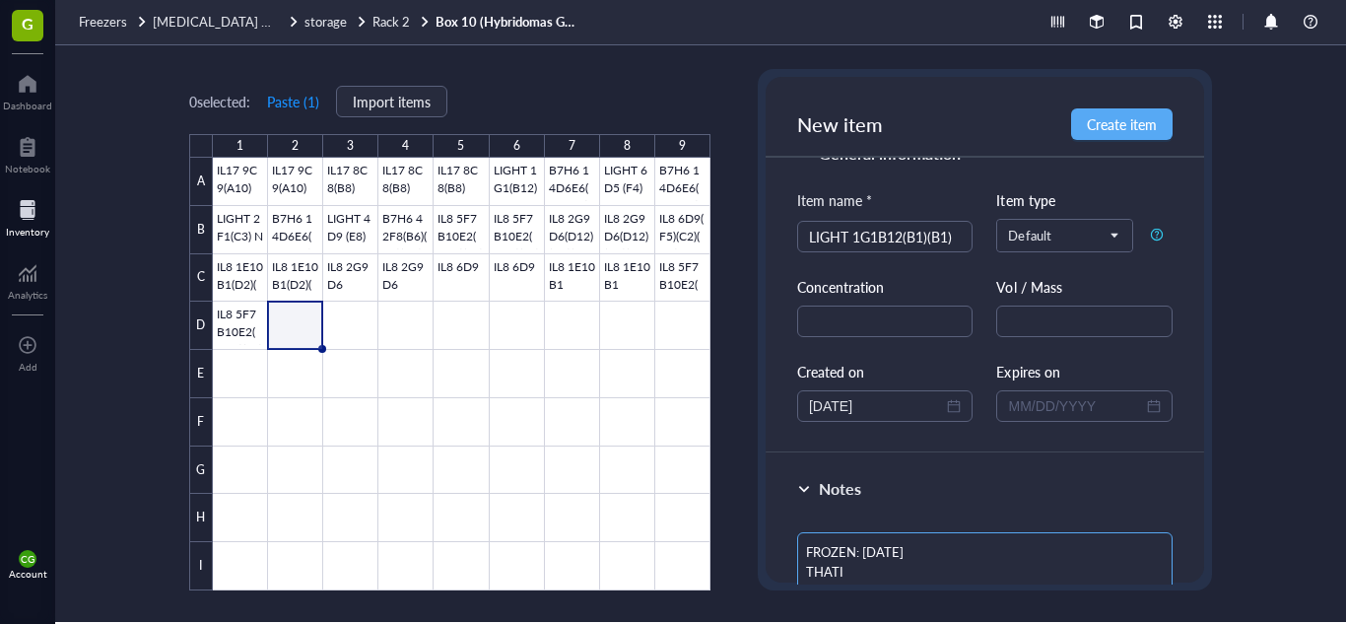
click at [893, 553] on textarea "FROZEN: [DATE] THATI MONOCLONAL" at bounding box center [984, 572] width 375 height 81
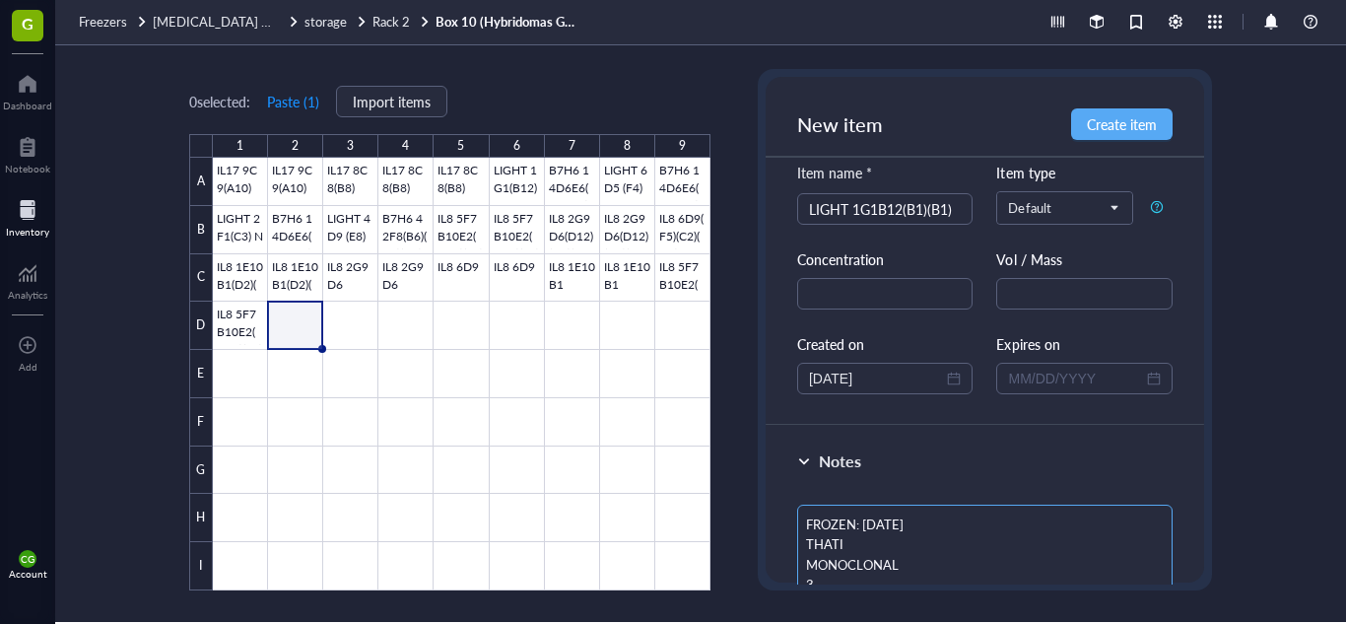
scroll to position [77, 0]
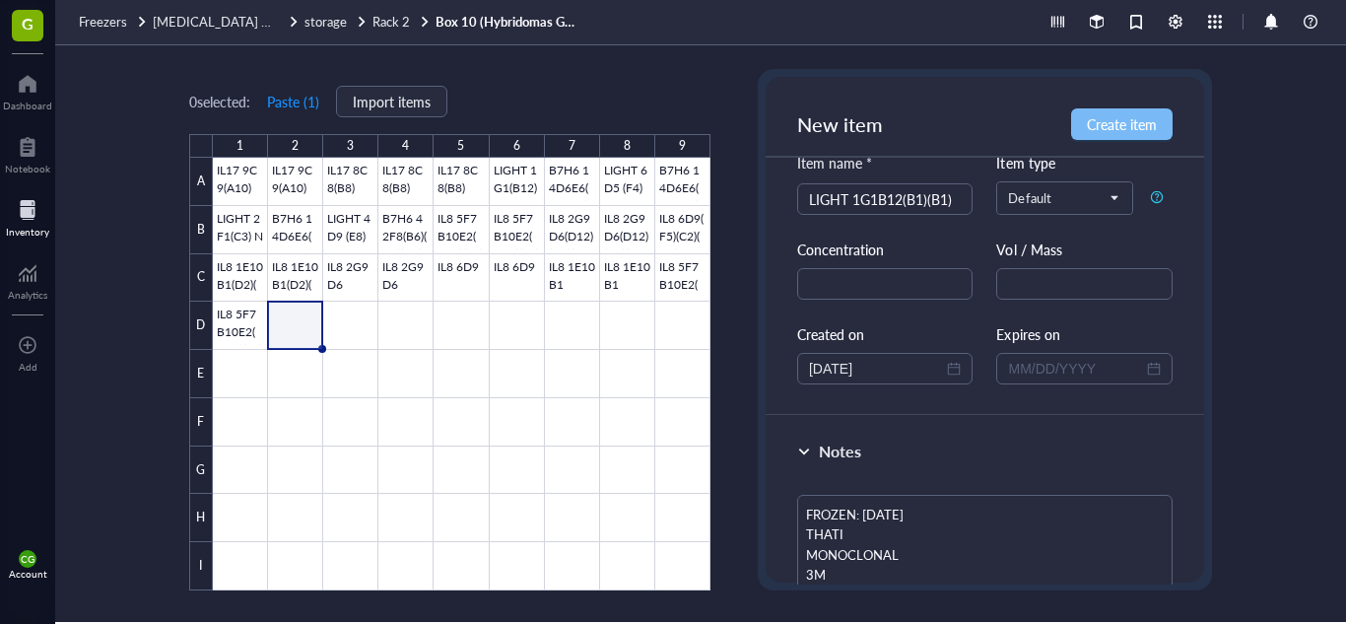
click at [1123, 136] on button "Create item" at bounding box center [1122, 124] width 102 height 32
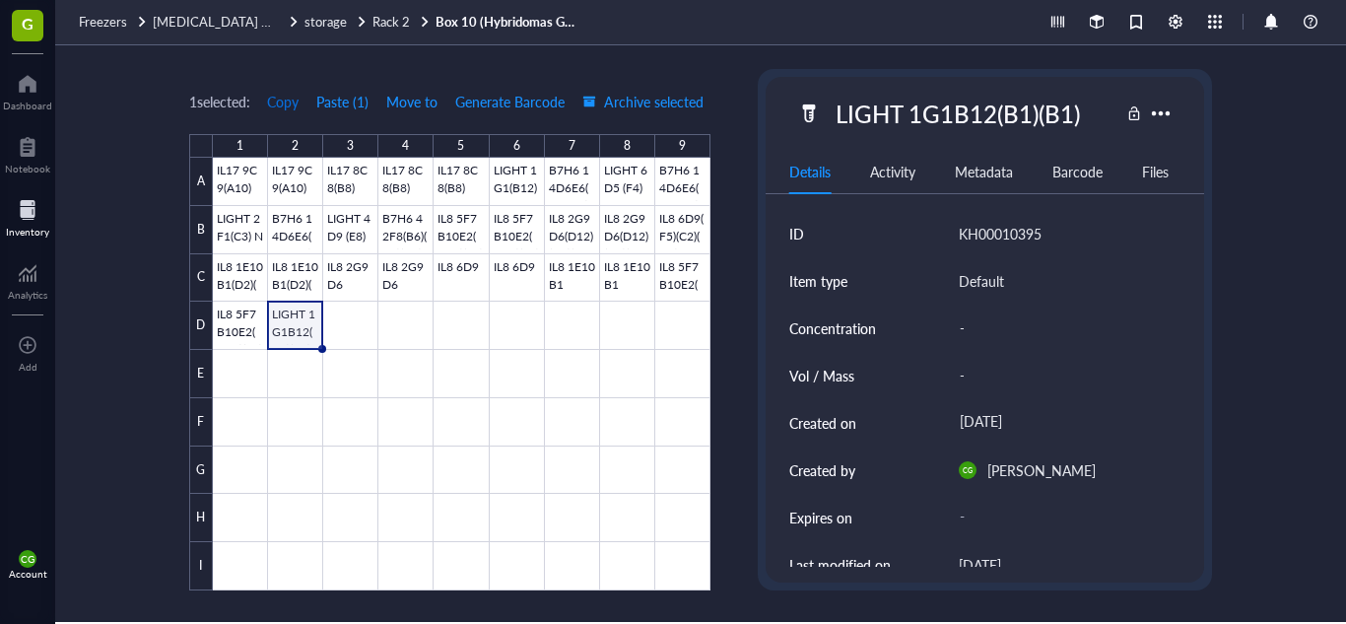
click at [274, 97] on span "Copy" at bounding box center [283, 102] width 32 height 16
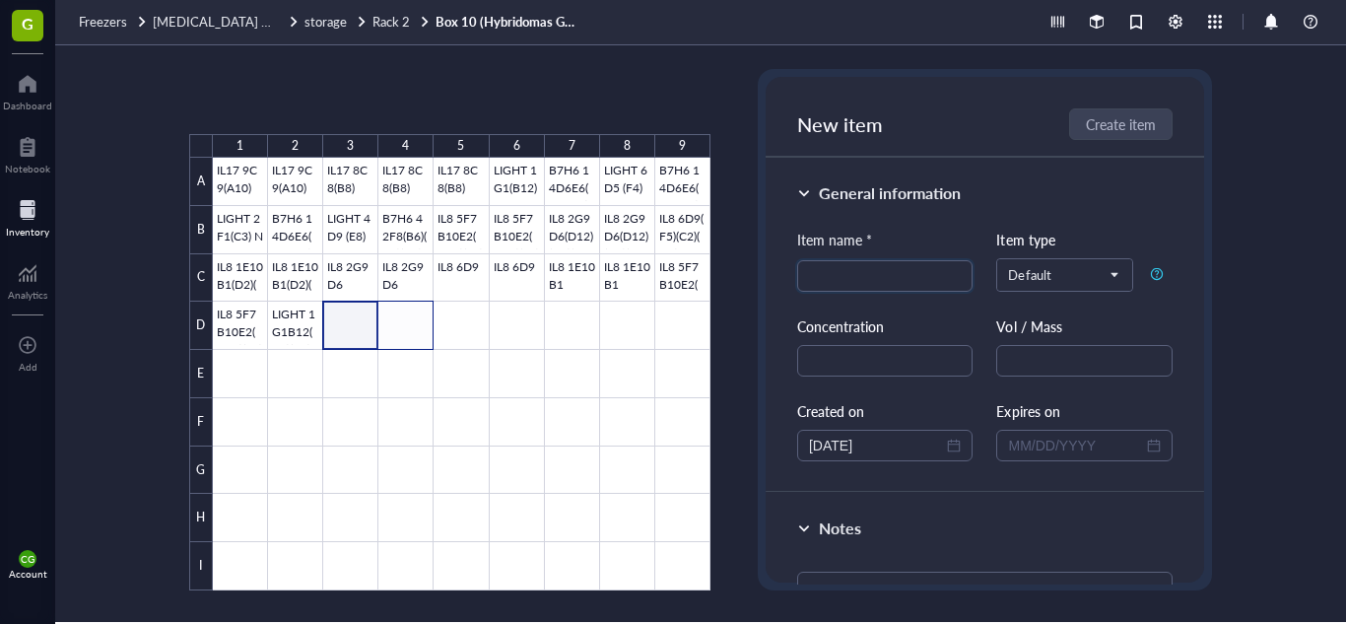
drag, startPoint x: 355, startPoint y: 316, endPoint x: 405, endPoint y: 321, distance: 50.5
click at [405, 321] on div at bounding box center [462, 374] width 498 height 433
click at [307, 98] on button "Paste ( 1 )" at bounding box center [293, 102] width 54 height 32
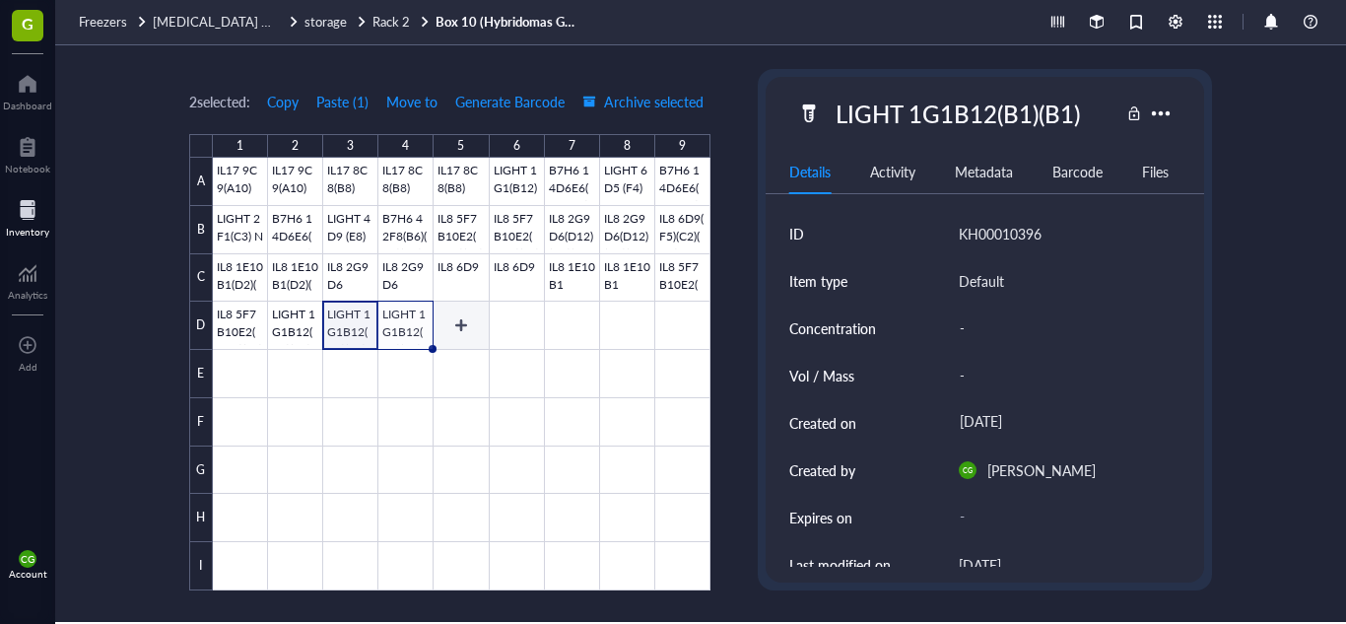
click at [452, 319] on div at bounding box center [462, 374] width 498 height 433
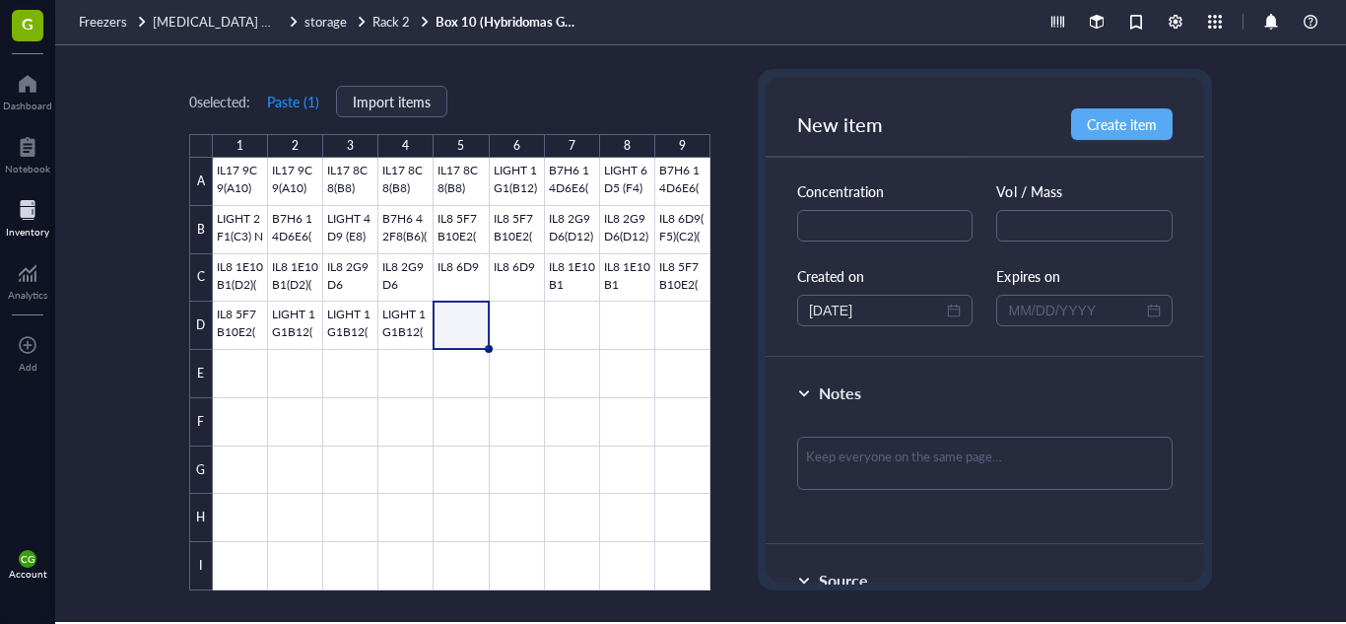
scroll to position [145, 0]
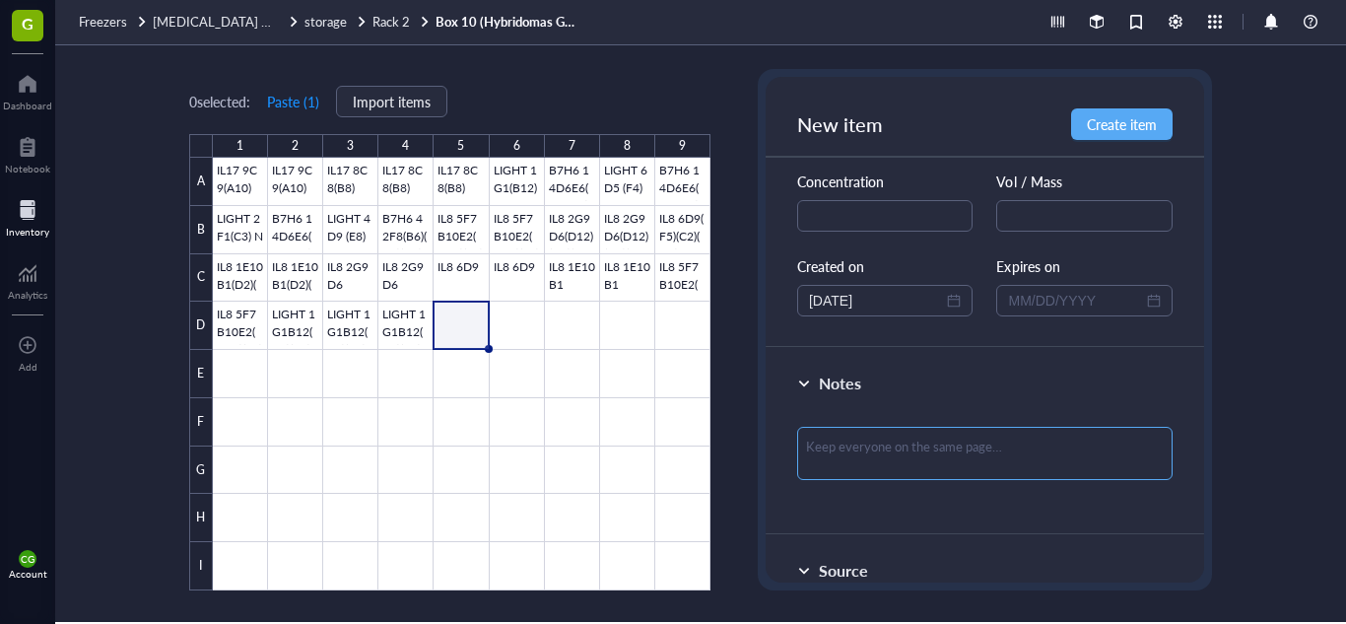
click at [943, 450] on textarea at bounding box center [984, 453] width 375 height 53
paste textarea "FROZEN: [DATE] THATI MONOCLONAL"
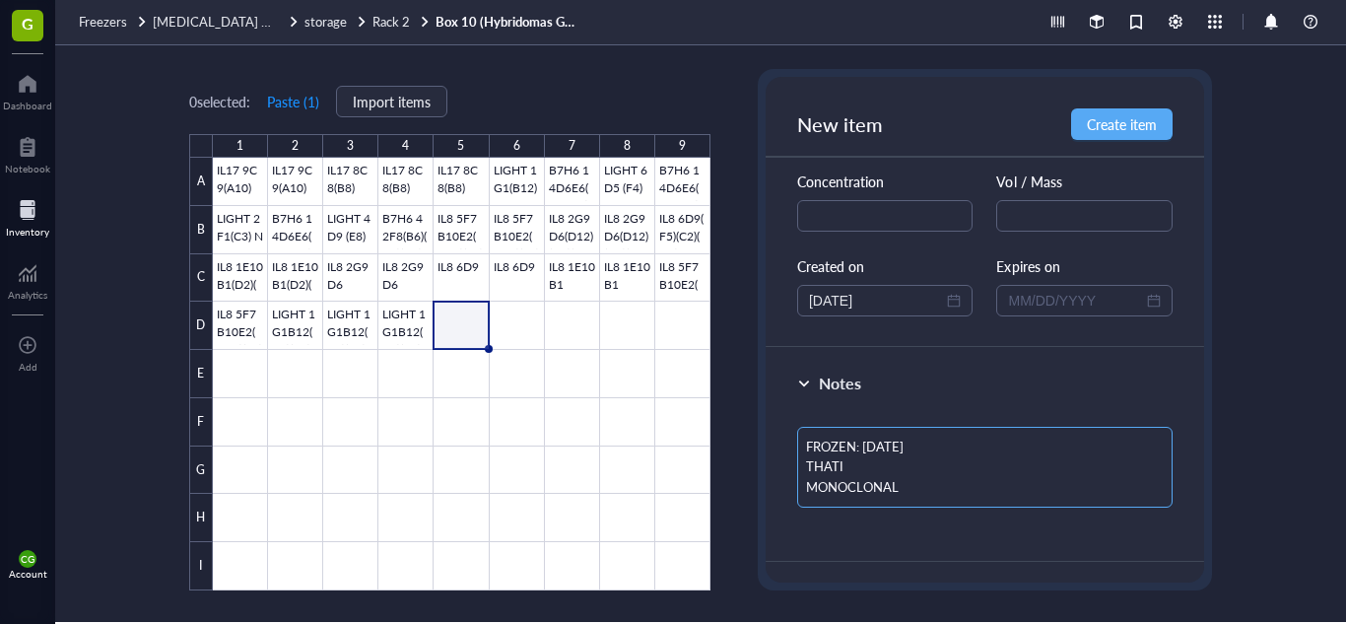
scroll to position [0, 0]
click at [898, 440] on textarea "FROZEN: [DATE] THATI MONOCLONAL" at bounding box center [984, 467] width 375 height 81
click at [1084, 135] on button "Create item" at bounding box center [1122, 124] width 102 height 32
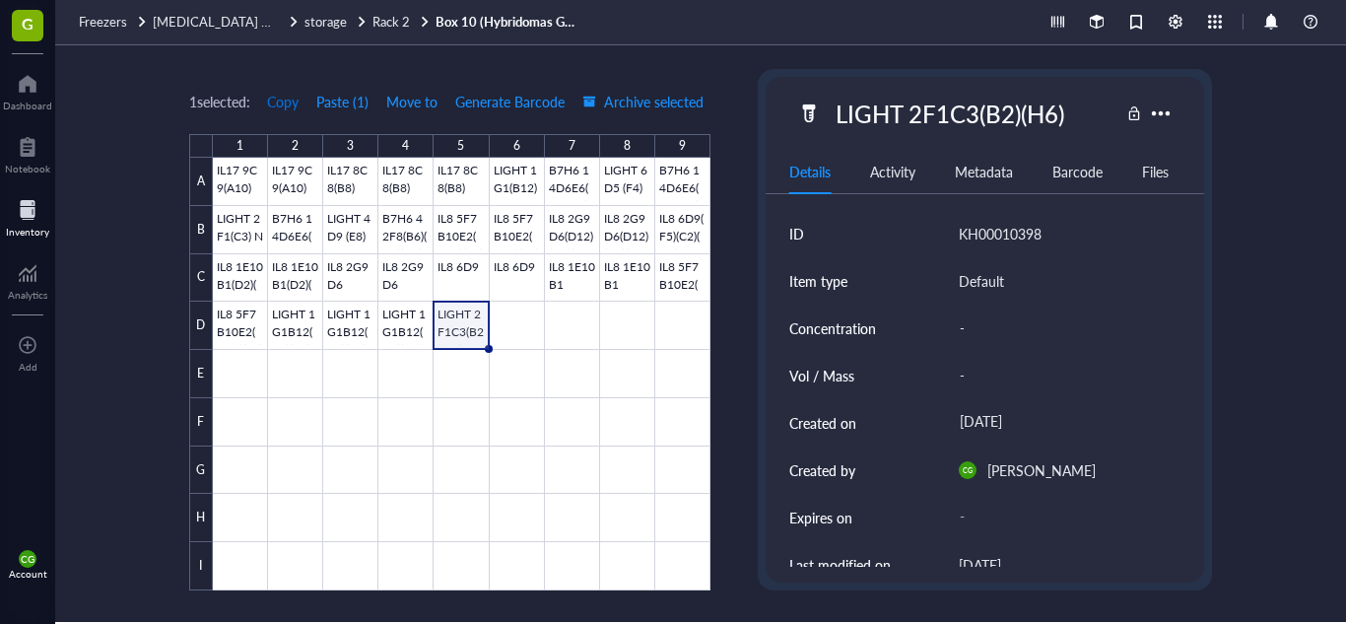
click at [282, 106] on span "Copy" at bounding box center [283, 102] width 32 height 16
click at [505, 317] on div at bounding box center [462, 374] width 498 height 433
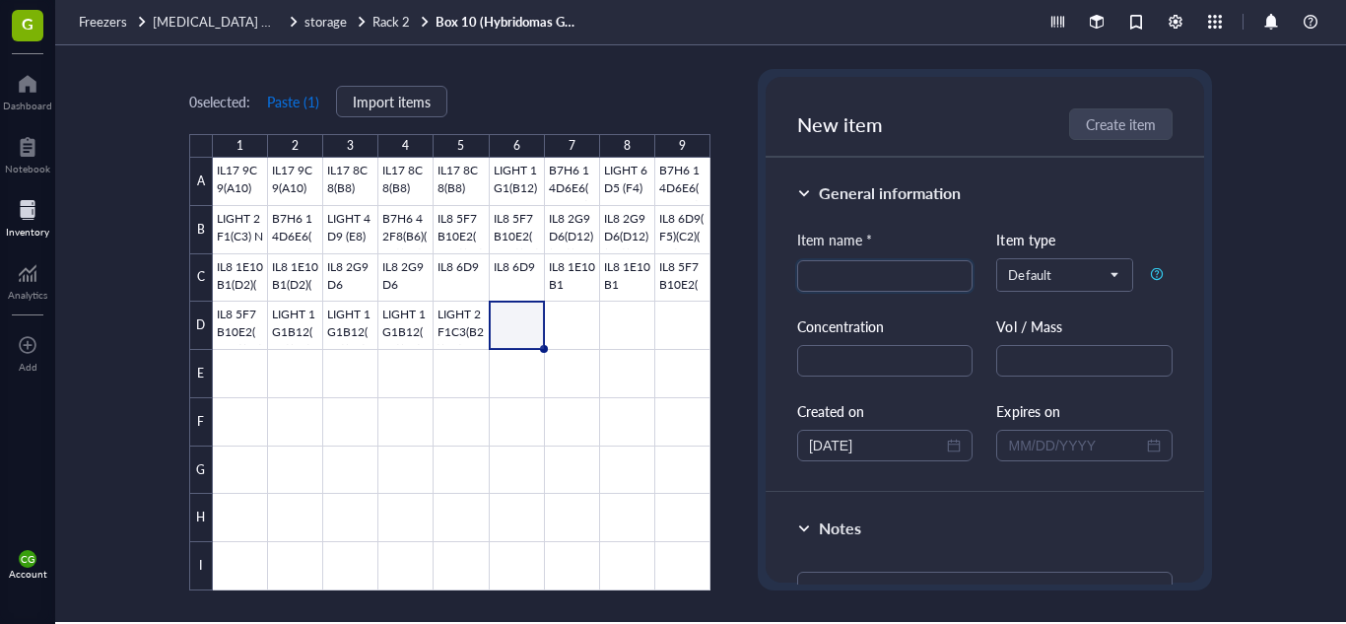
click at [297, 103] on button "Paste ( 1 )" at bounding box center [293, 102] width 54 height 32
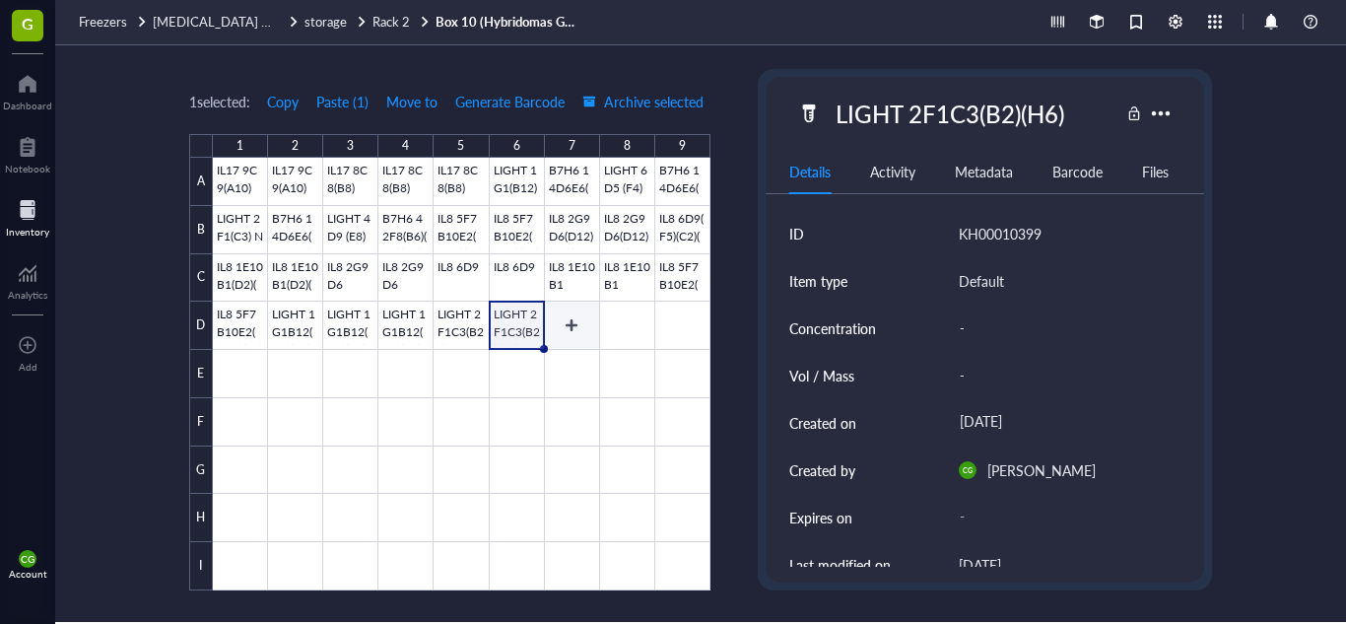
click at [570, 323] on div at bounding box center [462, 374] width 498 height 433
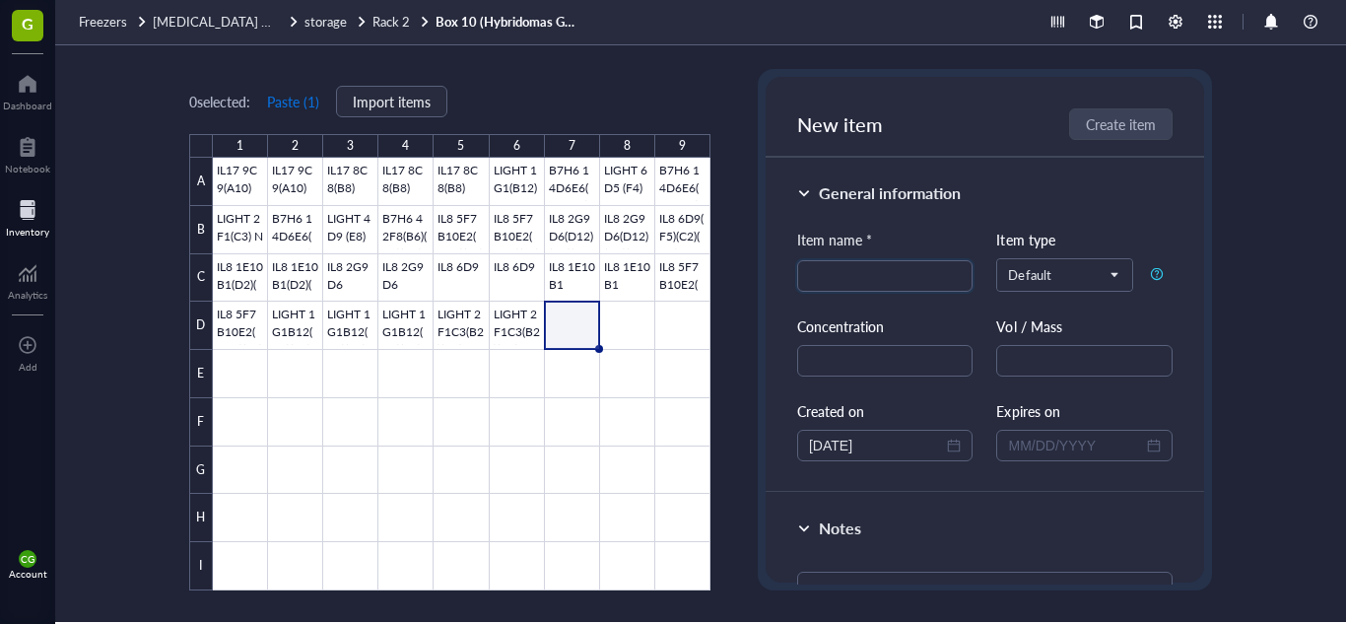
click at [298, 105] on button "Paste ( 1 )" at bounding box center [293, 102] width 54 height 32
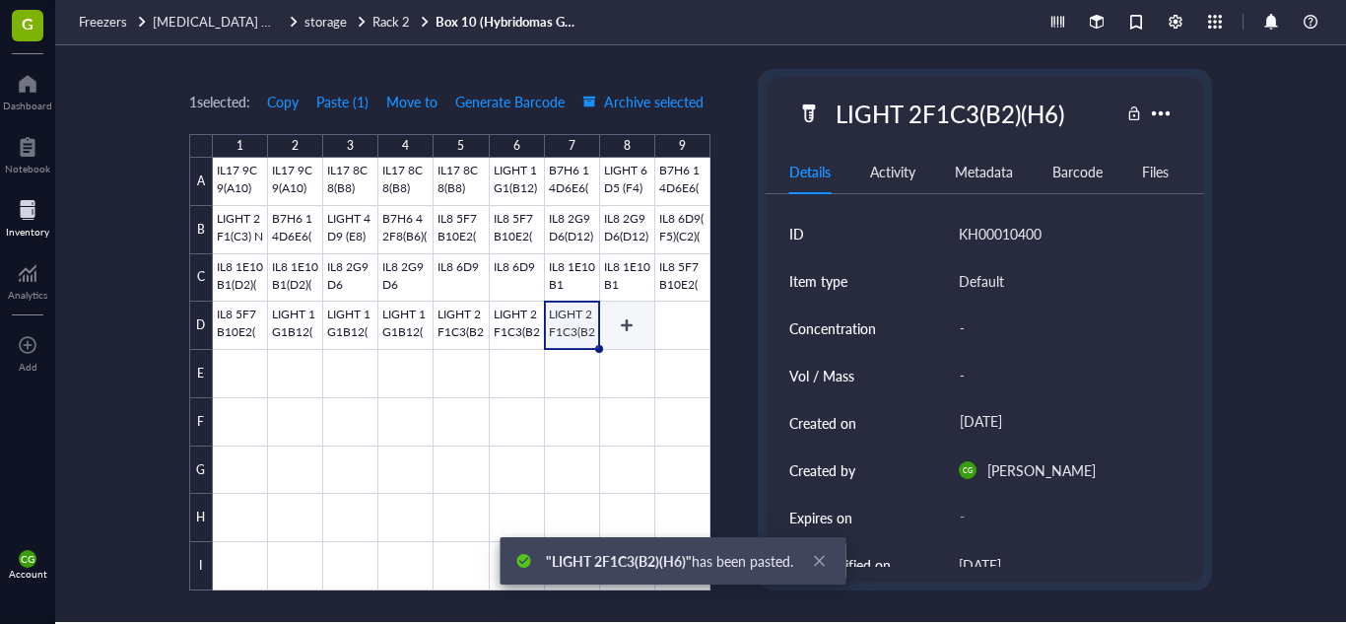
click at [609, 314] on div at bounding box center [462, 374] width 498 height 433
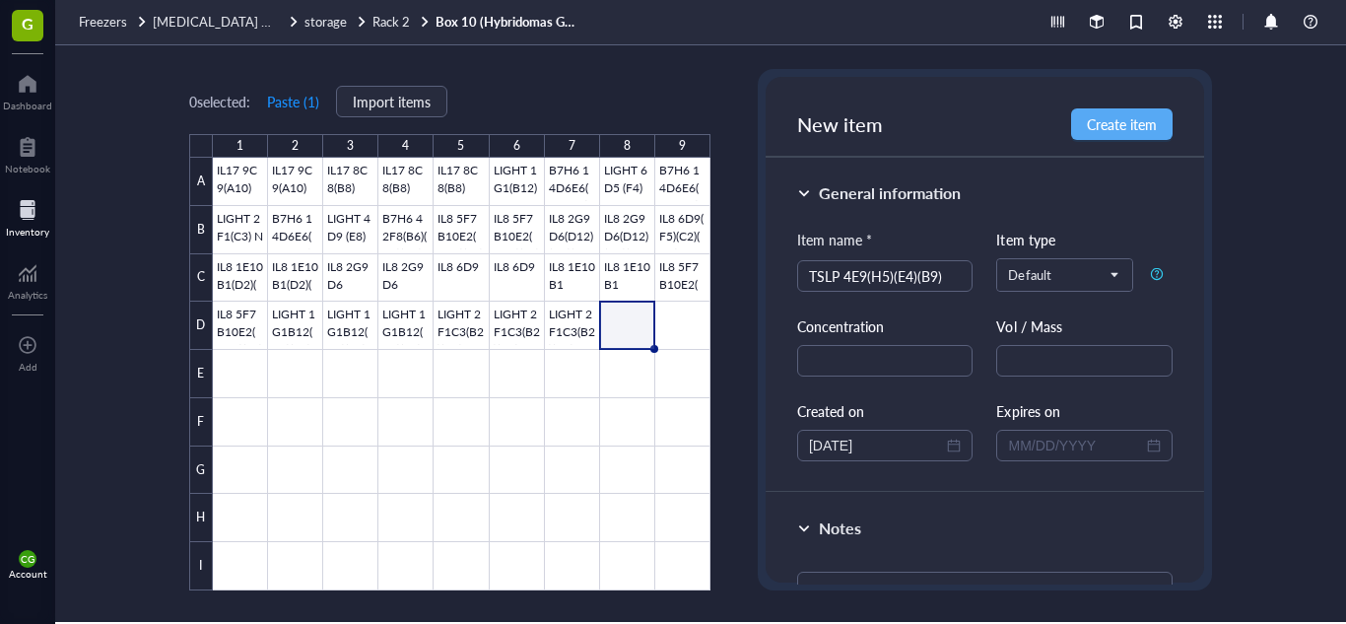
click at [900, 571] on div at bounding box center [984, 606] width 375 height 85
click at [900, 578] on textarea at bounding box center [984, 598] width 375 height 53
paste textarea "FROZEN: [DATE] THATI MONOCLONAL"
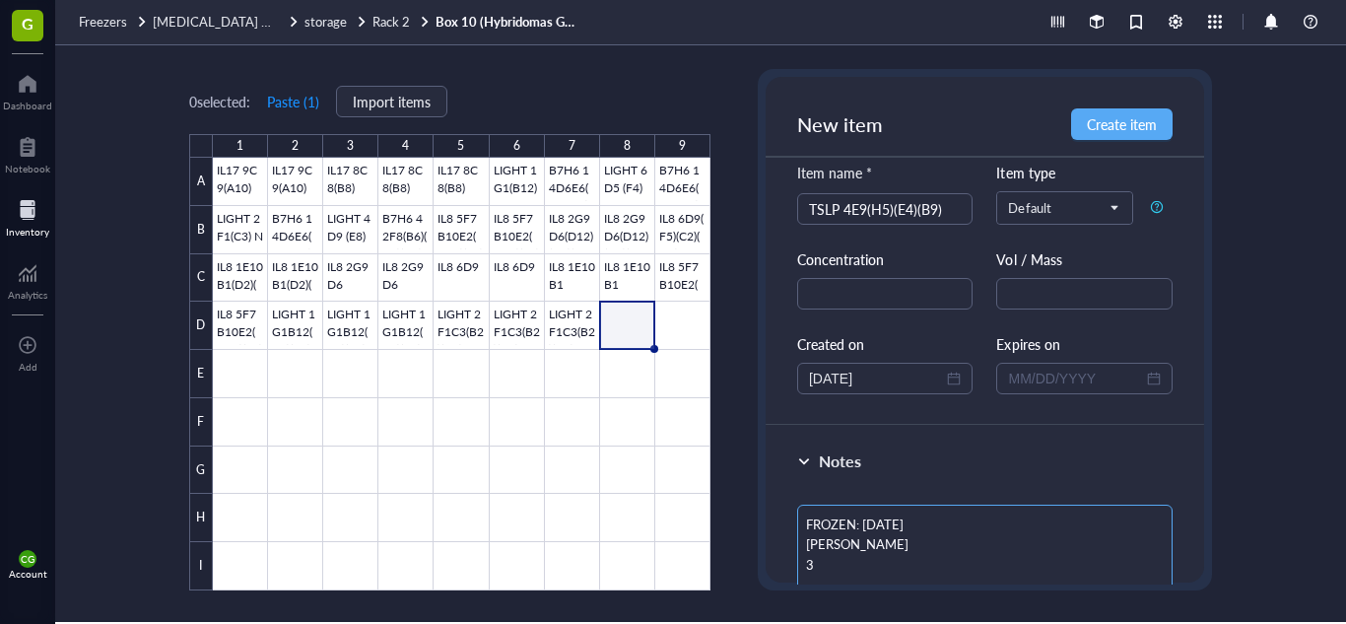
scroll to position [77, 0]
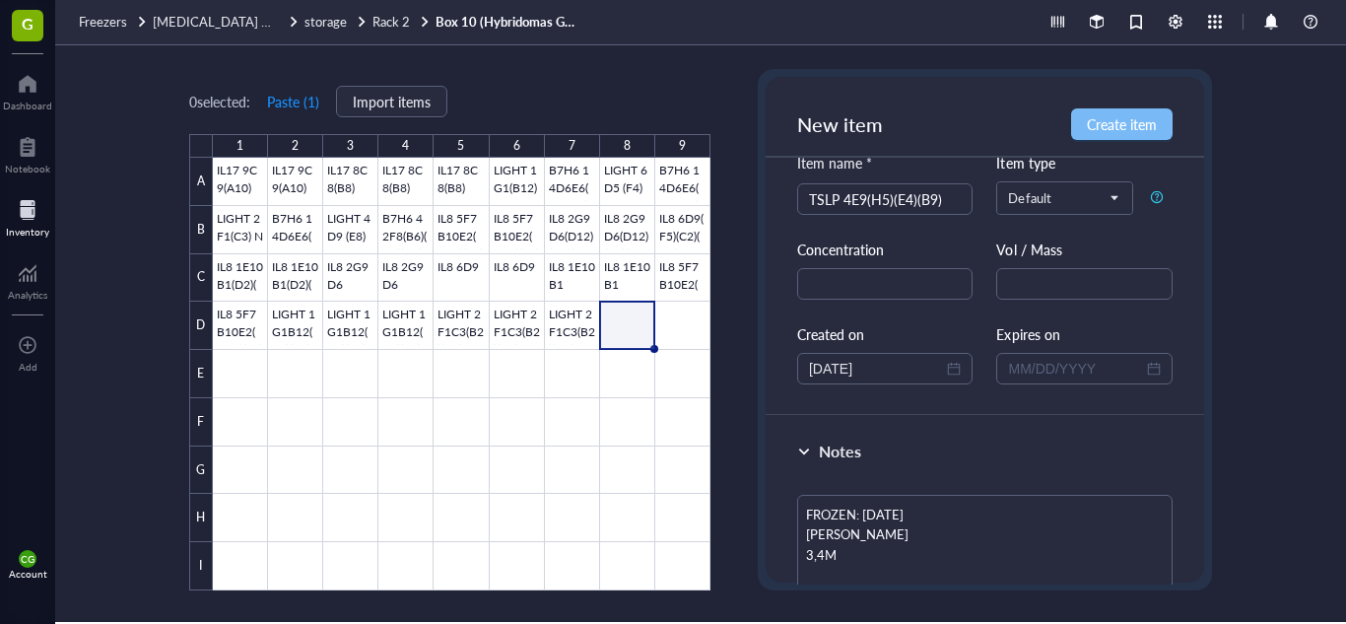
click at [1118, 116] on span "Create item" at bounding box center [1122, 124] width 70 height 16
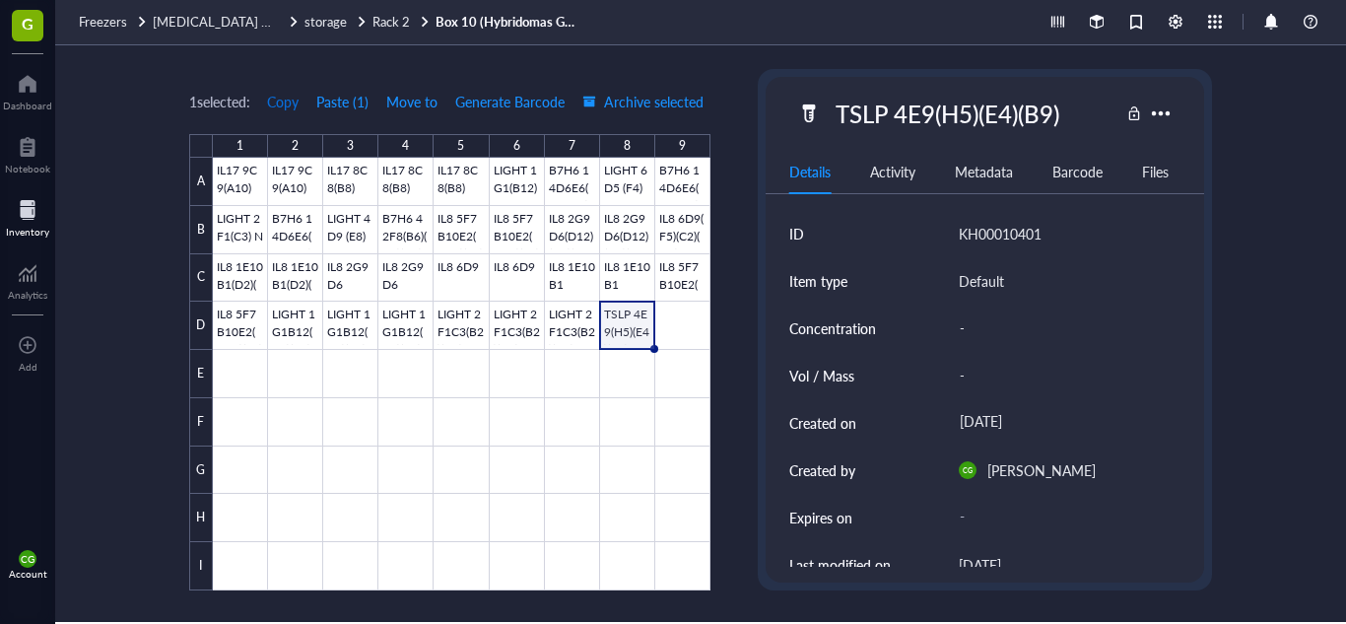
click at [276, 97] on span "Copy" at bounding box center [283, 102] width 32 height 16
click at [678, 339] on div at bounding box center [462, 374] width 498 height 433
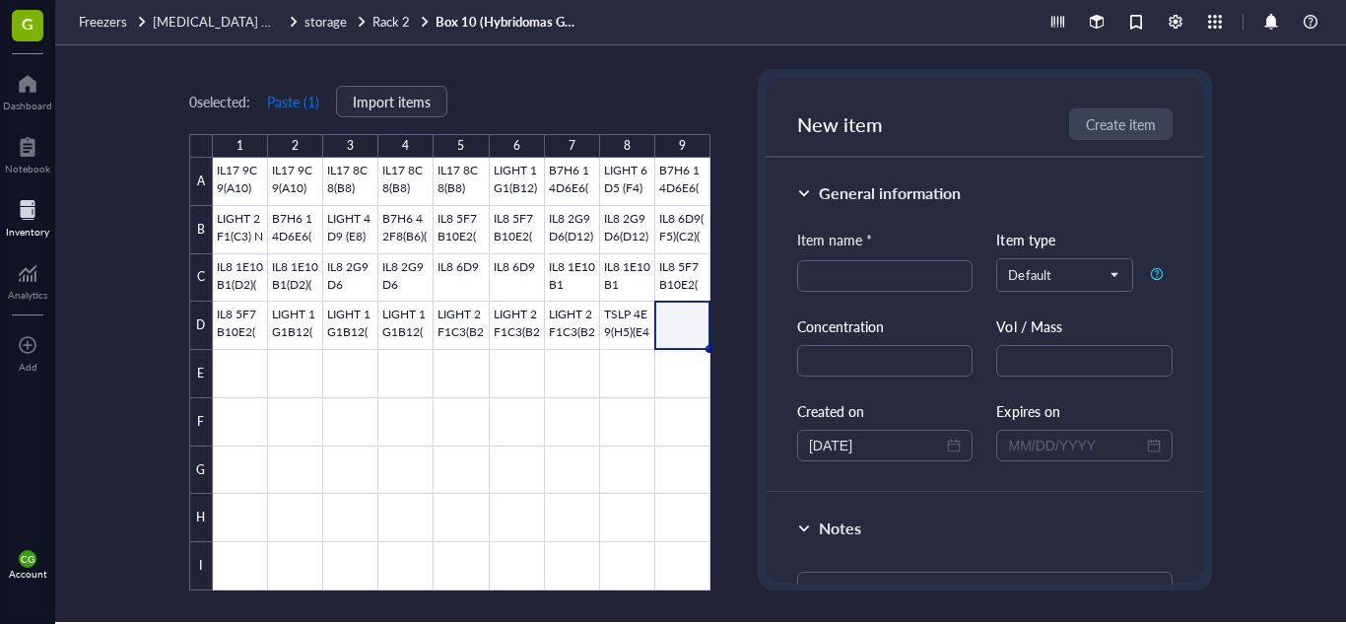
click at [304, 111] on button "Paste ( 1 )" at bounding box center [293, 102] width 54 height 32
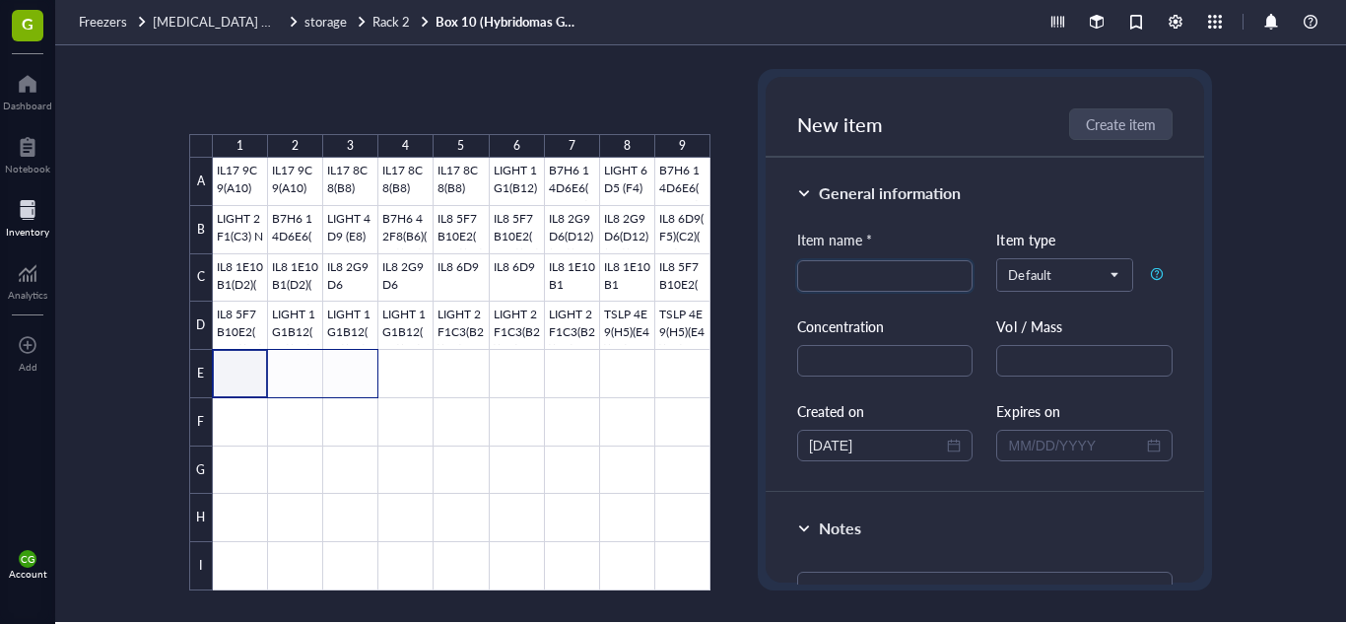
drag, startPoint x: 242, startPoint y: 366, endPoint x: 338, endPoint y: 378, distance: 96.4
click at [338, 378] on div at bounding box center [462, 374] width 498 height 433
click at [287, 107] on button "Paste ( 1 )" at bounding box center [293, 102] width 54 height 32
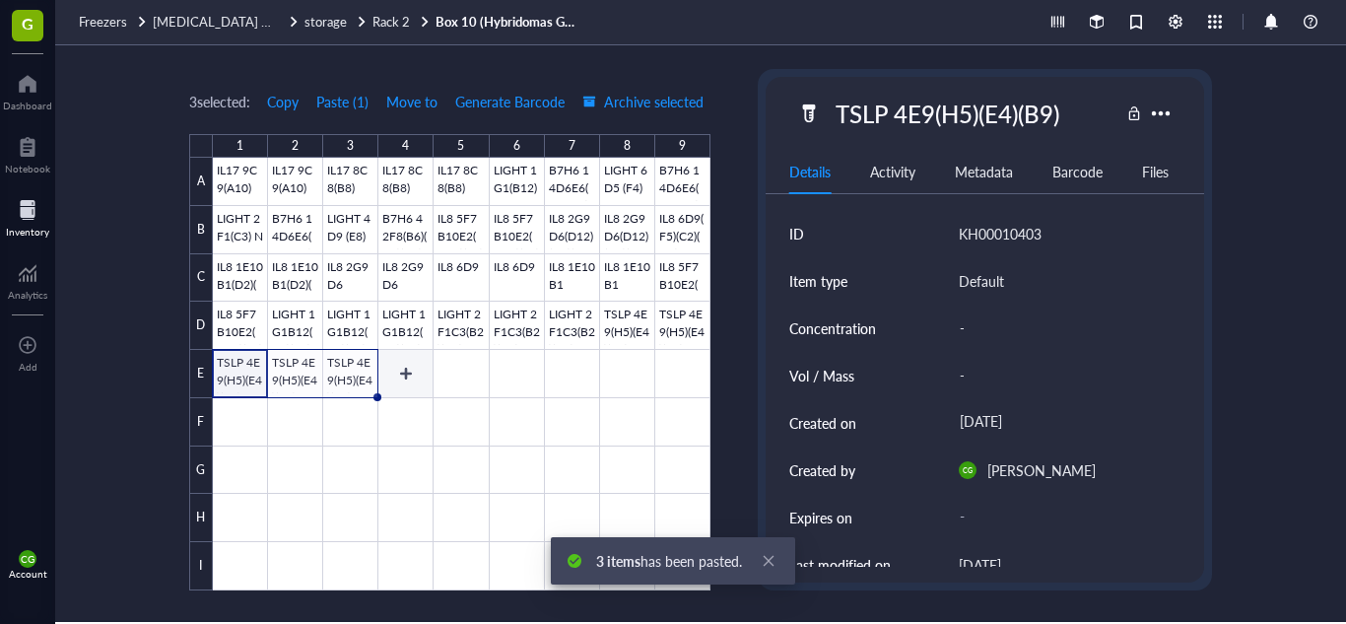
click at [413, 363] on div at bounding box center [462, 374] width 498 height 433
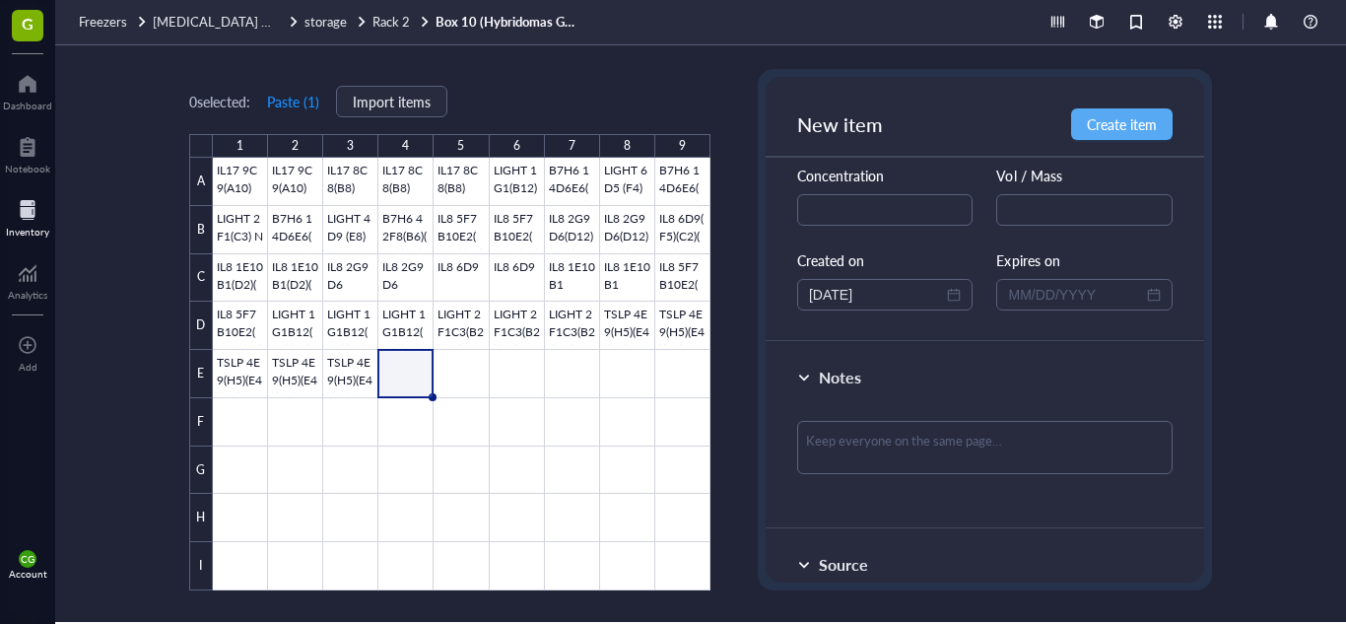
scroll to position [179, 0]
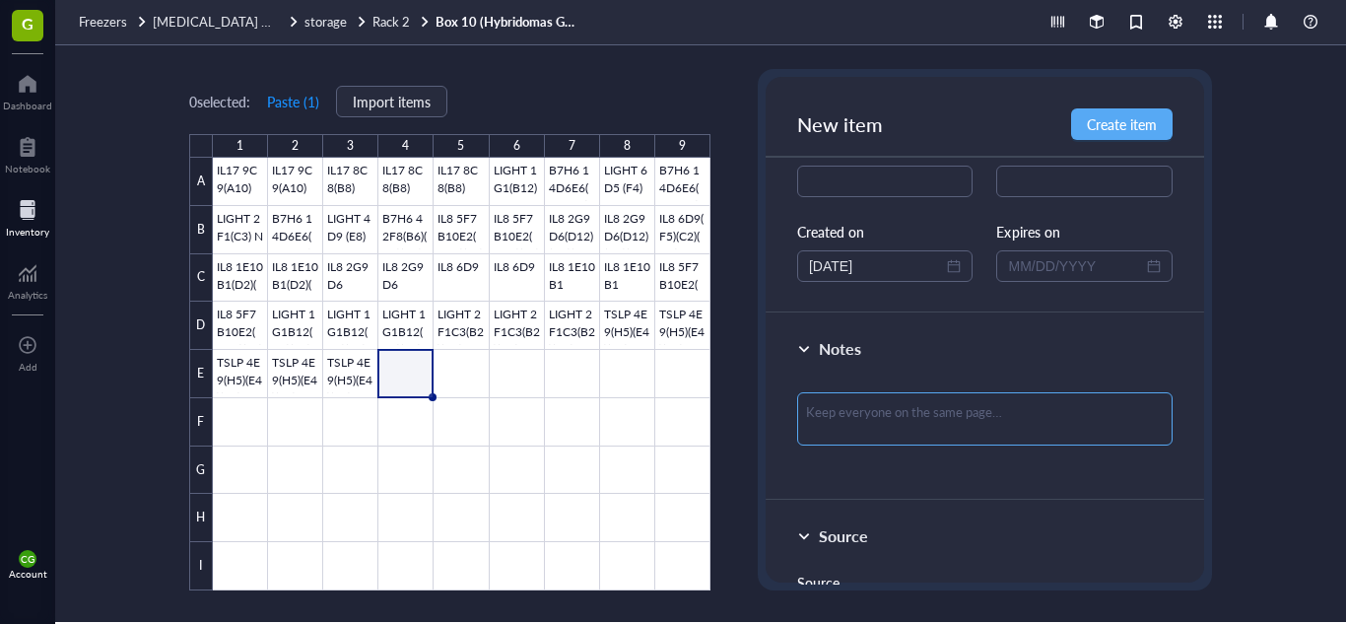
click at [945, 404] on textarea at bounding box center [984, 418] width 375 height 53
paste textarea "FROZEN: [DATE] THATI MONOCLONAL"
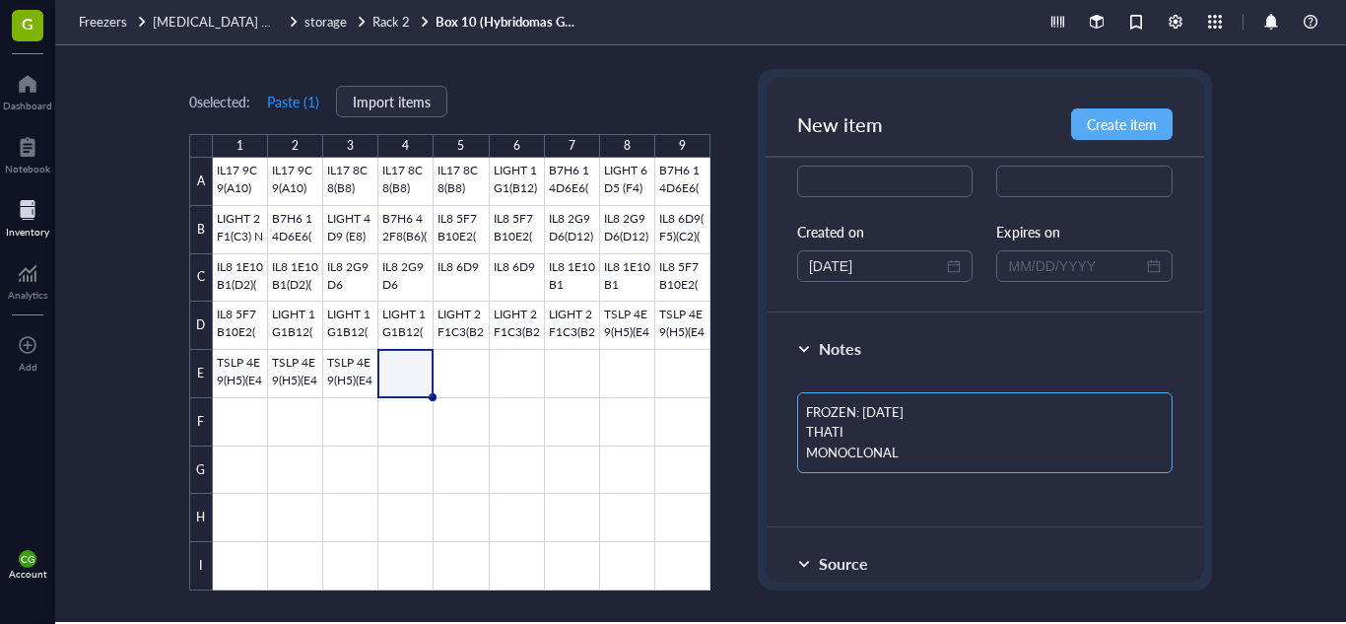
scroll to position [0, 0]
click at [893, 407] on textarea "FROZEN: [DATE] THATI MONOCLONAL" at bounding box center [984, 432] width 375 height 81
click at [885, 426] on textarea "FROZEN: [DATE] THATI MONOCLONAL" at bounding box center [984, 432] width 375 height 81
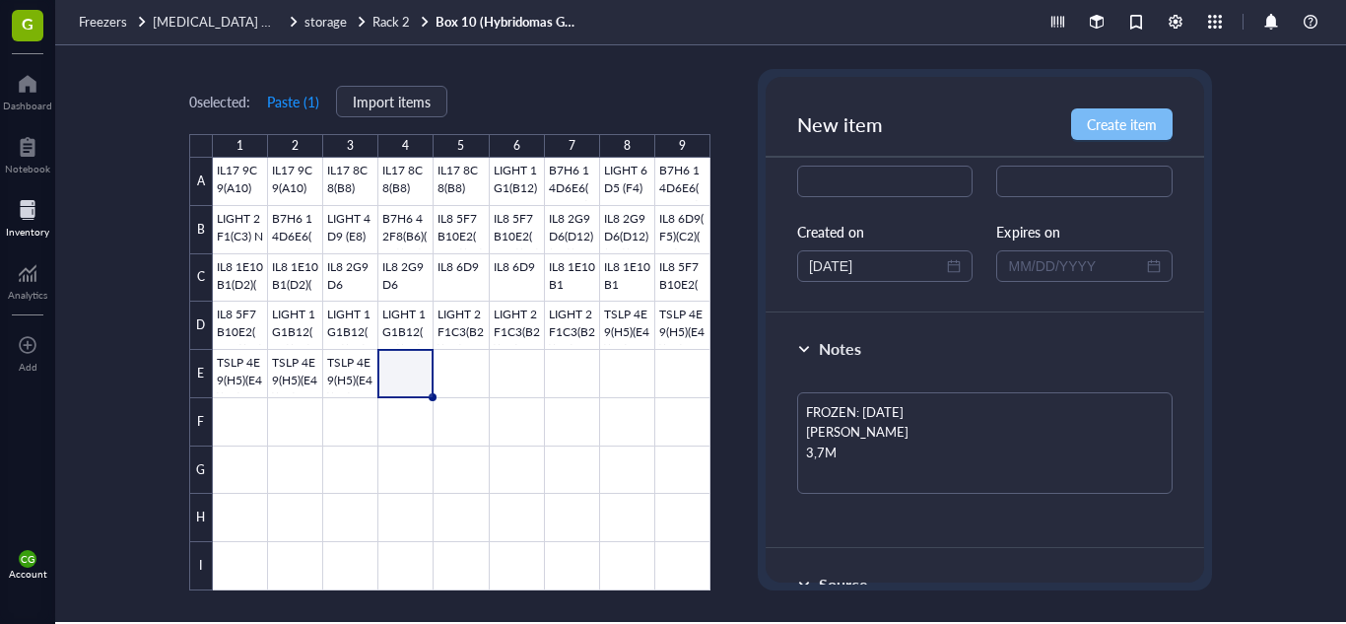
click at [1115, 138] on button "Create item" at bounding box center [1122, 124] width 102 height 32
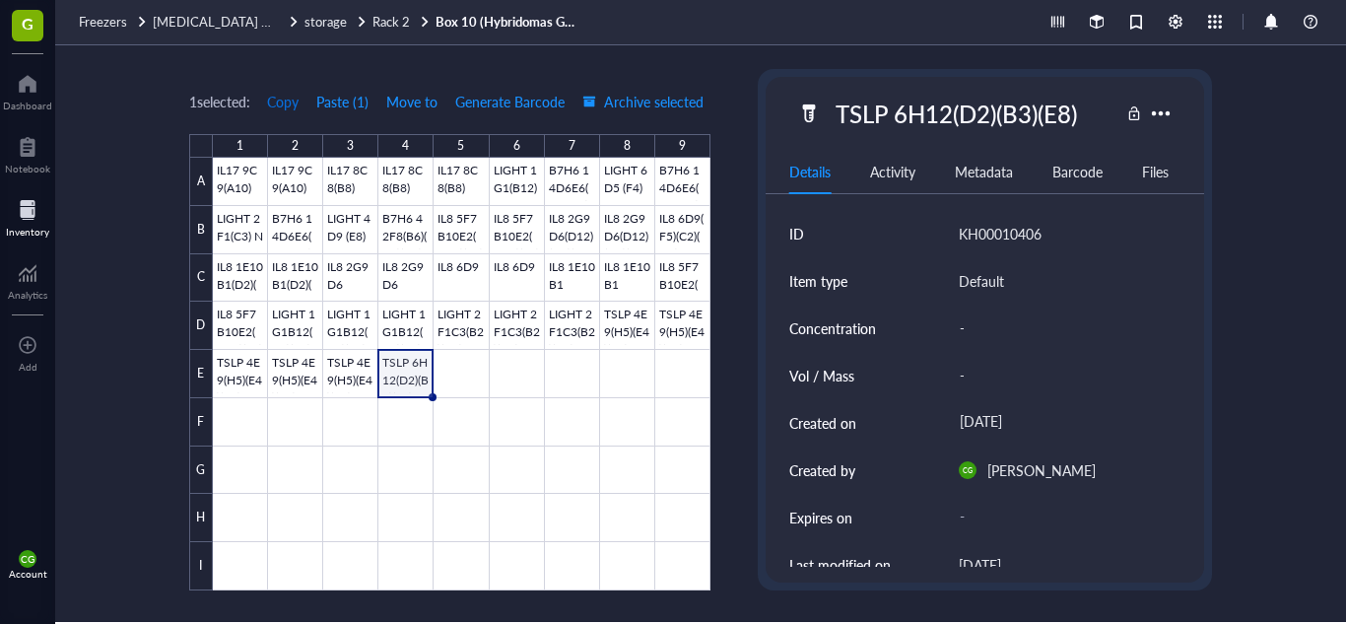
click at [278, 104] on span "Copy" at bounding box center [283, 102] width 32 height 16
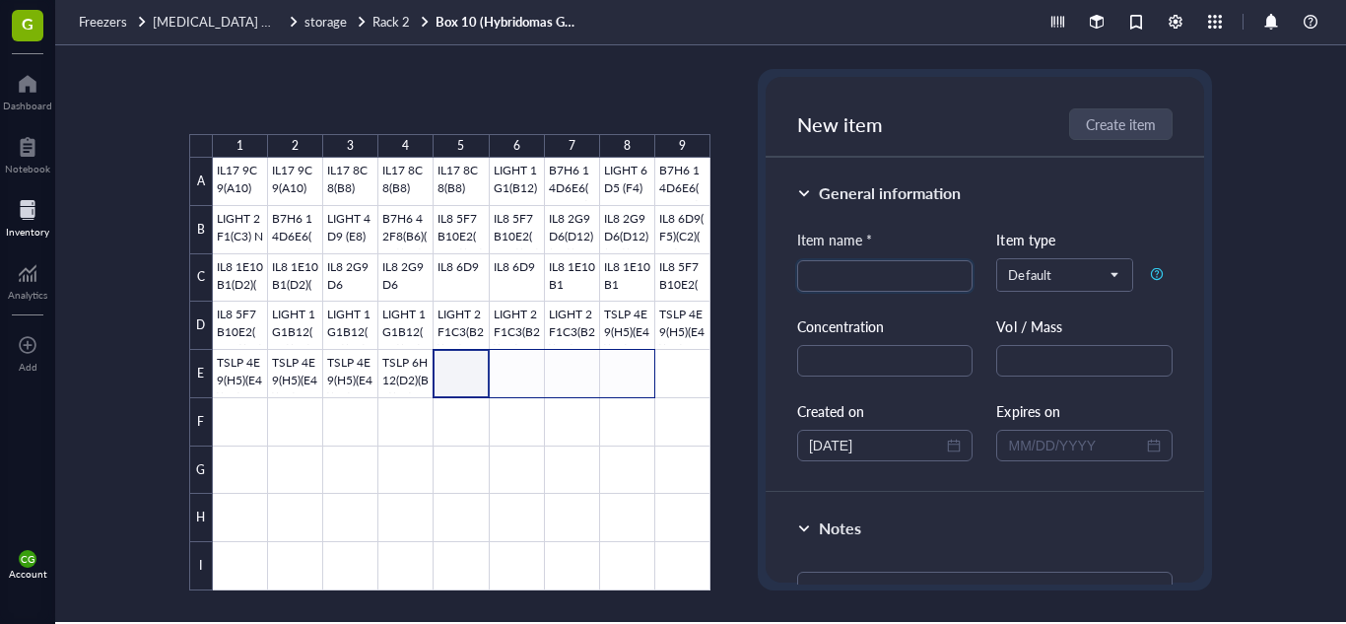
drag, startPoint x: 475, startPoint y: 368, endPoint x: 625, endPoint y: 382, distance: 150.5
click at [625, 382] on div at bounding box center [462, 374] width 498 height 433
click at [299, 108] on button "Paste ( 1 )" at bounding box center [293, 102] width 54 height 32
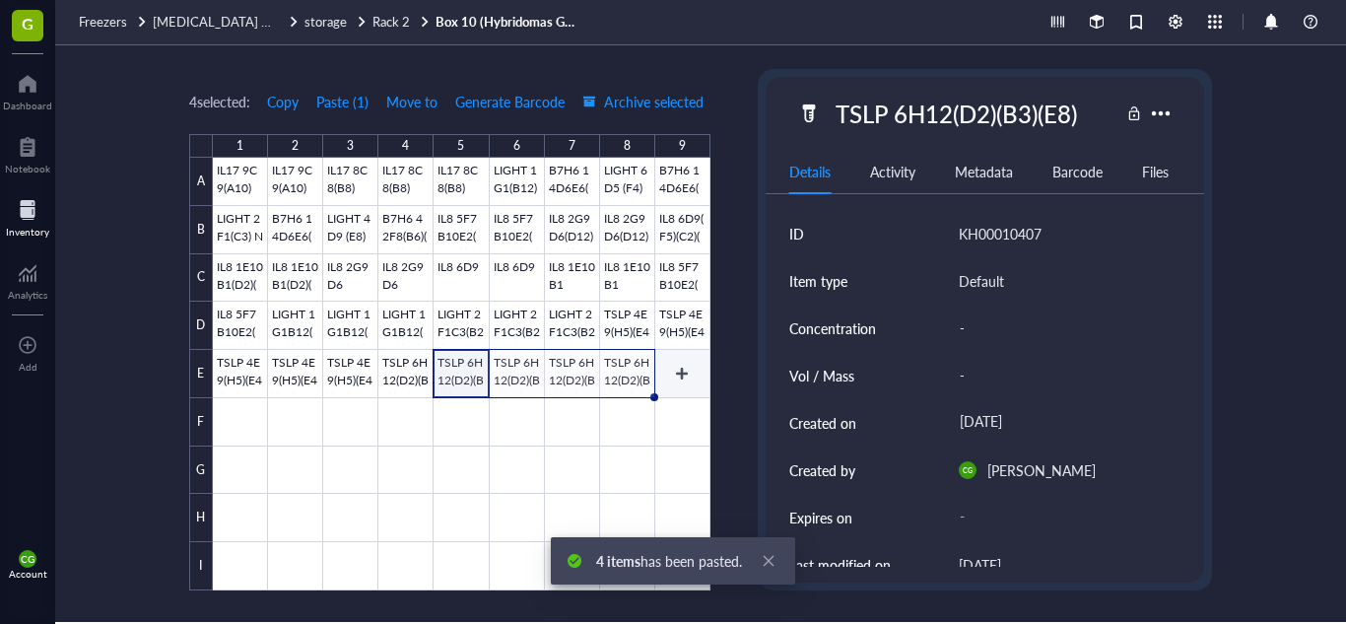
click at [680, 369] on div at bounding box center [462, 374] width 498 height 433
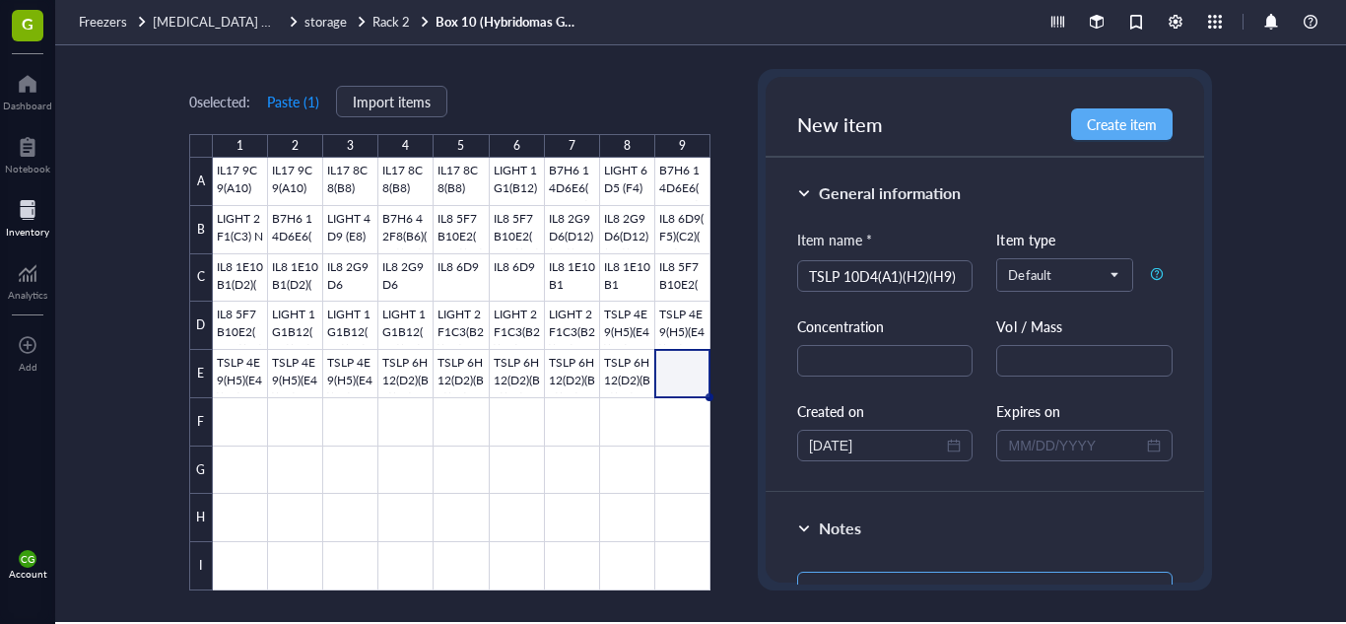
click at [848, 572] on textarea at bounding box center [984, 598] width 375 height 53
paste textarea "FROZEN: [DATE] THATI MONOCLONAL"
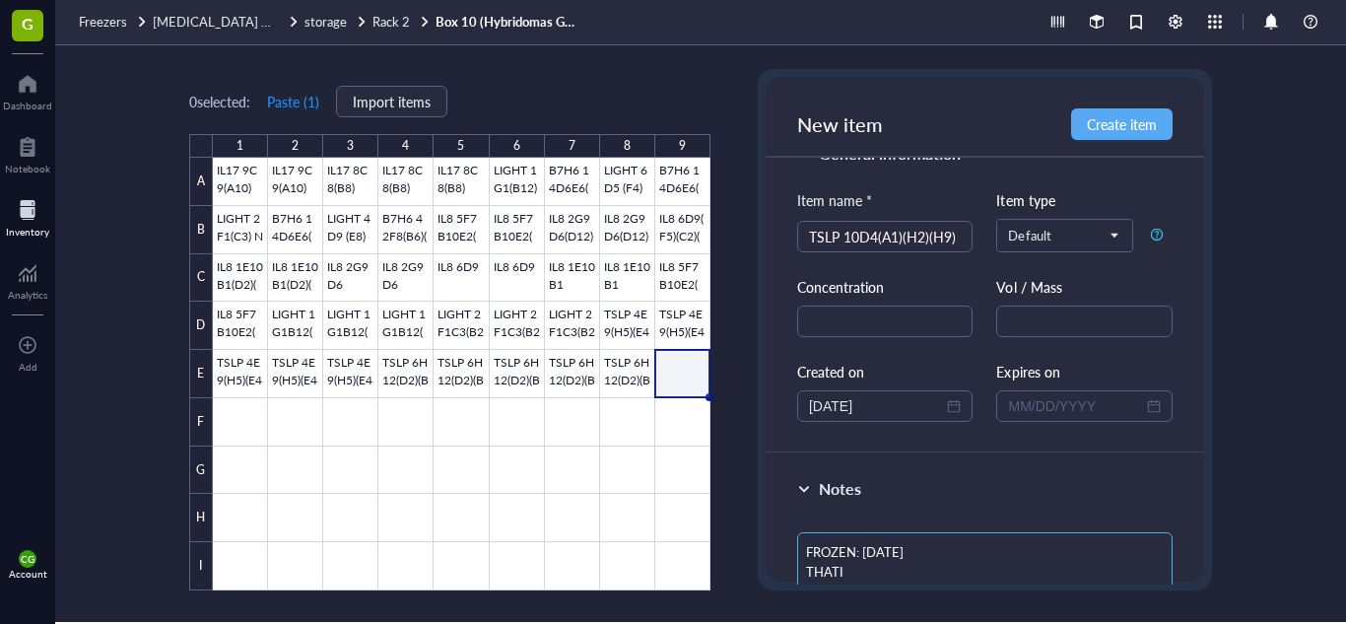
click at [899, 553] on textarea "FROZEN: [DATE] THATI MONOCLONAL" at bounding box center [984, 572] width 375 height 81
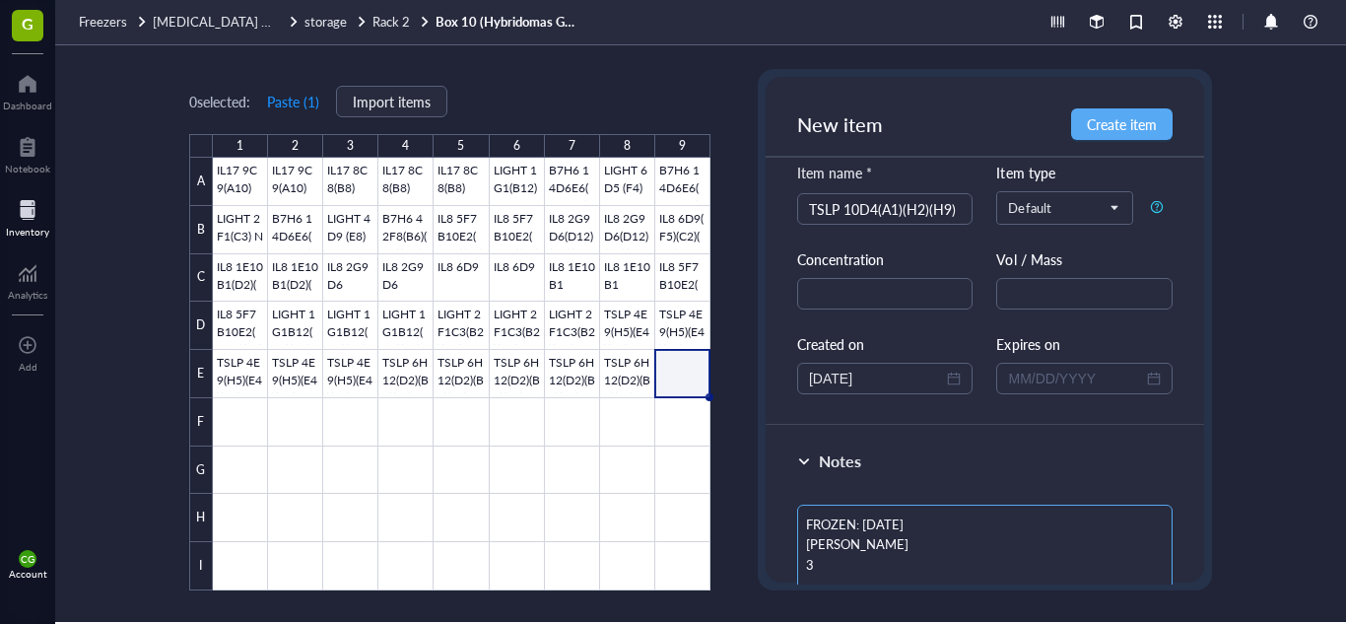
scroll to position [77, 0]
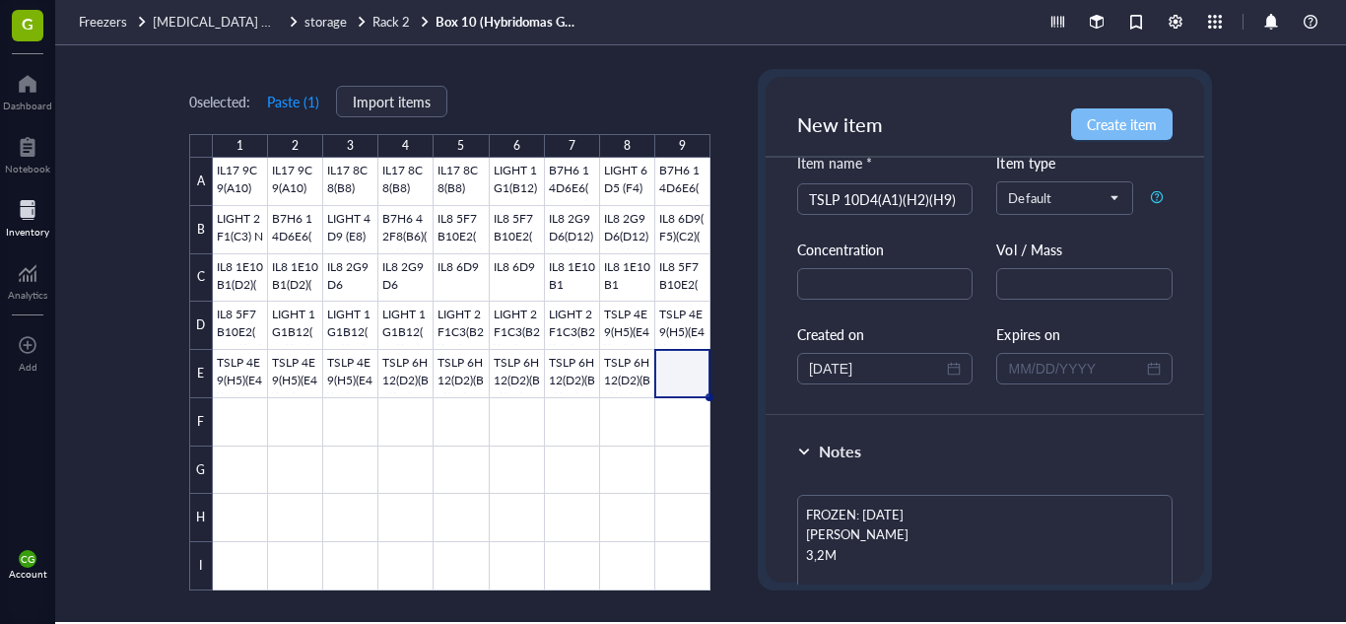
click at [1129, 116] on span "Create item" at bounding box center [1122, 124] width 70 height 16
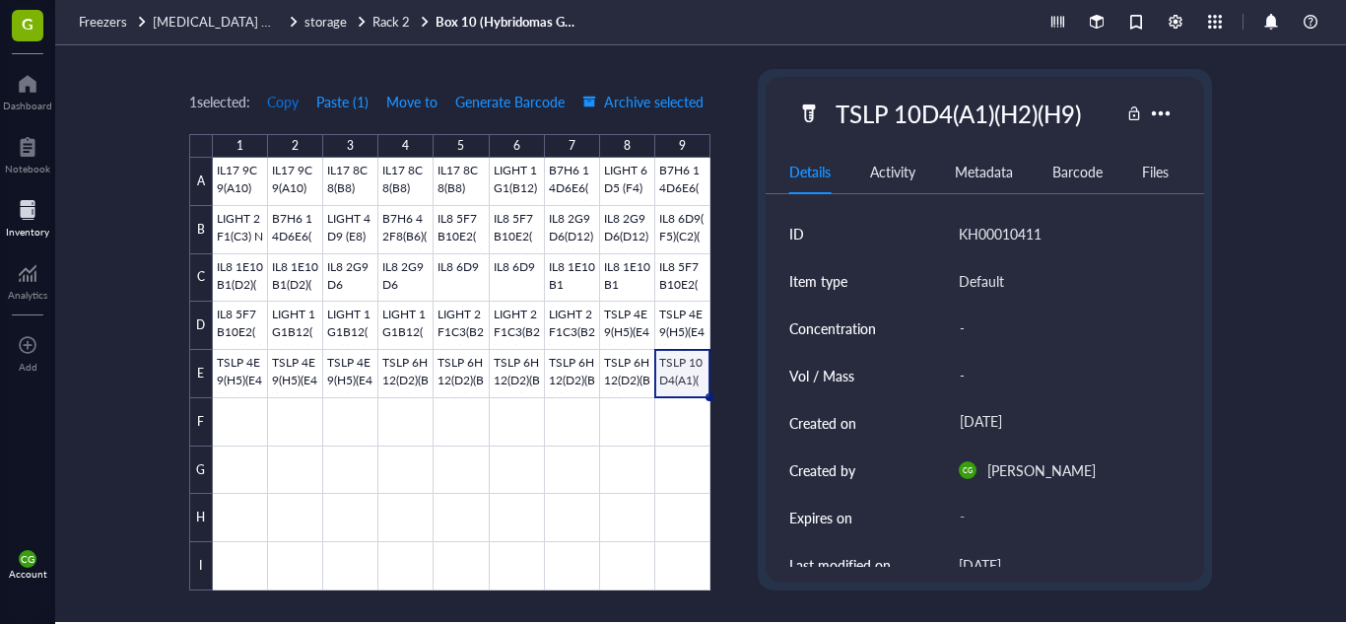
click at [281, 102] on span "Copy" at bounding box center [283, 102] width 32 height 16
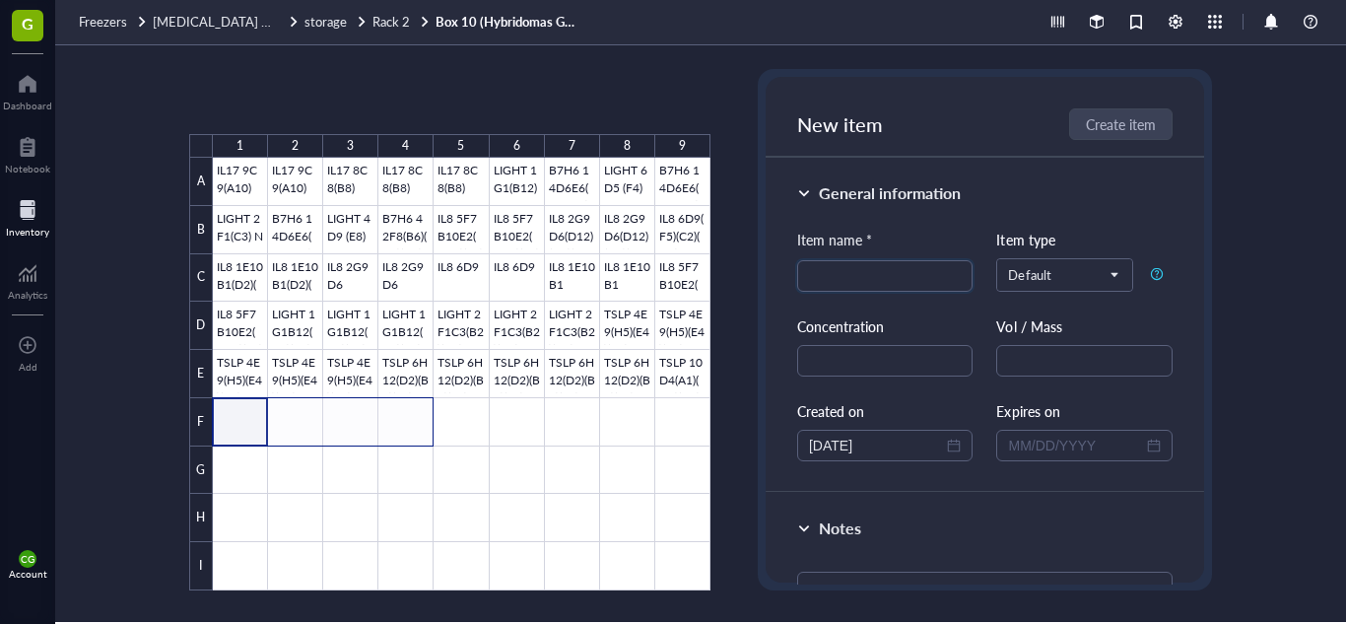
drag, startPoint x: 250, startPoint y: 409, endPoint x: 382, endPoint y: 420, distance: 132.5
click at [382, 420] on div at bounding box center [462, 374] width 498 height 433
click at [292, 108] on button "Paste ( 1 )" at bounding box center [293, 102] width 54 height 32
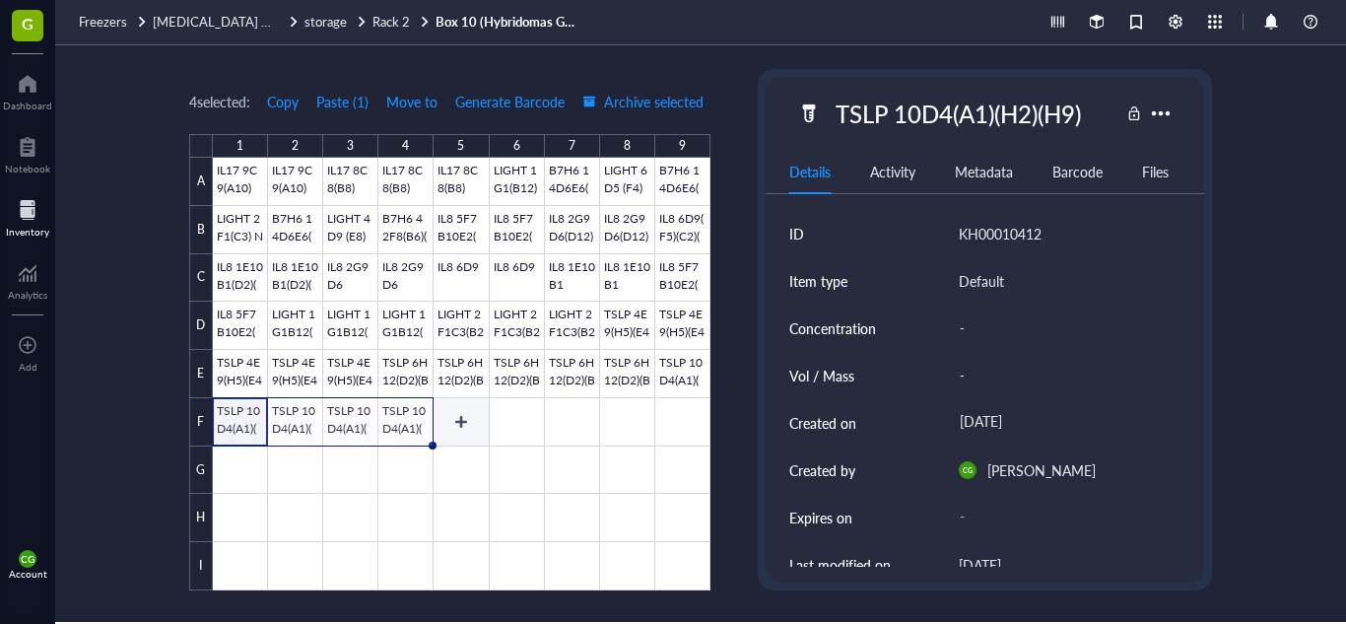
click at [442, 407] on div at bounding box center [462, 374] width 498 height 433
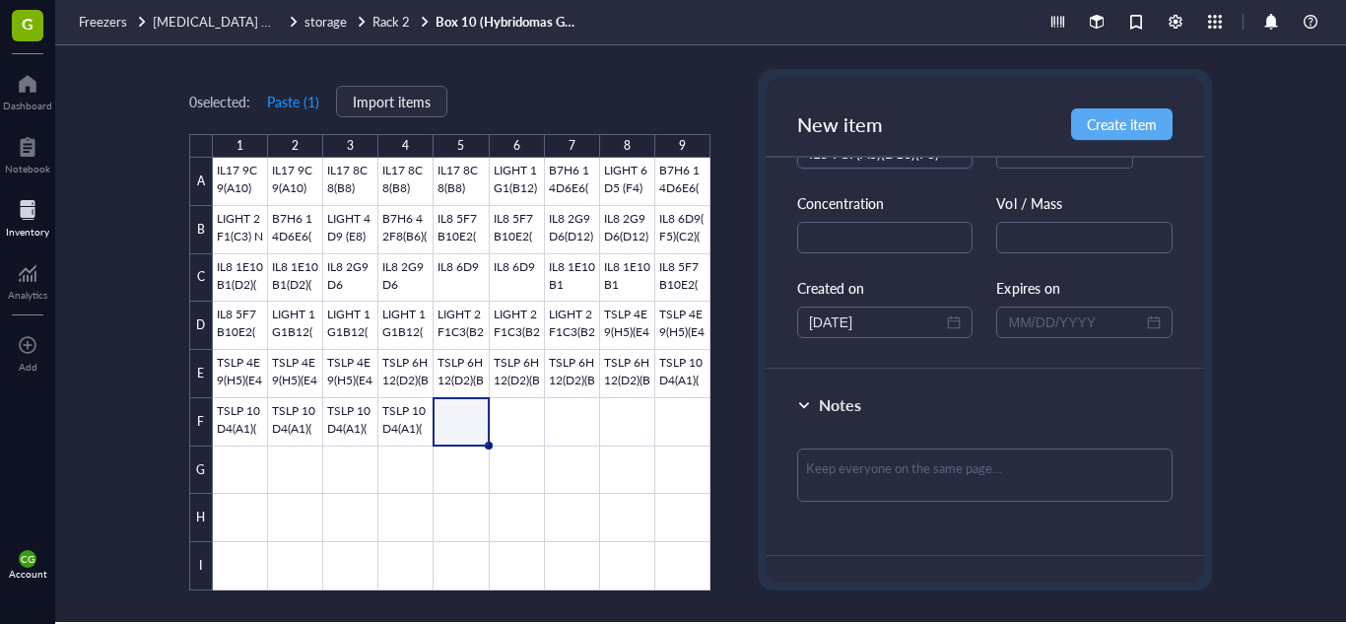
scroll to position [135, 0]
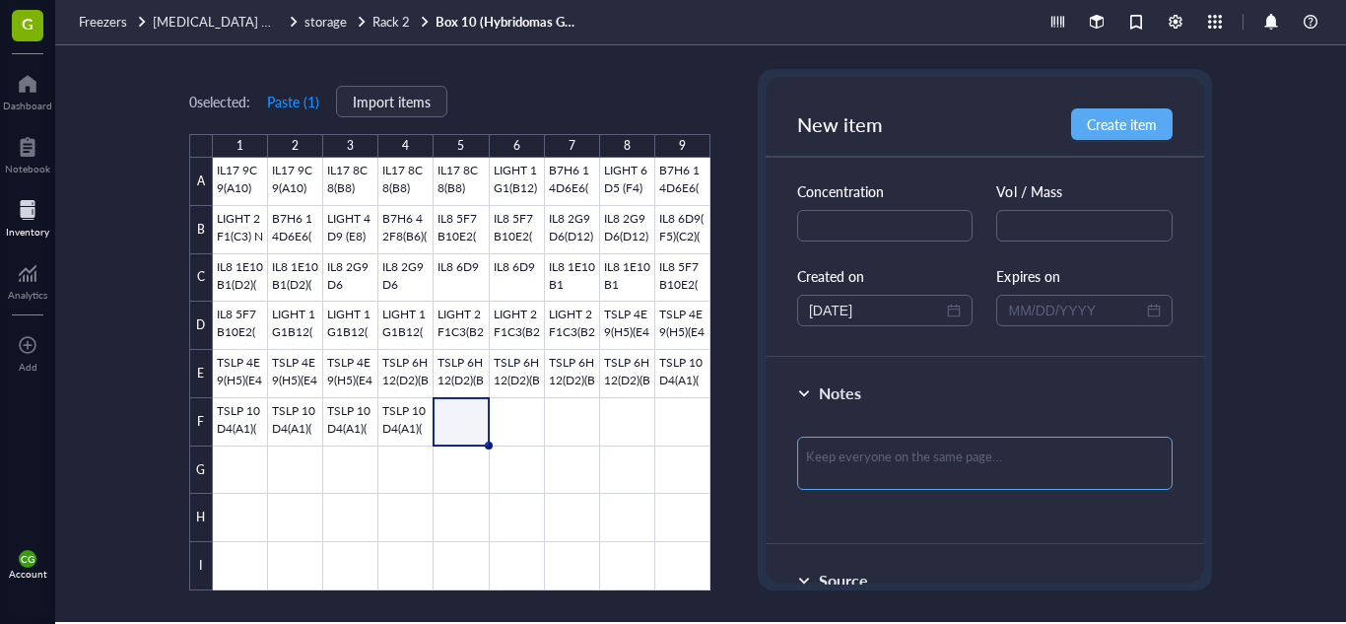
click at [986, 442] on textarea at bounding box center [984, 463] width 375 height 53
paste textarea "FROZEN: [DATE] THATI MONOCLONAL"
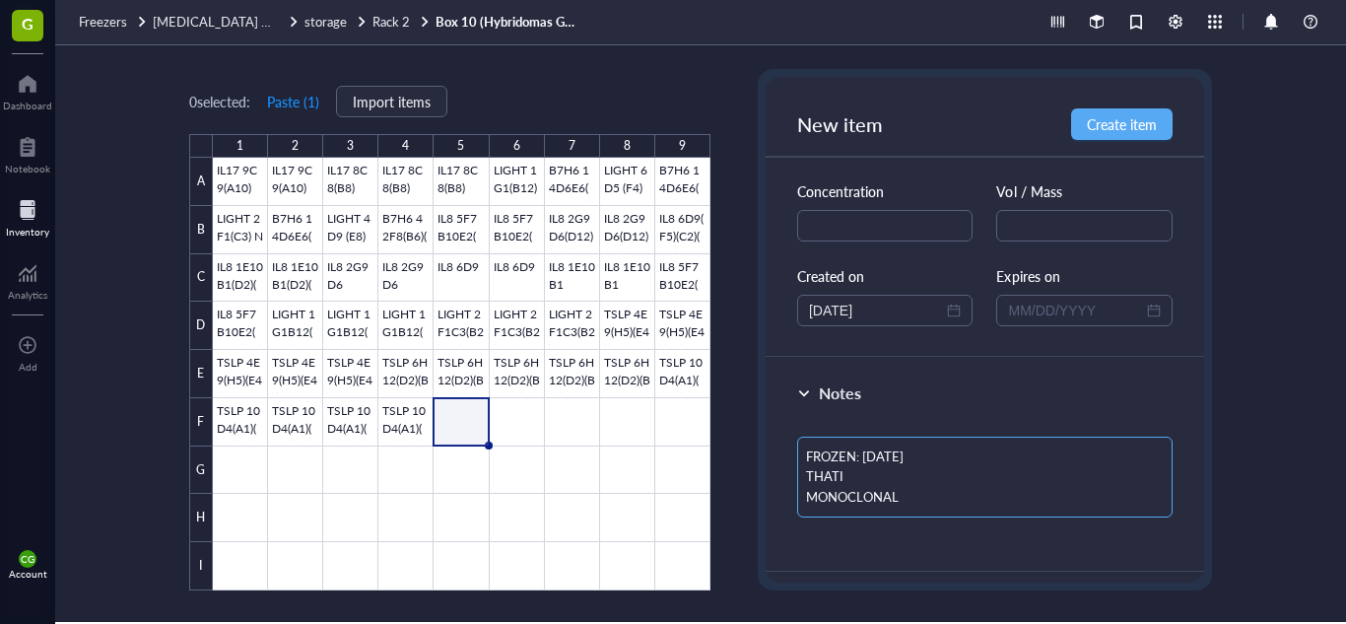
scroll to position [0, 0]
click at [897, 447] on textarea "FROZEN: [DATE] THATI MONOCLONAL" at bounding box center [984, 477] width 375 height 81
click at [1093, 136] on button "Create item" at bounding box center [1122, 124] width 102 height 32
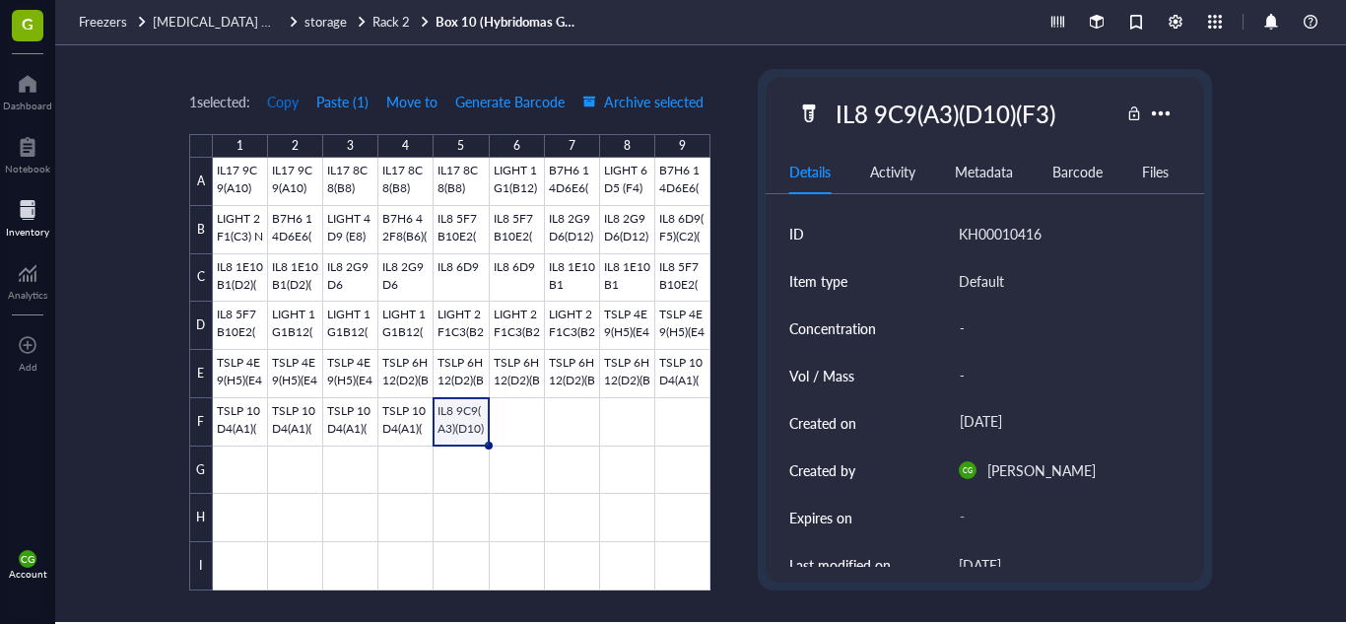
click at [287, 105] on span "Copy" at bounding box center [283, 102] width 32 height 16
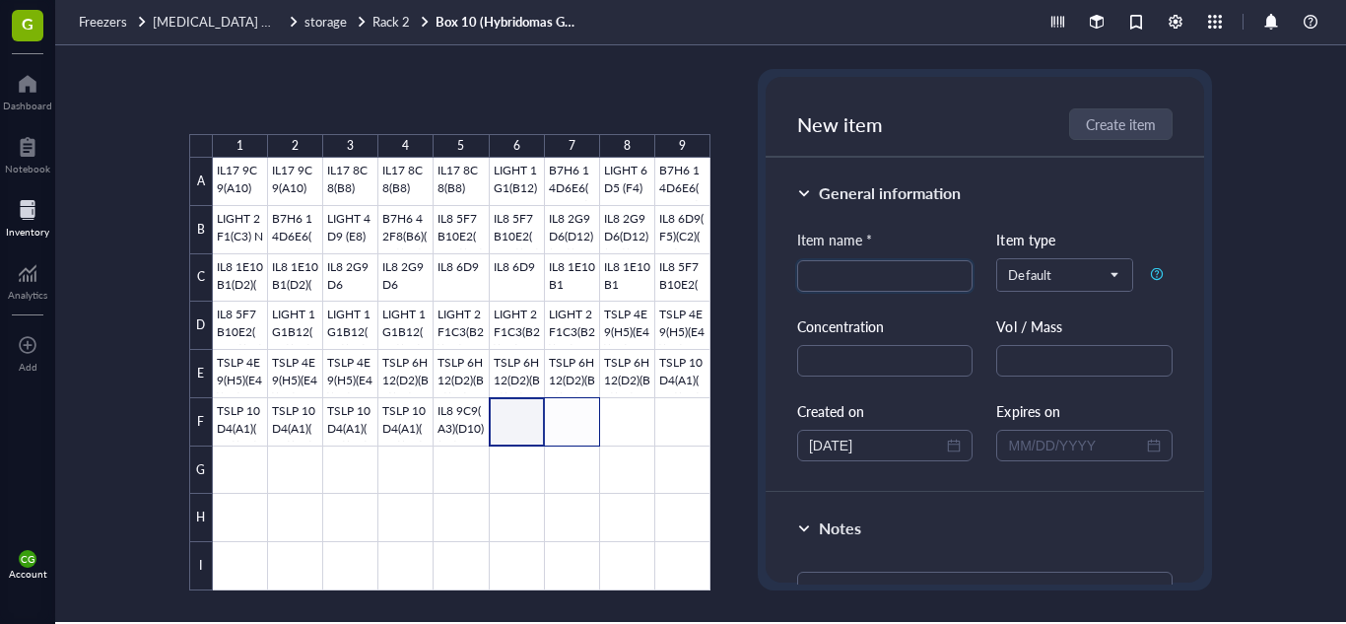
drag, startPoint x: 516, startPoint y: 408, endPoint x: 561, endPoint y: 408, distance: 44.3
click at [561, 408] on div at bounding box center [462, 374] width 498 height 433
click at [305, 108] on button "Paste ( 1 )" at bounding box center [293, 102] width 54 height 32
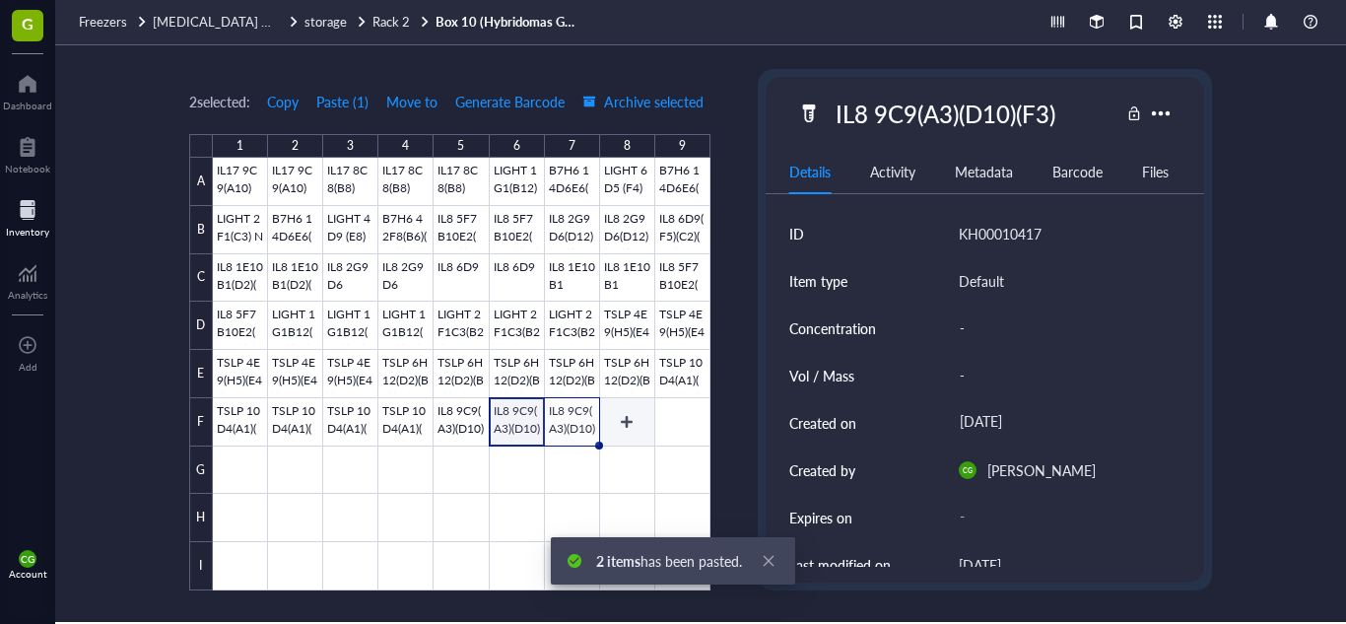
click at [631, 417] on div at bounding box center [462, 374] width 498 height 433
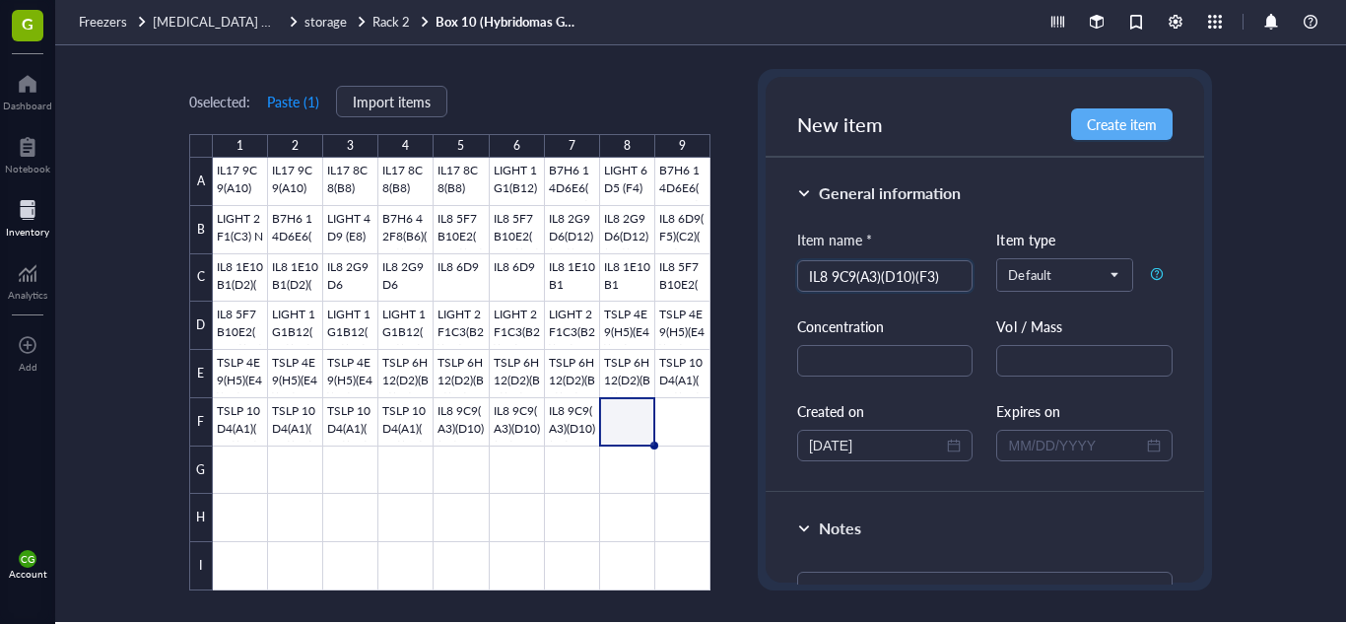
click at [937, 570] on div at bounding box center [984, 606] width 375 height 85
click at [937, 573] on textarea at bounding box center [984, 598] width 375 height 53
paste textarea "FROZEN: [DATE] THATI MONOCLONAL"
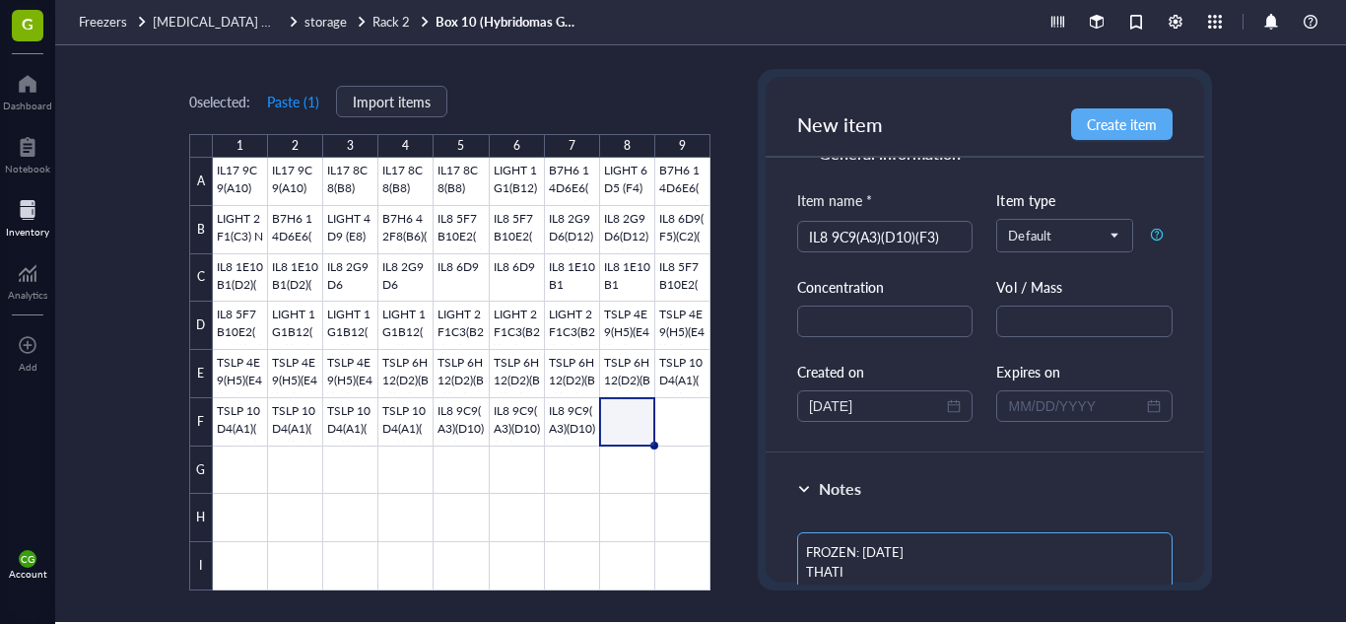
click at [892, 551] on textarea "FROZEN: [DATE] THATI MONOCLONAL" at bounding box center [984, 572] width 375 height 81
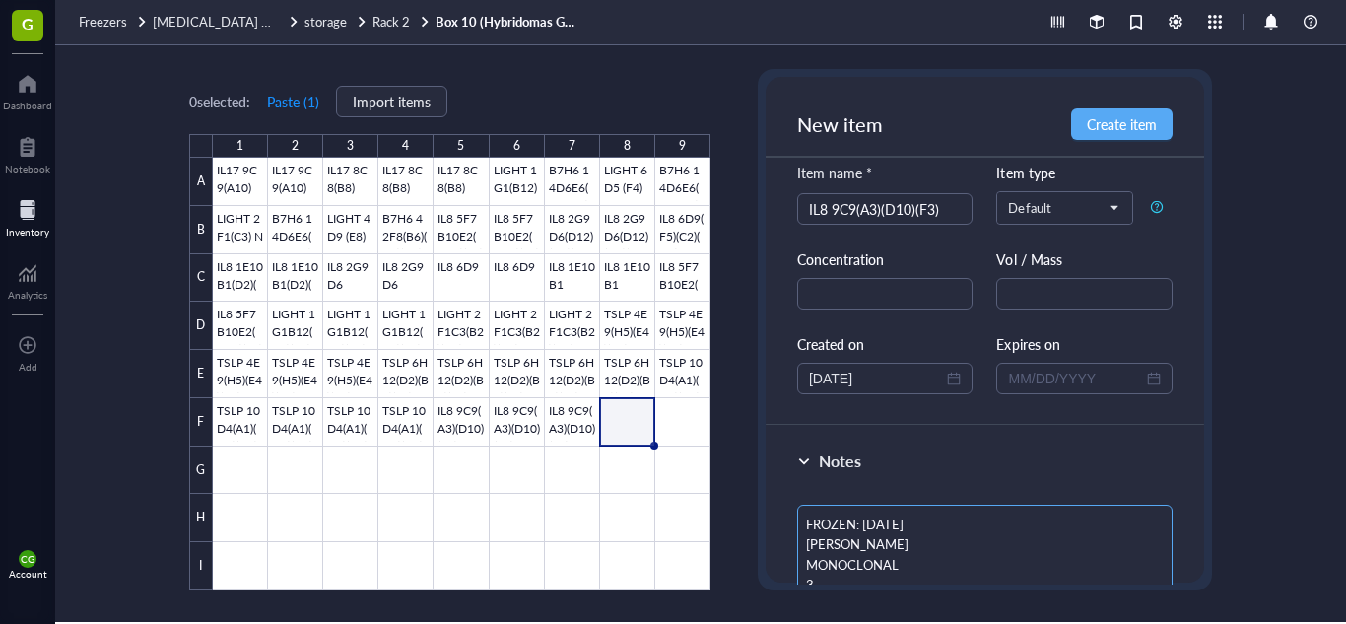
scroll to position [77, 0]
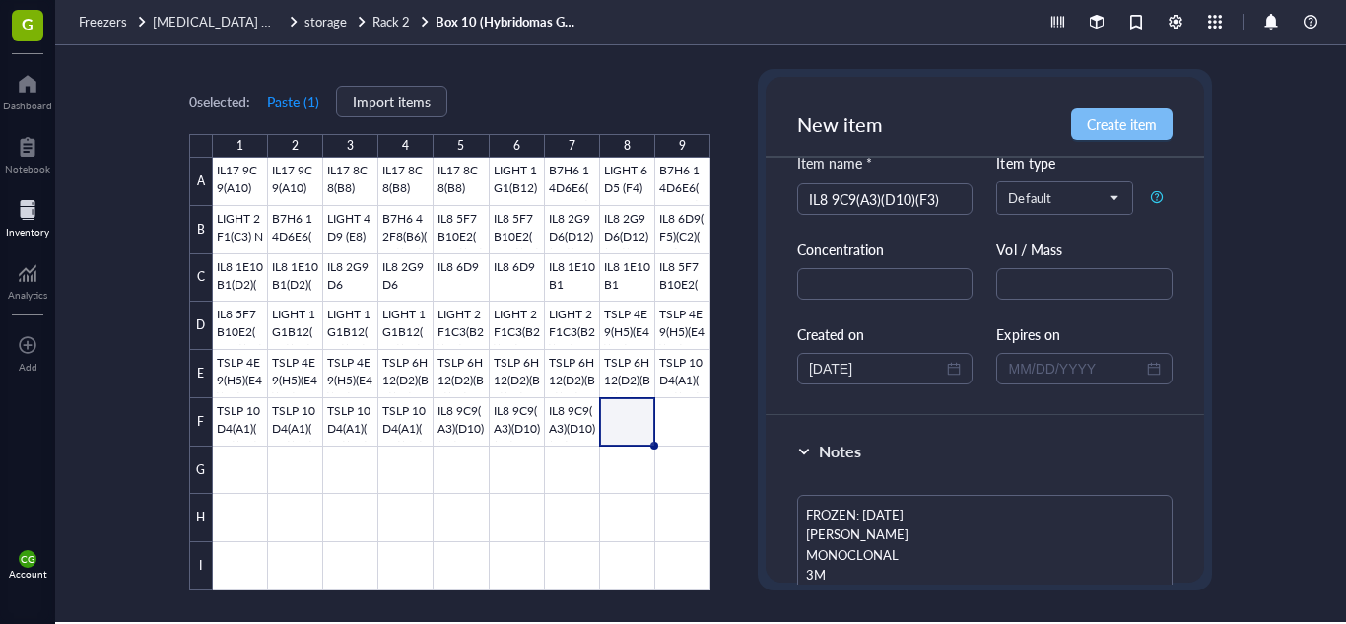
click at [1120, 134] on button "Create item" at bounding box center [1122, 124] width 102 height 32
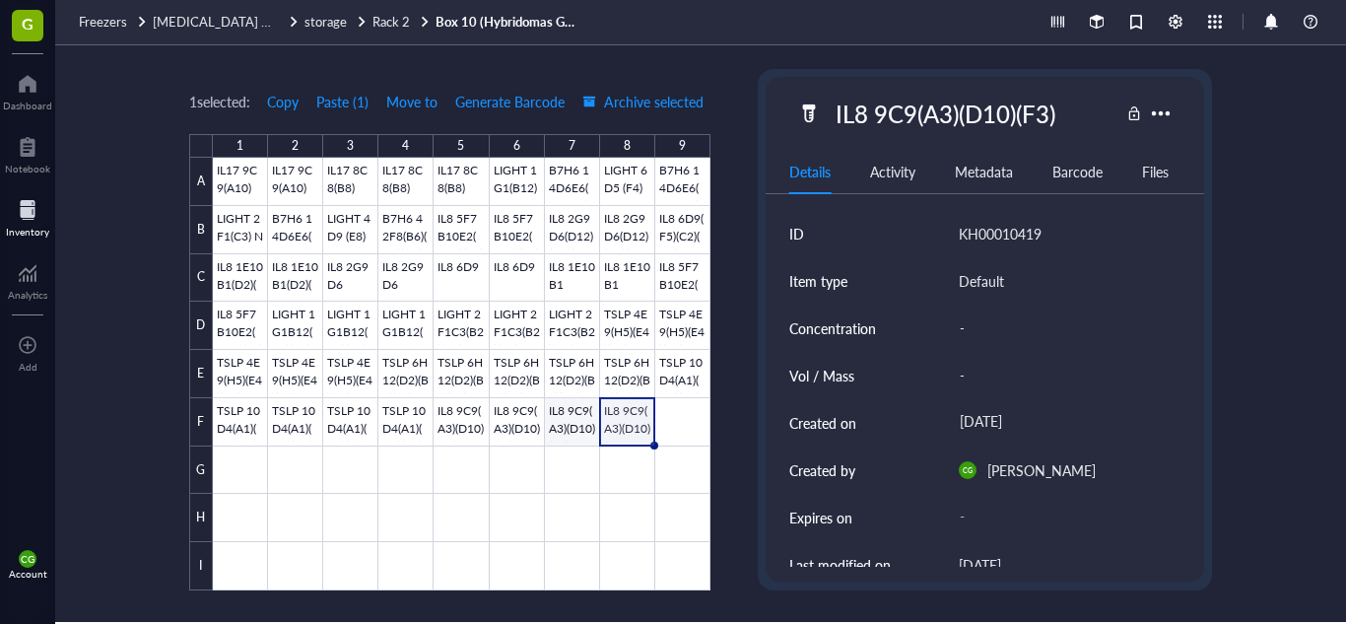
click at [574, 414] on div at bounding box center [462, 374] width 498 height 433
click at [622, 419] on div at bounding box center [462, 374] width 498 height 433
click at [551, 421] on div at bounding box center [462, 374] width 498 height 433
click at [522, 420] on div at bounding box center [462, 374] width 498 height 433
click at [576, 423] on div at bounding box center [462, 374] width 498 height 433
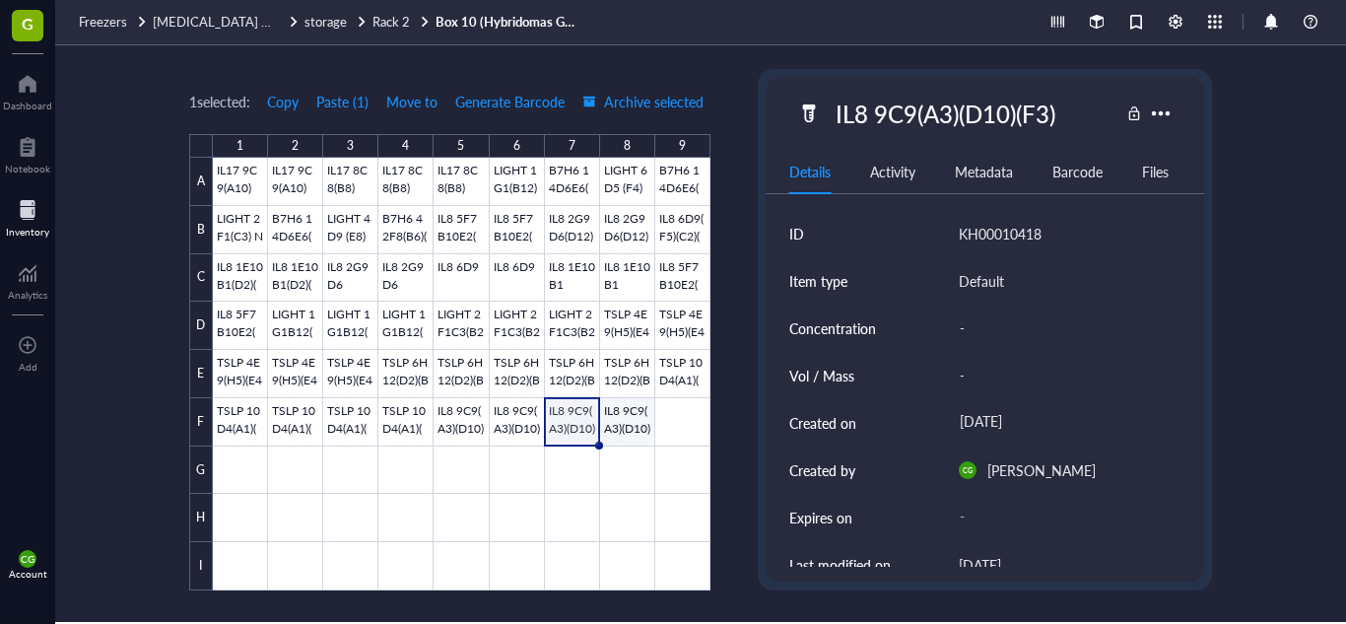
click at [628, 418] on div at bounding box center [462, 374] width 498 height 433
click at [665, 422] on div at bounding box center [462, 374] width 498 height 433
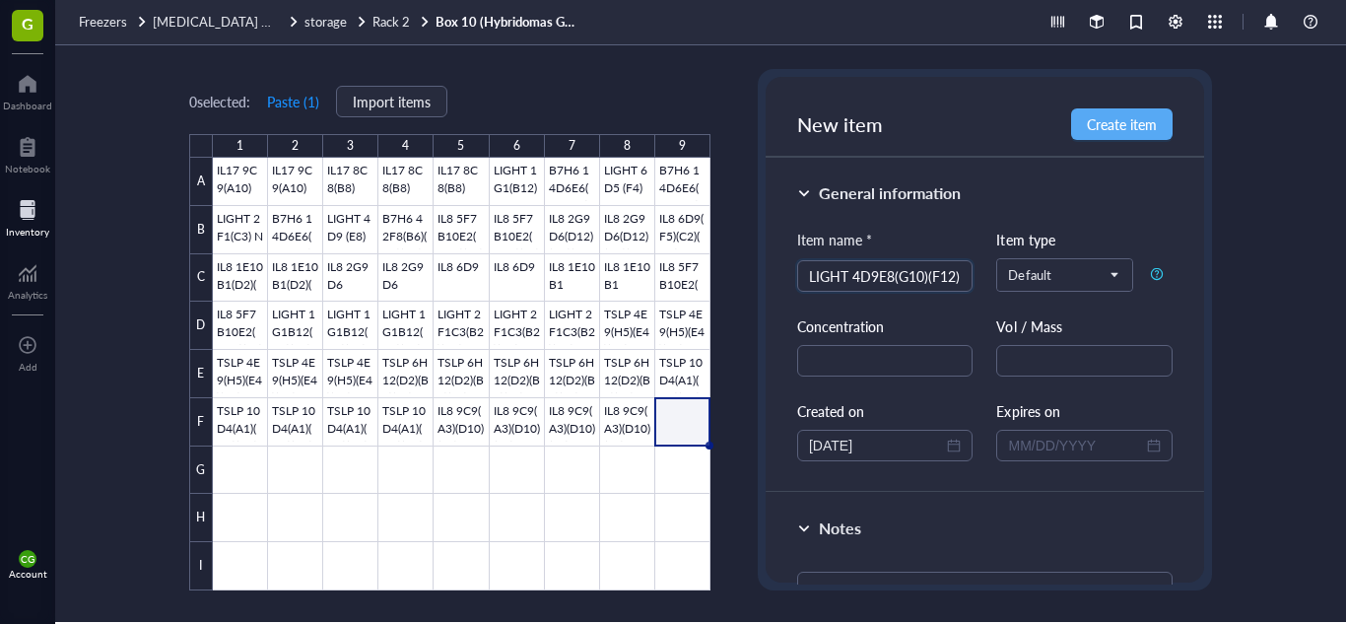
scroll to position [311, 0]
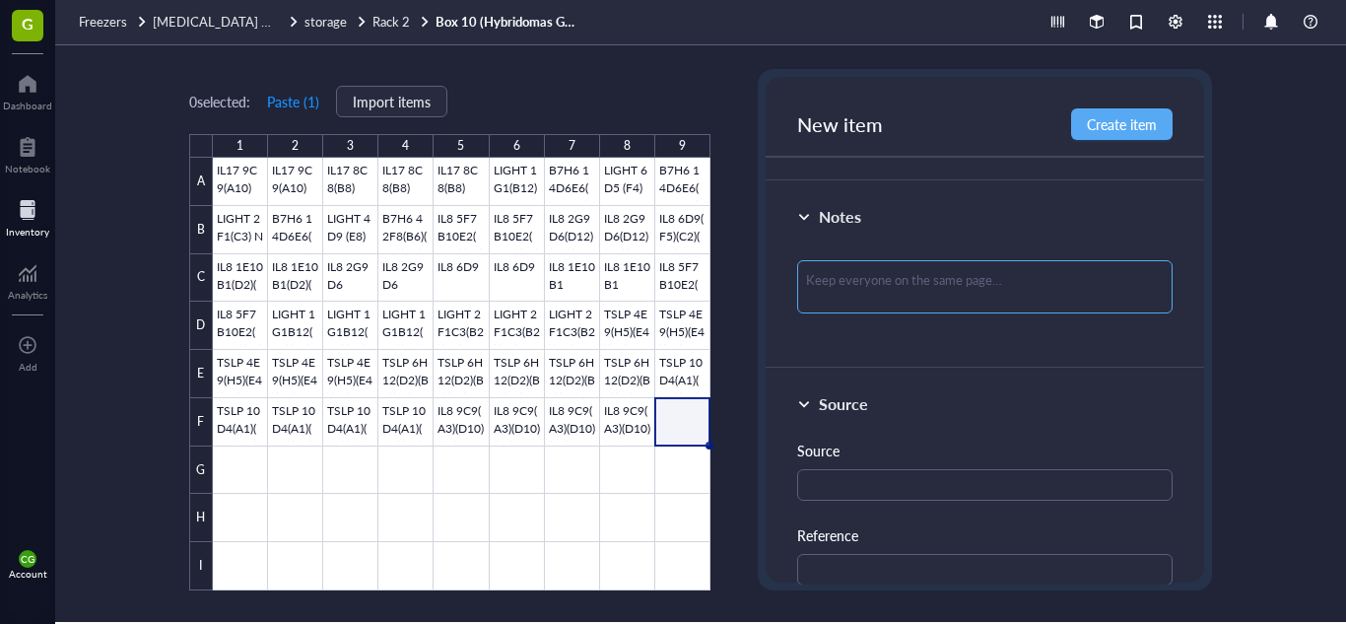
click at [916, 300] on textarea at bounding box center [984, 286] width 375 height 53
paste textarea "FROZEN: [DATE] THATI MONOCLONAL"
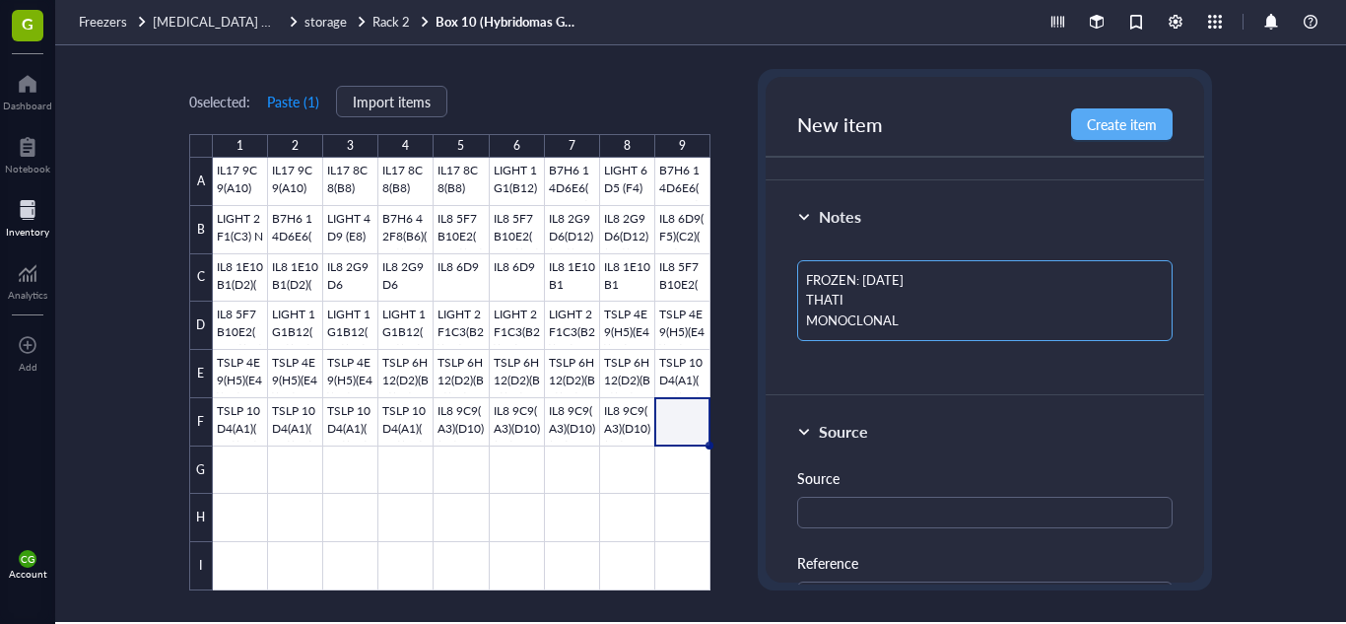
click at [895, 283] on textarea "FROZEN: [DATE] THATI MONOCLONAL" at bounding box center [984, 300] width 375 height 81
click at [1123, 126] on span "Create item" at bounding box center [1122, 124] width 70 height 16
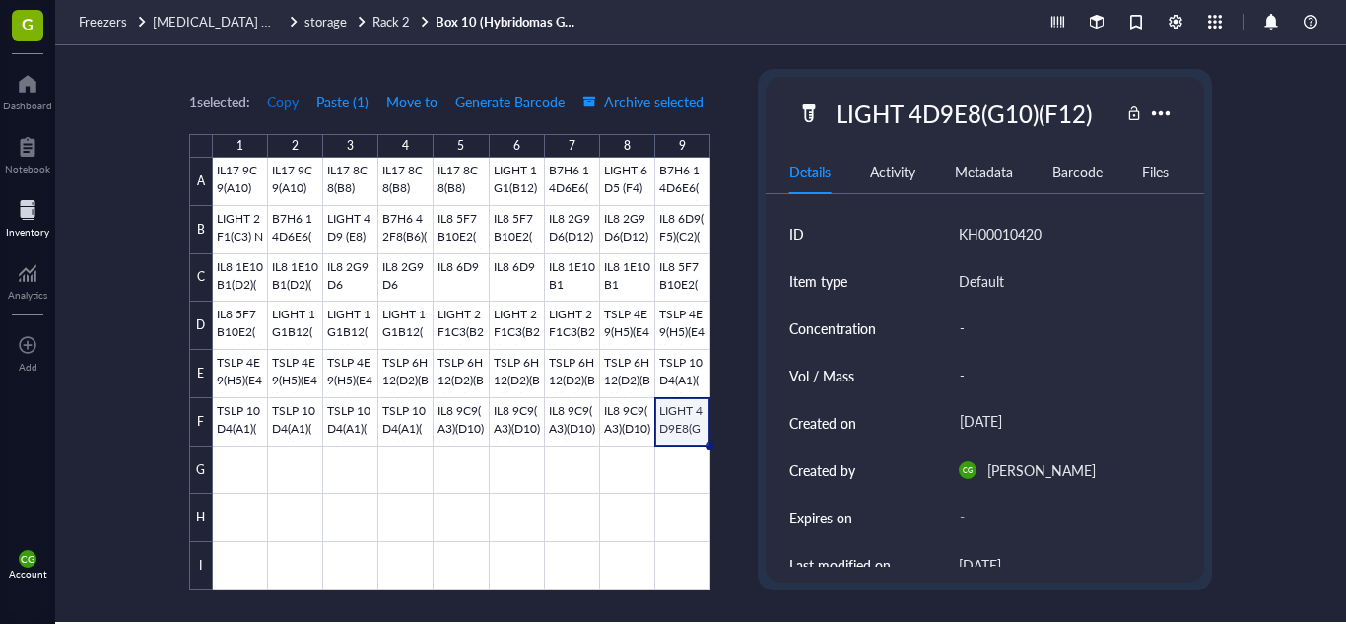
click at [283, 103] on span "Copy" at bounding box center [283, 102] width 32 height 16
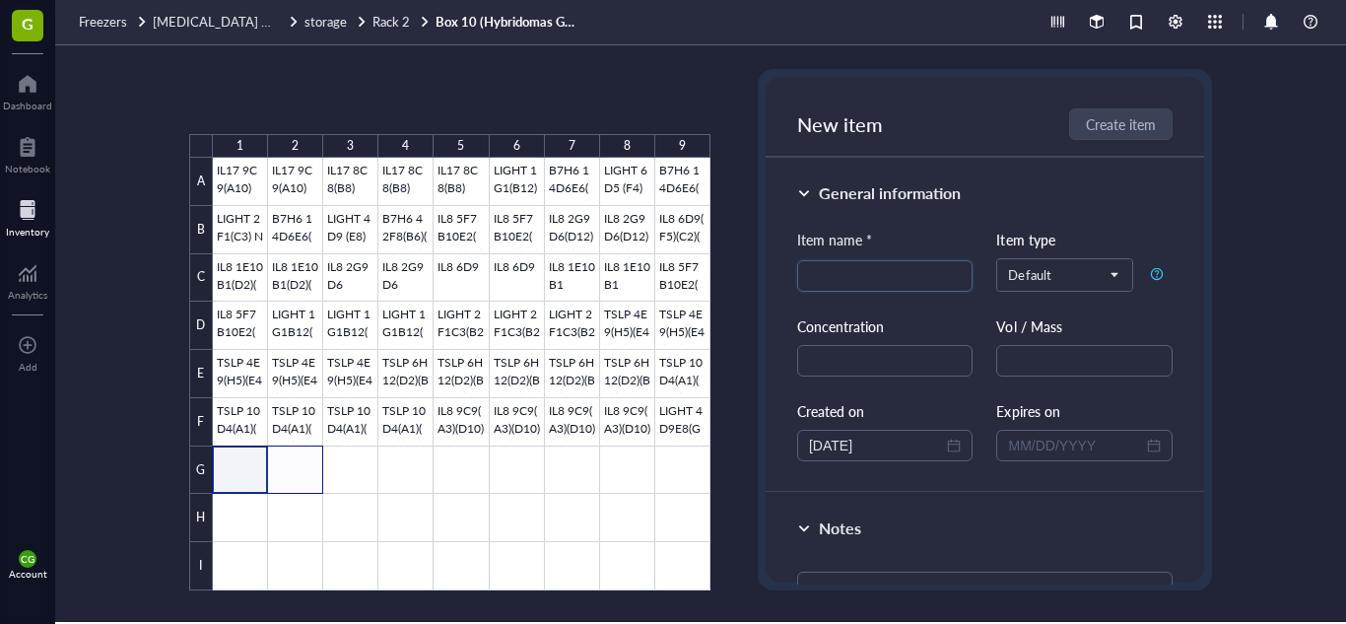
drag, startPoint x: 234, startPoint y: 465, endPoint x: 292, endPoint y: 464, distance: 58.1
click at [292, 464] on div at bounding box center [462, 374] width 498 height 433
click at [287, 107] on button "Paste ( 1 )" at bounding box center [293, 102] width 54 height 32
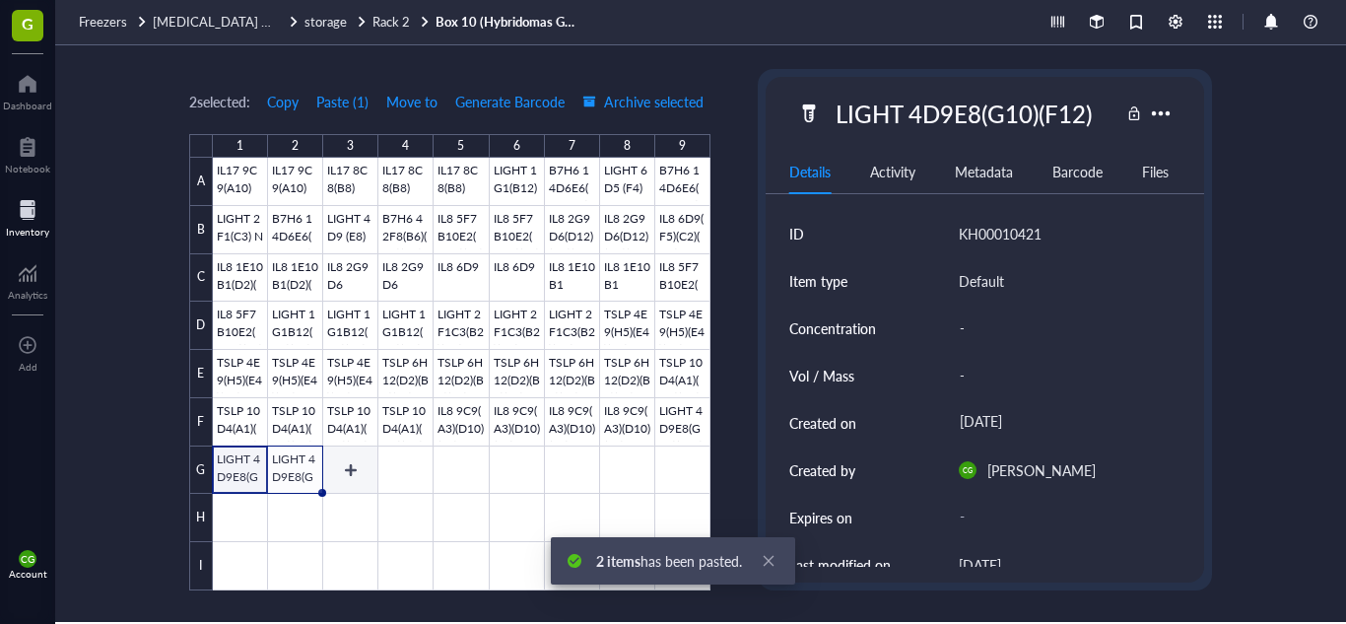
click at [347, 464] on div at bounding box center [462, 374] width 498 height 433
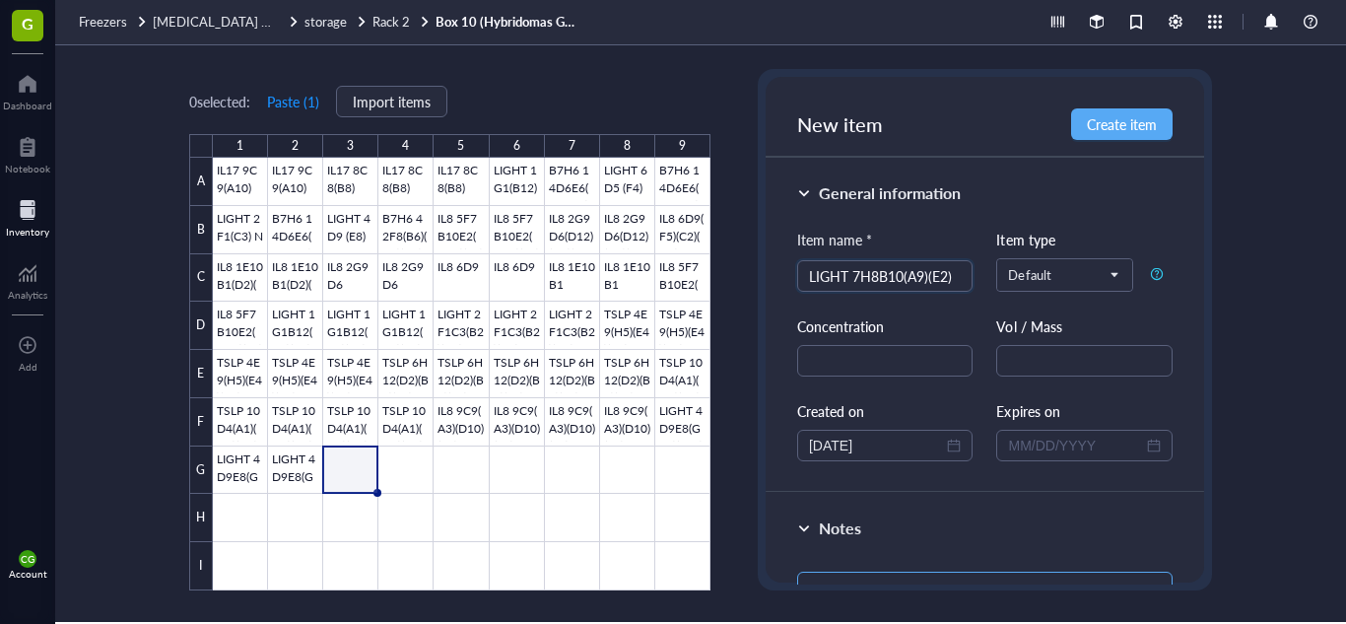
click at [851, 573] on textarea at bounding box center [984, 598] width 375 height 53
paste textarea "FROZEN: [DATE] THATI MONOCLONAL"
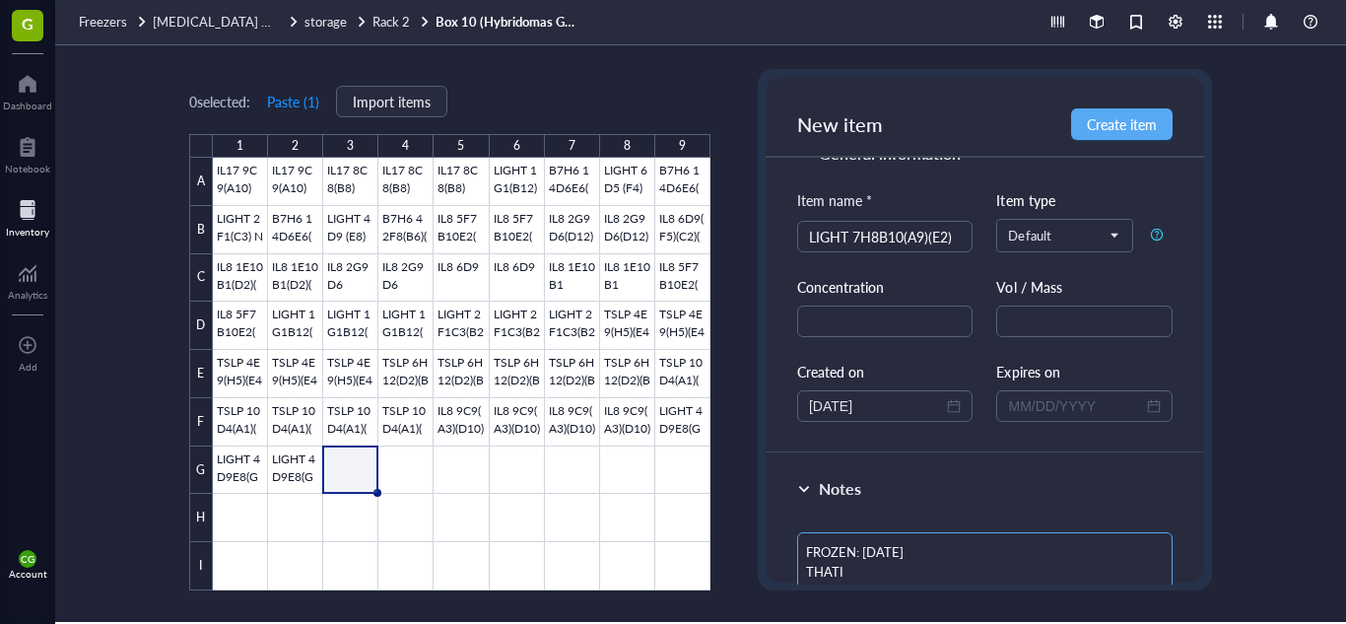
click at [896, 555] on textarea "FROZEN: [DATE] THATI MONOCLONAL" at bounding box center [984, 572] width 375 height 81
click at [901, 568] on textarea "FROZEN: [DATE] THATI MONOCLONAL" at bounding box center [984, 572] width 375 height 81
click at [1126, 118] on span "Create item" at bounding box center [1122, 124] width 70 height 16
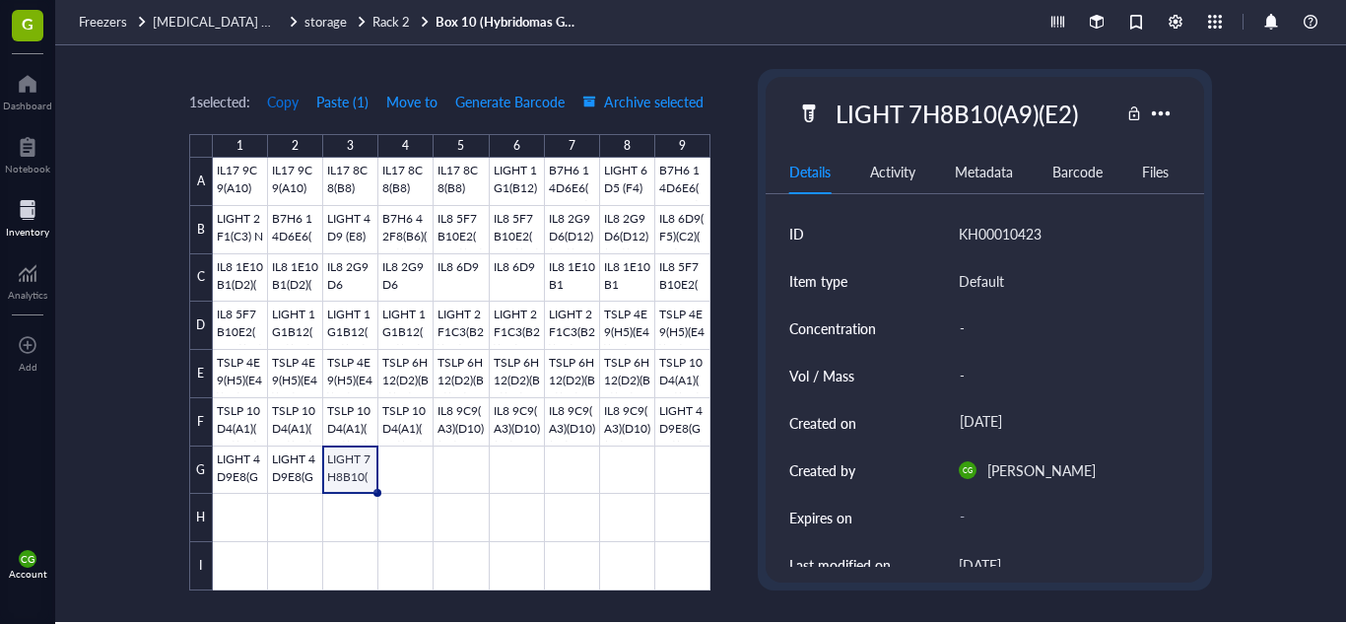
click at [294, 98] on span "Copy" at bounding box center [283, 102] width 32 height 16
click at [386, 465] on div at bounding box center [462, 374] width 498 height 433
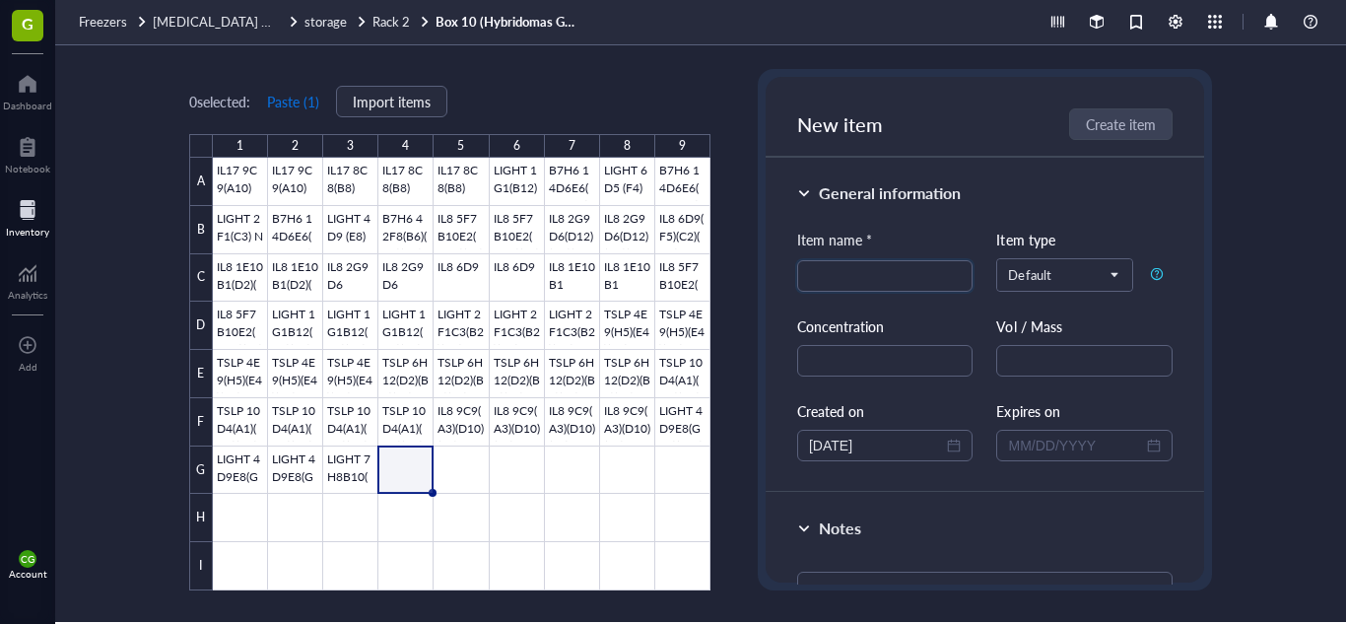
click at [298, 105] on button "Paste ( 1 )" at bounding box center [293, 102] width 54 height 32
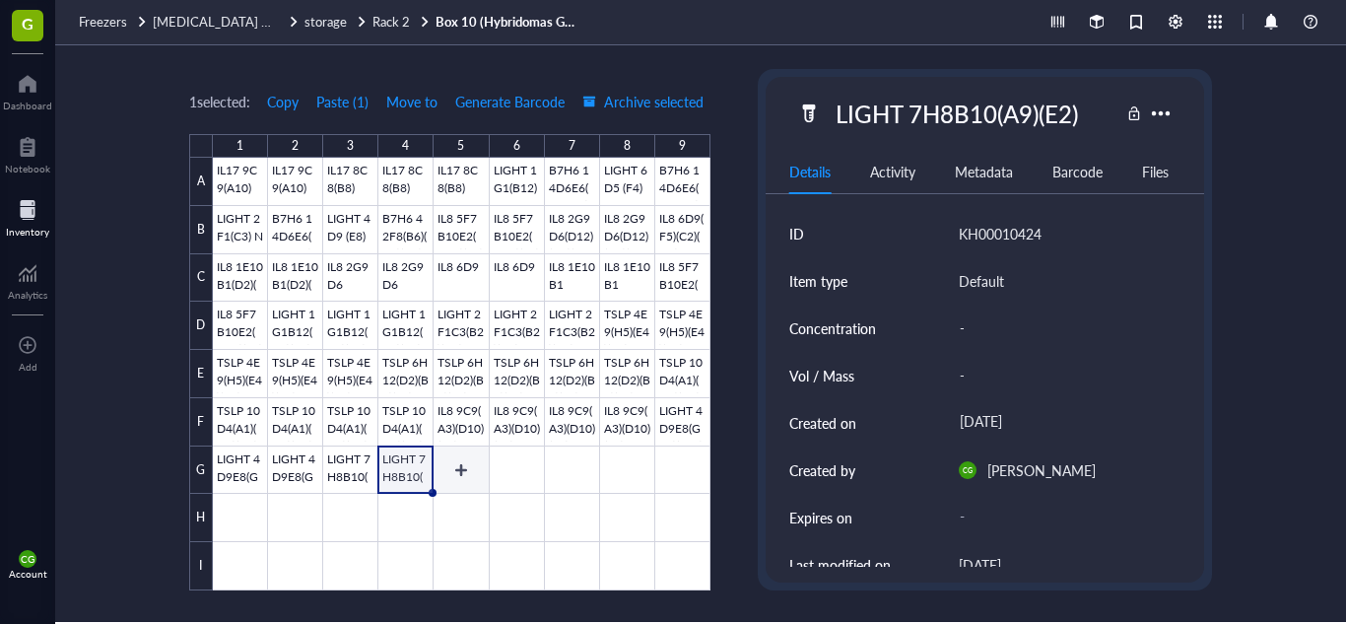
click at [452, 471] on div at bounding box center [462, 374] width 498 height 433
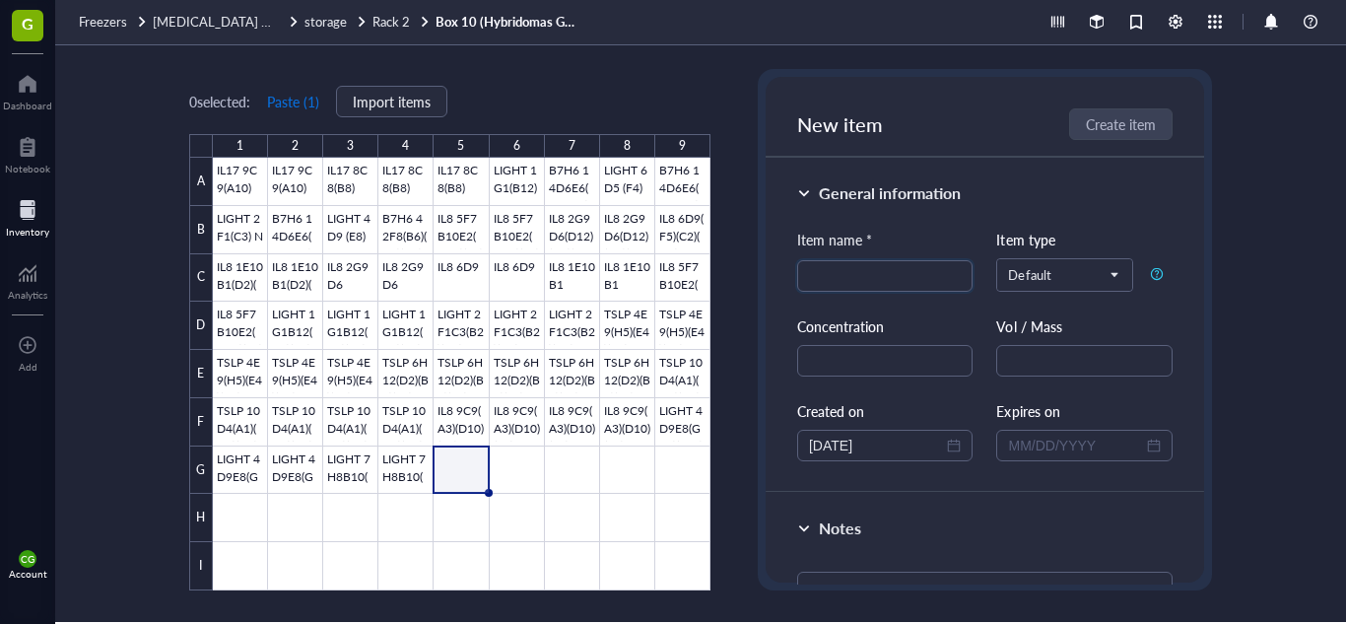
click at [309, 93] on button "Paste ( 1 )" at bounding box center [293, 102] width 54 height 32
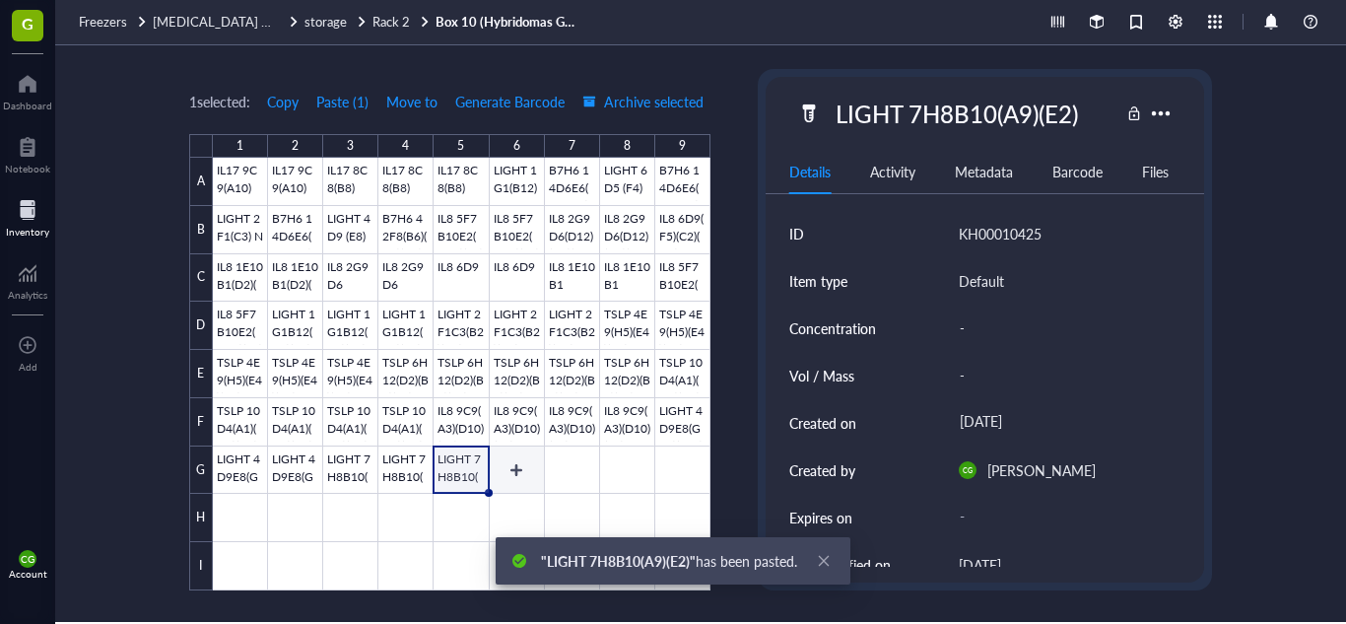
click at [505, 463] on div at bounding box center [462, 374] width 498 height 433
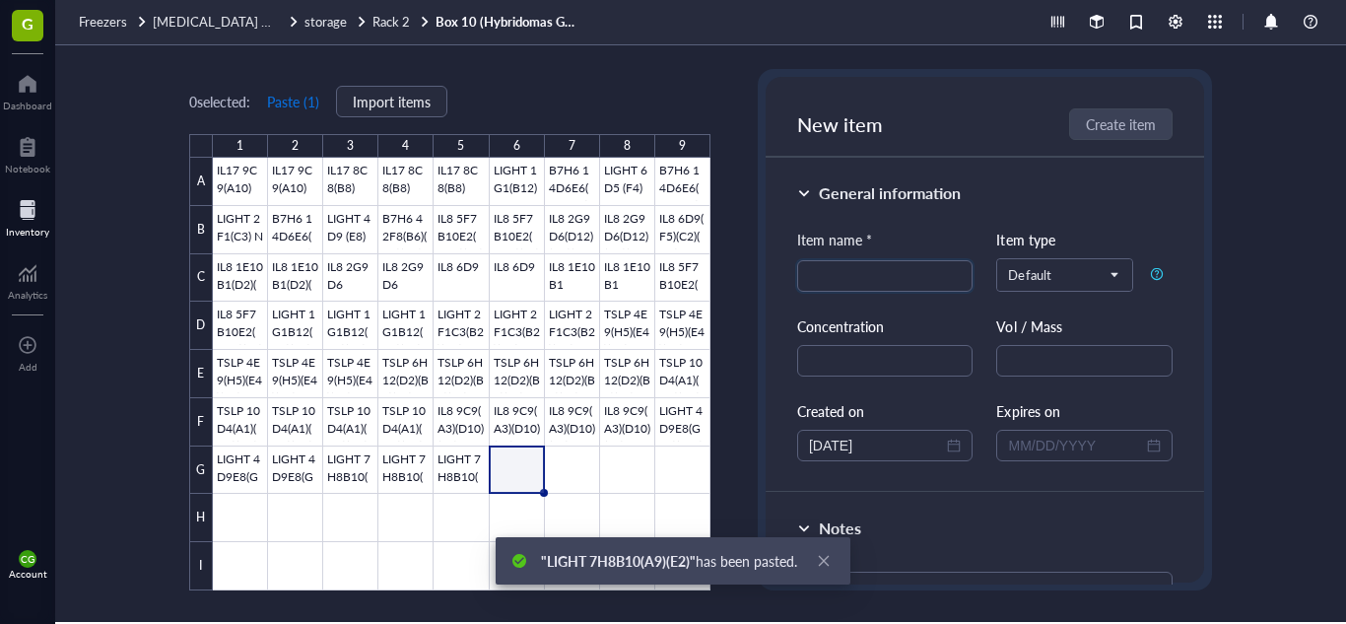
click at [288, 104] on button "Paste ( 1 )" at bounding box center [293, 102] width 54 height 32
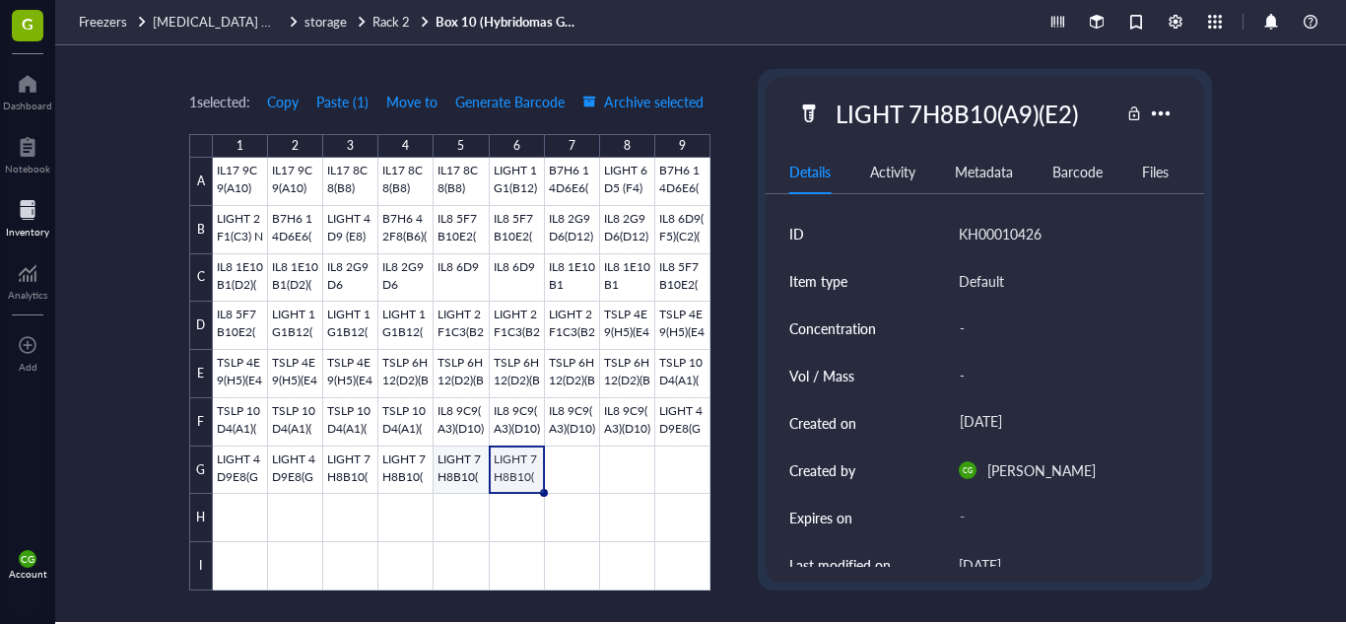
click at [448, 473] on div at bounding box center [462, 374] width 498 height 433
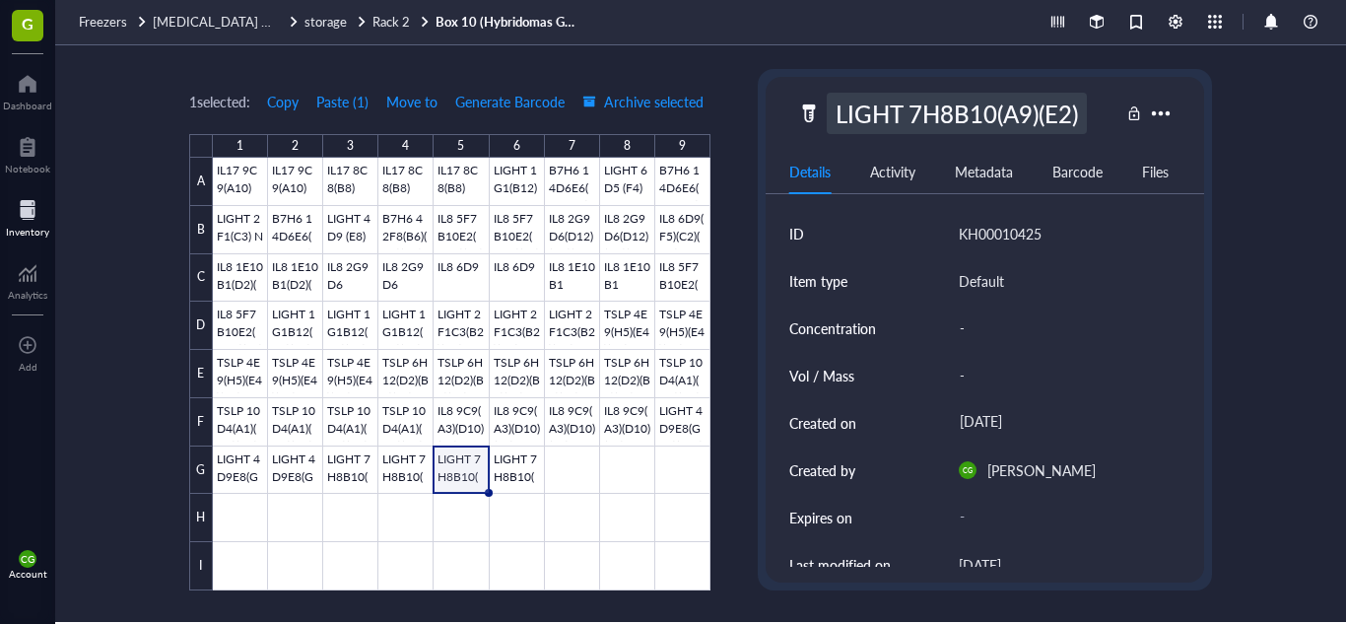
click at [986, 103] on div "LIGHT 7H8B10(A9)(E2)" at bounding box center [957, 113] width 260 height 41
click at [940, 109] on input "LIGHT 7H8B10(A9)(E2)" at bounding box center [973, 113] width 291 height 39
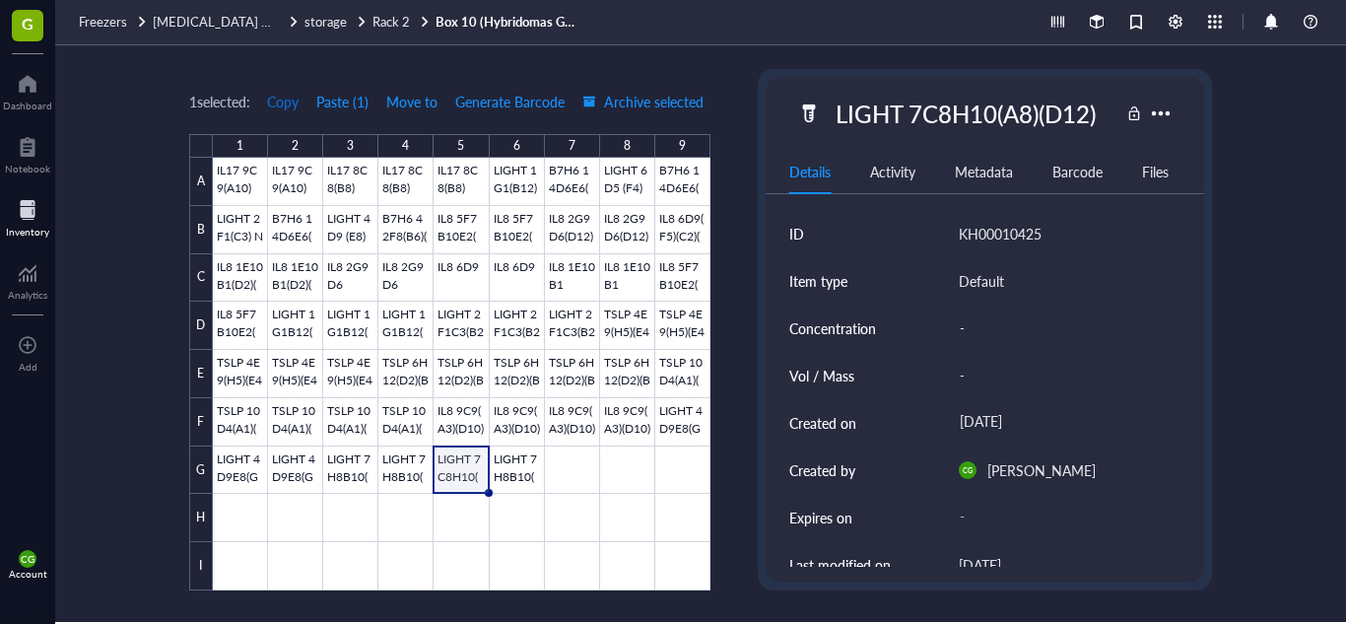
click at [282, 102] on span "Copy" at bounding box center [283, 102] width 32 height 16
click at [503, 532] on div at bounding box center [462, 374] width 498 height 433
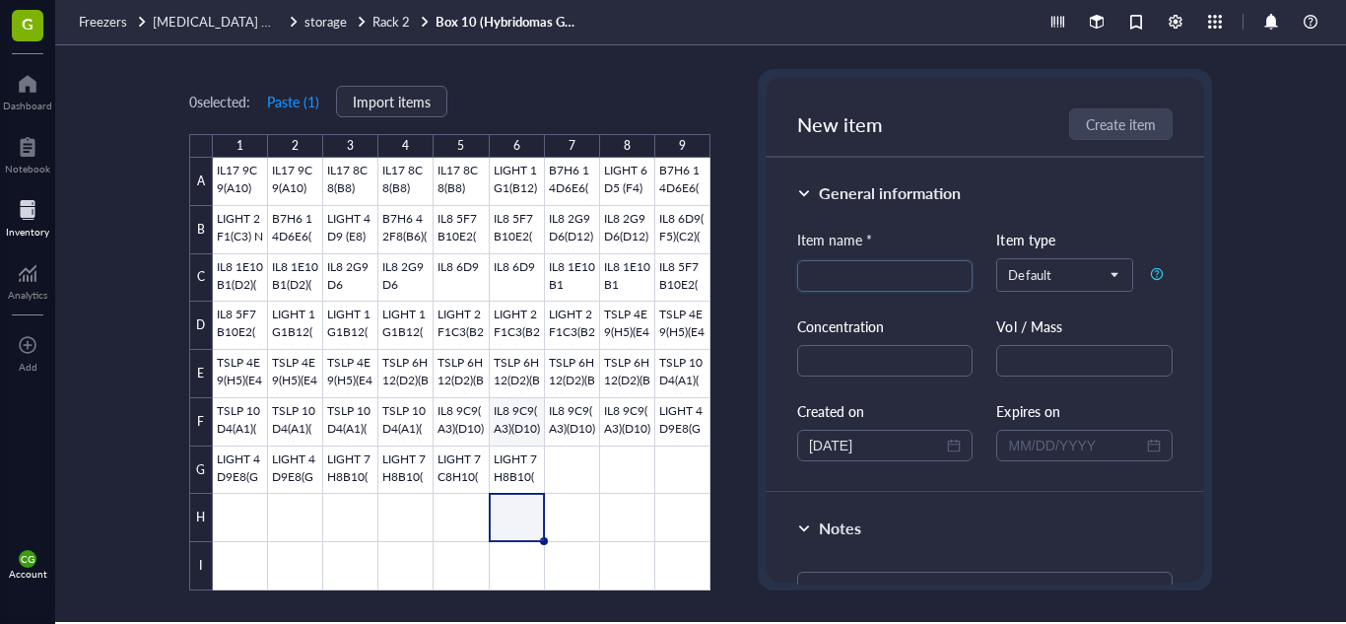
click at [520, 450] on div at bounding box center [462, 374] width 498 height 433
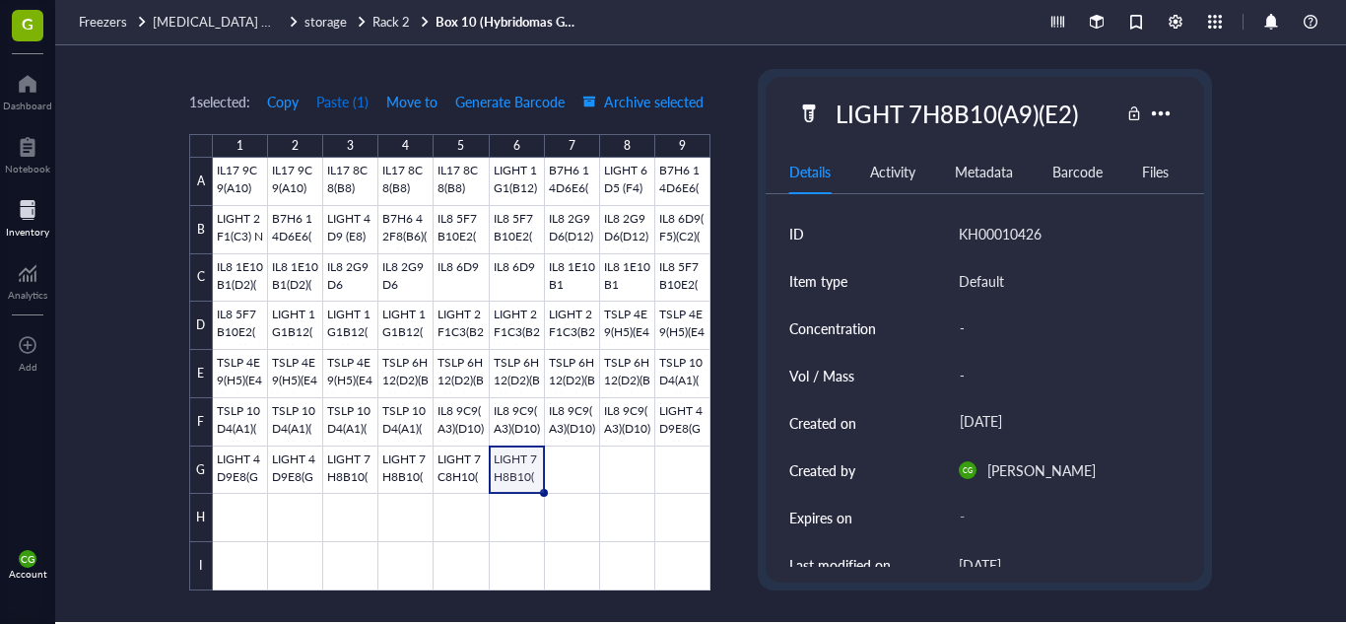
click at [324, 102] on button "Paste ( 1 )" at bounding box center [342, 102] width 54 height 32
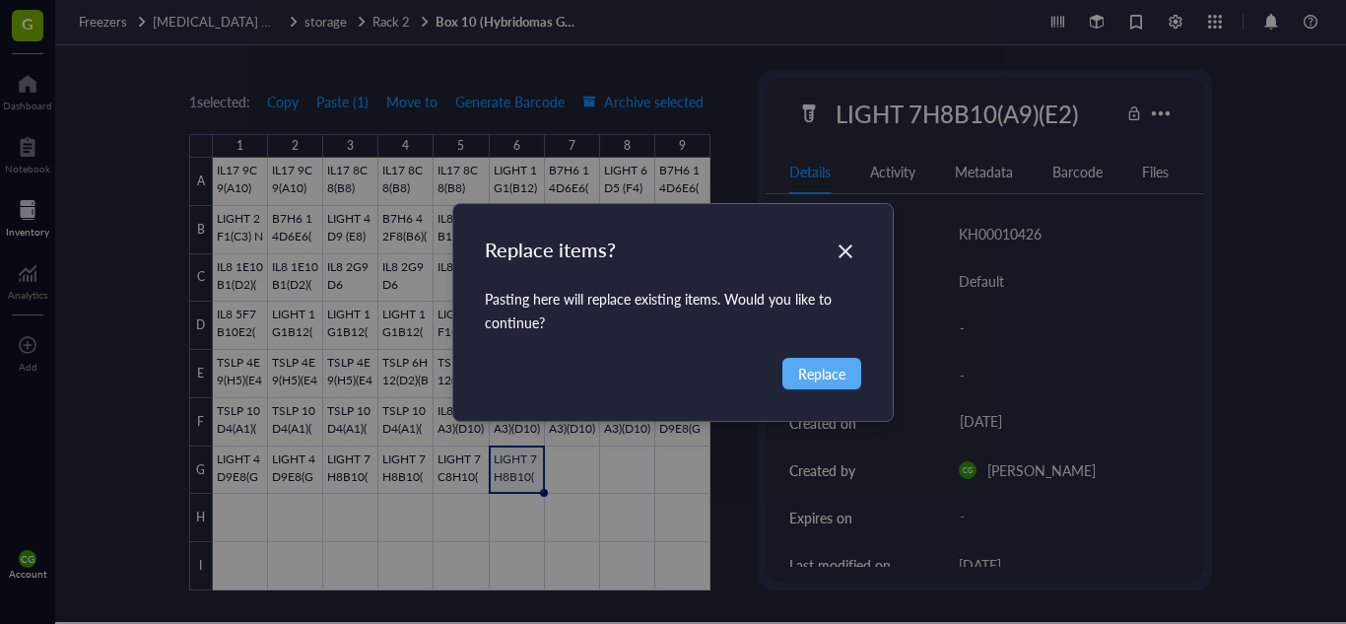
click at [807, 393] on div "Replace items? Pasting here will replace existing items. Would you like to cont…" at bounding box center [673, 312] width 440 height 217
click at [813, 390] on div "Replace items? Pasting here will replace existing items. Would you like to cont…" at bounding box center [673, 312] width 440 height 217
click at [821, 385] on button "Replace" at bounding box center [821, 374] width 79 height 32
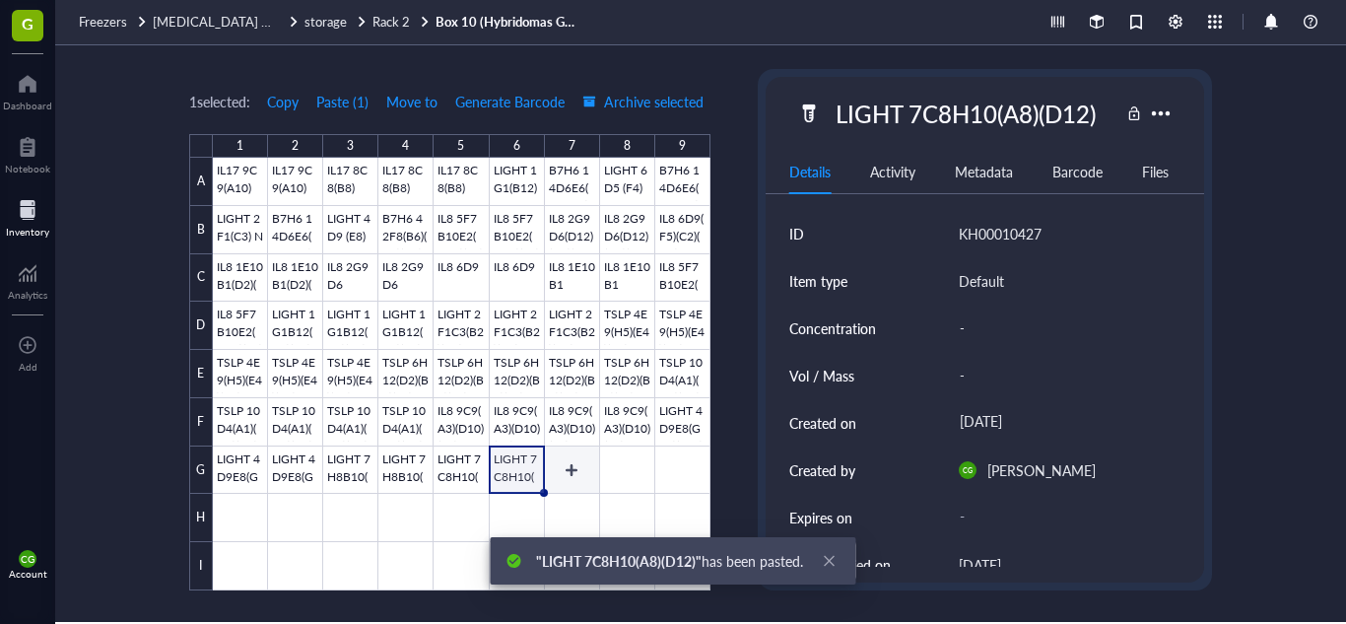
click at [575, 474] on div at bounding box center [462, 374] width 498 height 433
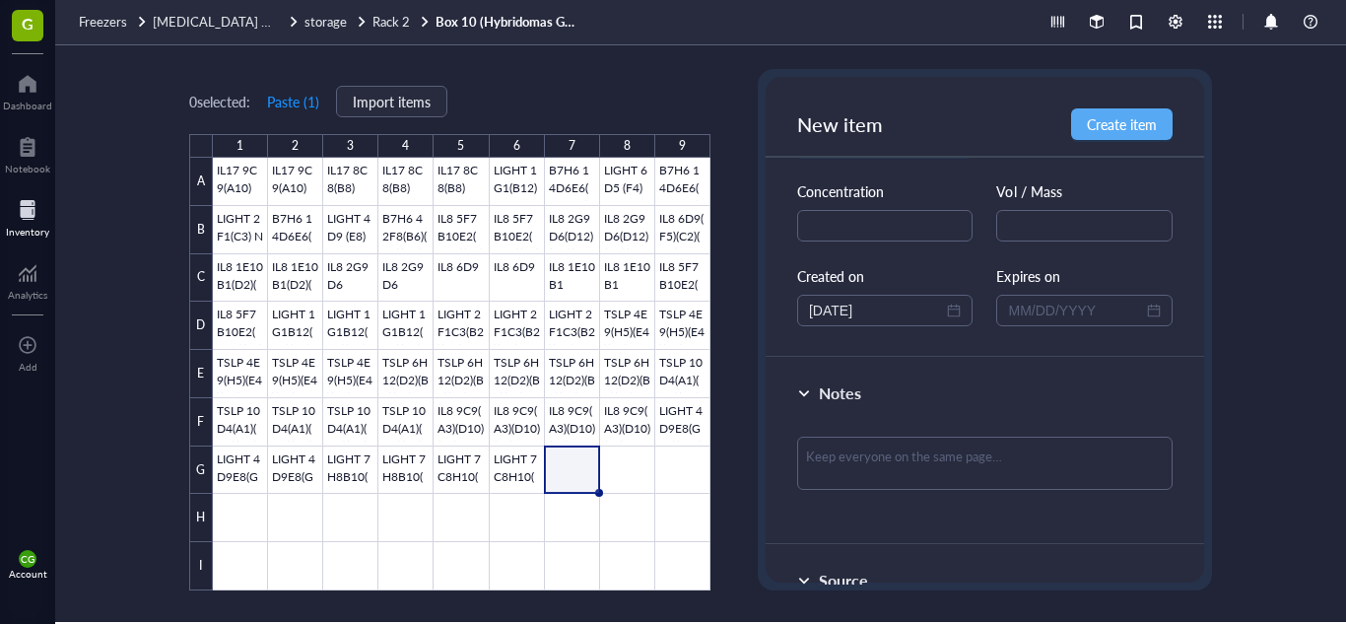
scroll to position [179, 0]
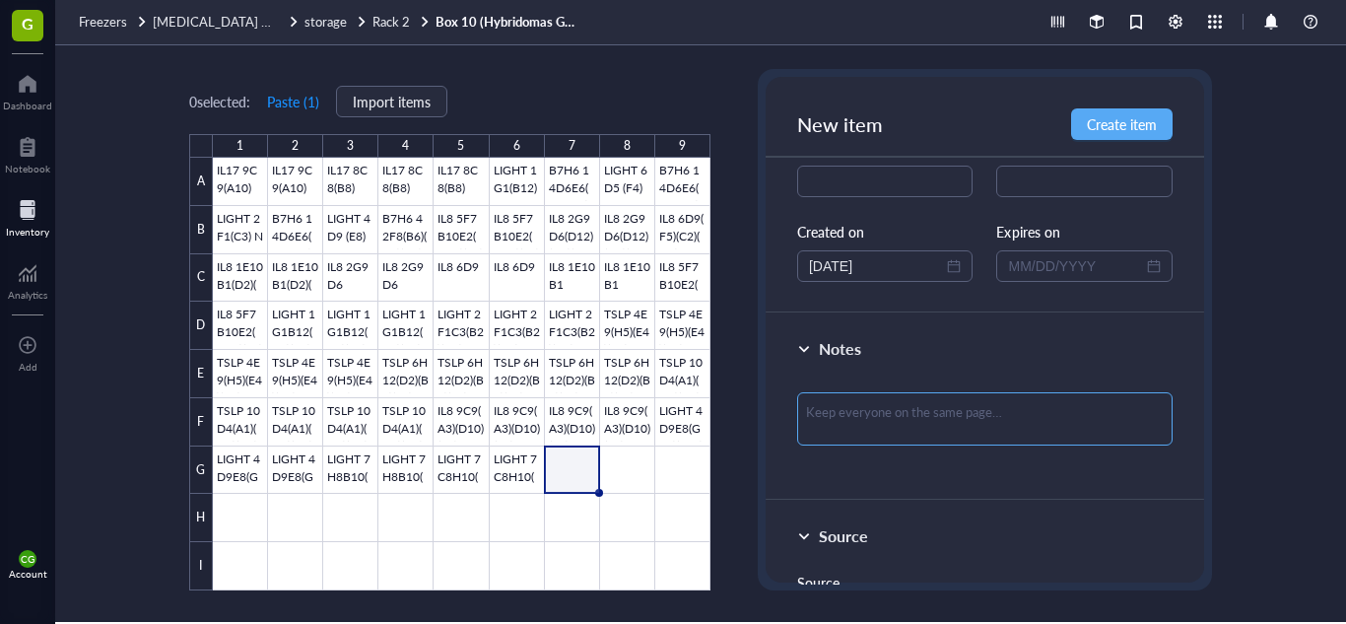
click at [955, 417] on textarea at bounding box center [984, 418] width 375 height 53
paste textarea "FROZEN: [DATE] THATI MONOCLONAL"
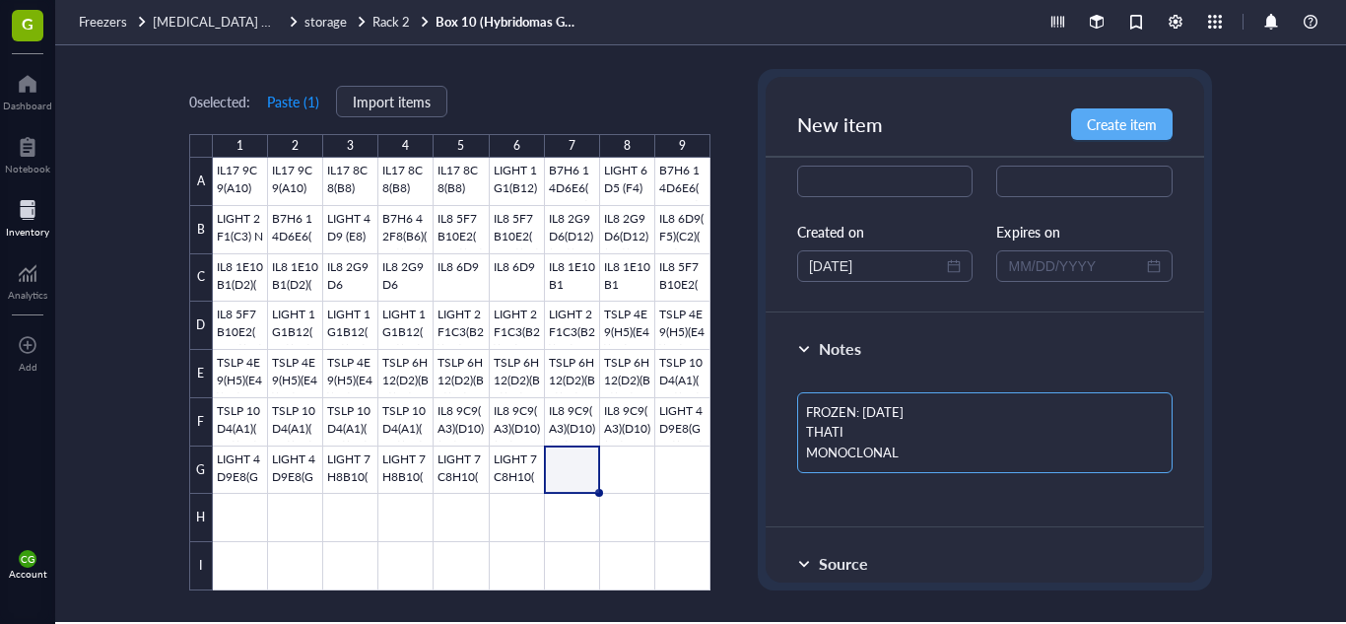
scroll to position [0, 0]
click at [897, 412] on textarea "FROZEN: [DATE] THATI MONOCLONAL" at bounding box center [984, 432] width 375 height 81
click at [1166, 117] on button "Create item" at bounding box center [1122, 124] width 102 height 32
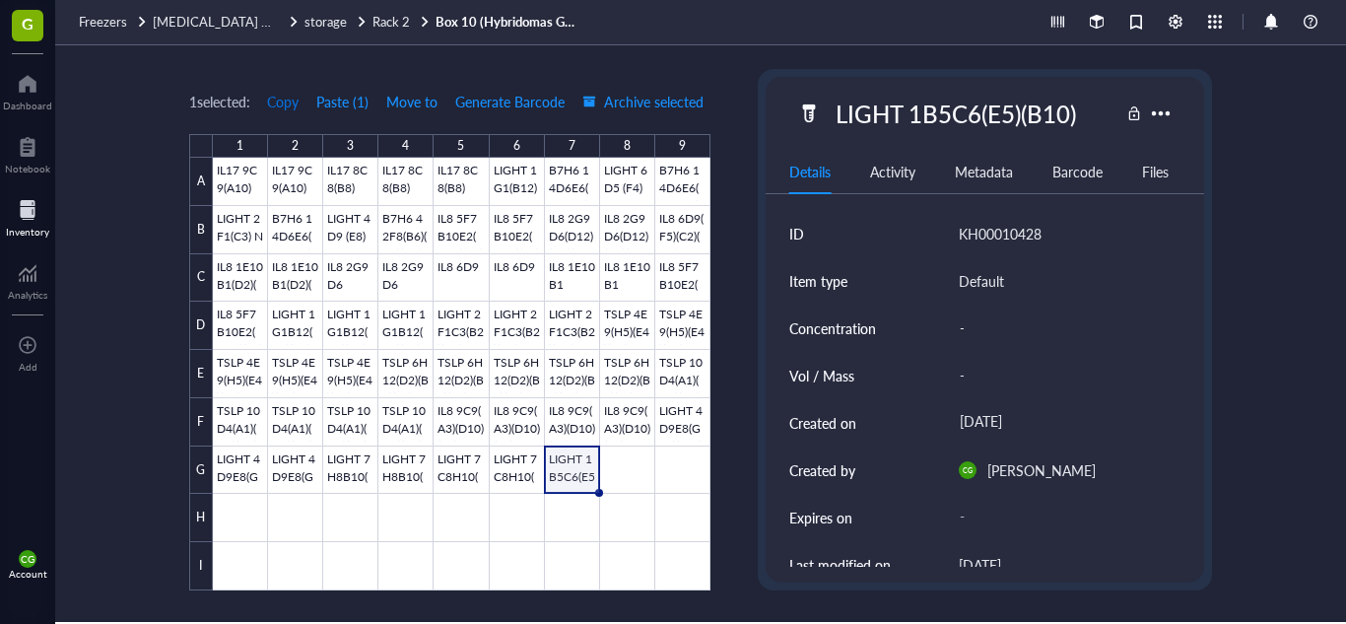
click at [289, 96] on span "Copy" at bounding box center [283, 102] width 32 height 16
click at [610, 450] on div at bounding box center [462, 374] width 498 height 433
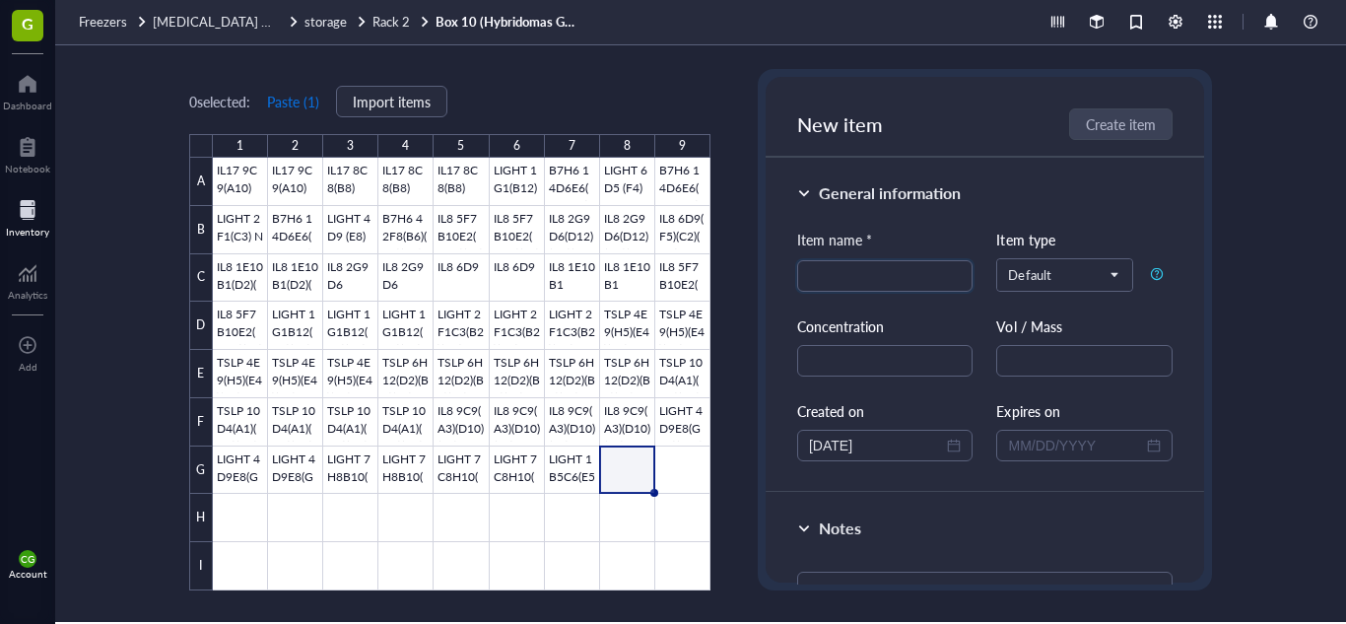
click at [317, 109] on button "Paste ( 1 )" at bounding box center [293, 102] width 54 height 32
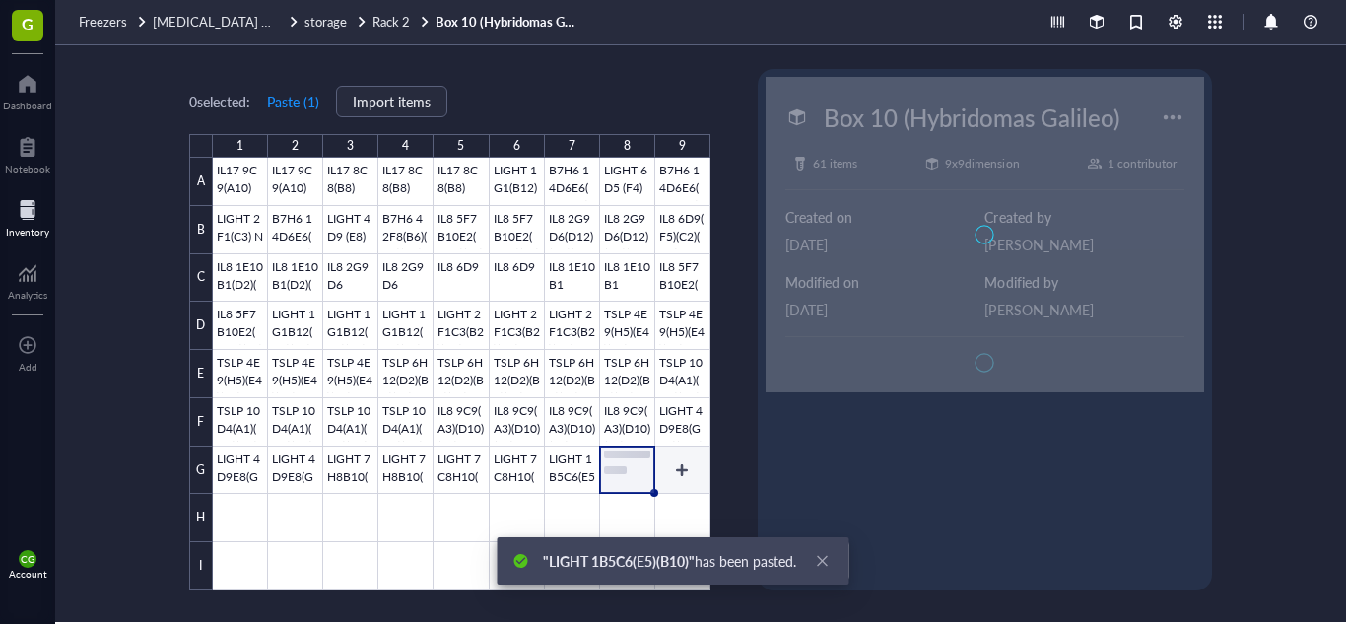
click at [688, 464] on div at bounding box center [462, 374] width 498 height 433
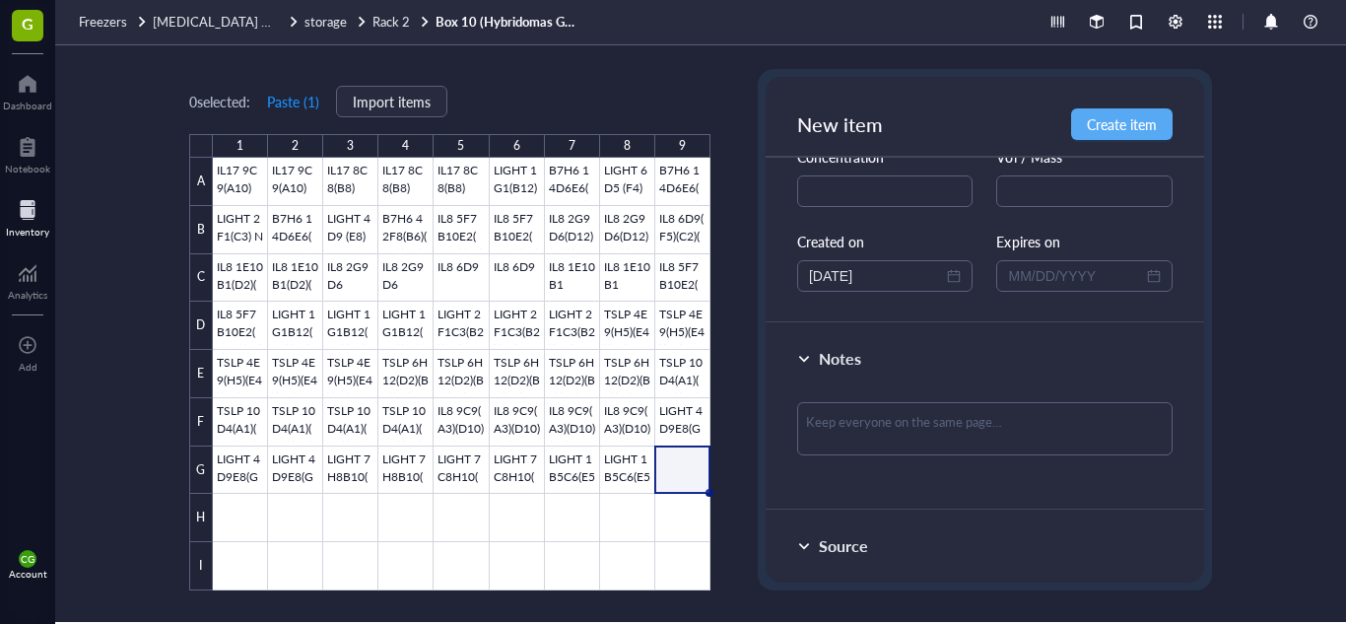
scroll to position [172, 0]
click at [1005, 414] on textarea at bounding box center [984, 425] width 375 height 53
paste textarea "FROZEN: [DATE] THATI MONOCLONAL"
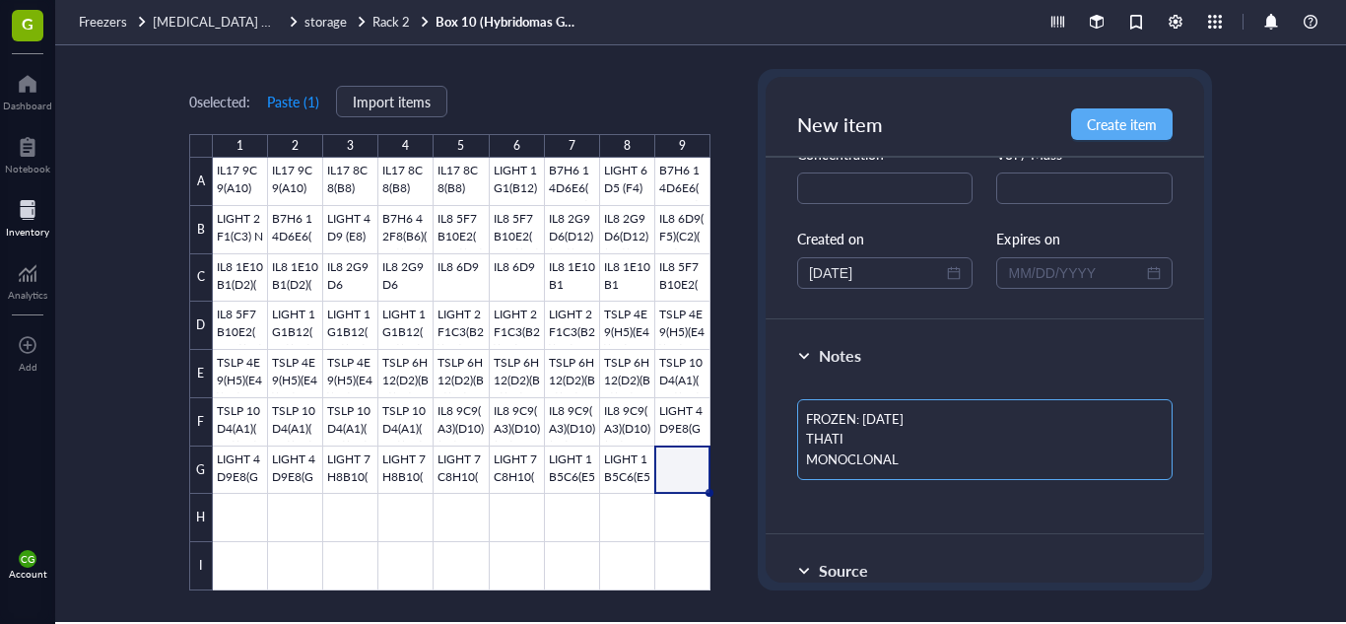
scroll to position [0, 0]
click at [924, 419] on textarea "FROZEN: [DATE] THATI MONOCLONAL" at bounding box center [984, 439] width 375 height 81
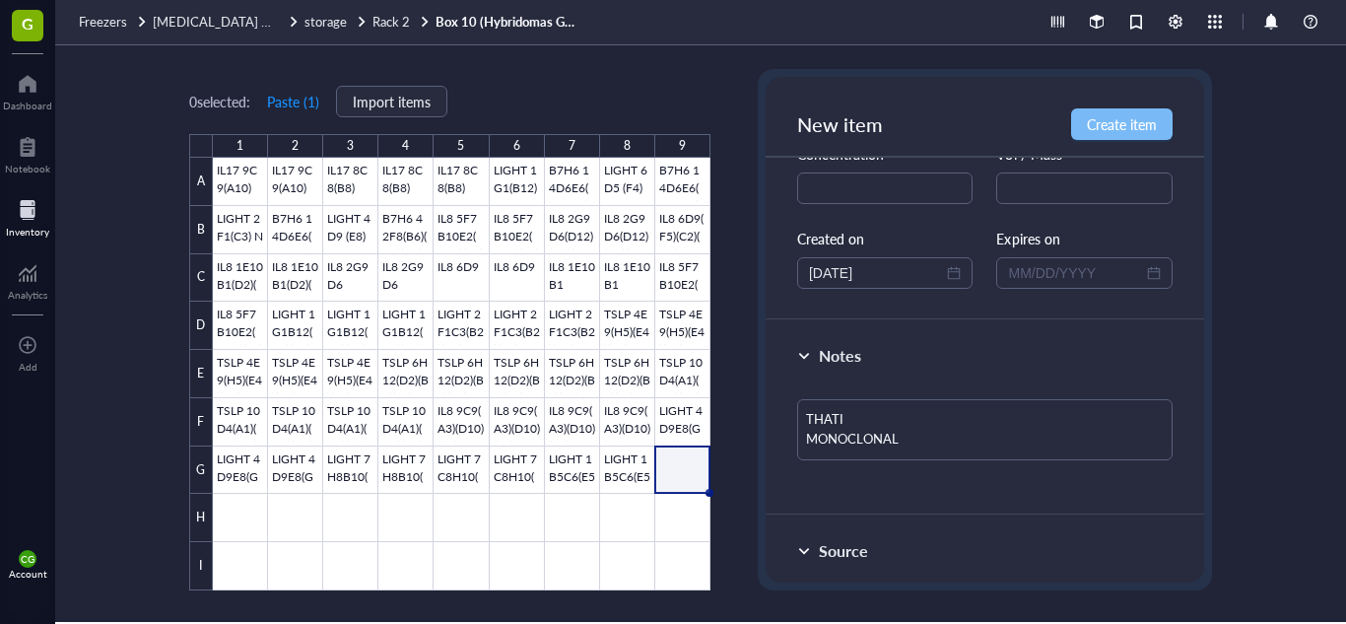
click at [1153, 136] on button "Create item" at bounding box center [1122, 124] width 102 height 32
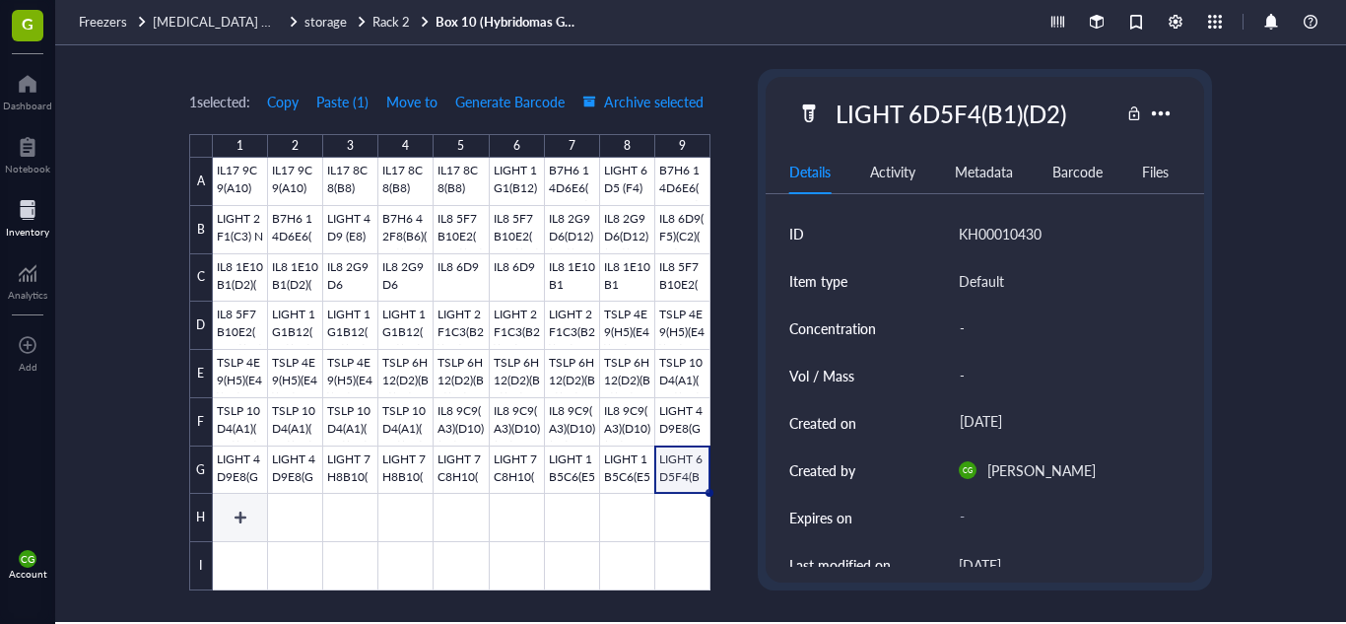
click at [242, 510] on div at bounding box center [462, 374] width 498 height 433
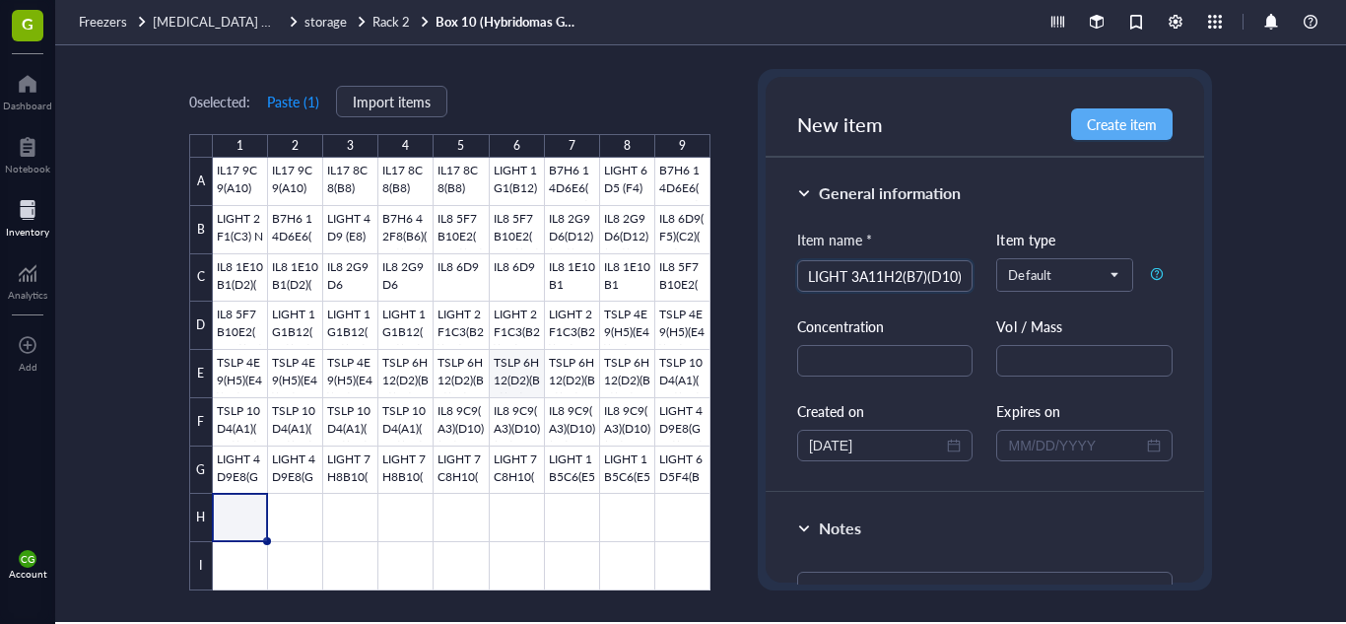
scroll to position [0, 6]
click at [860, 576] on textarea at bounding box center [984, 598] width 375 height 53
paste textarea "FROZEN: [DATE] THATI MONOCLONAL"
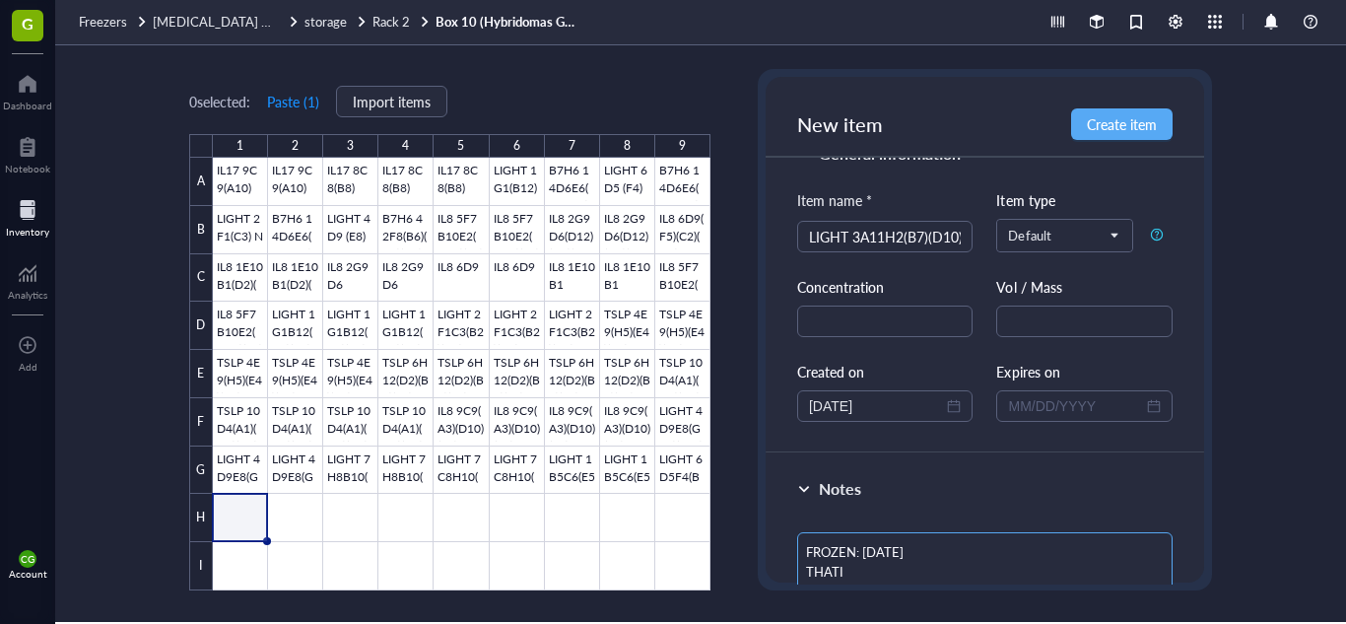
click at [898, 557] on textarea "FROZEN: [DATE] THATI MONOCLONAL" at bounding box center [984, 572] width 375 height 81
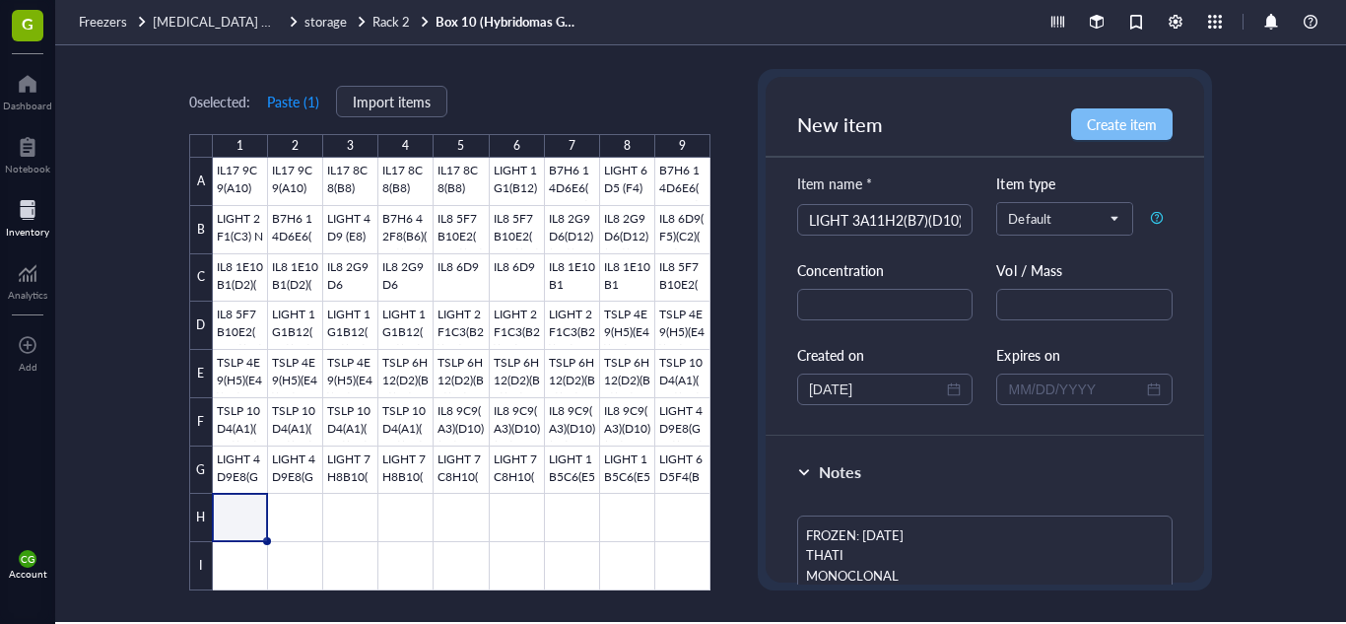
click at [1134, 124] on span "Create item" at bounding box center [1122, 124] width 70 height 16
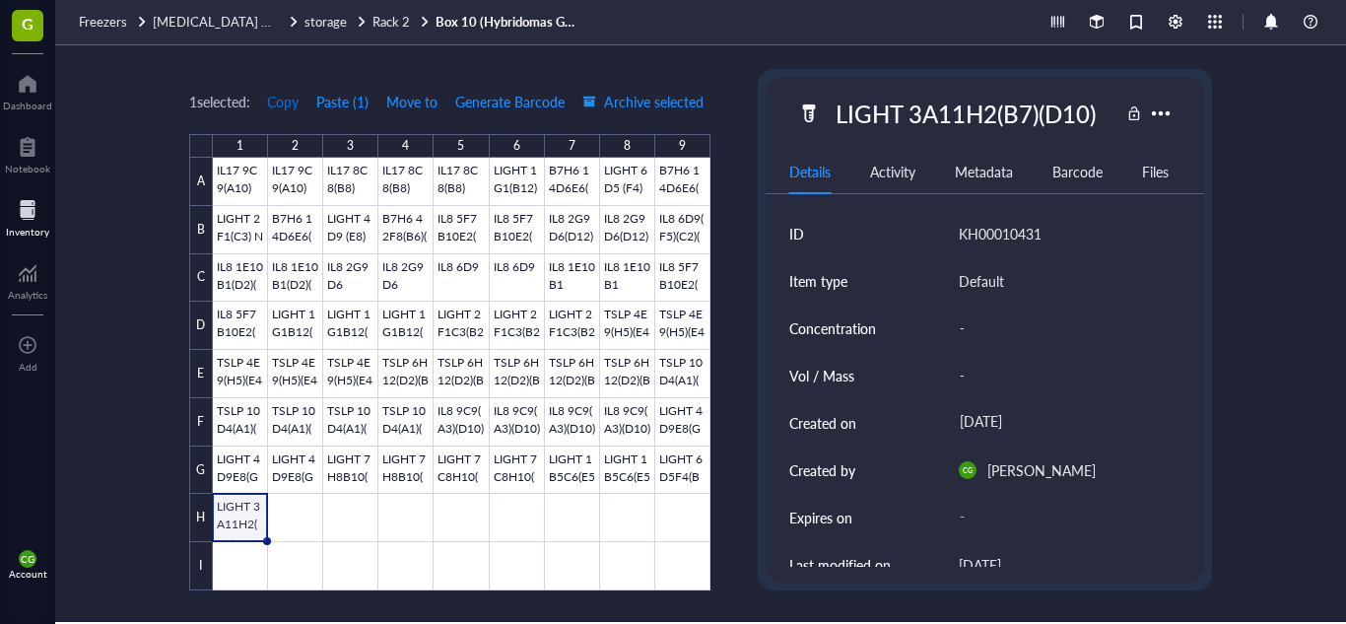
click at [294, 104] on span "Copy" at bounding box center [283, 102] width 32 height 16
click at [293, 527] on div at bounding box center [462, 374] width 498 height 433
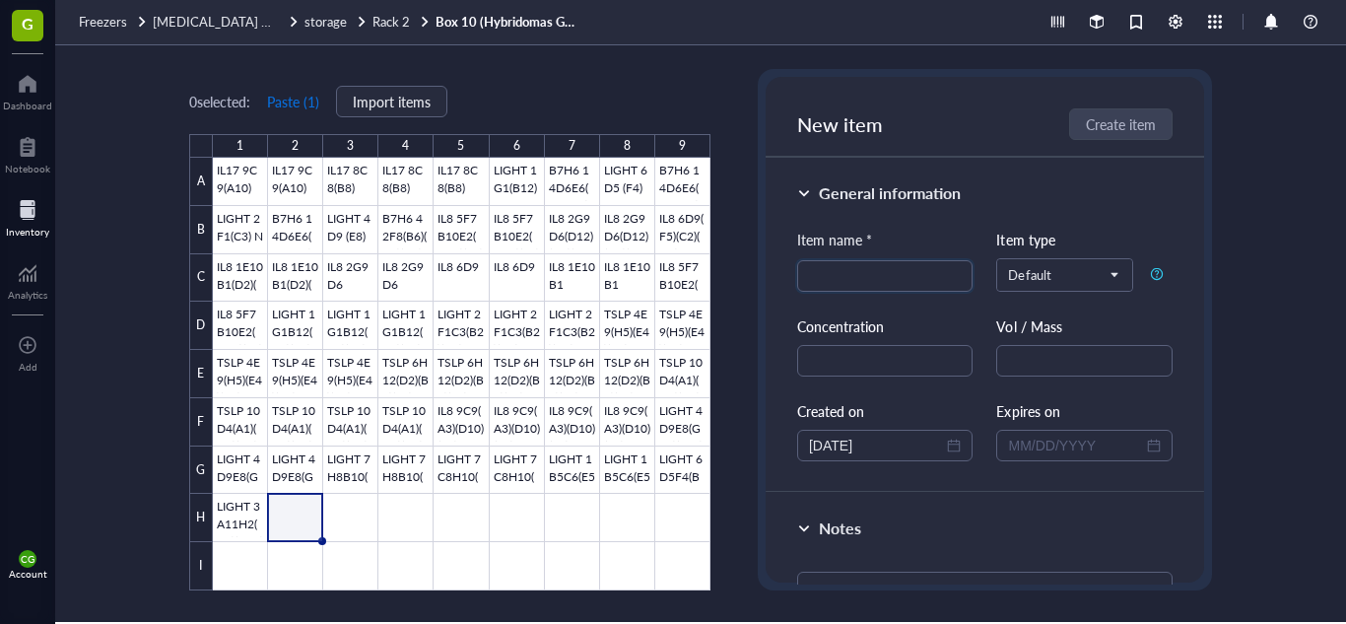
click at [313, 104] on button "Paste ( 1 )" at bounding box center [293, 102] width 54 height 32
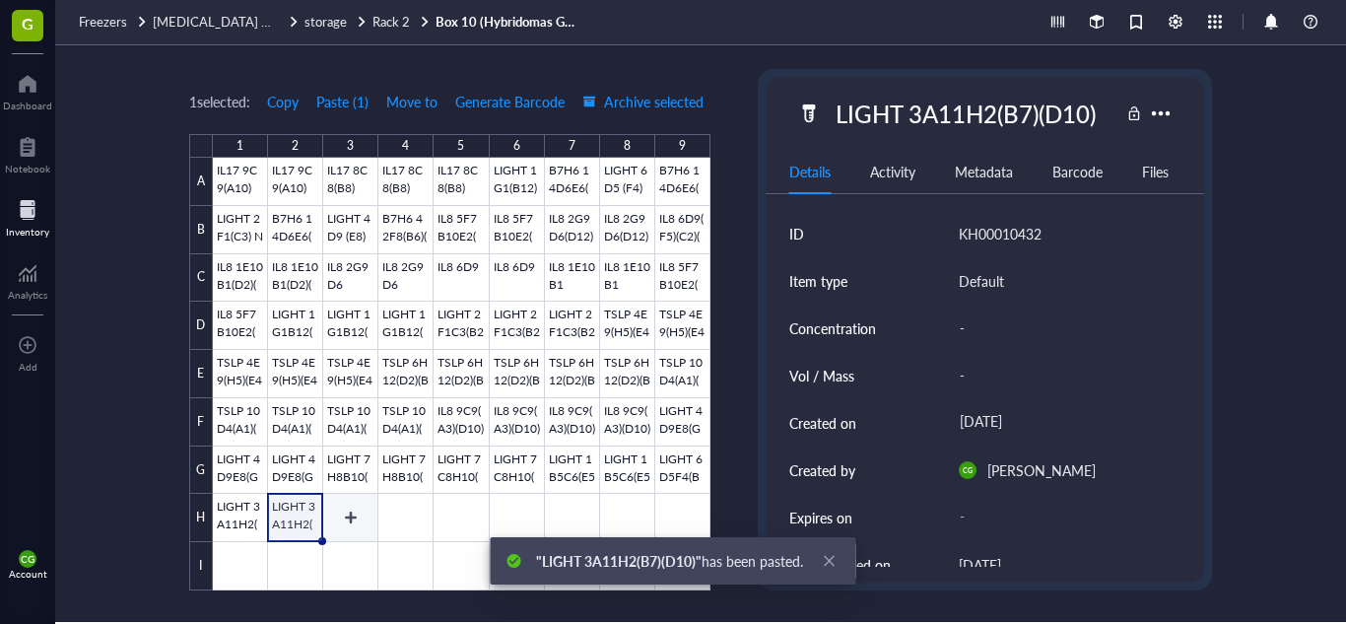
click at [350, 520] on div at bounding box center [462, 374] width 498 height 433
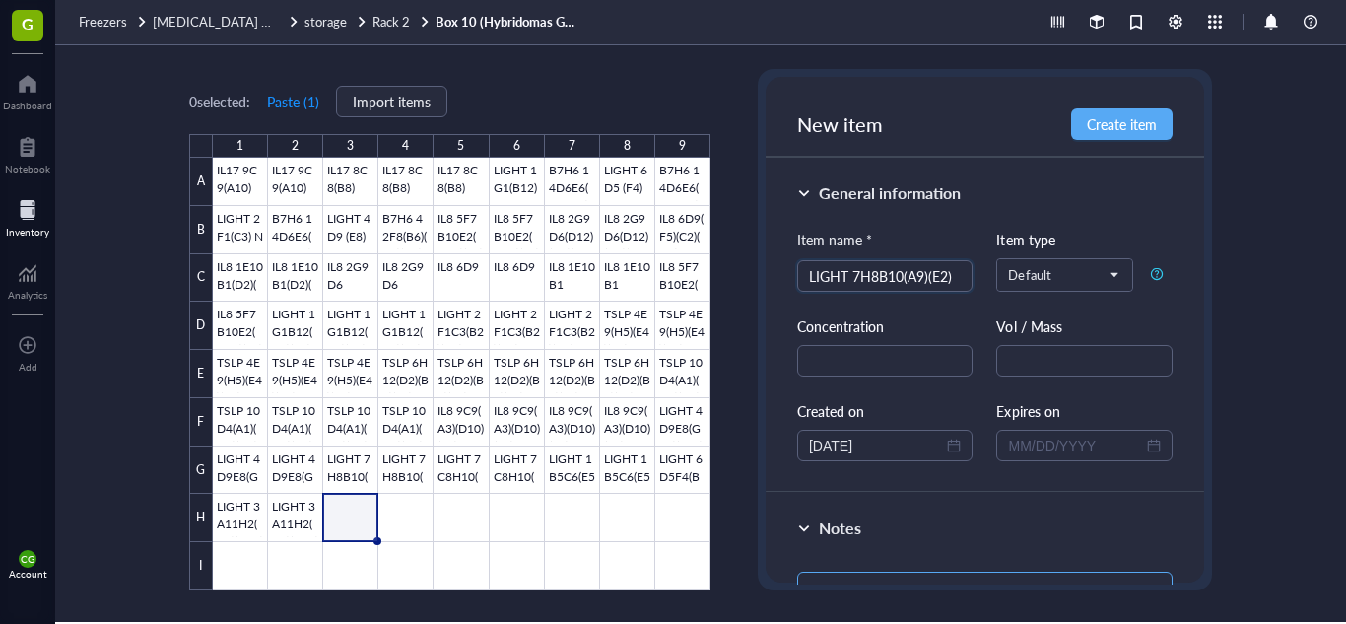
click at [822, 575] on textarea at bounding box center [984, 598] width 375 height 53
paste textarea "FROZEN: [DATE] THATI MONOCLONAL"
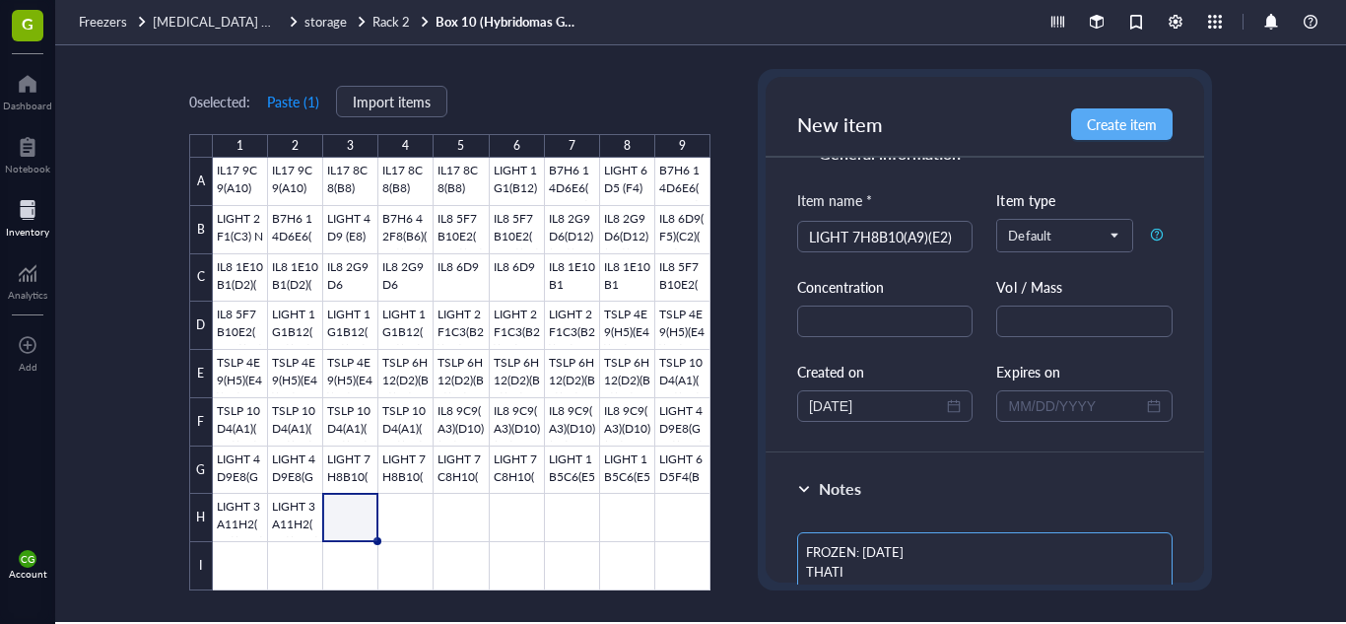
click at [872, 550] on textarea "FROZEN: [DATE] THATI MONOCLONAL" at bounding box center [984, 572] width 375 height 81
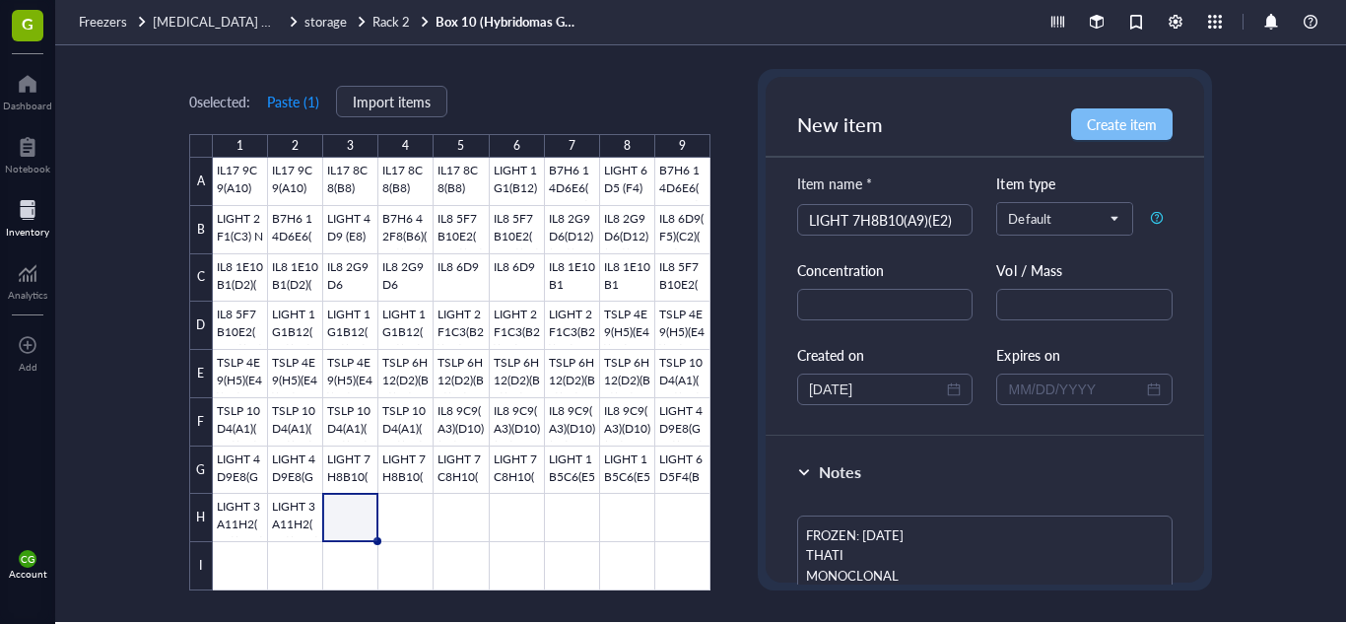
click at [1124, 136] on button "Create item" at bounding box center [1122, 124] width 102 height 32
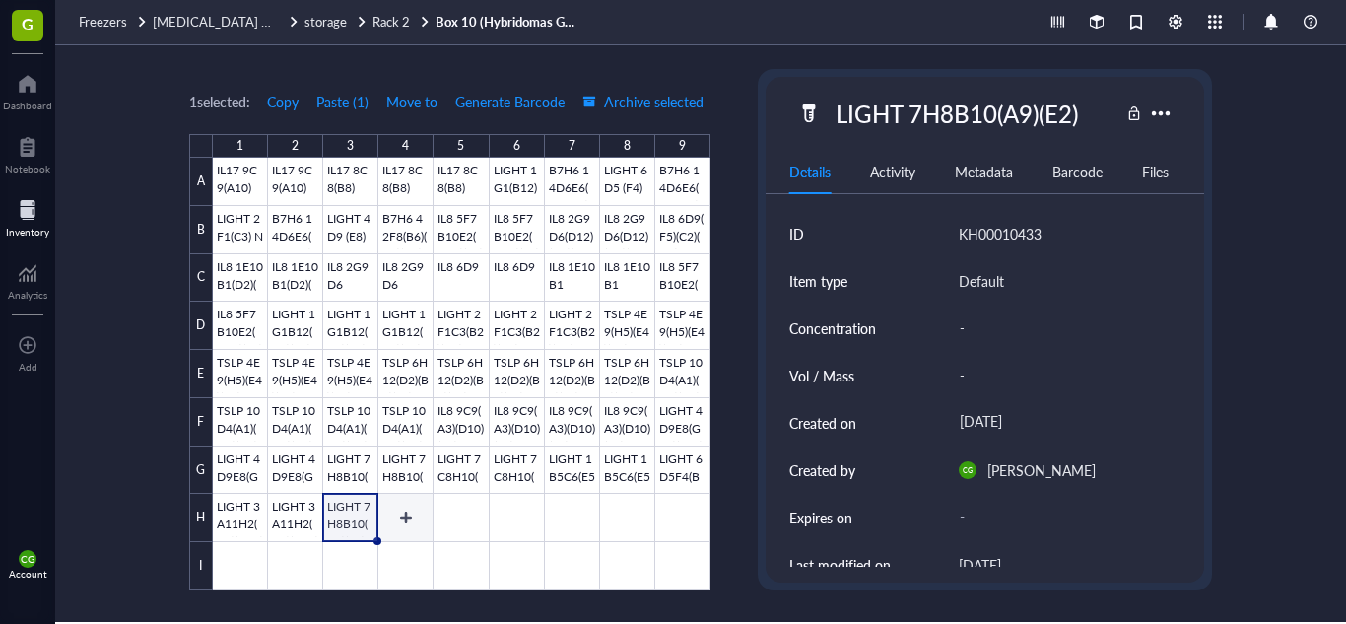
click at [405, 525] on div at bounding box center [462, 374] width 498 height 433
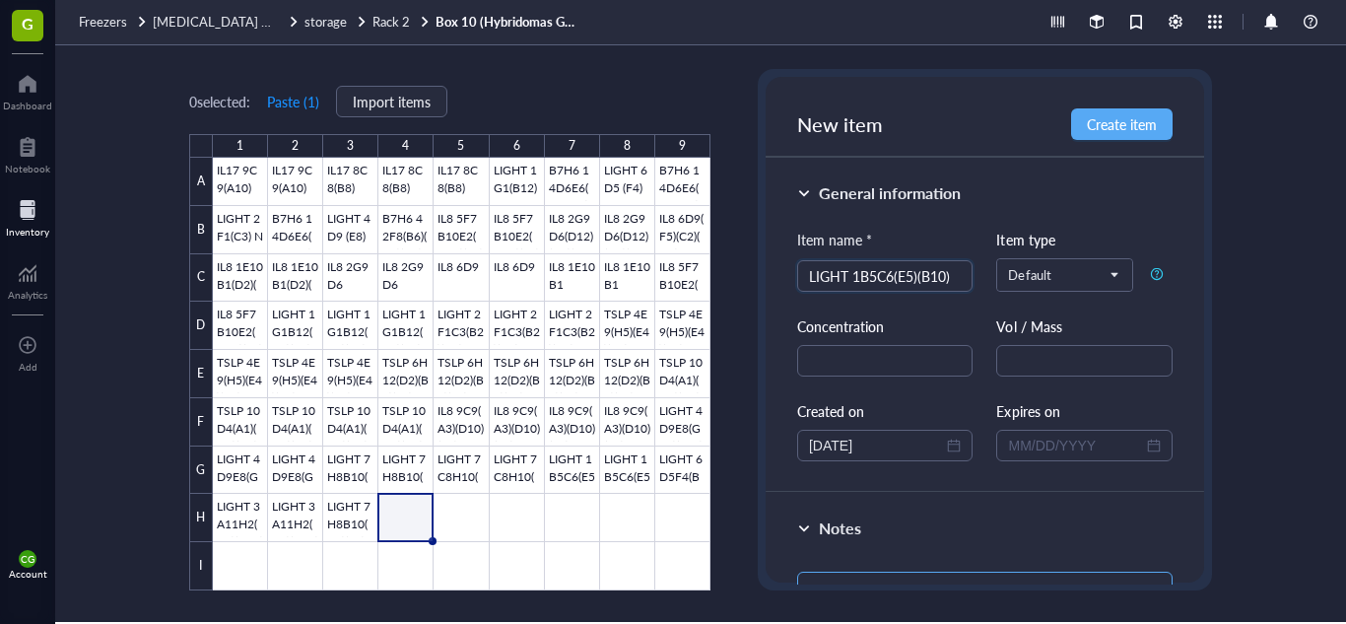
click at [876, 578] on textarea at bounding box center [984, 598] width 375 height 53
paste textarea "FROZEN: [DATE] THATI MONOCLONAL"
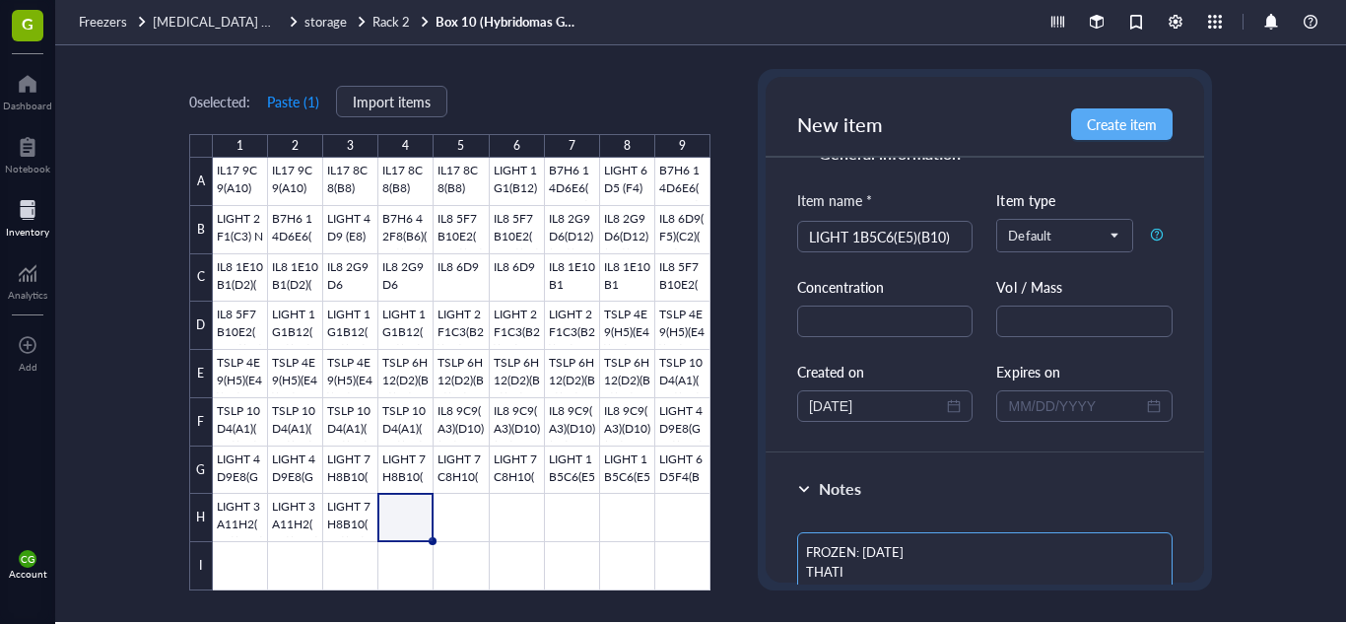
click at [874, 551] on textarea "FROZEN: [DATE] THATI MONOCLONAL" at bounding box center [984, 572] width 375 height 81
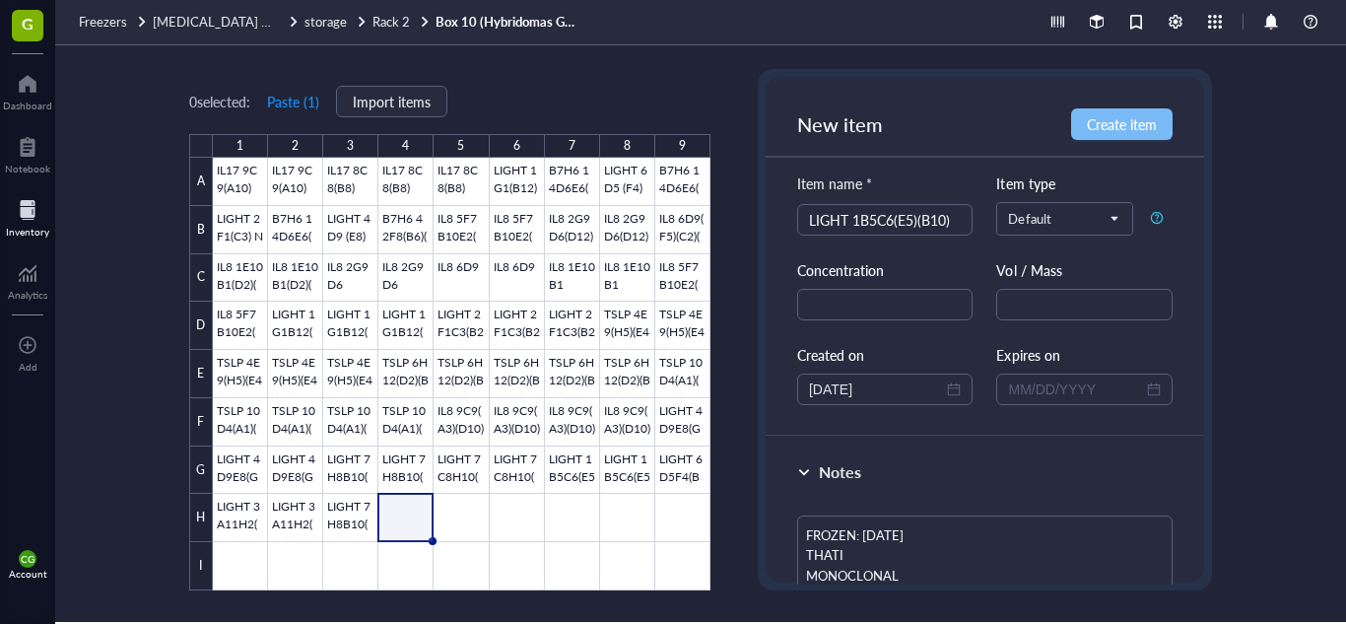
click at [1121, 122] on span "Create item" at bounding box center [1122, 124] width 70 height 16
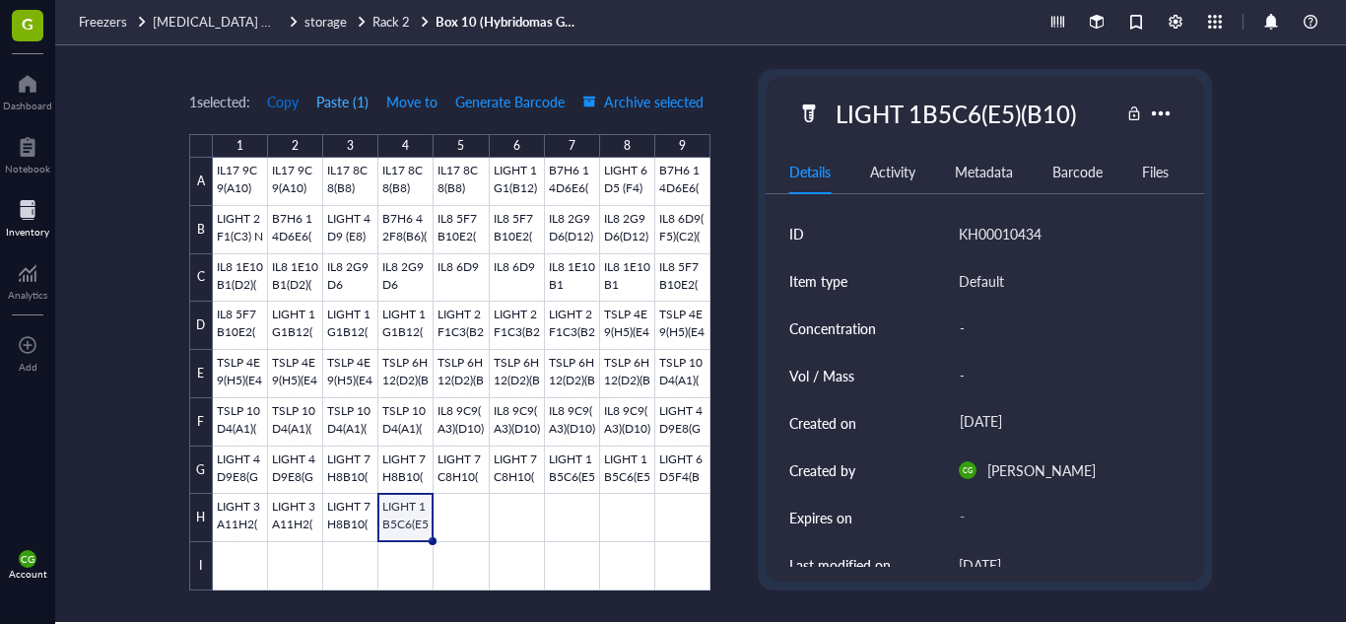
click at [276, 100] on span "Copy" at bounding box center [283, 102] width 32 height 16
click at [447, 498] on div at bounding box center [462, 374] width 498 height 433
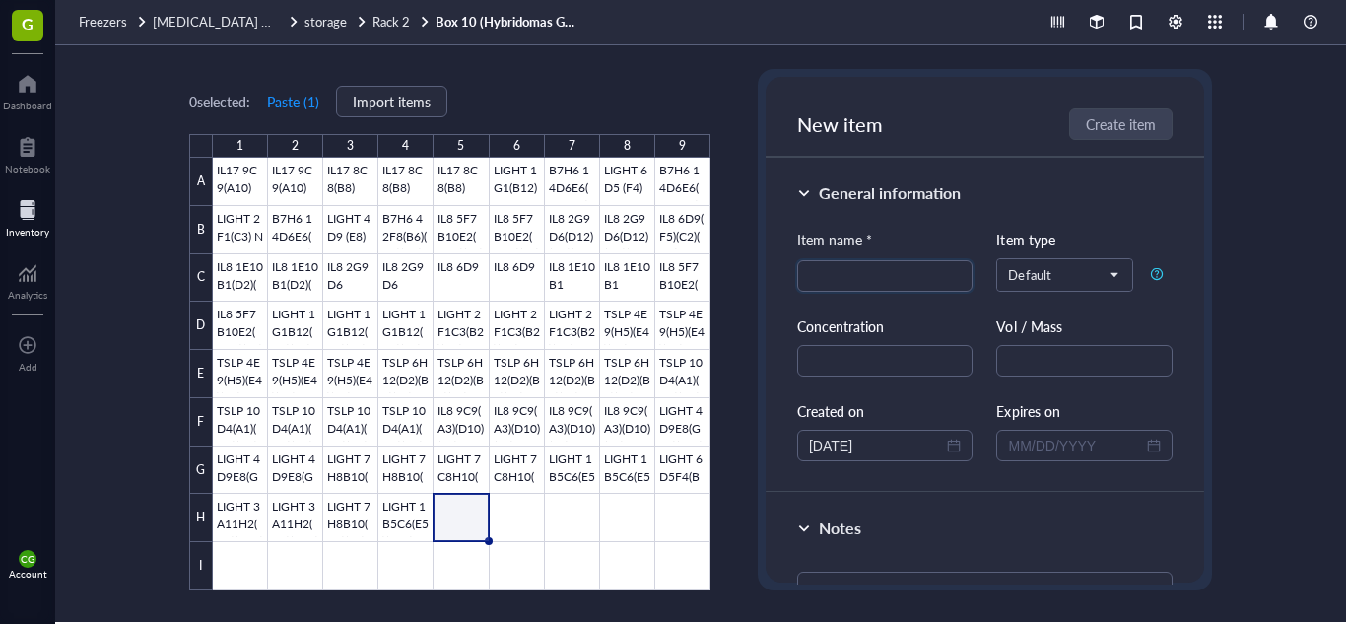
click at [310, 118] on div "0 selected: Paste ( 1 ) Import items 1 2 3 4 5 6 7 8 9 A B C D E F G H I IL17 9…" at bounding box center [449, 329] width 521 height 521
click at [308, 113] on button "Paste ( 1 )" at bounding box center [293, 102] width 54 height 32
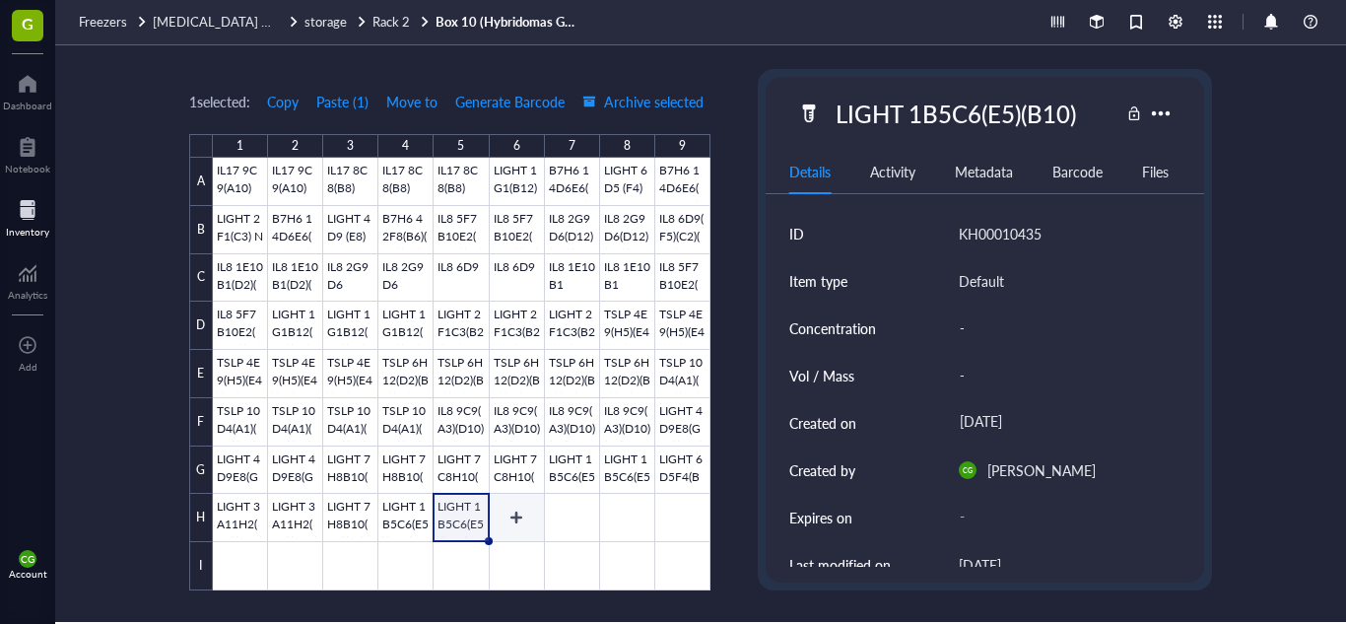
click at [510, 505] on div at bounding box center [462, 374] width 498 height 433
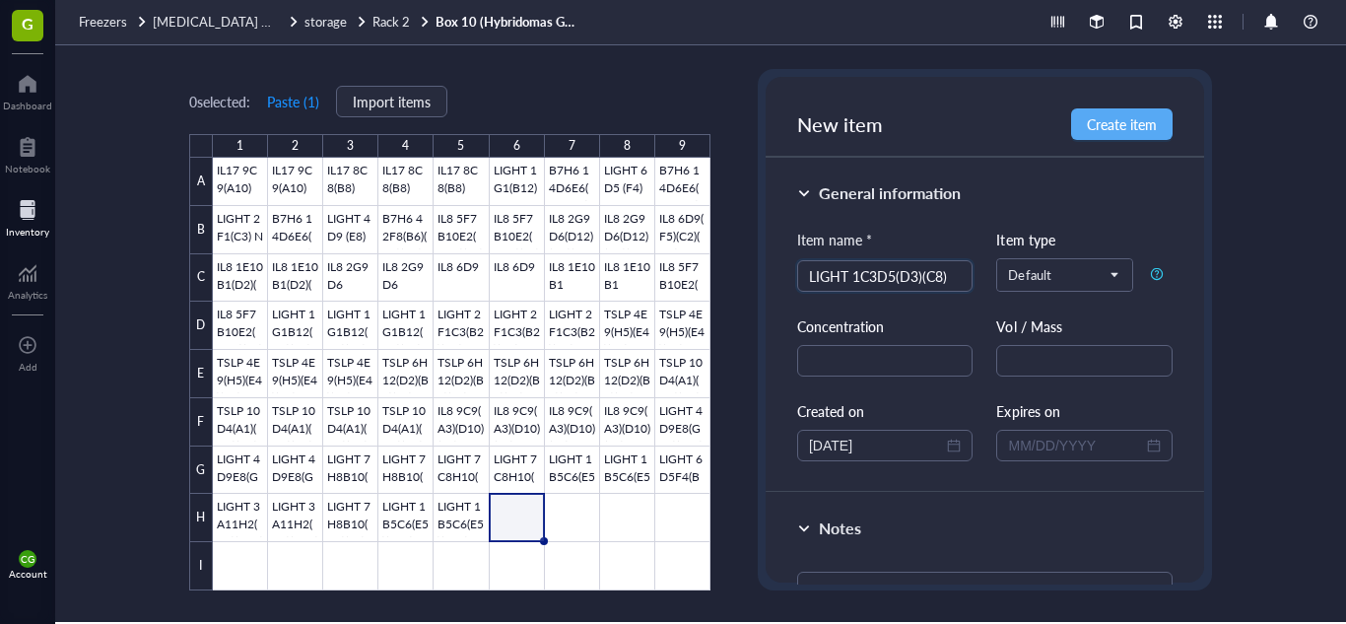
scroll to position [268, 0]
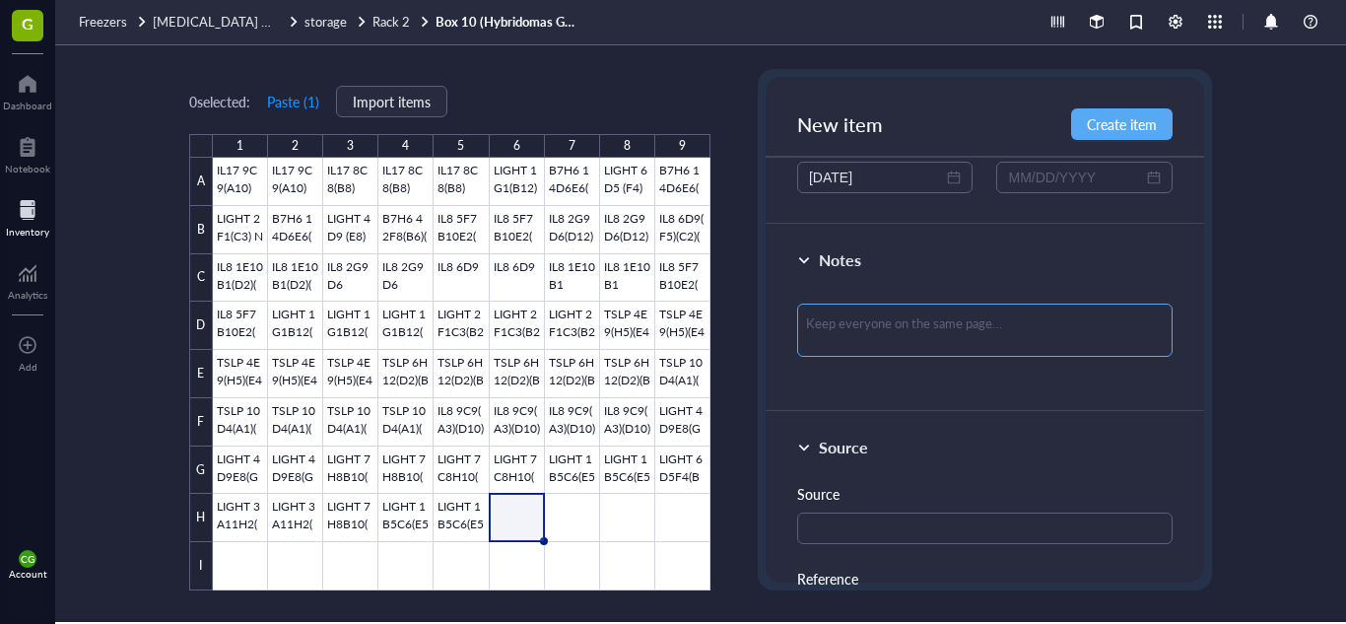
click at [854, 349] on textarea at bounding box center [984, 330] width 375 height 53
paste textarea "FROZEN: [DATE] THATI MONOCLONAL"
click at [874, 320] on textarea "FROZEN: [DATE] THATI MONOCLONAL" at bounding box center [984, 344] width 375 height 81
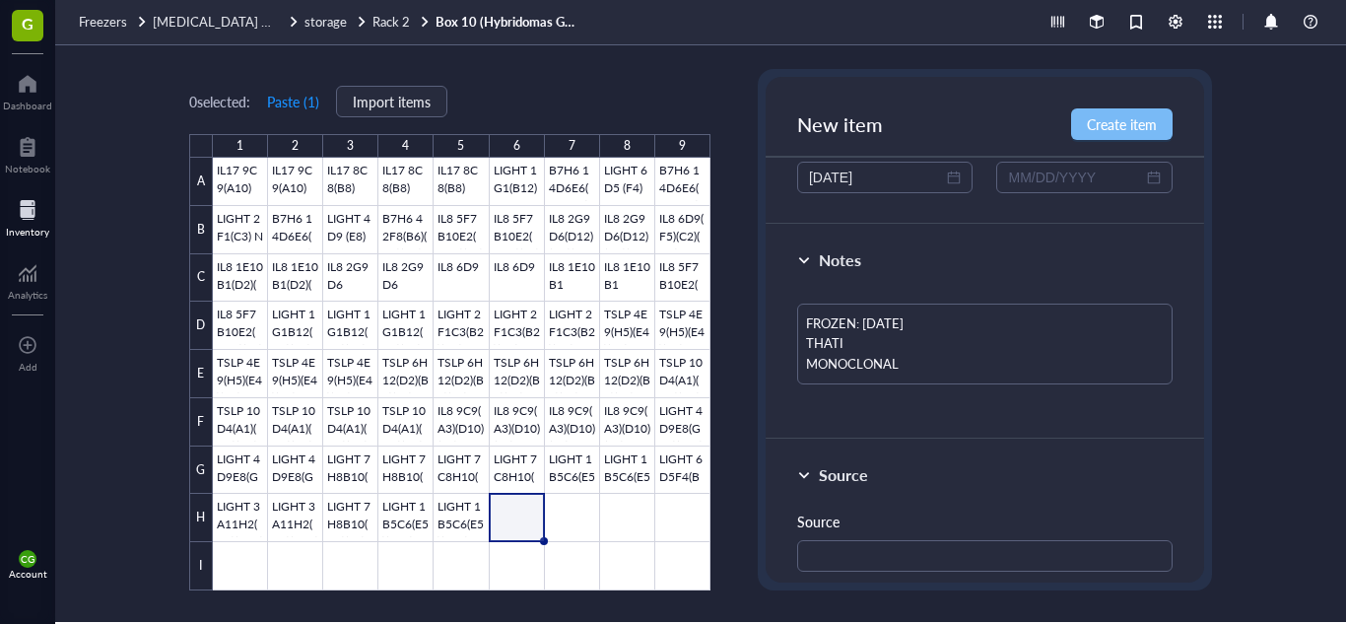
click at [1110, 123] on span "Create item" at bounding box center [1122, 124] width 70 height 16
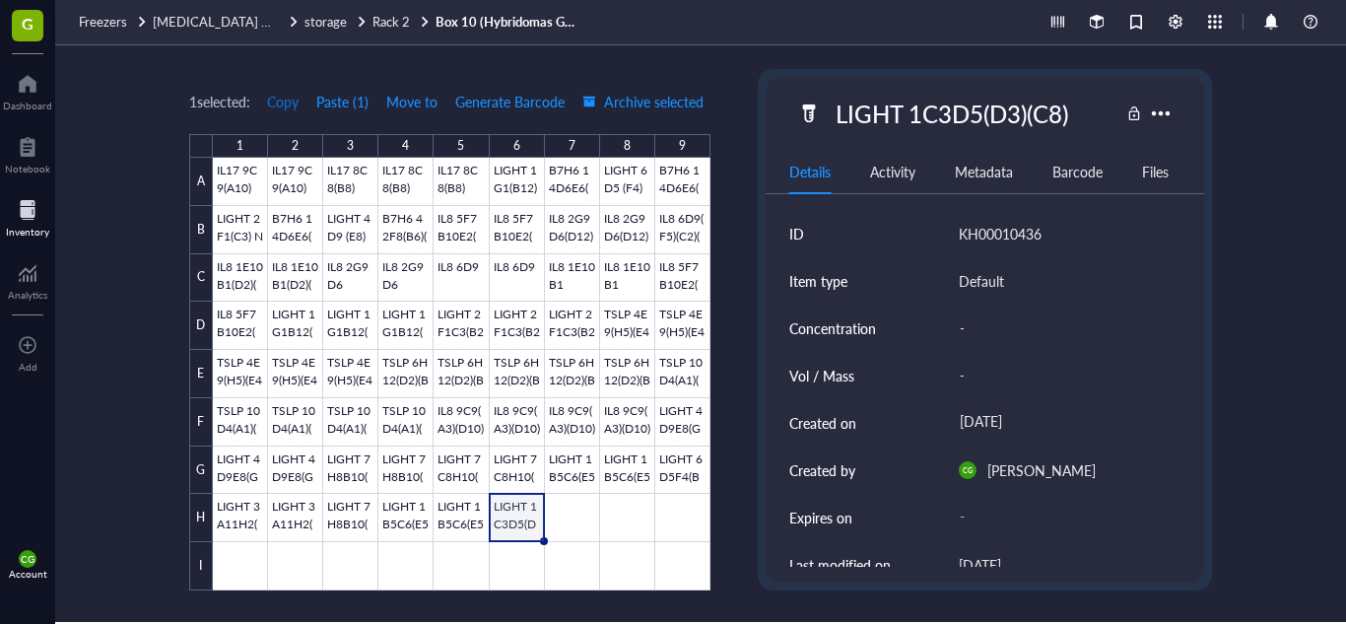
click at [291, 108] on span "Copy" at bounding box center [283, 102] width 32 height 16
click at [561, 504] on div at bounding box center [462, 374] width 498 height 433
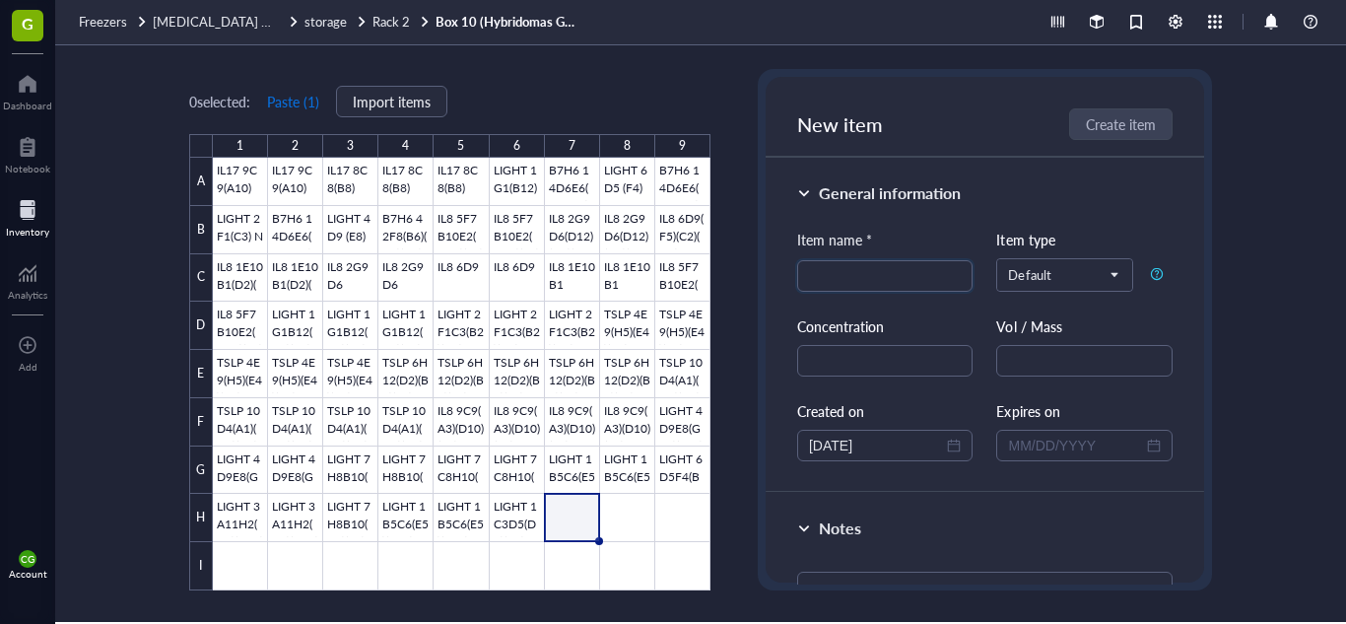
click at [296, 108] on button "Paste ( 1 )" at bounding box center [293, 102] width 54 height 32
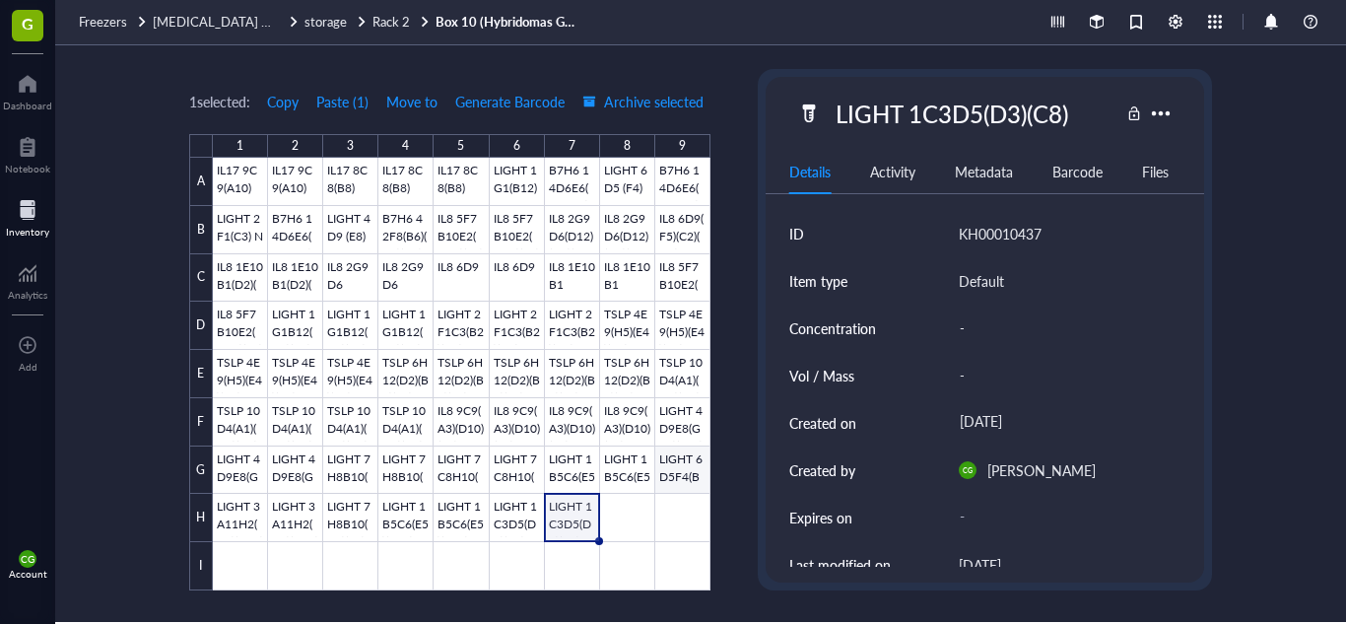
click at [681, 476] on div at bounding box center [462, 374] width 498 height 433
click at [299, 105] on span "Copy" at bounding box center [283, 102] width 32 height 16
click at [670, 508] on div at bounding box center [462, 374] width 498 height 433
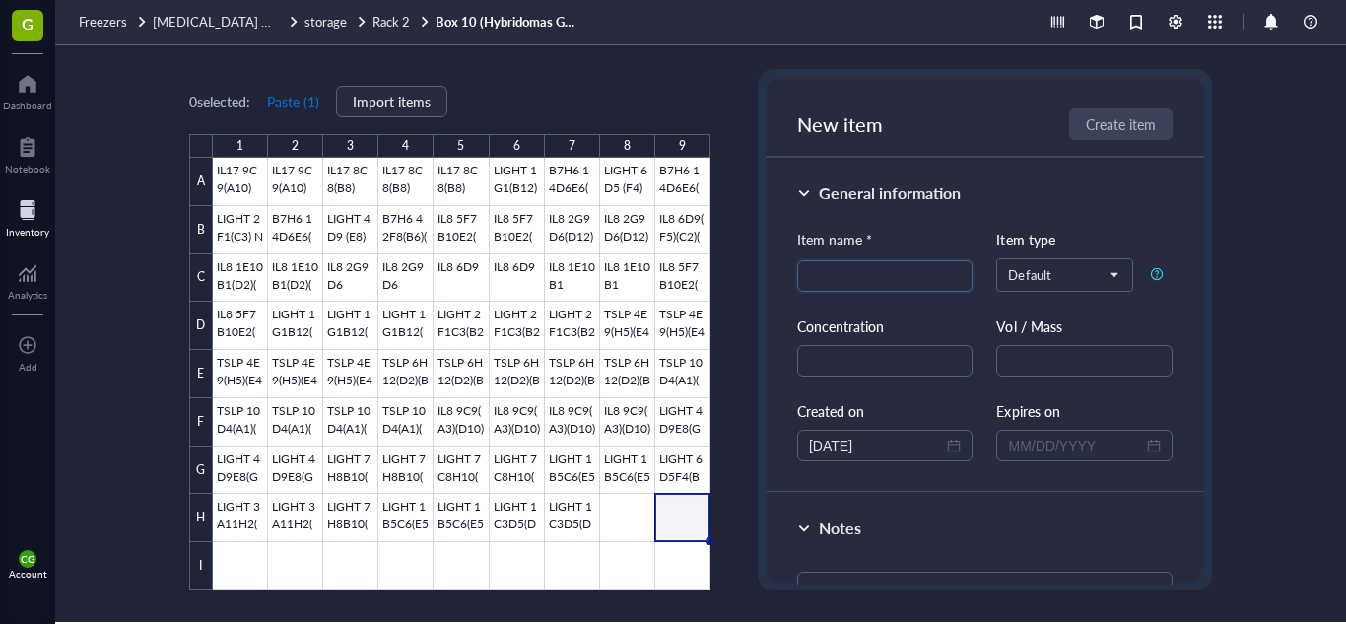
click at [290, 92] on button "Paste ( 1 )" at bounding box center [293, 102] width 54 height 32
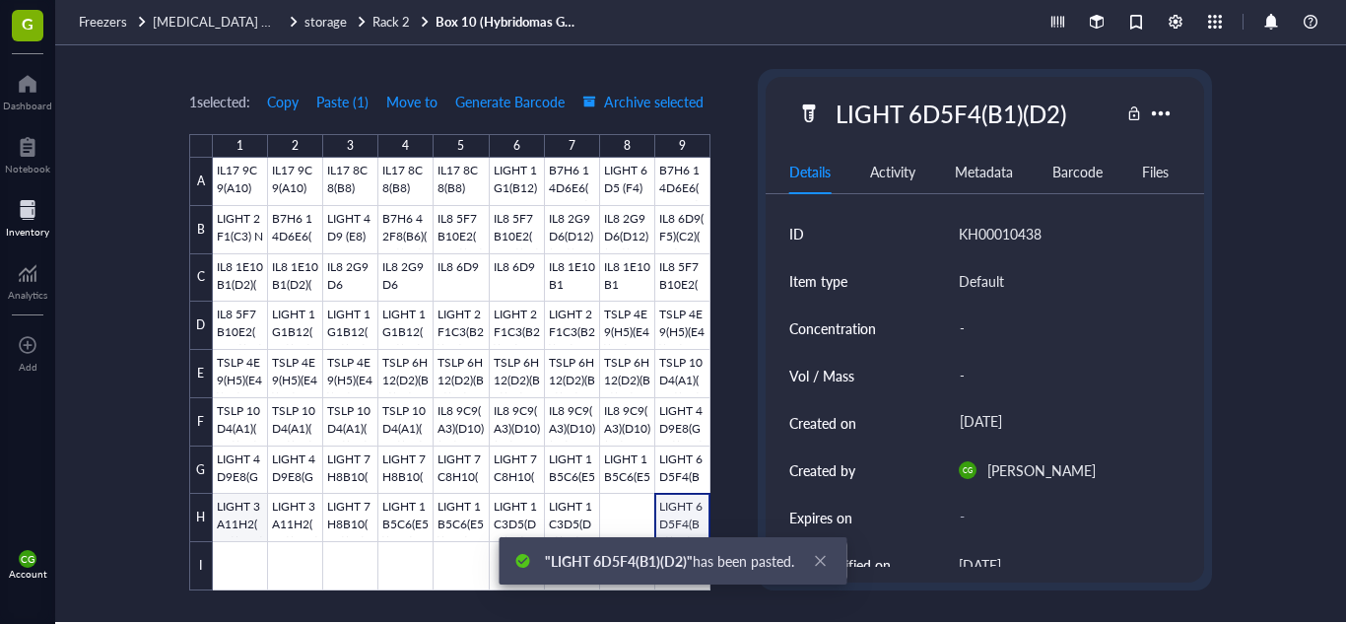
click at [232, 523] on div at bounding box center [462, 374] width 498 height 433
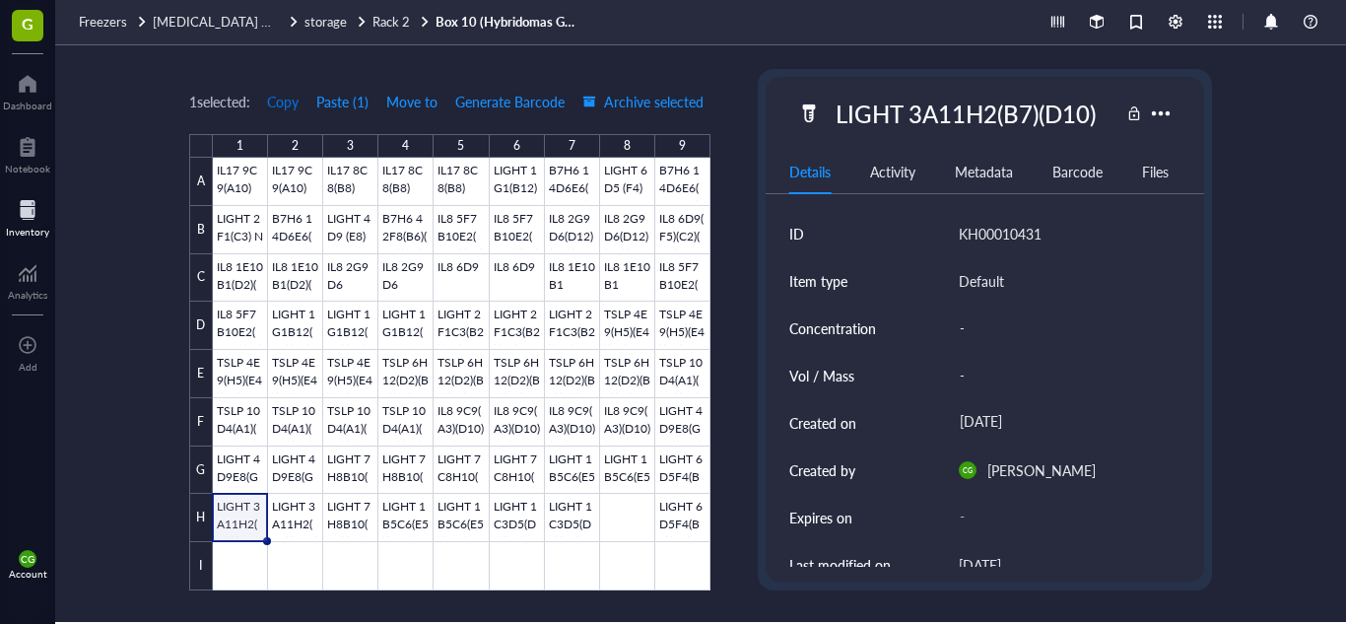
click at [281, 102] on span "Copy" at bounding box center [283, 102] width 32 height 16
click at [239, 551] on div at bounding box center [462, 374] width 498 height 433
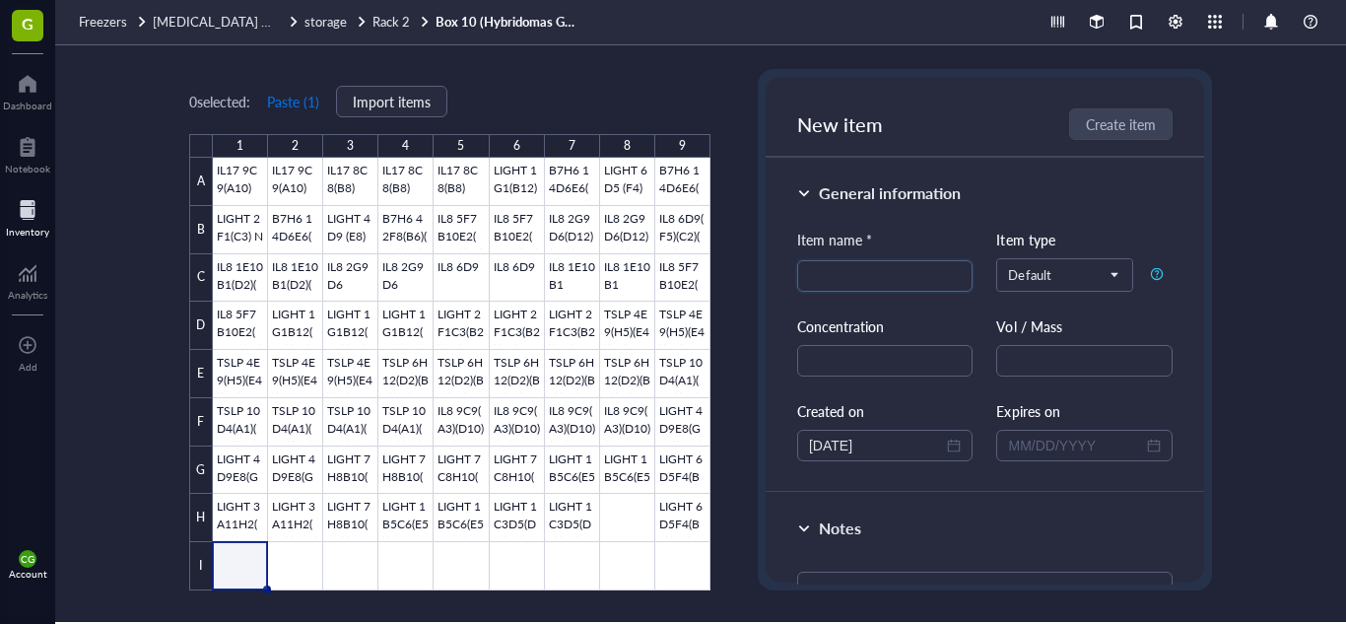
click at [306, 102] on button "Paste ( 1 )" at bounding box center [293, 102] width 54 height 32
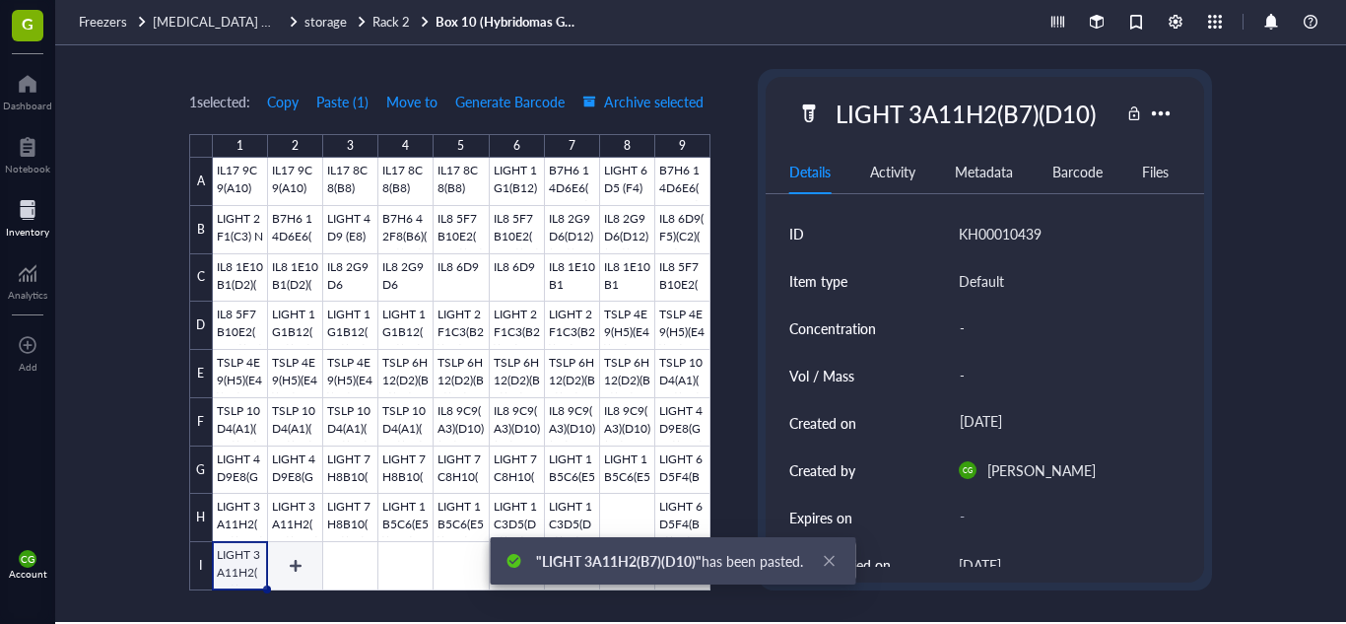
click at [297, 553] on div at bounding box center [462, 374] width 498 height 433
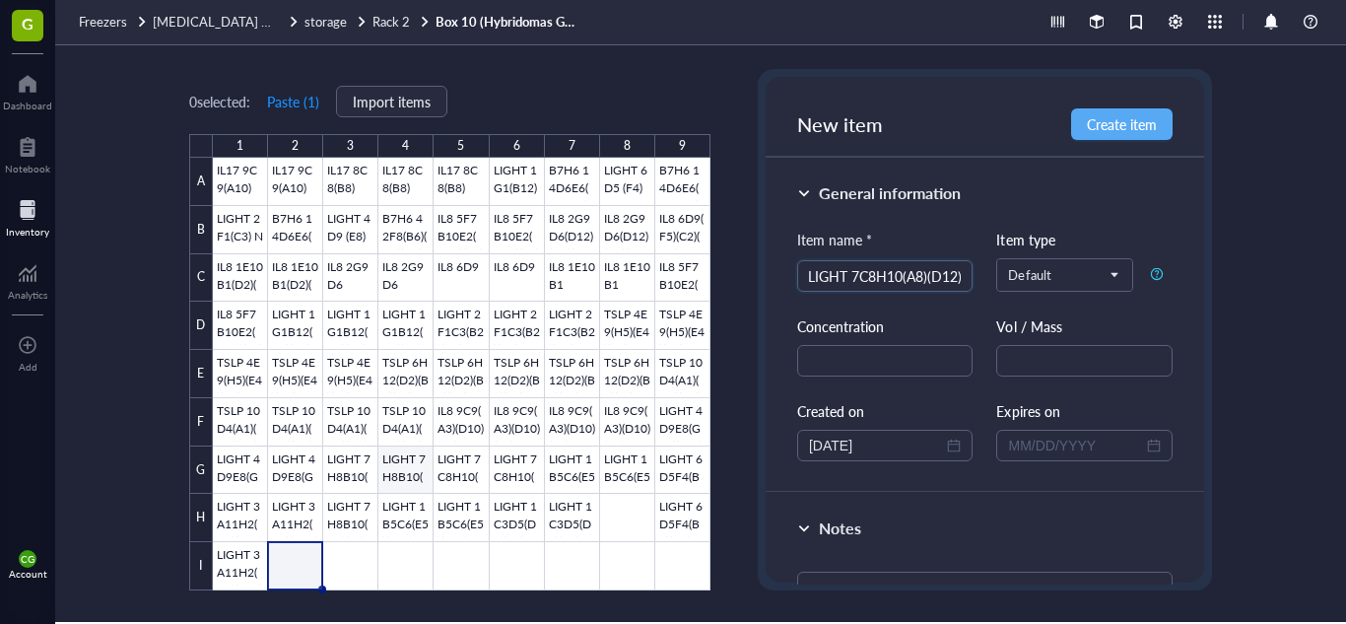
scroll to position [0, 6]
click at [826, 584] on div "New item Create item General information Item name * LIGHT 7C8H10(A8)(D12) LIGH…" at bounding box center [985, 329] width 454 height 521
click at [832, 579] on textarea at bounding box center [984, 598] width 375 height 53
paste textarea "FROZEN: [DATE] THATI MONOCLONAL"
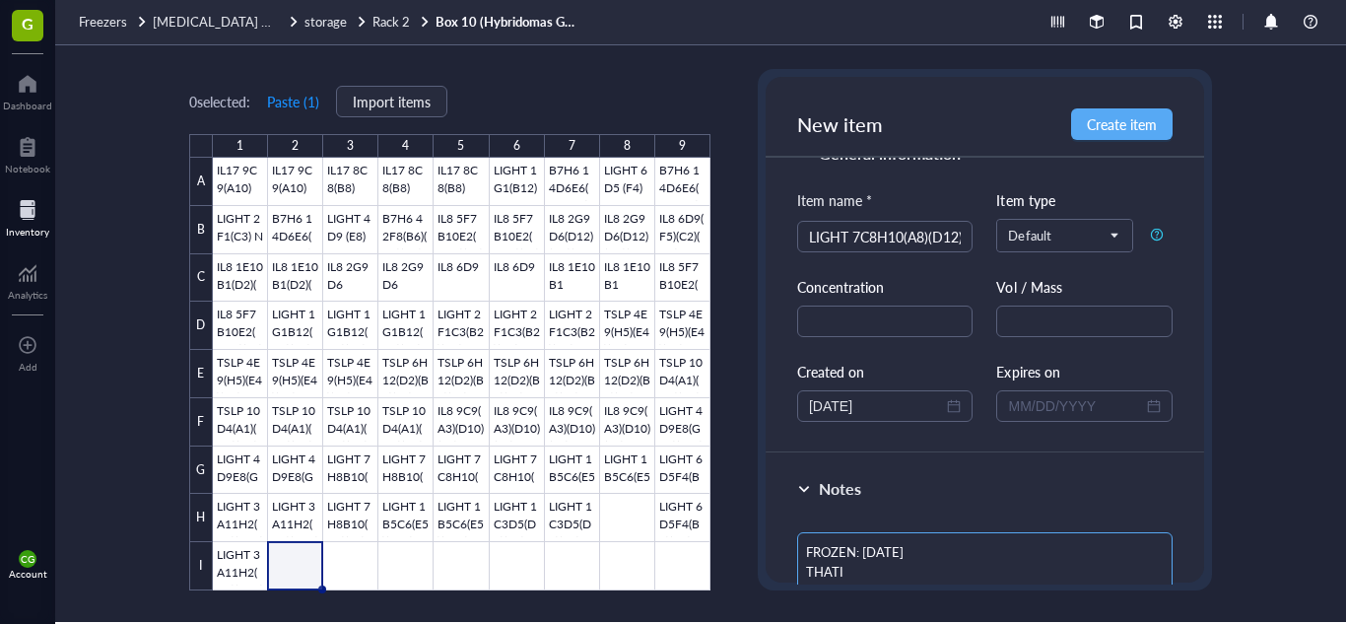
click at [895, 556] on textarea "FROZEN: [DATE] THATI MONOCLONAL" at bounding box center [984, 572] width 375 height 81
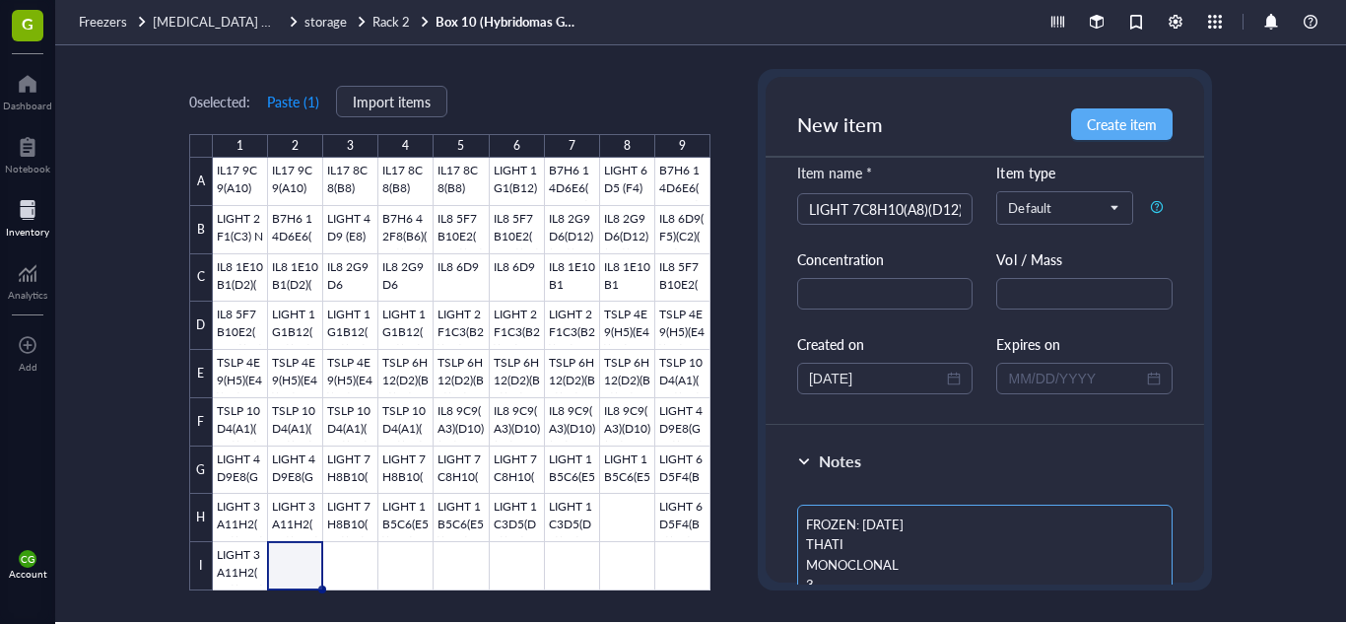
scroll to position [77, 0]
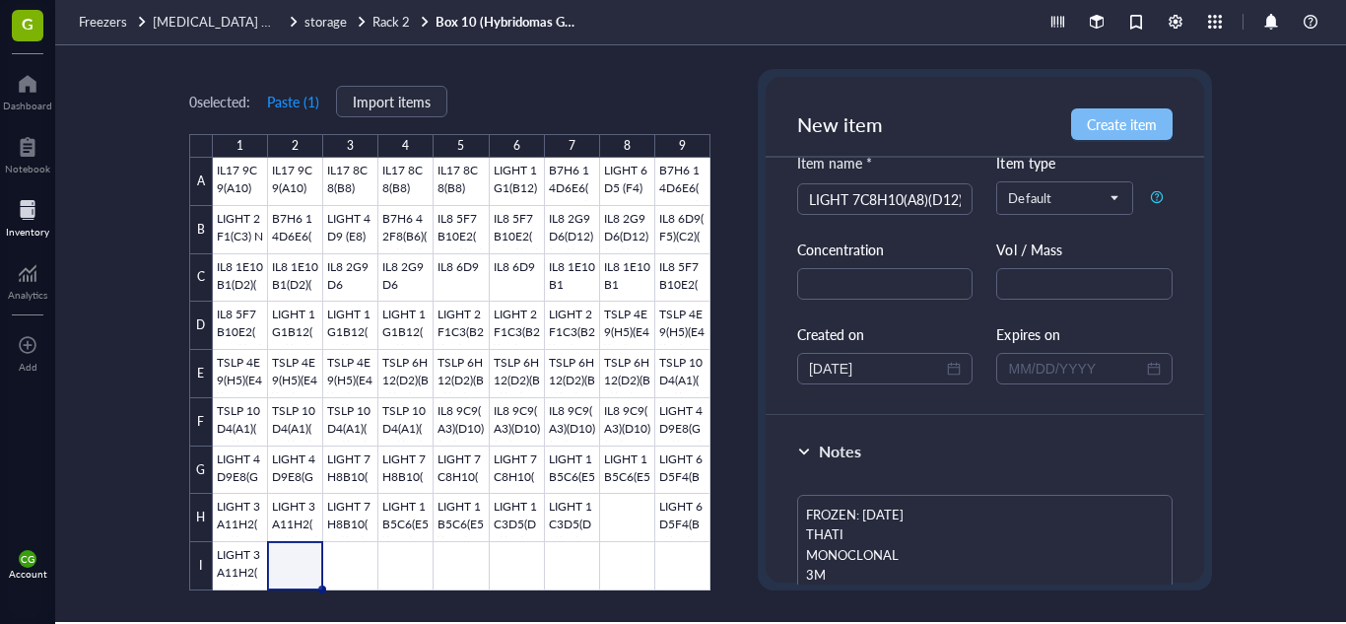
click at [1131, 135] on button "Create item" at bounding box center [1122, 124] width 102 height 32
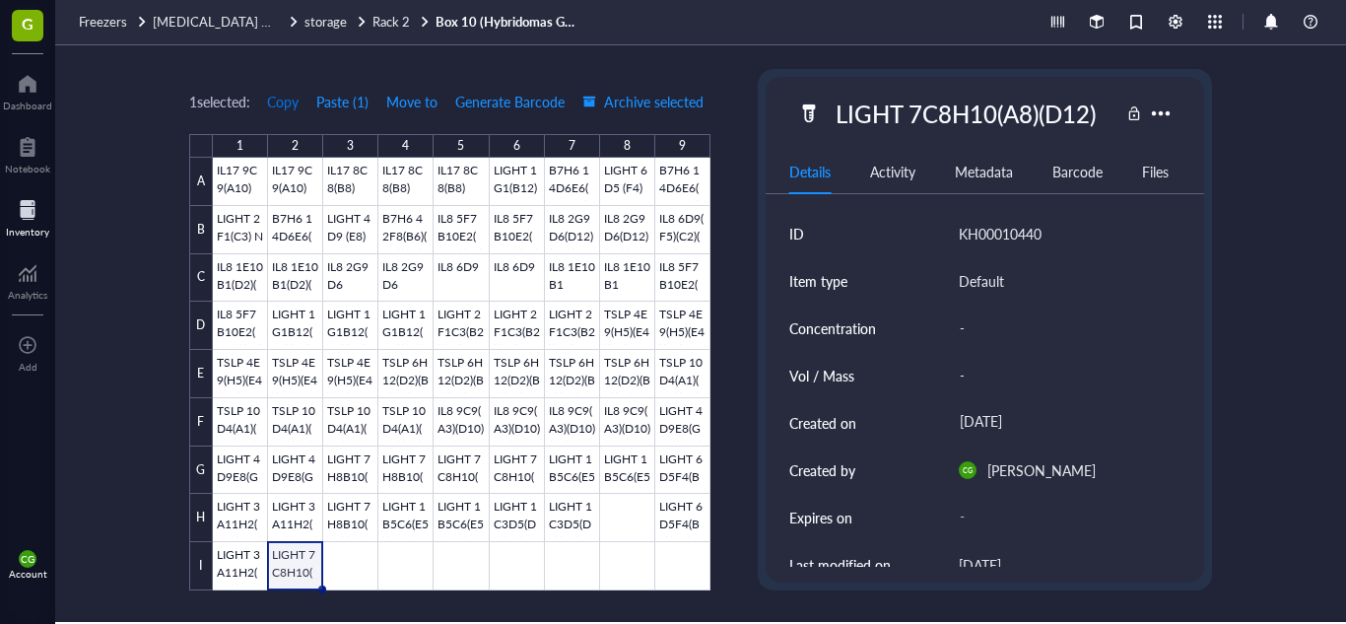
click at [272, 96] on span "Copy" at bounding box center [283, 102] width 32 height 16
click at [353, 567] on div at bounding box center [462, 374] width 498 height 433
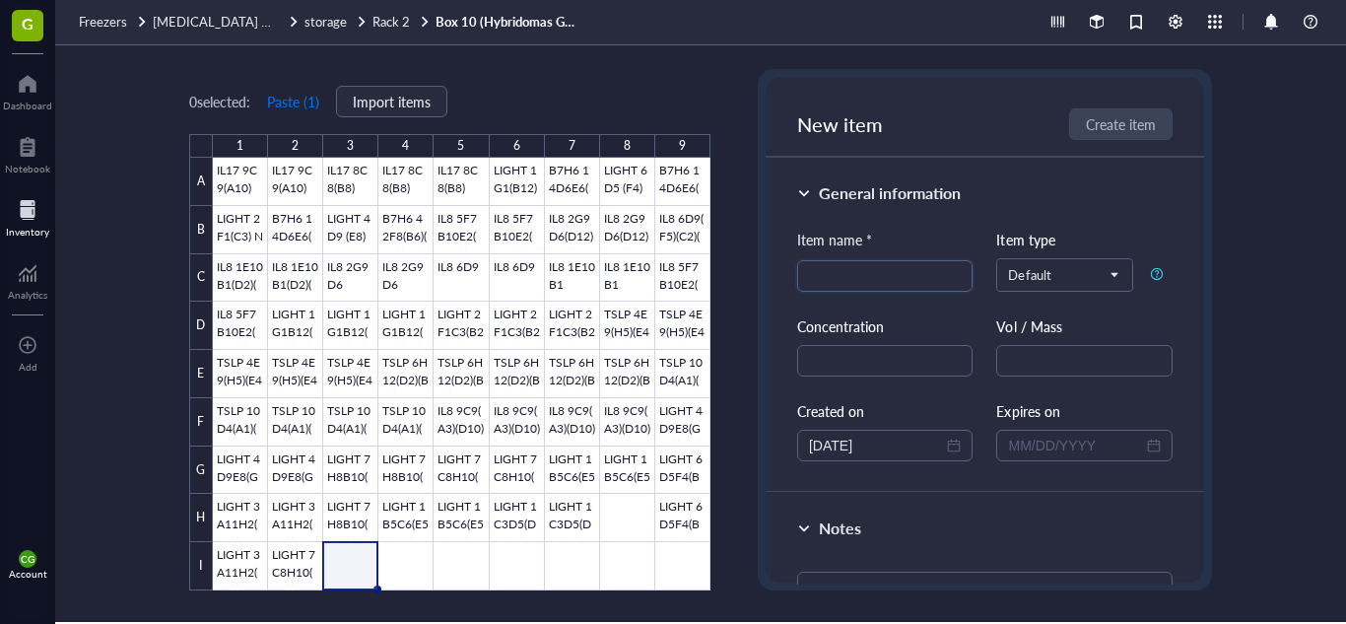
click at [296, 104] on button "Paste ( 1 )" at bounding box center [293, 102] width 54 height 32
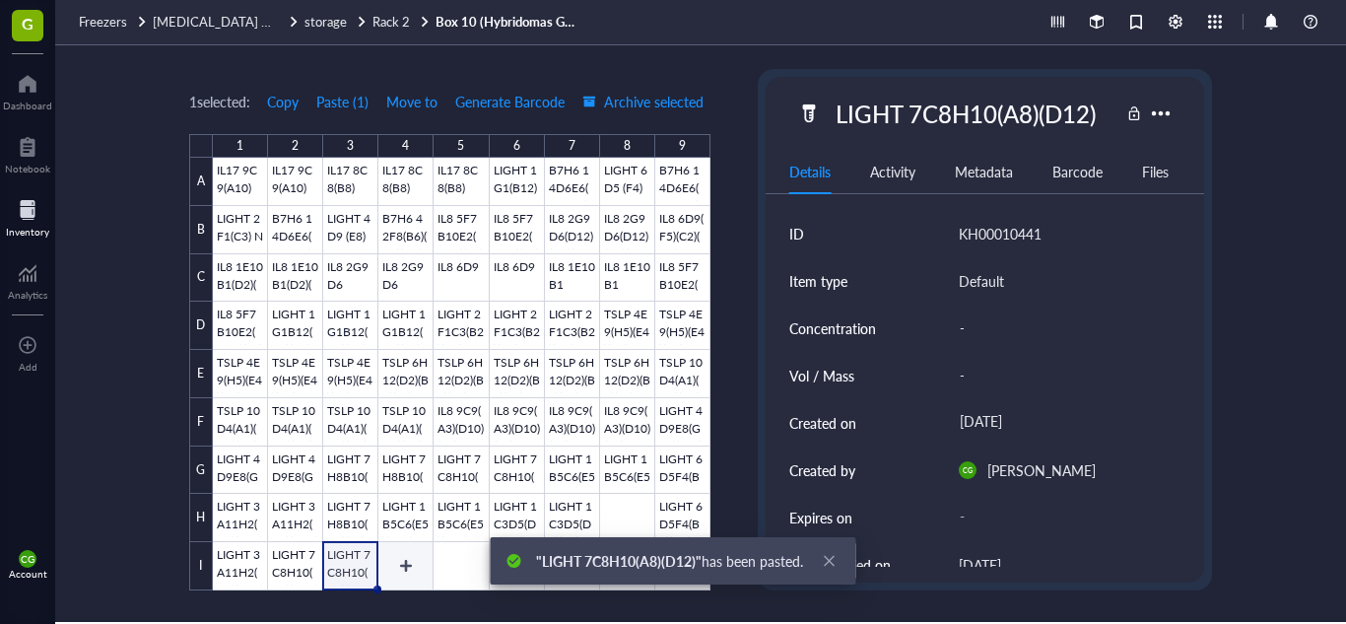
click at [395, 560] on div at bounding box center [462, 374] width 498 height 433
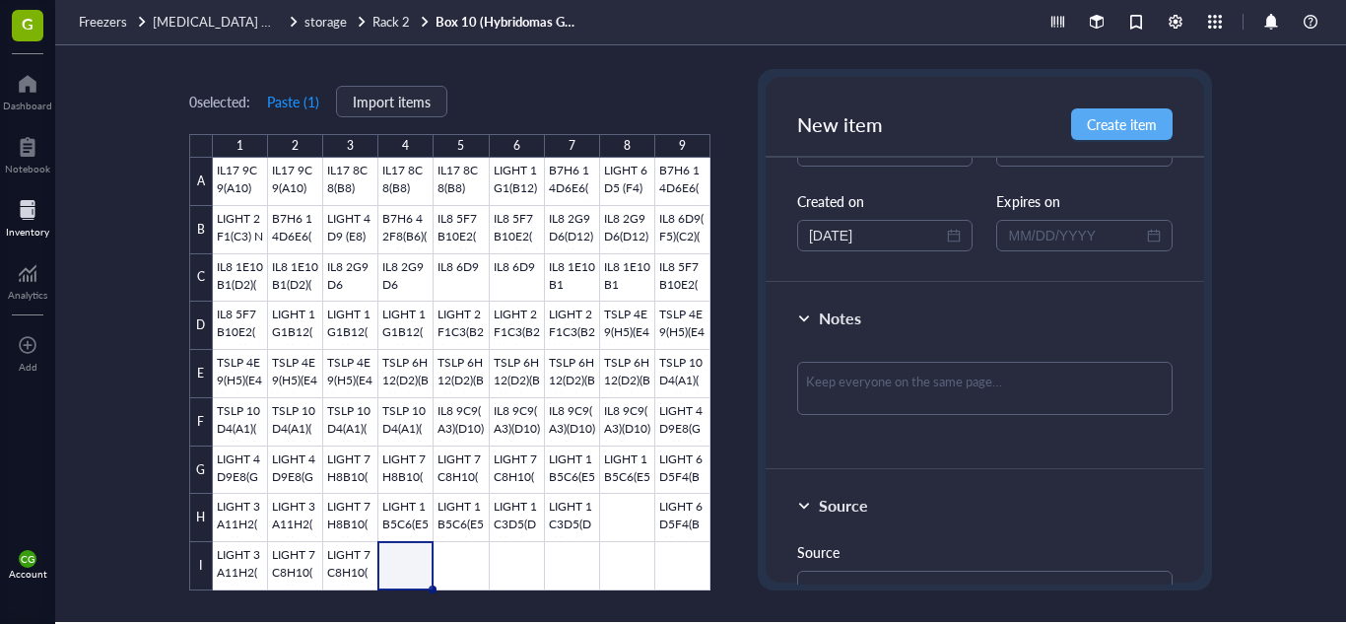
scroll to position [237, 0]
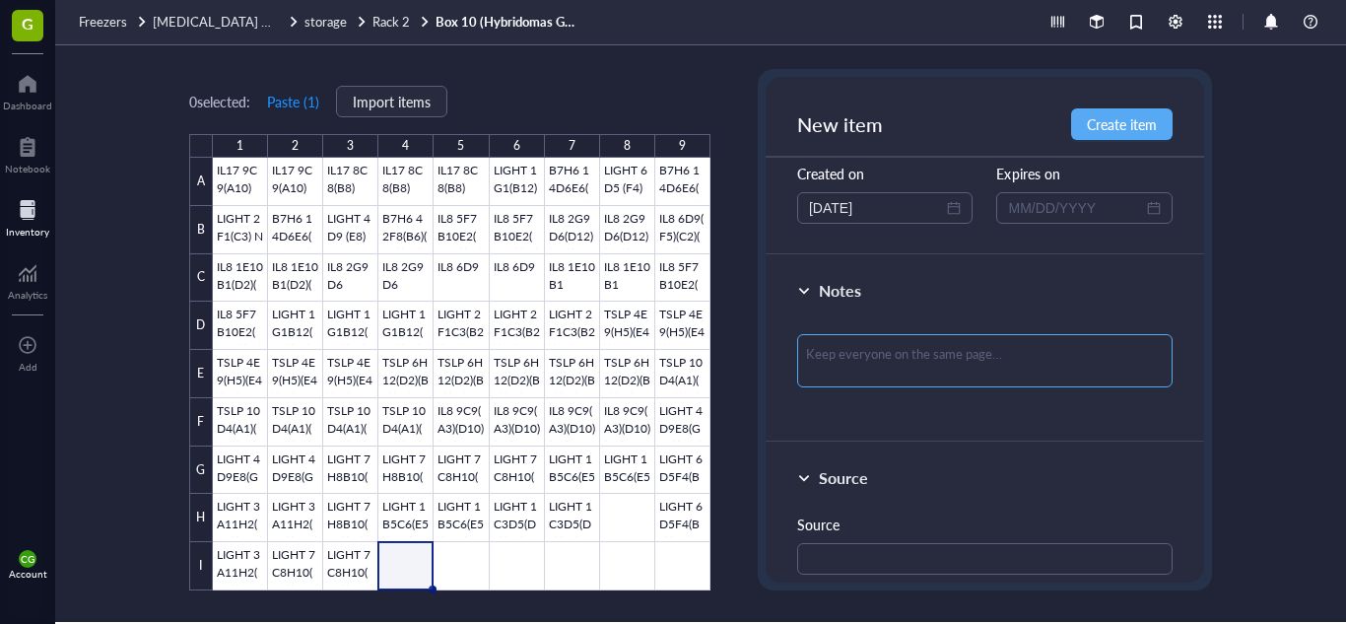
click at [912, 342] on textarea at bounding box center [984, 360] width 375 height 53
paste textarea "FROZEN: [DATE] THATI MONOCLONAL"
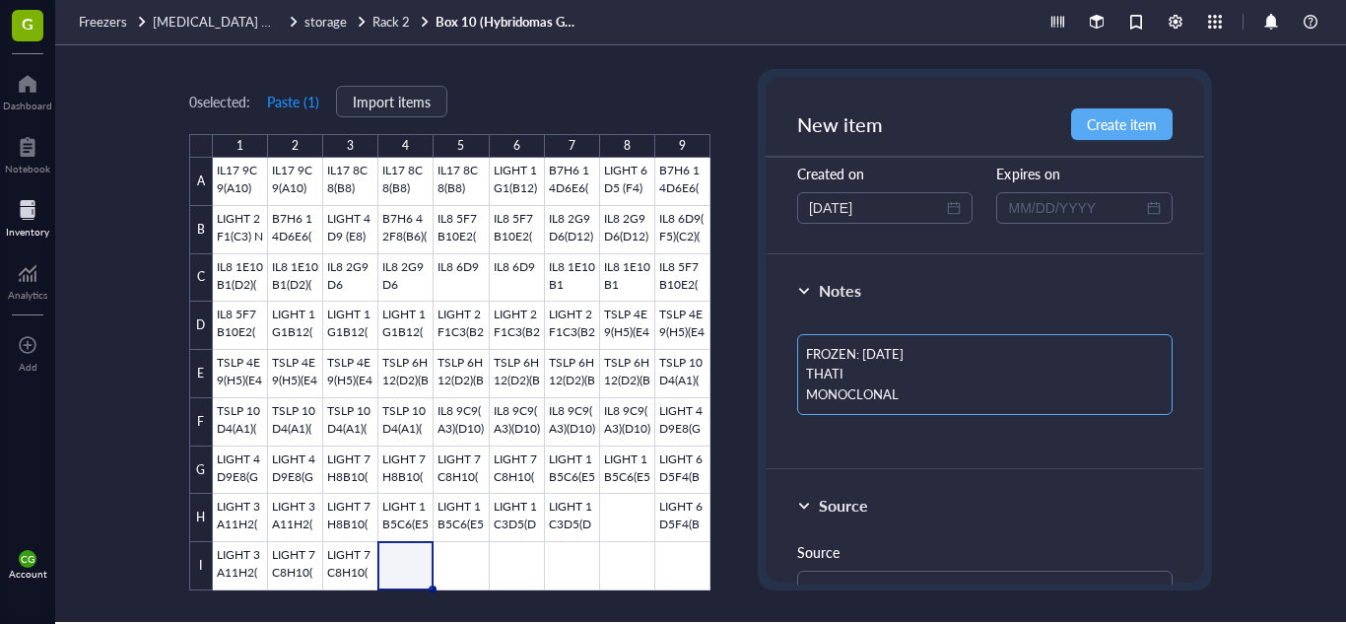
scroll to position [0, 0]
click at [900, 354] on textarea "FROZEN: [DATE] THATI MONOCLONAL" at bounding box center [984, 374] width 375 height 81
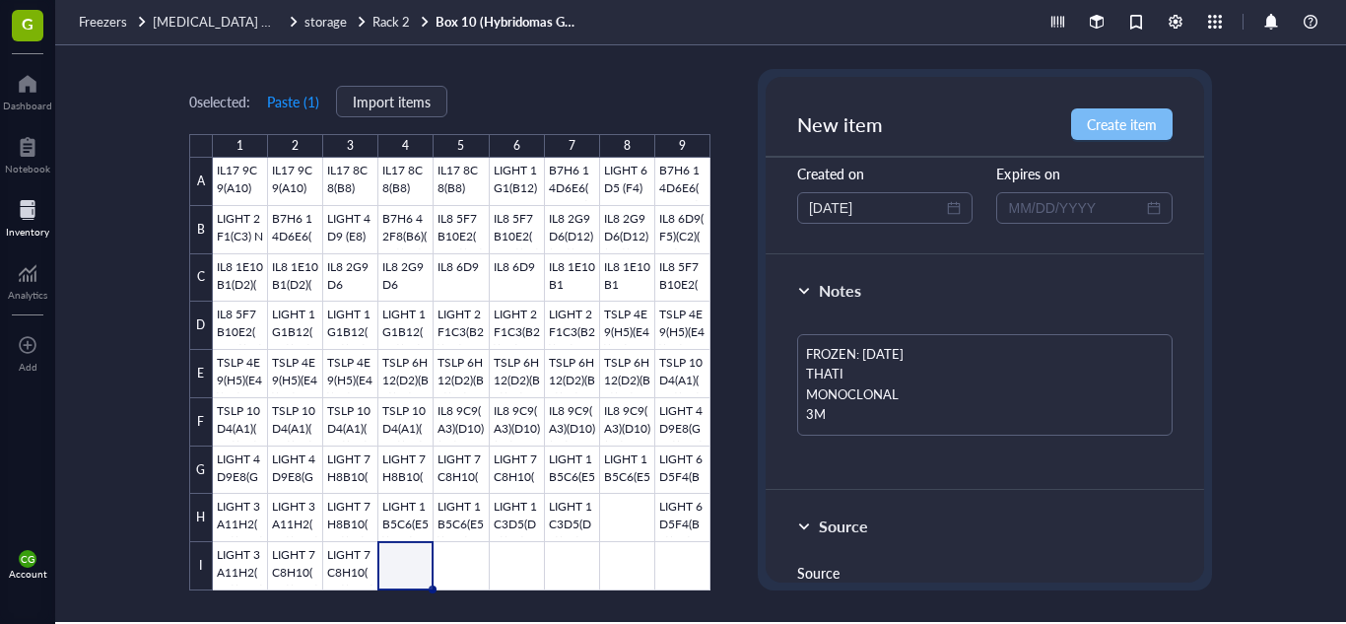
click at [1136, 112] on button "Create item" at bounding box center [1122, 124] width 102 height 32
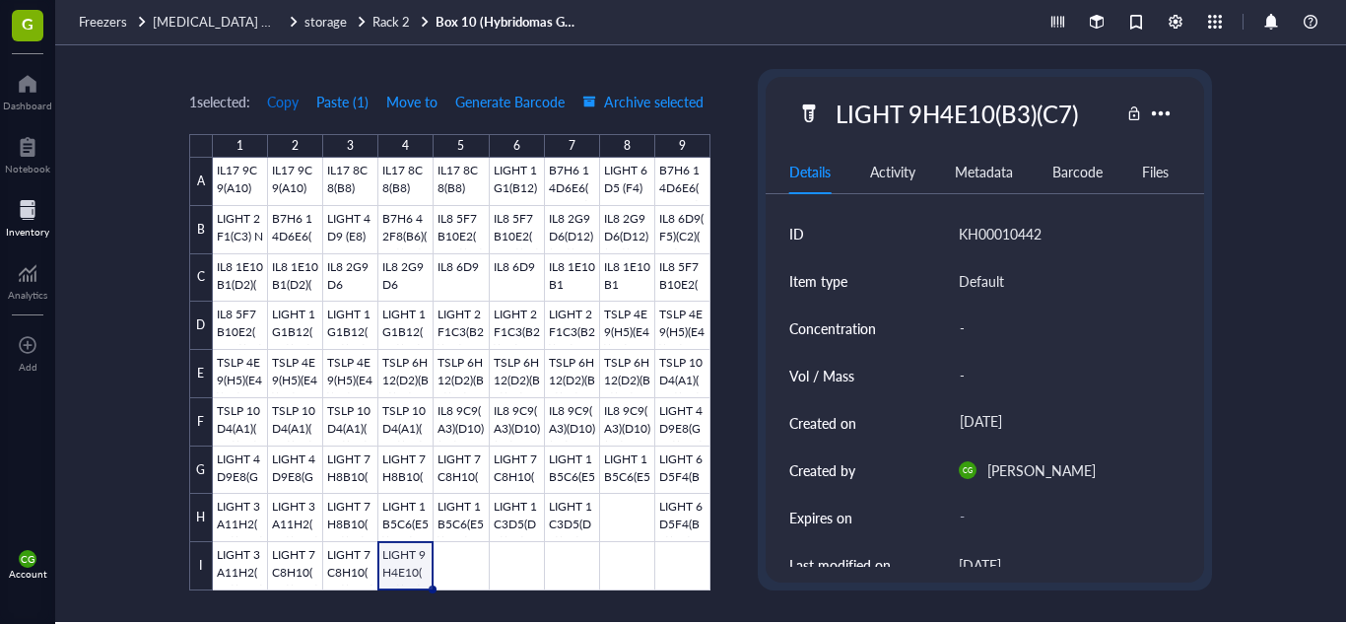
click at [281, 105] on span "Copy" at bounding box center [283, 102] width 32 height 16
click at [445, 544] on div at bounding box center [462, 374] width 498 height 433
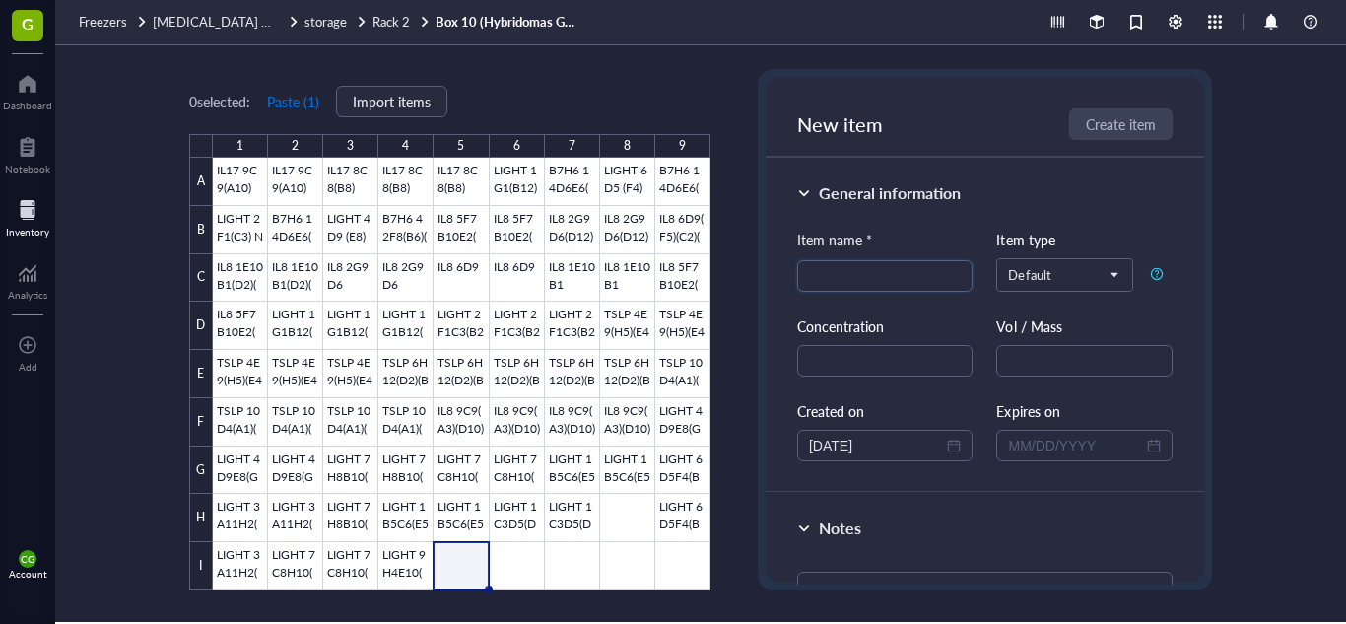
click at [302, 102] on button "Paste ( 1 )" at bounding box center [293, 102] width 54 height 32
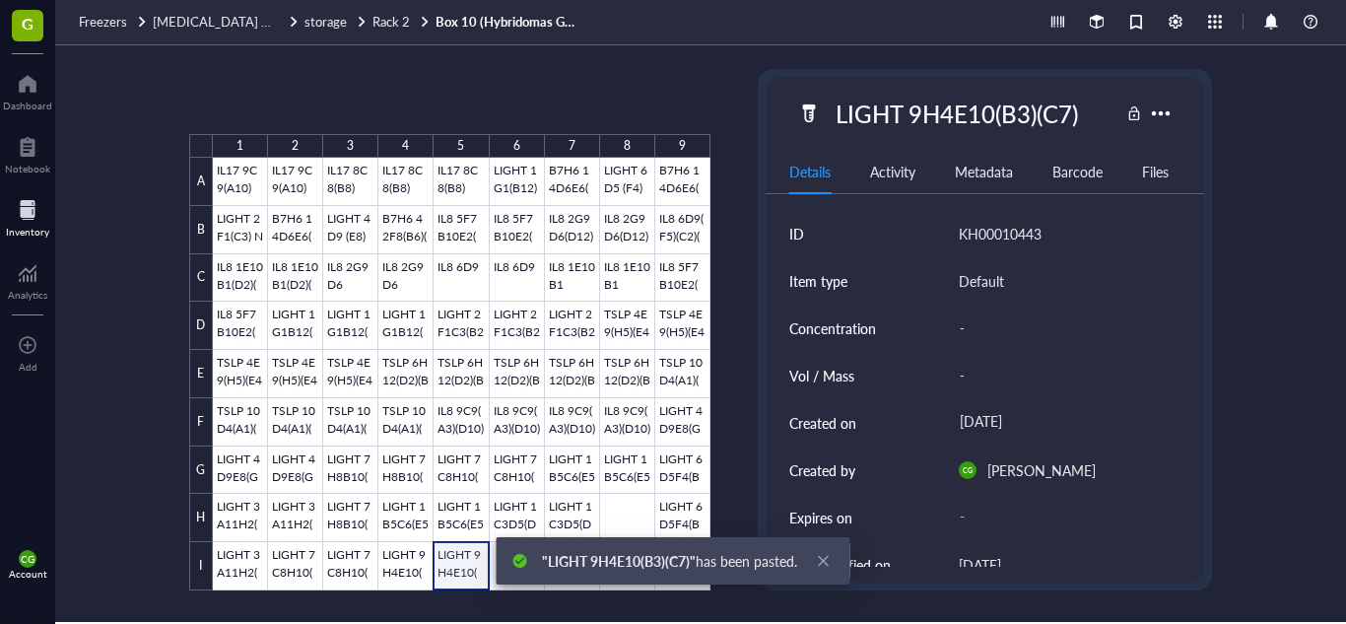
click at [487, 556] on div at bounding box center [462, 374] width 498 height 433
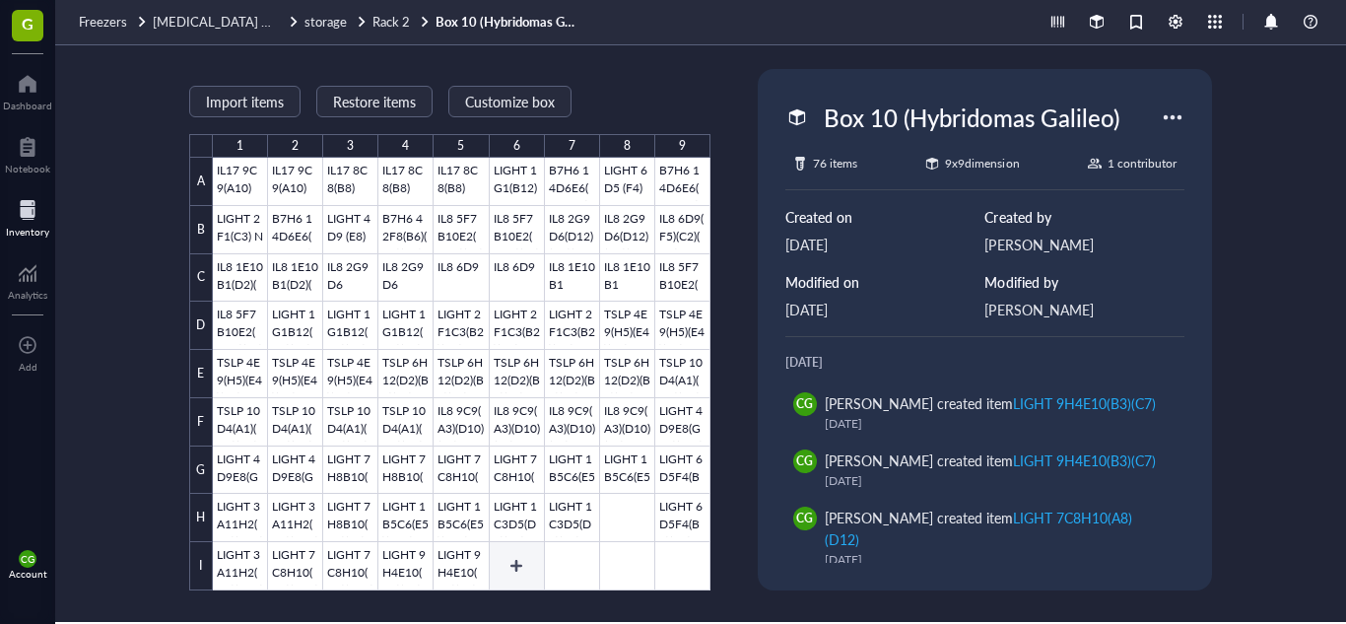
click at [515, 551] on div at bounding box center [462, 374] width 498 height 433
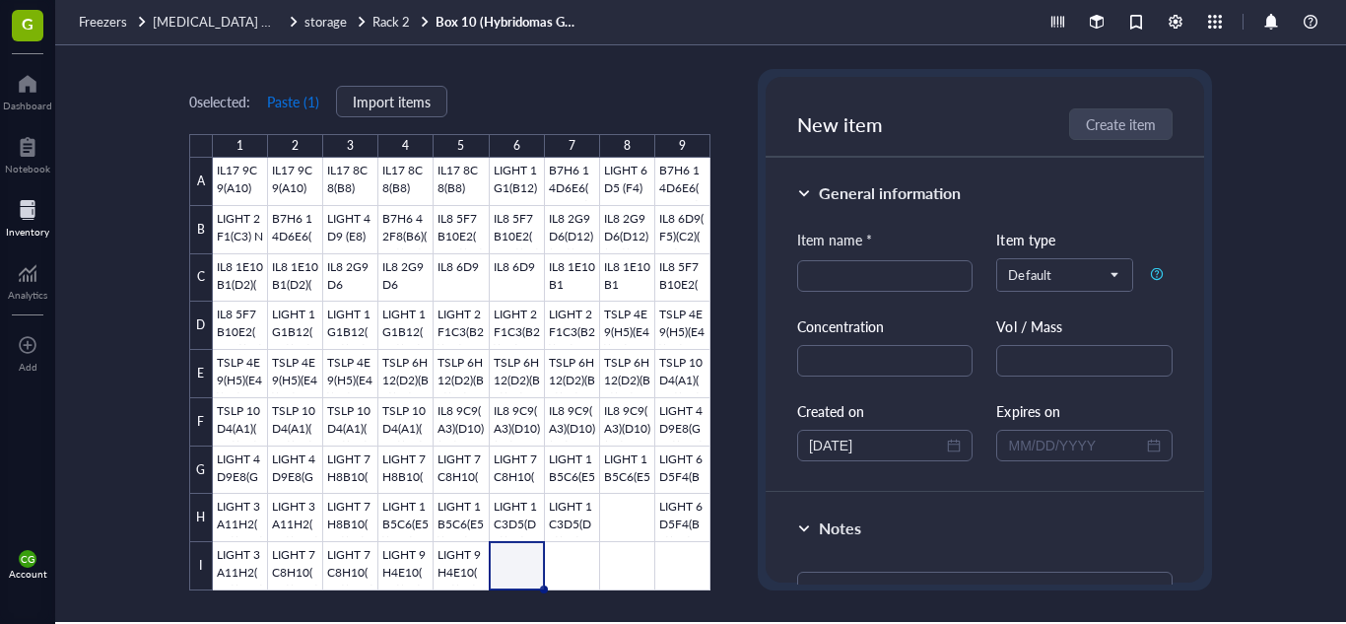
click at [306, 99] on button "Paste ( 1 )" at bounding box center [293, 102] width 54 height 32
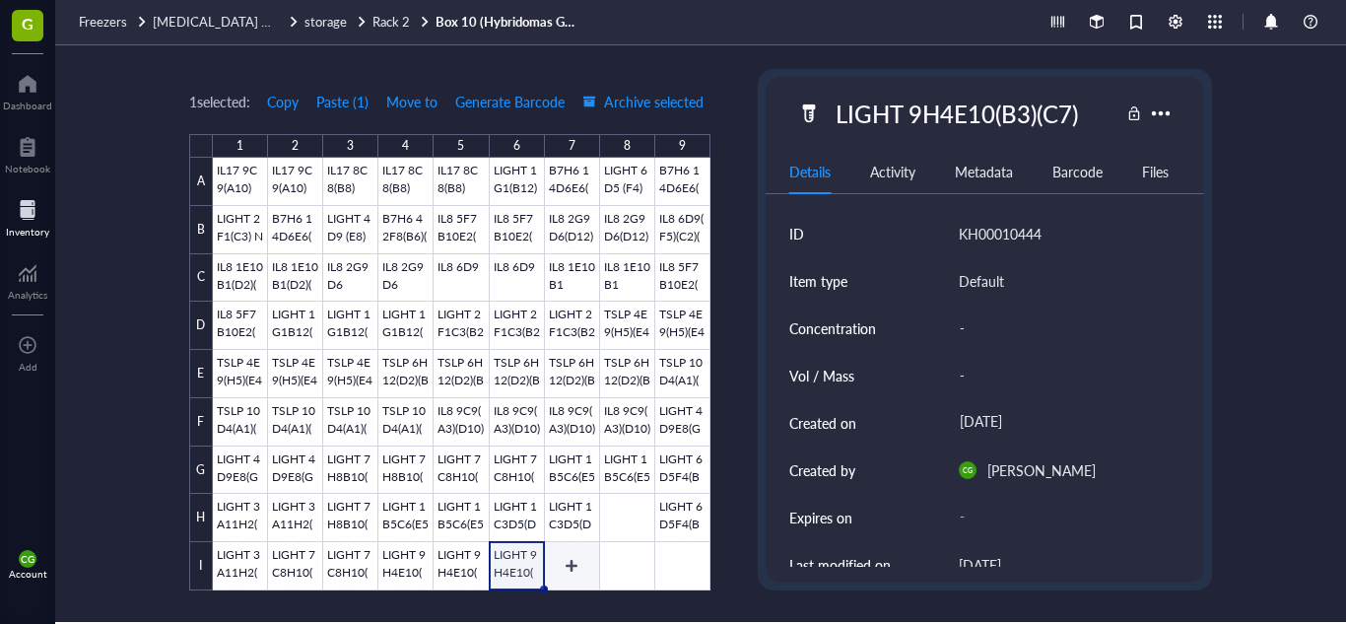
click at [571, 557] on div at bounding box center [462, 374] width 498 height 433
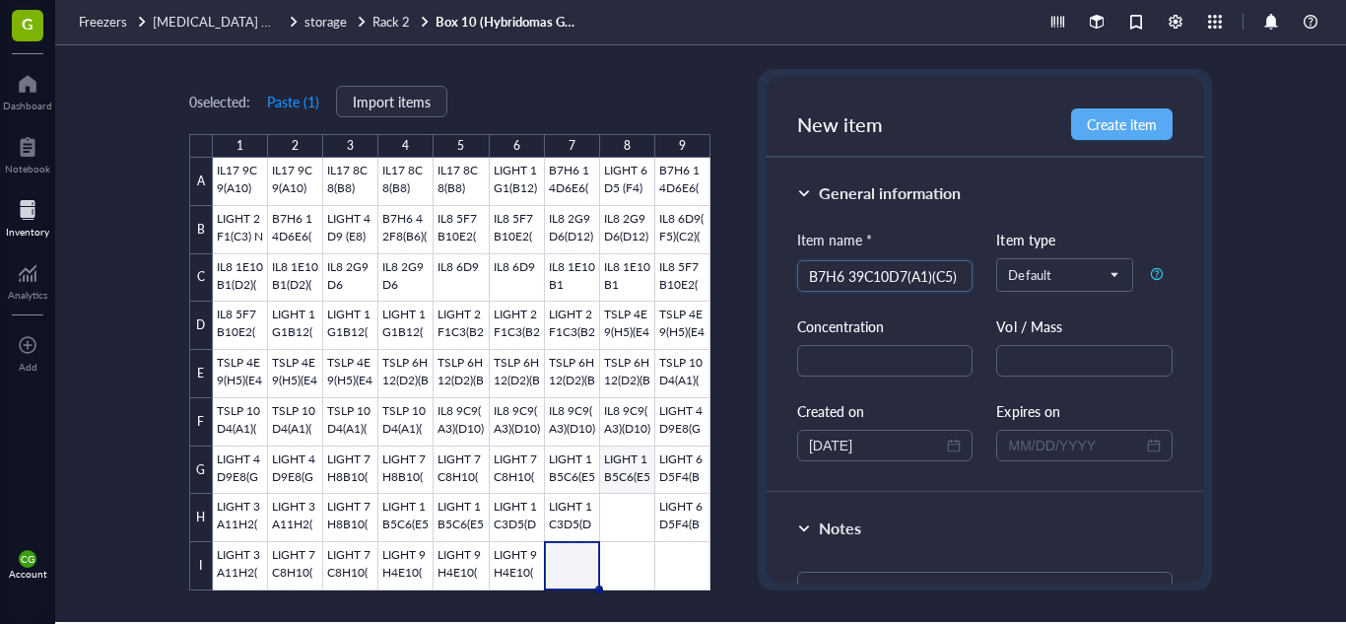
scroll to position [0, 1]
click at [924, 579] on textarea at bounding box center [984, 598] width 375 height 53
paste textarea "FROZEN: [DATE] THATI MONOCLONAL"
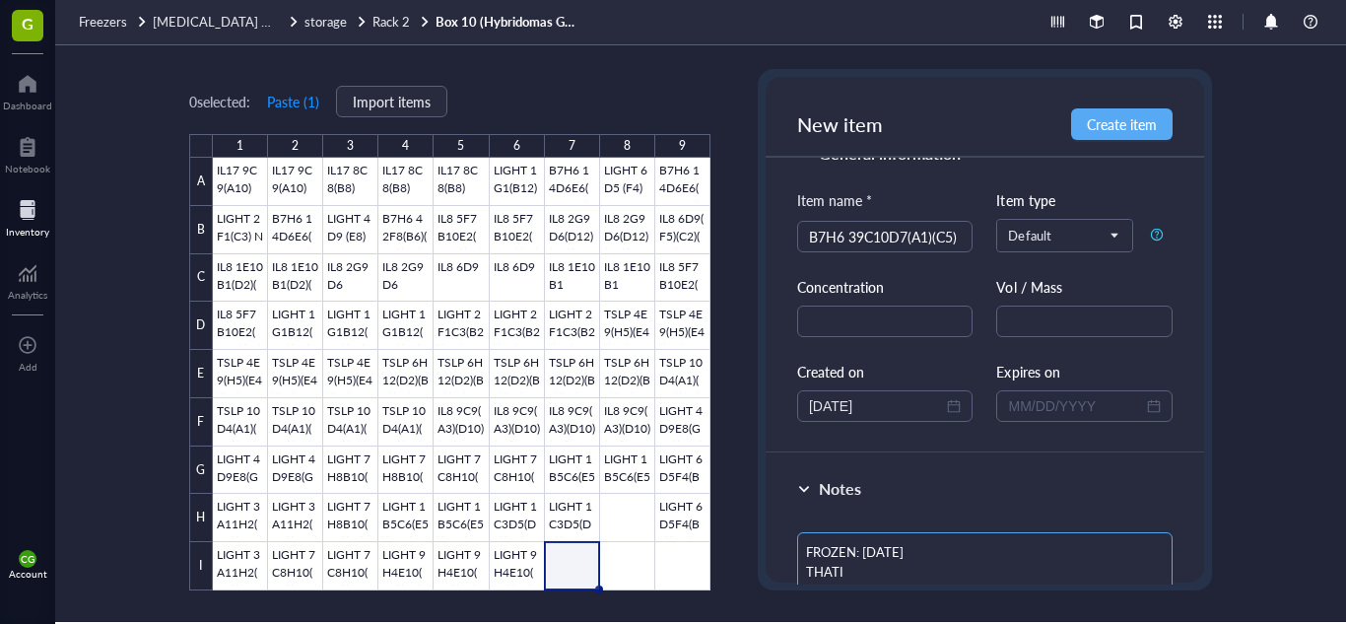
click at [896, 546] on textarea "FROZEN: [DATE] THATI MONOCLONAL" at bounding box center [984, 572] width 375 height 81
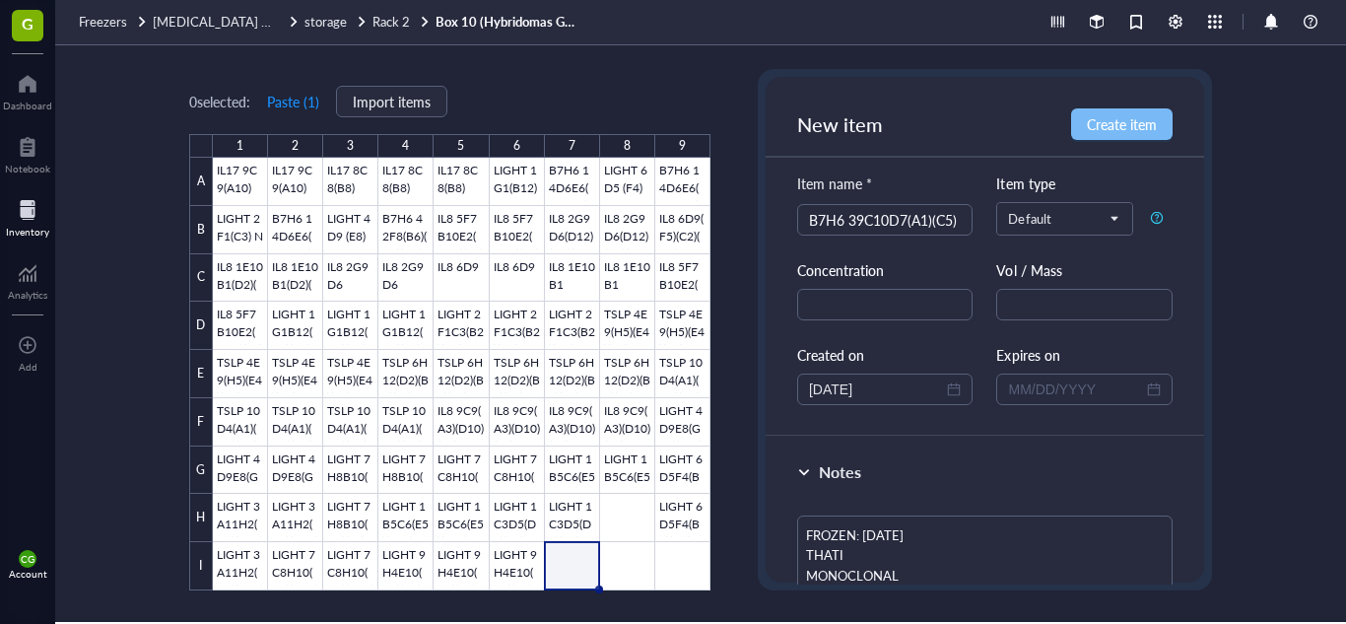
click at [1124, 121] on span "Create item" at bounding box center [1122, 124] width 70 height 16
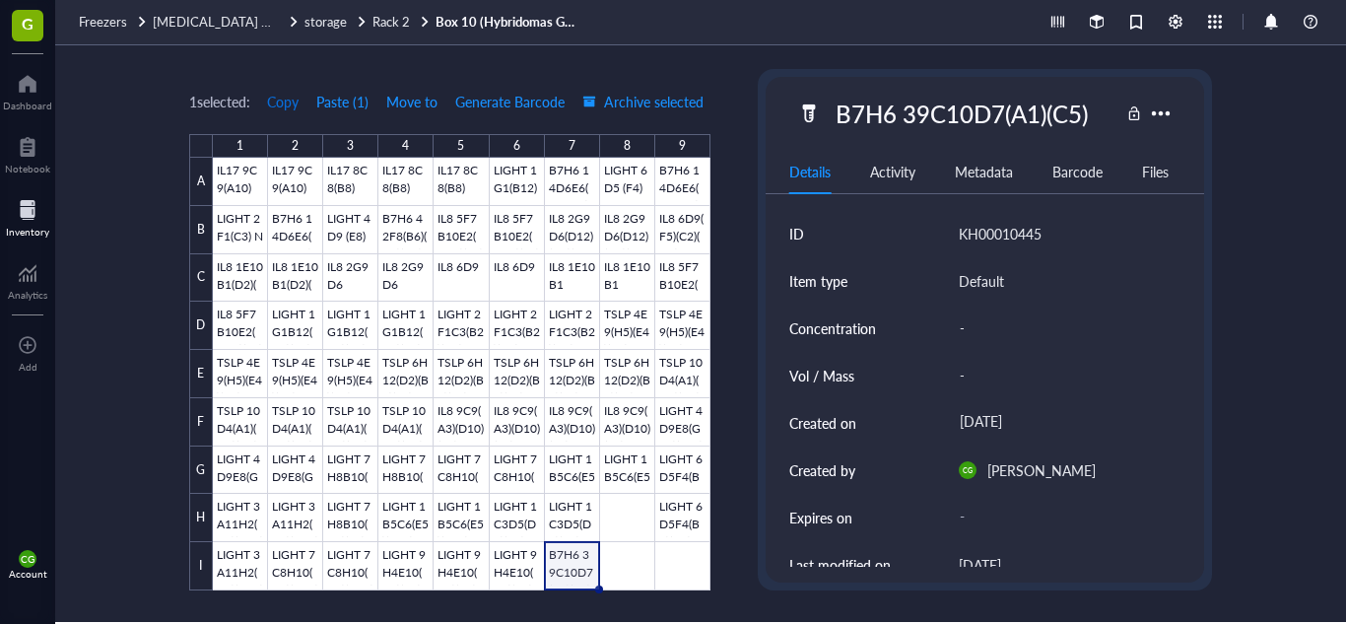
click at [284, 102] on span "Copy" at bounding box center [283, 102] width 32 height 16
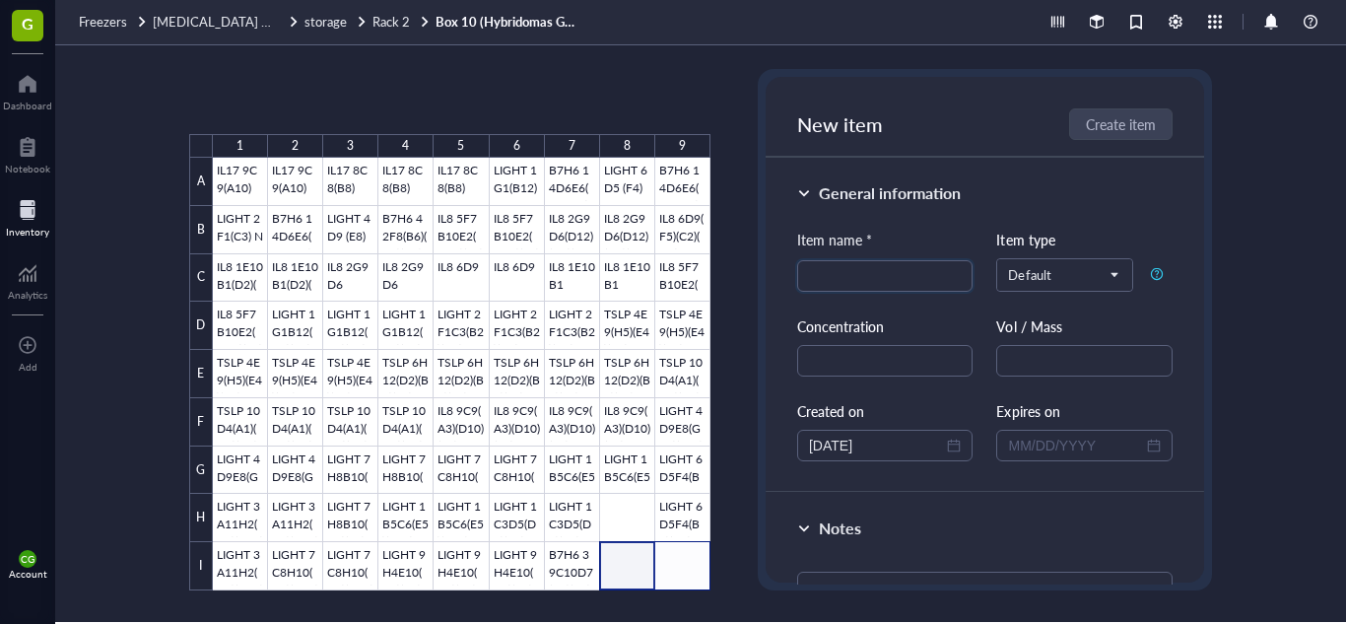
drag, startPoint x: 642, startPoint y: 554, endPoint x: 674, endPoint y: 553, distance: 32.5
click at [674, 553] on div at bounding box center [462, 374] width 498 height 433
click at [317, 105] on button "Paste ( 1 )" at bounding box center [293, 102] width 54 height 32
